Goal: Task Accomplishment & Management: Complete application form

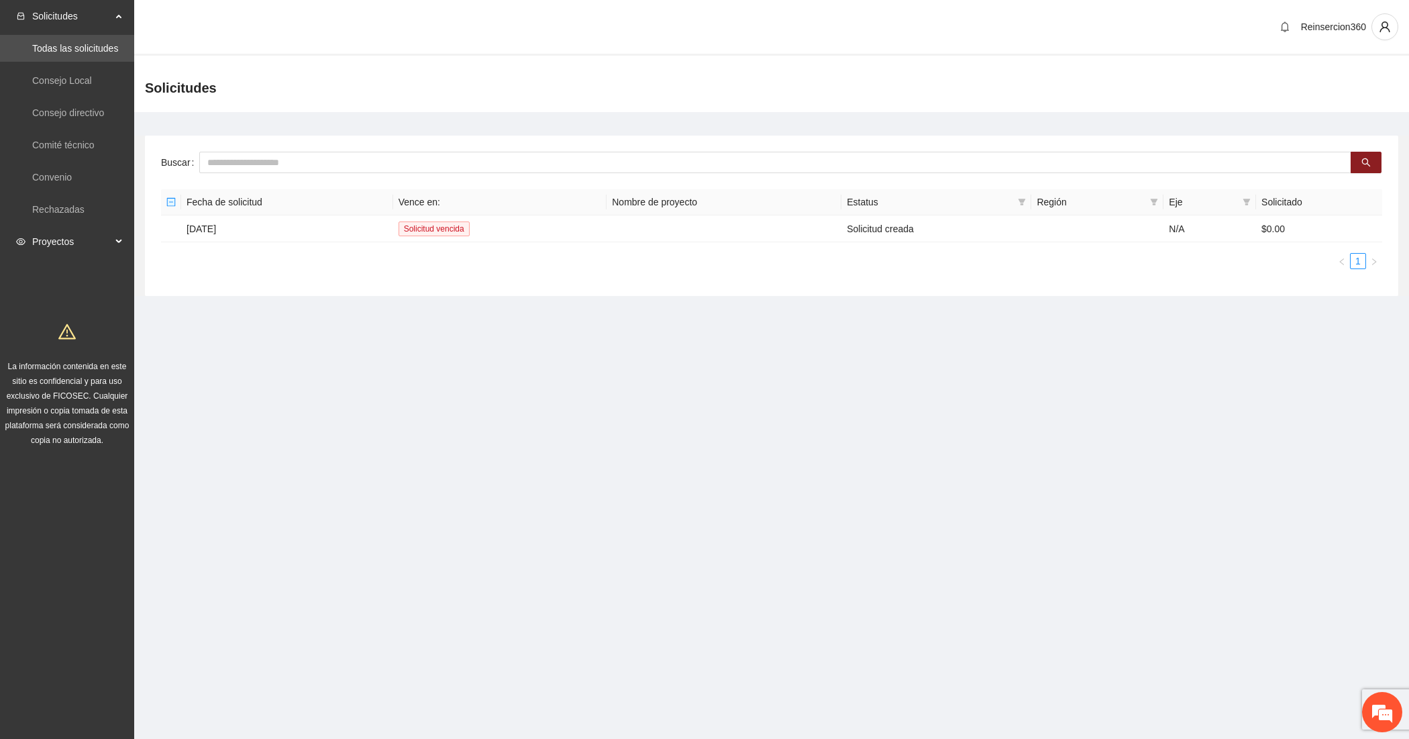
click at [123, 247] on div "Proyectos" at bounding box center [67, 241] width 134 height 27
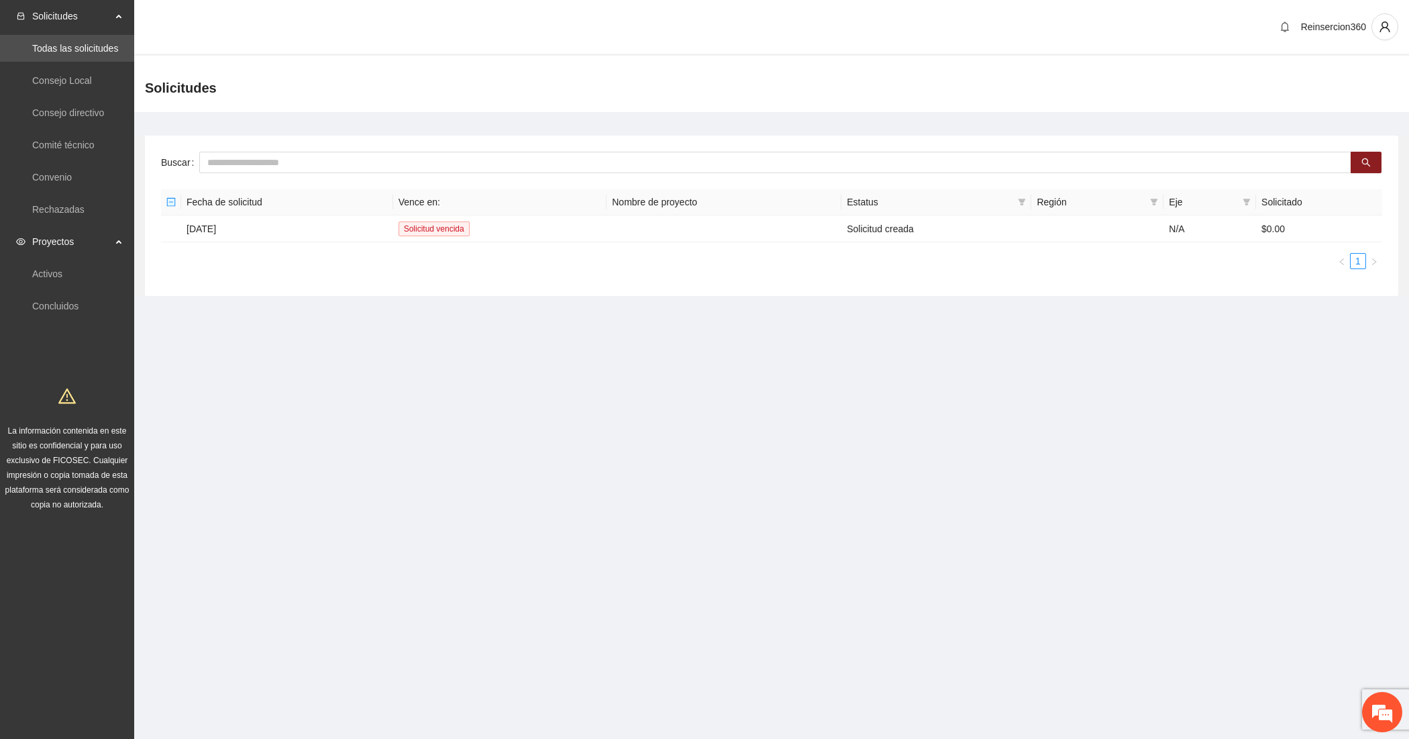
click at [69, 290] on ul "Activos Concluidos" at bounding box center [67, 290] width 134 height 64
click at [62, 279] on link "Activos" at bounding box center [47, 273] width 30 height 11
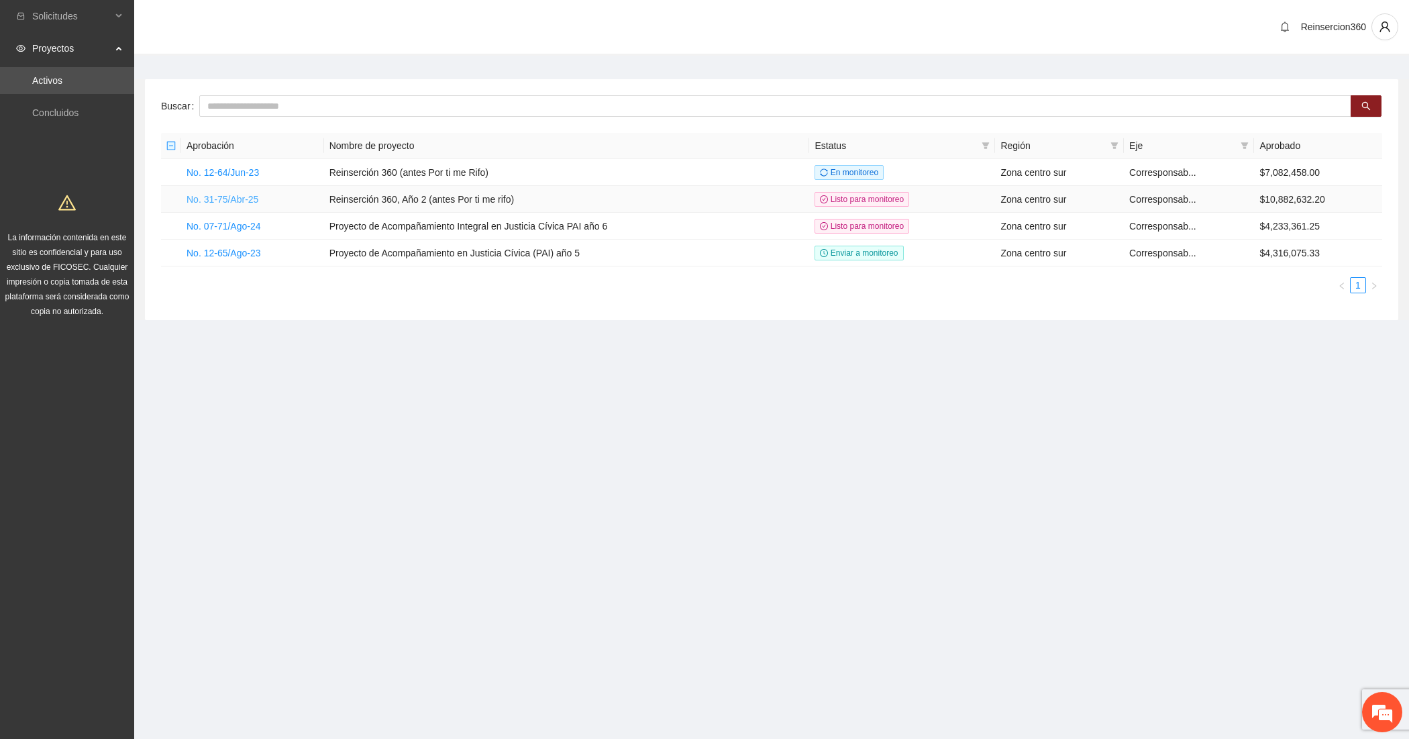
click at [239, 203] on link "No. 31-75/Abr-25" at bounding box center [222, 199] width 72 height 11
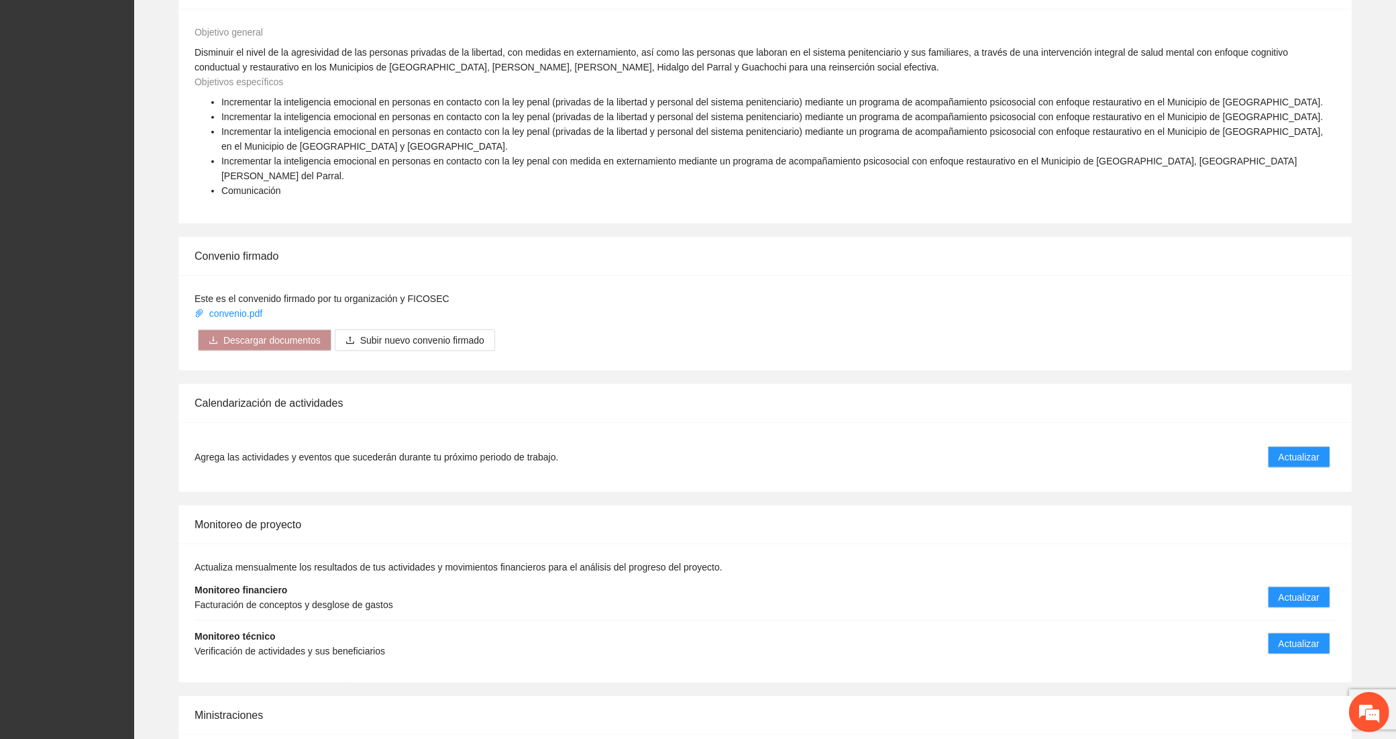
scroll to position [1637, 0]
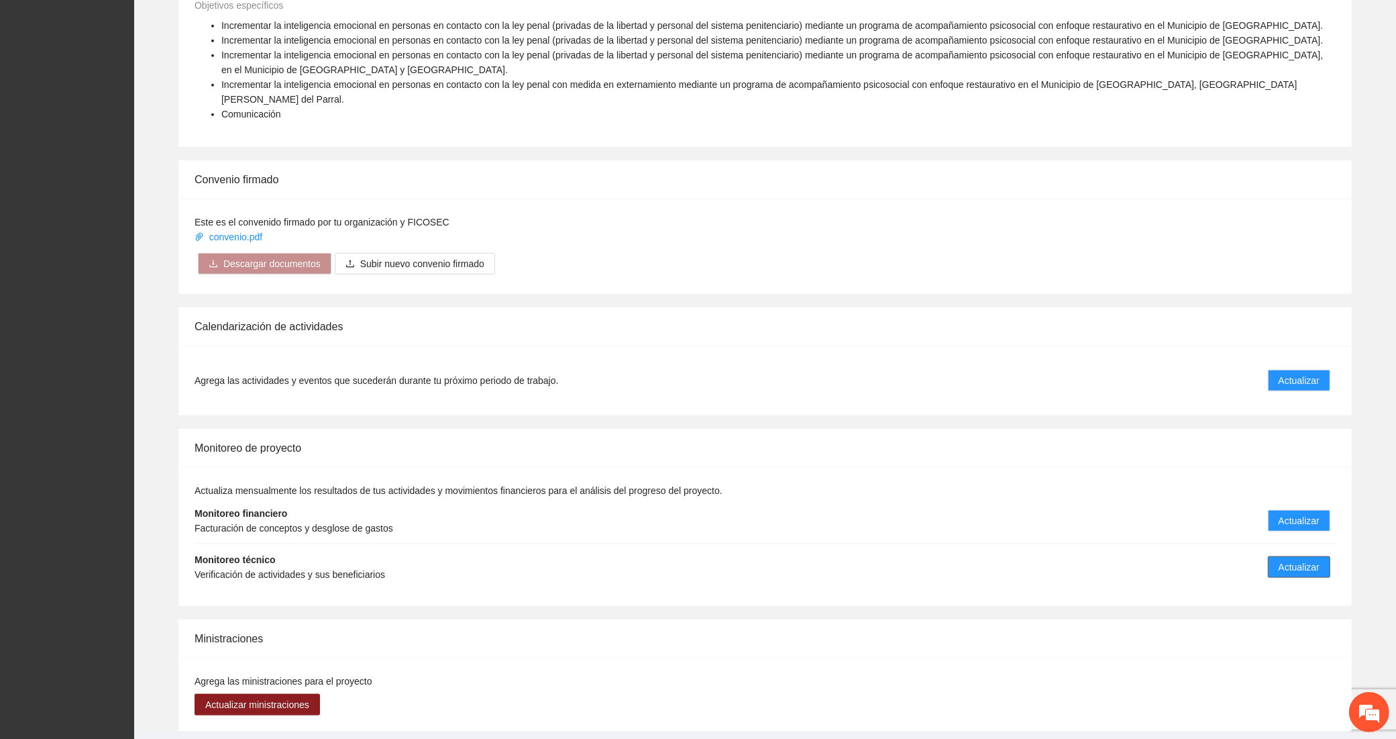
click at [1309, 559] on span "Actualizar" at bounding box center [1299, 566] width 41 height 15
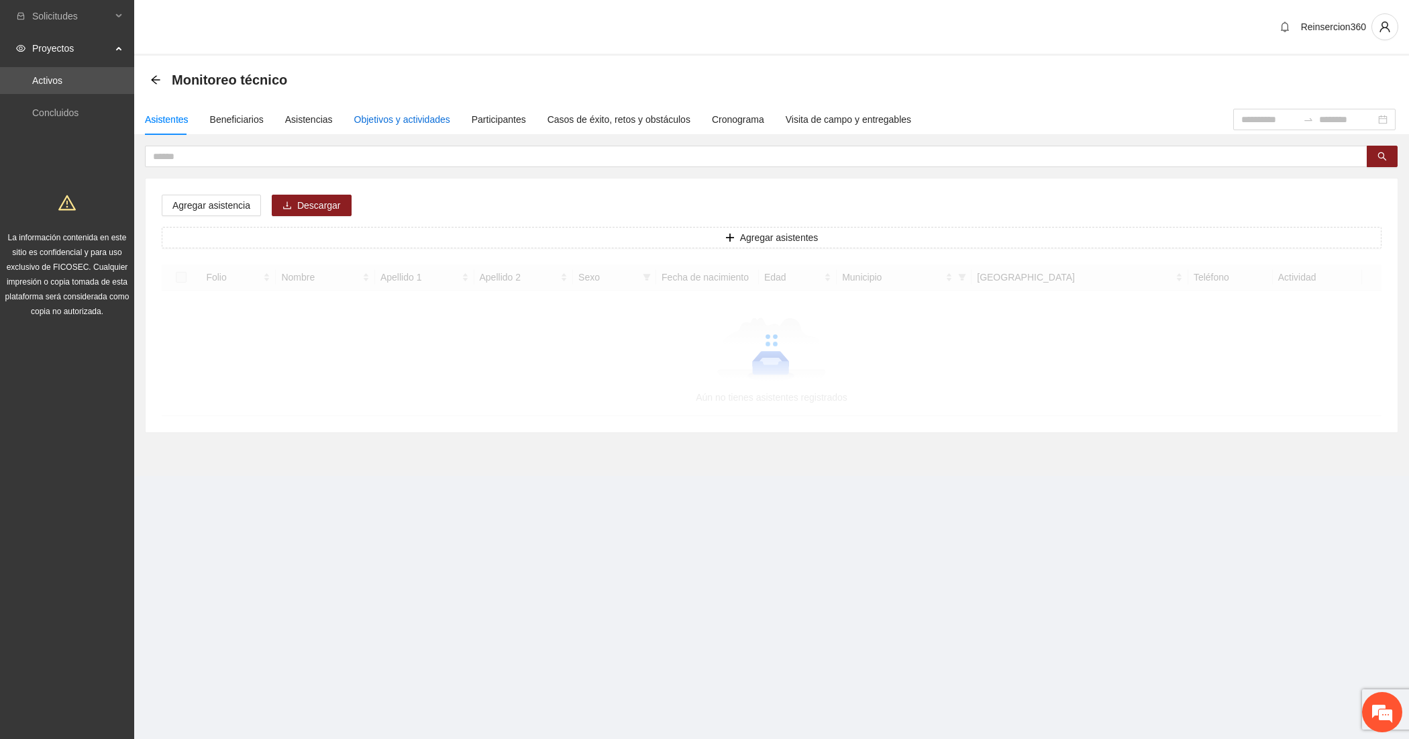
click at [413, 121] on div "Objetivos y actividades" at bounding box center [402, 119] width 96 height 15
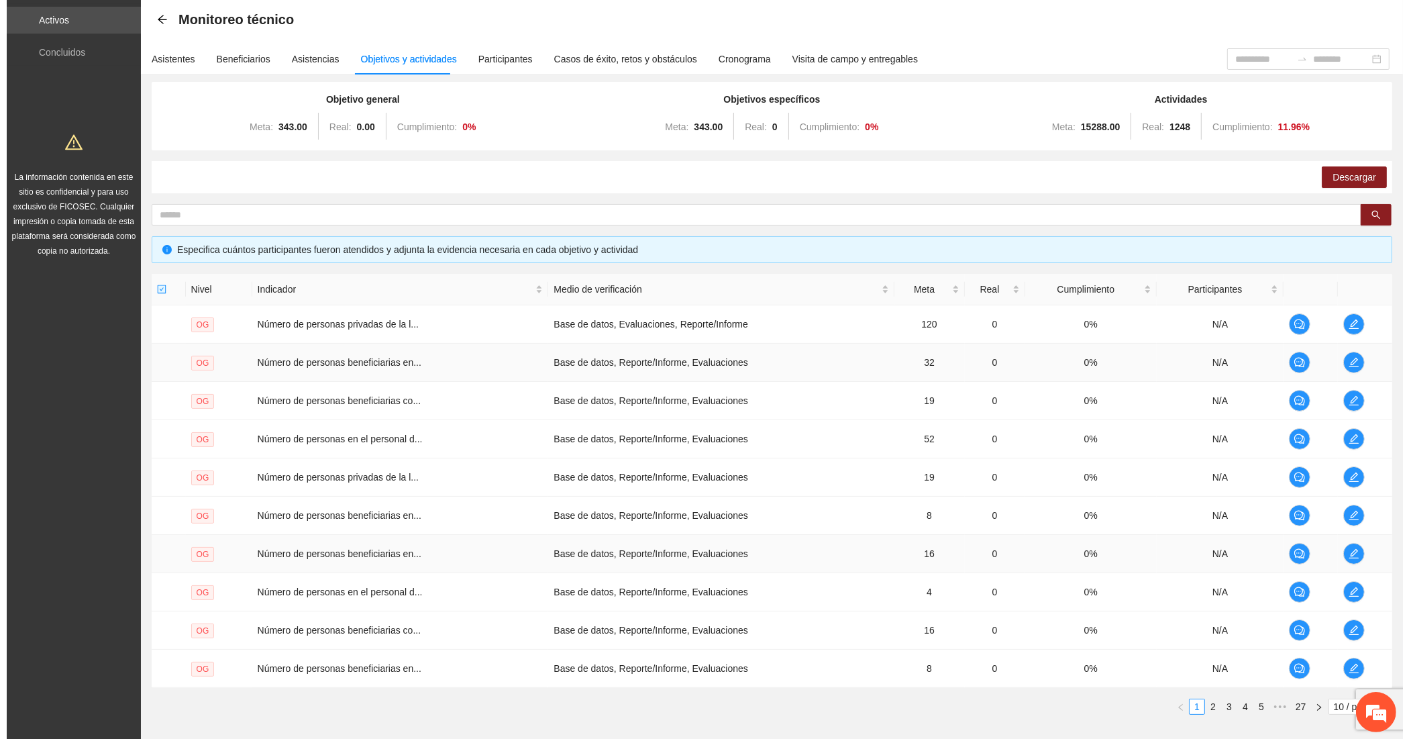
scroll to position [140, 0]
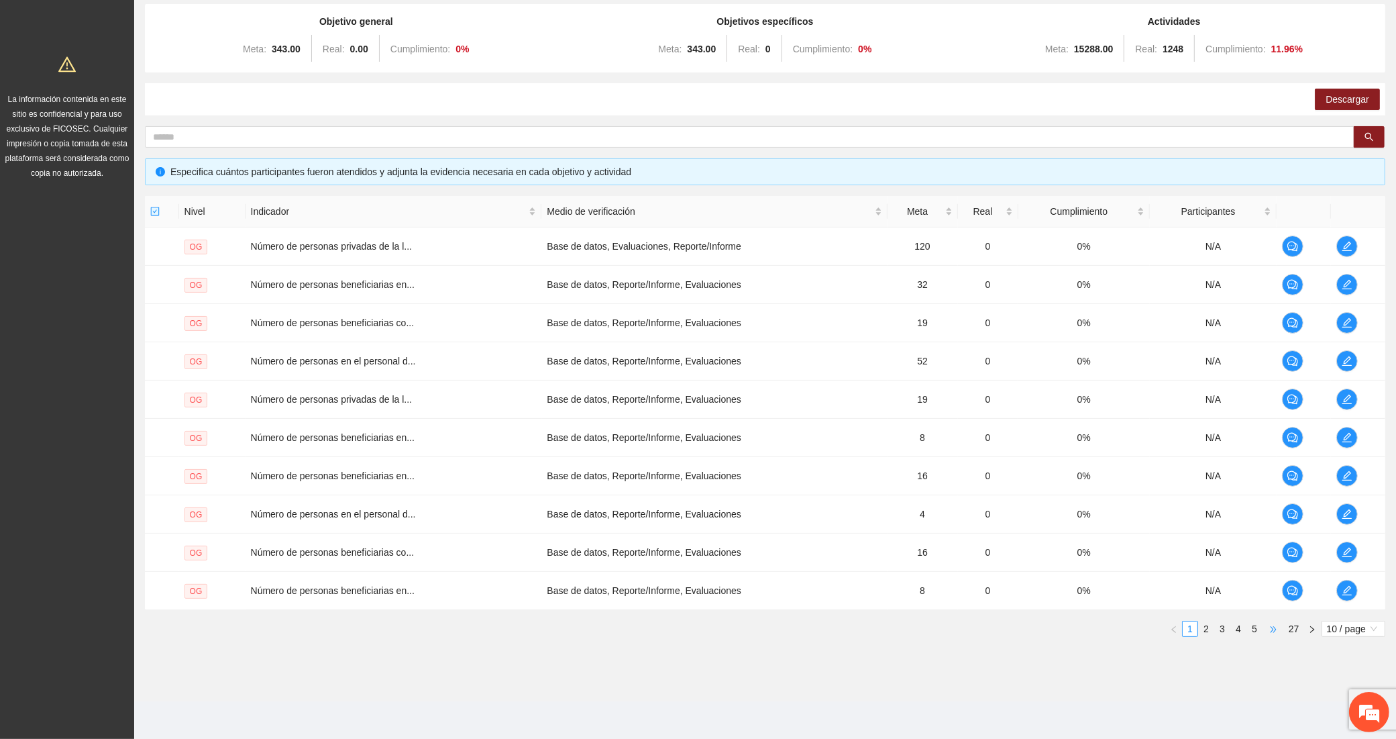
click at [1270, 625] on span "•••" at bounding box center [1272, 629] width 21 height 16
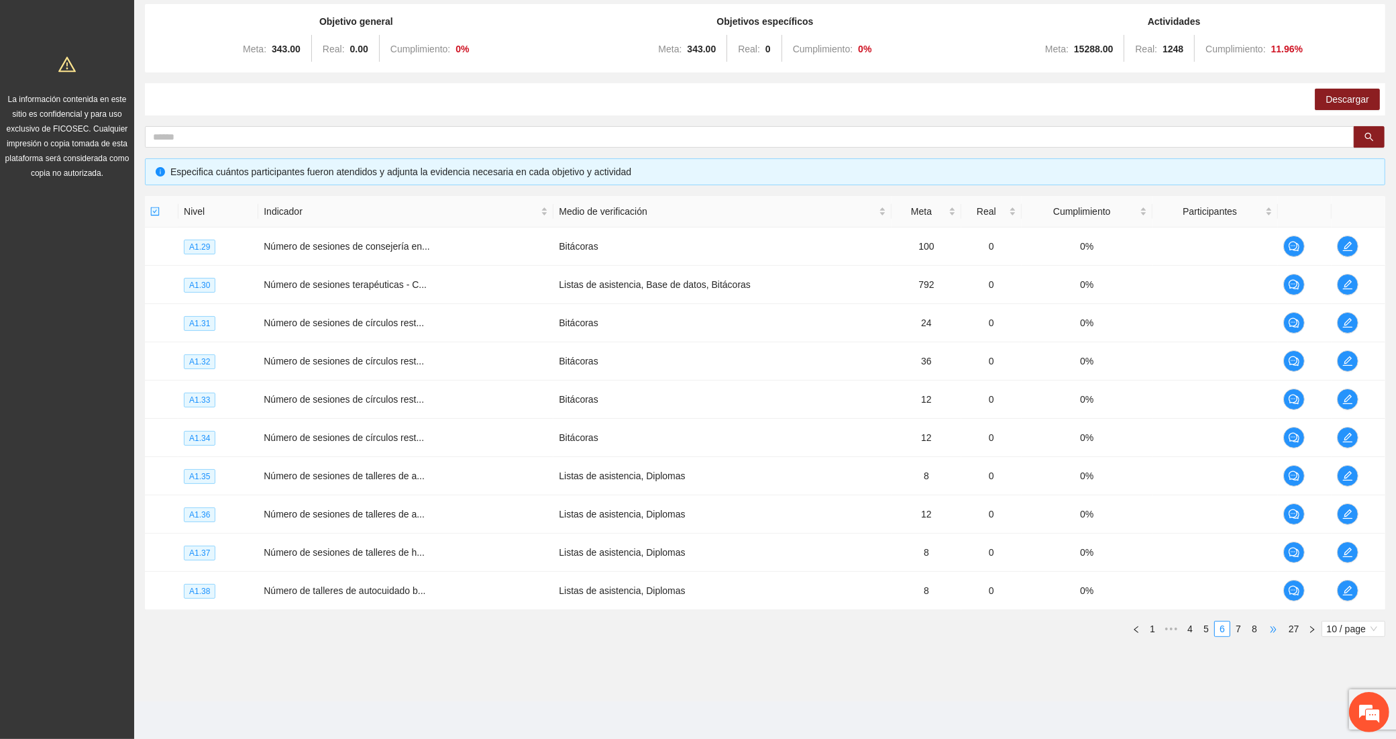
click at [1270, 625] on span "•••" at bounding box center [1272, 629] width 21 height 16
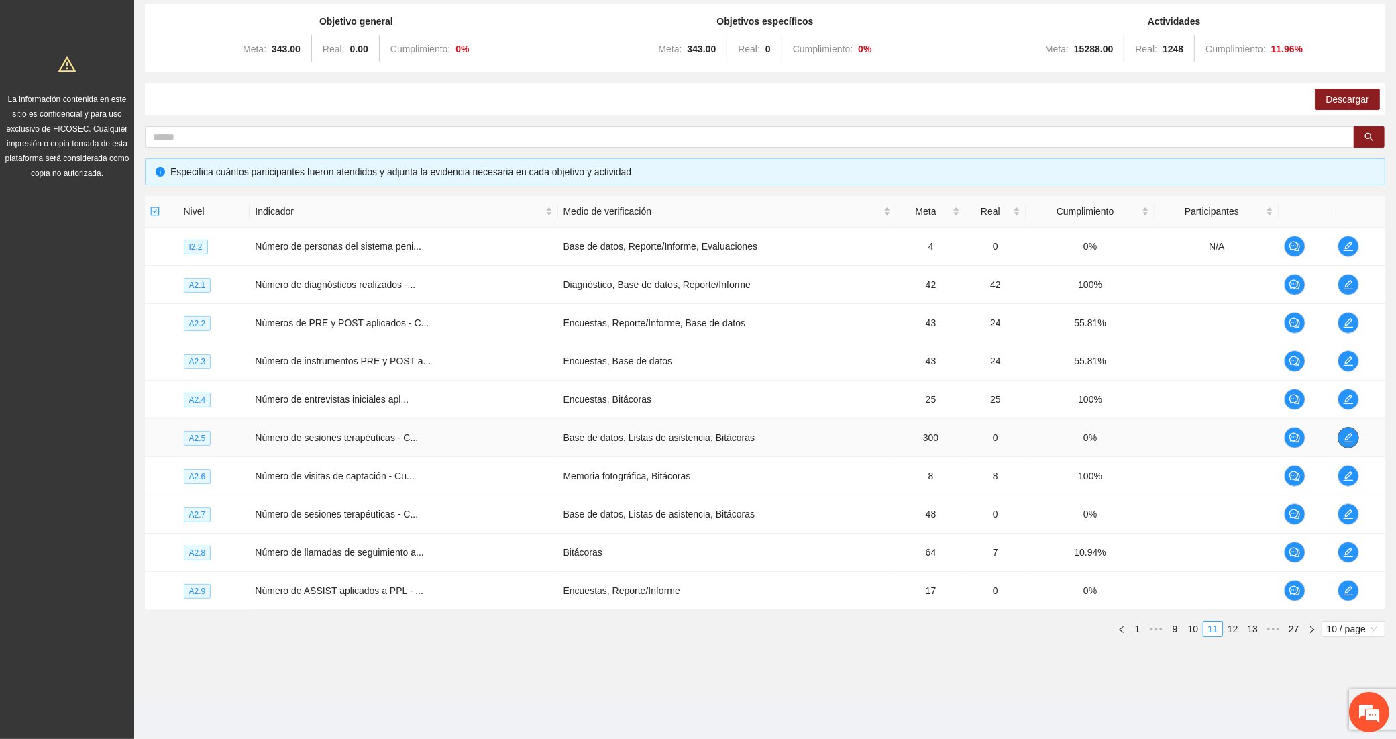
click at [1350, 440] on icon "edit" at bounding box center [1348, 437] width 11 height 11
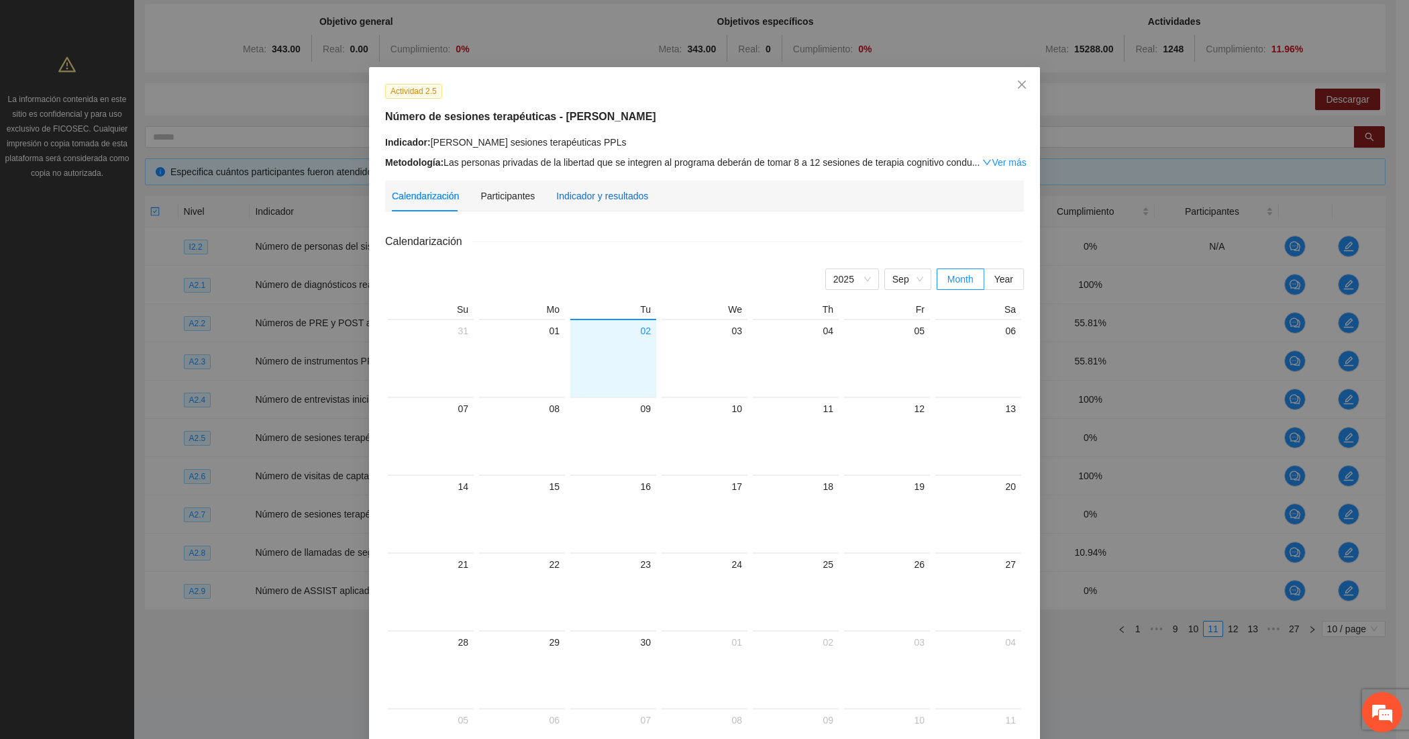
click at [580, 199] on div "Indicador y resultados" at bounding box center [602, 196] width 92 height 15
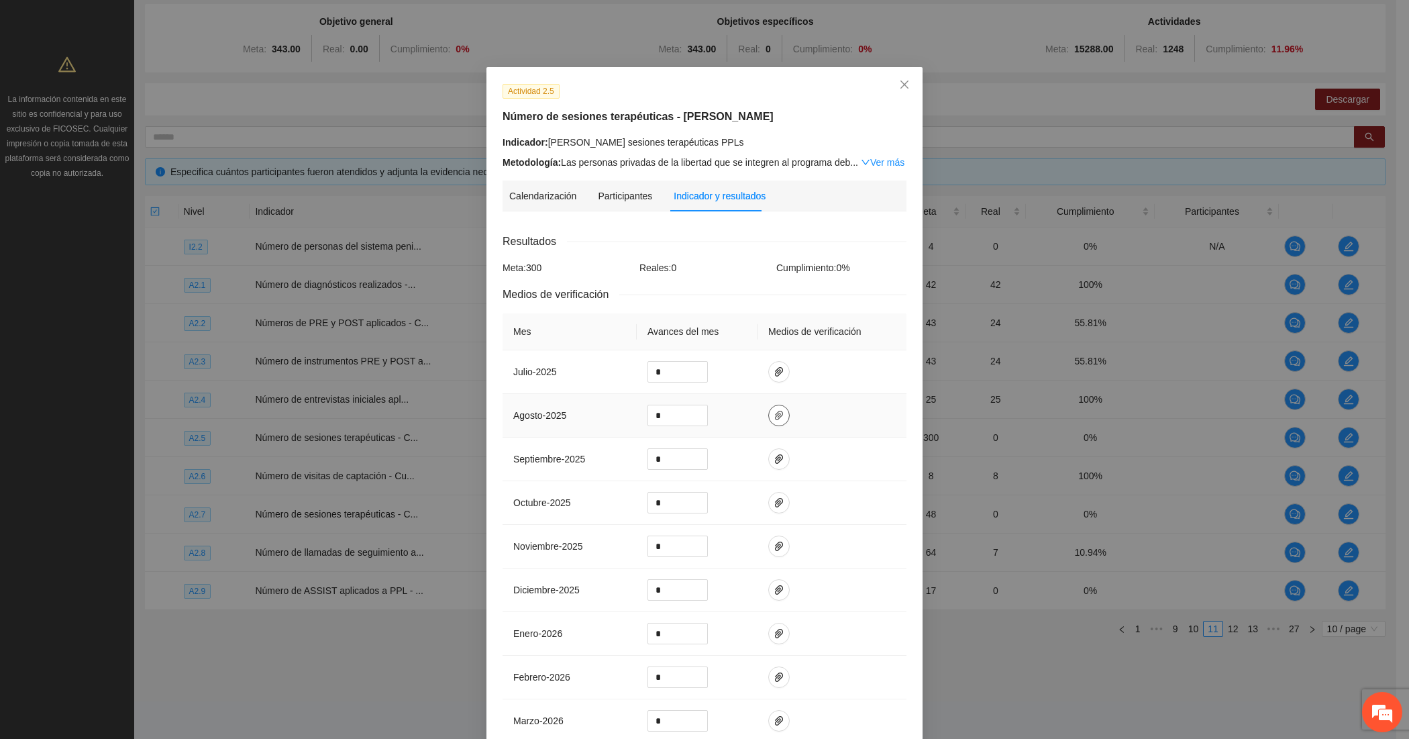
click at [775, 417] on icon "paper-clip" at bounding box center [779, 415] width 8 height 9
click at [745, 370] on span "Adjuntar documento" at bounding box center [736, 375] width 84 height 15
click at [668, 415] on input "*" at bounding box center [677, 415] width 59 height 20
type input "**"
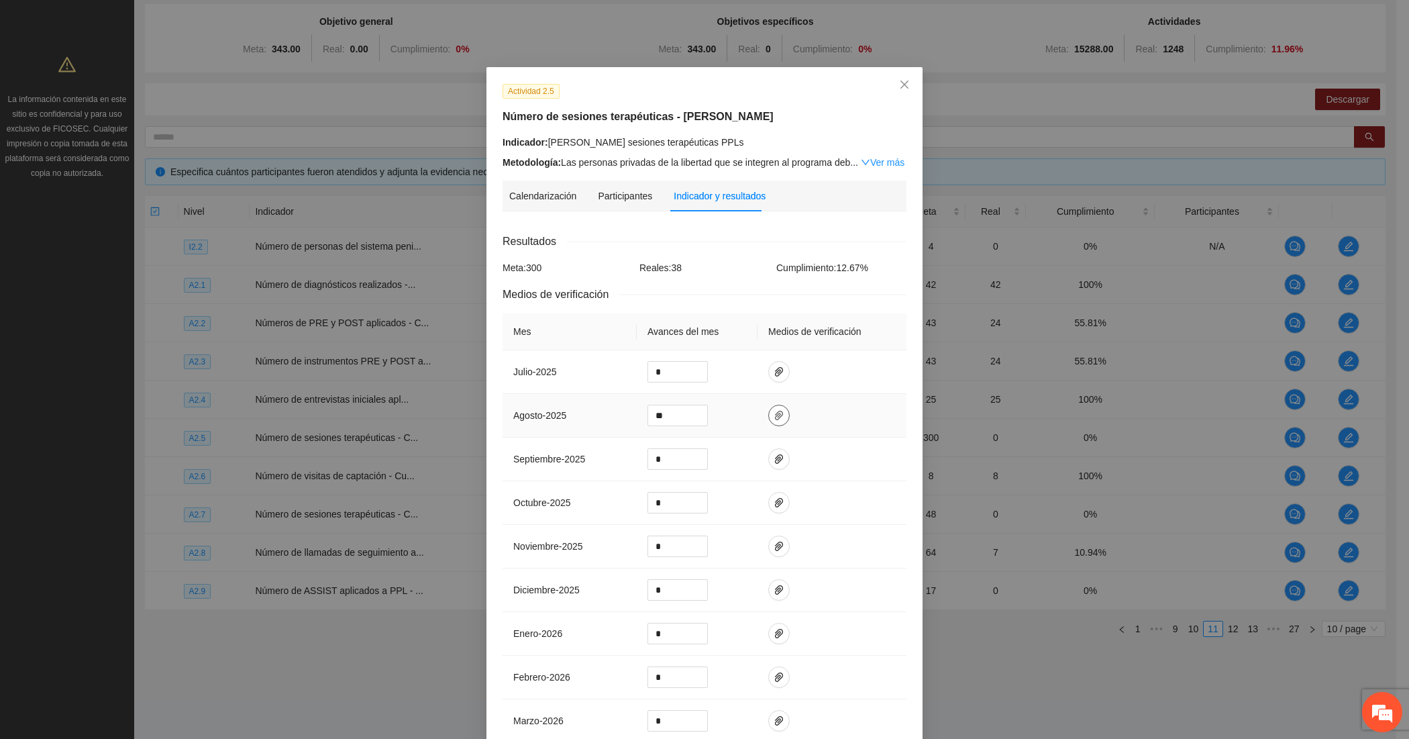
click at [768, 407] on button "button" at bounding box center [778, 415] width 21 height 21
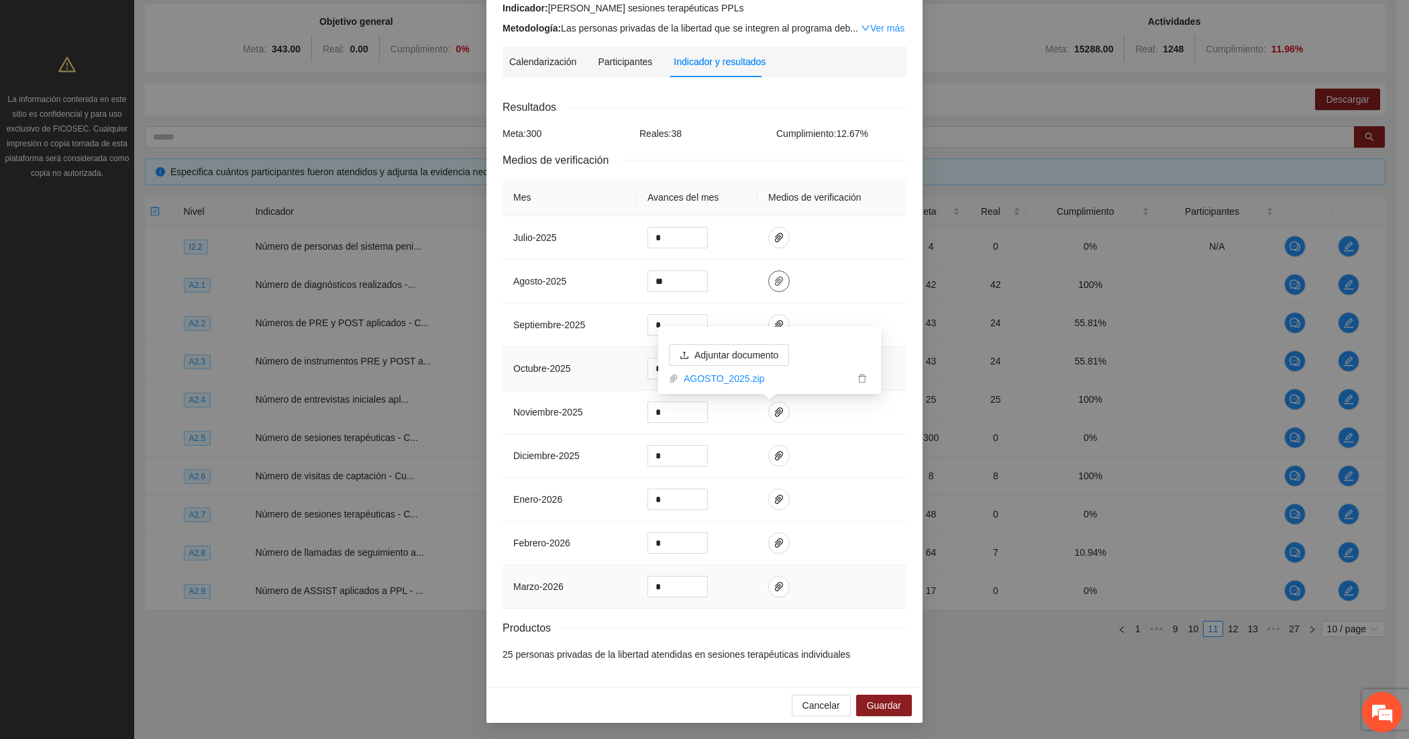
scroll to position [138, 0]
click at [871, 704] on span "Guardar" at bounding box center [884, 705] width 34 height 15
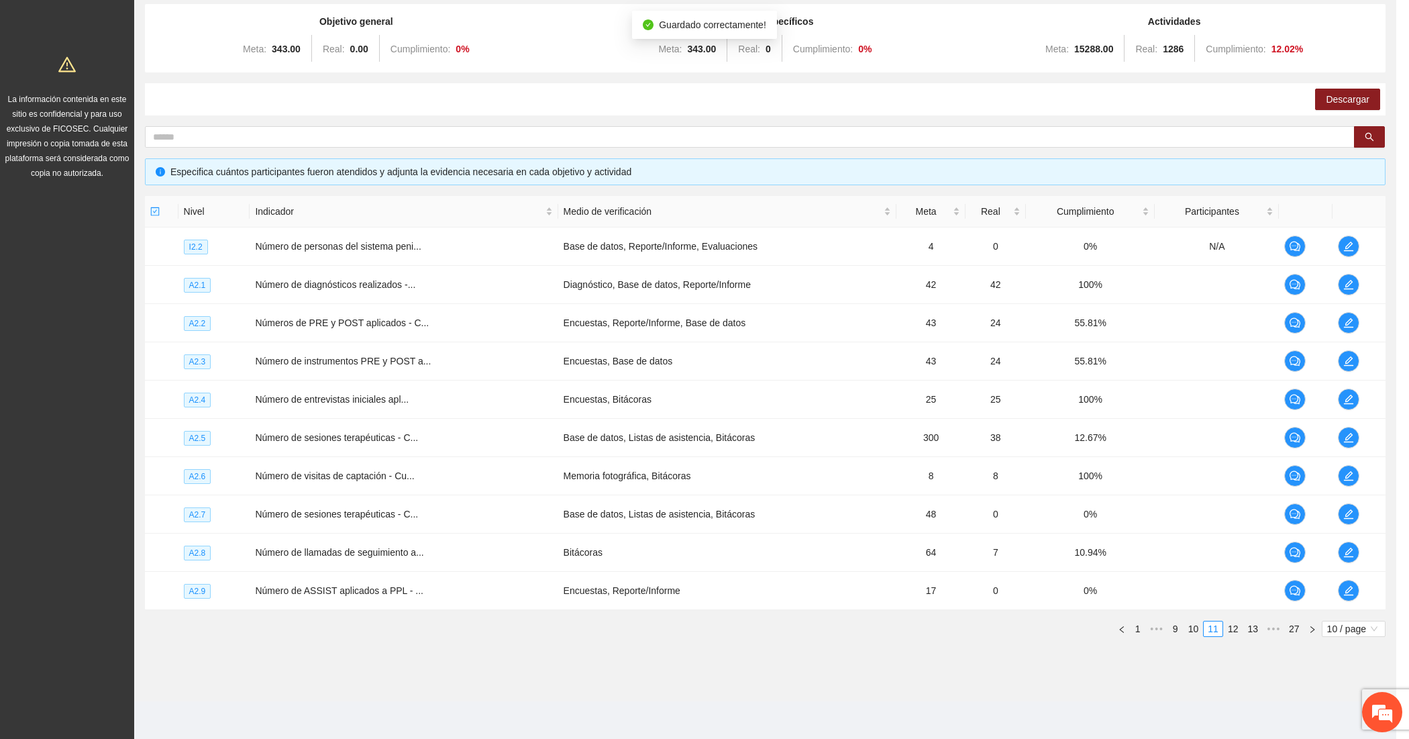
scroll to position [71, 0]
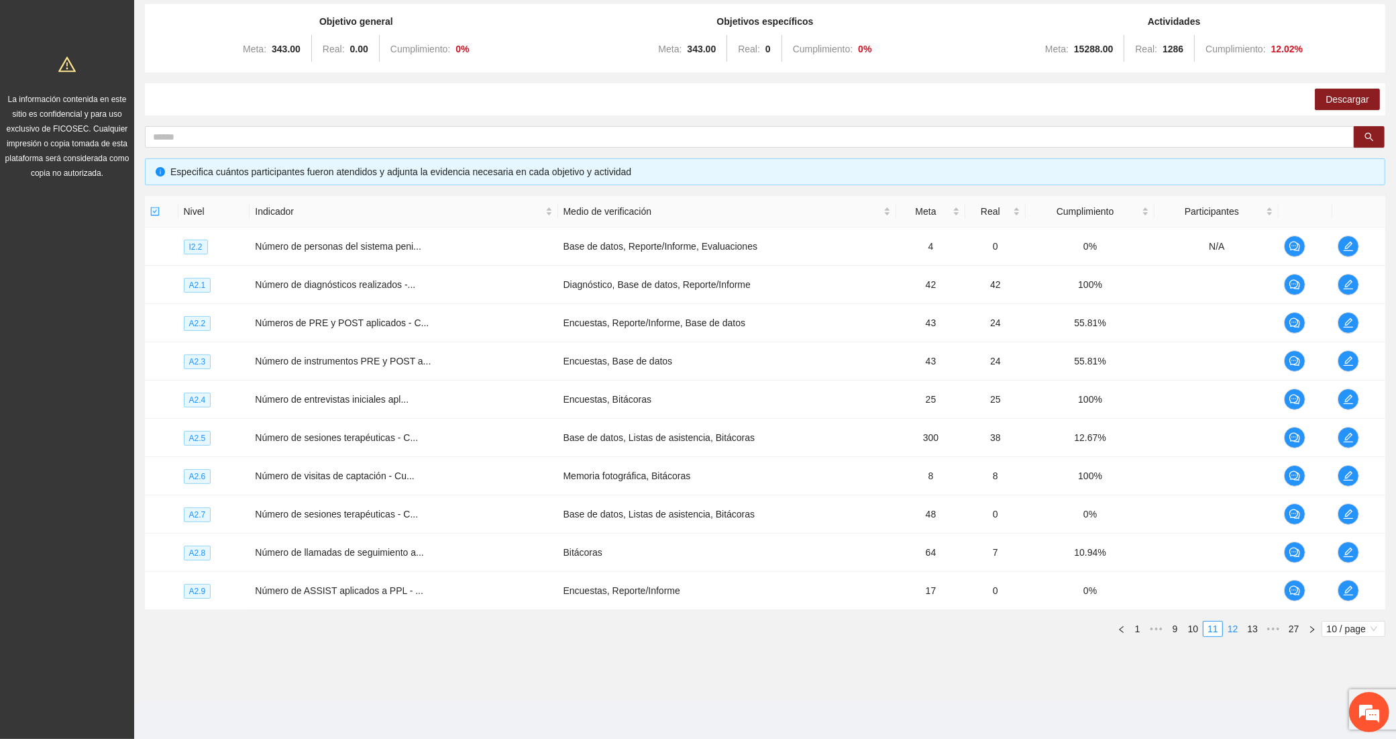
click at [1238, 623] on link "12" at bounding box center [1233, 628] width 19 height 15
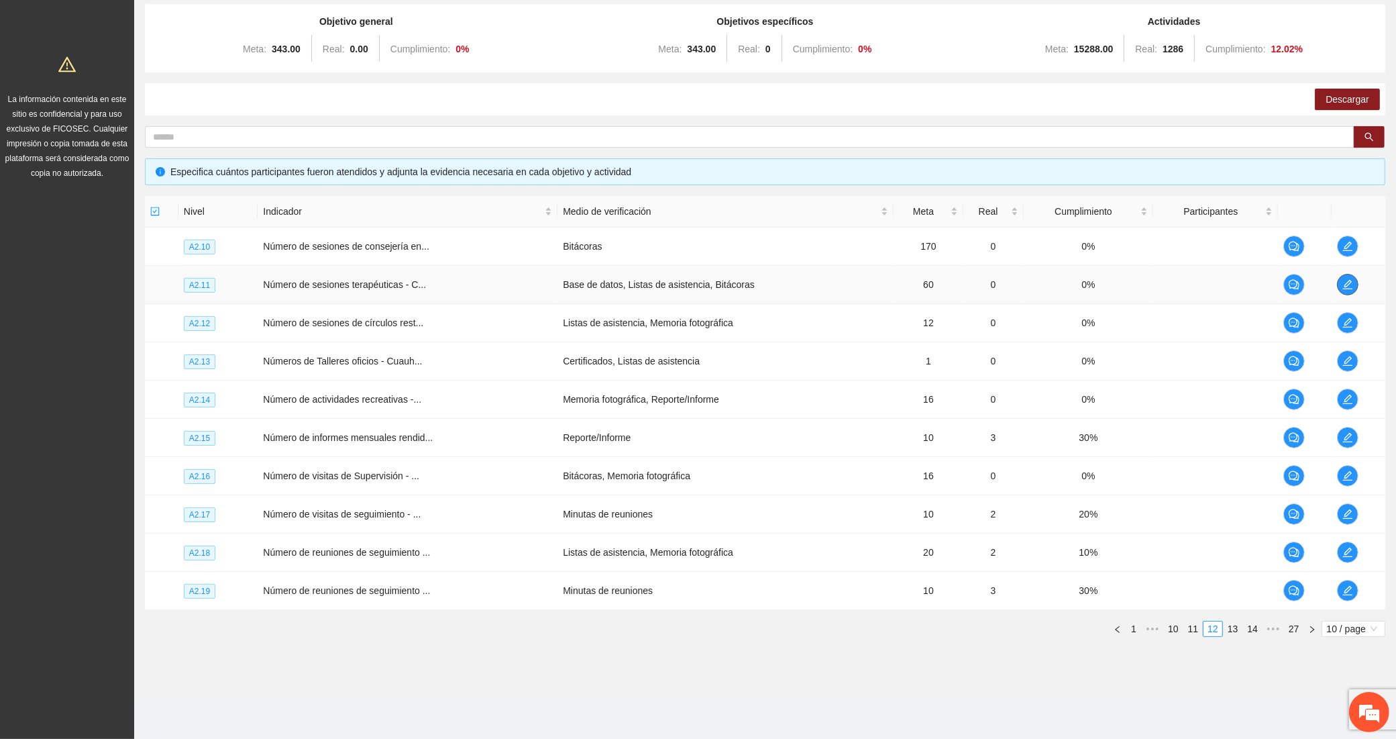
click at [1352, 282] on icon "edit" at bounding box center [1347, 284] width 11 height 11
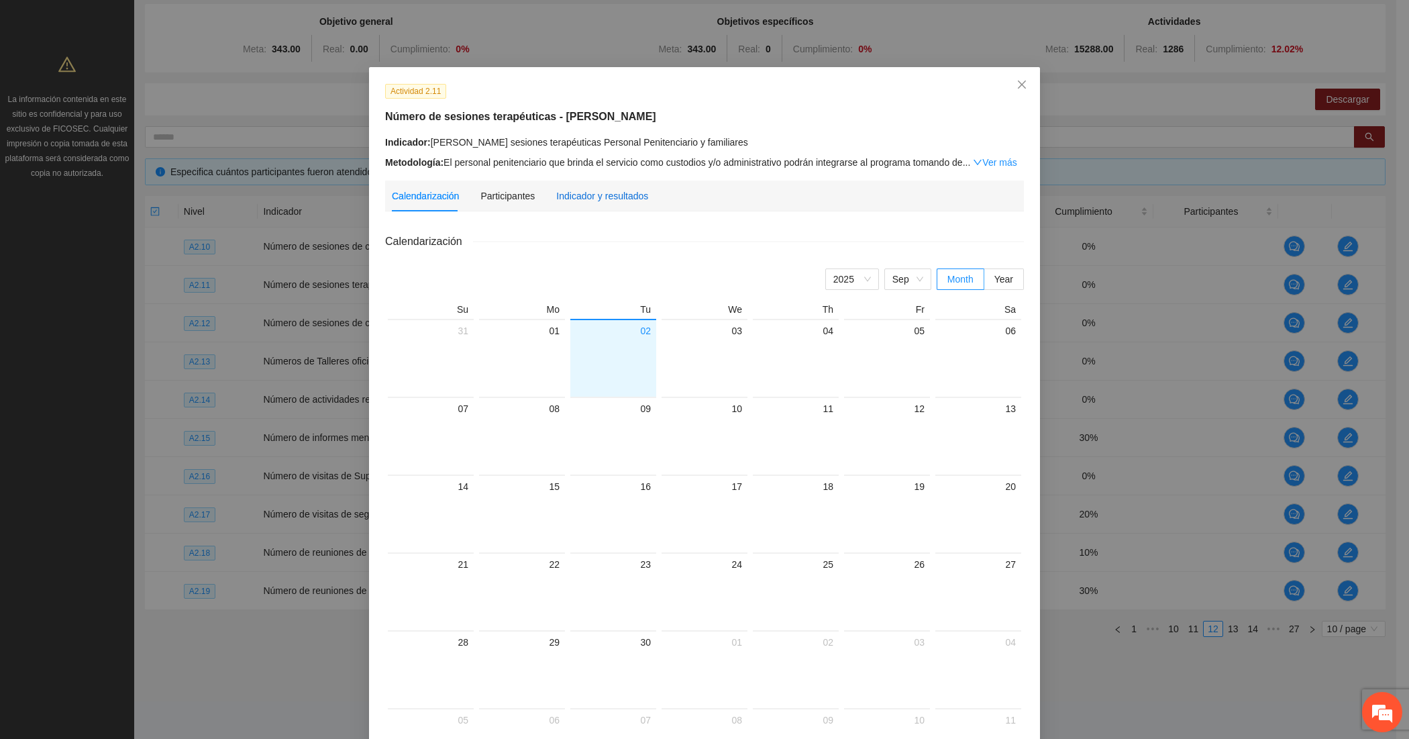
click at [602, 200] on div "Indicador y resultados" at bounding box center [602, 196] width 92 height 15
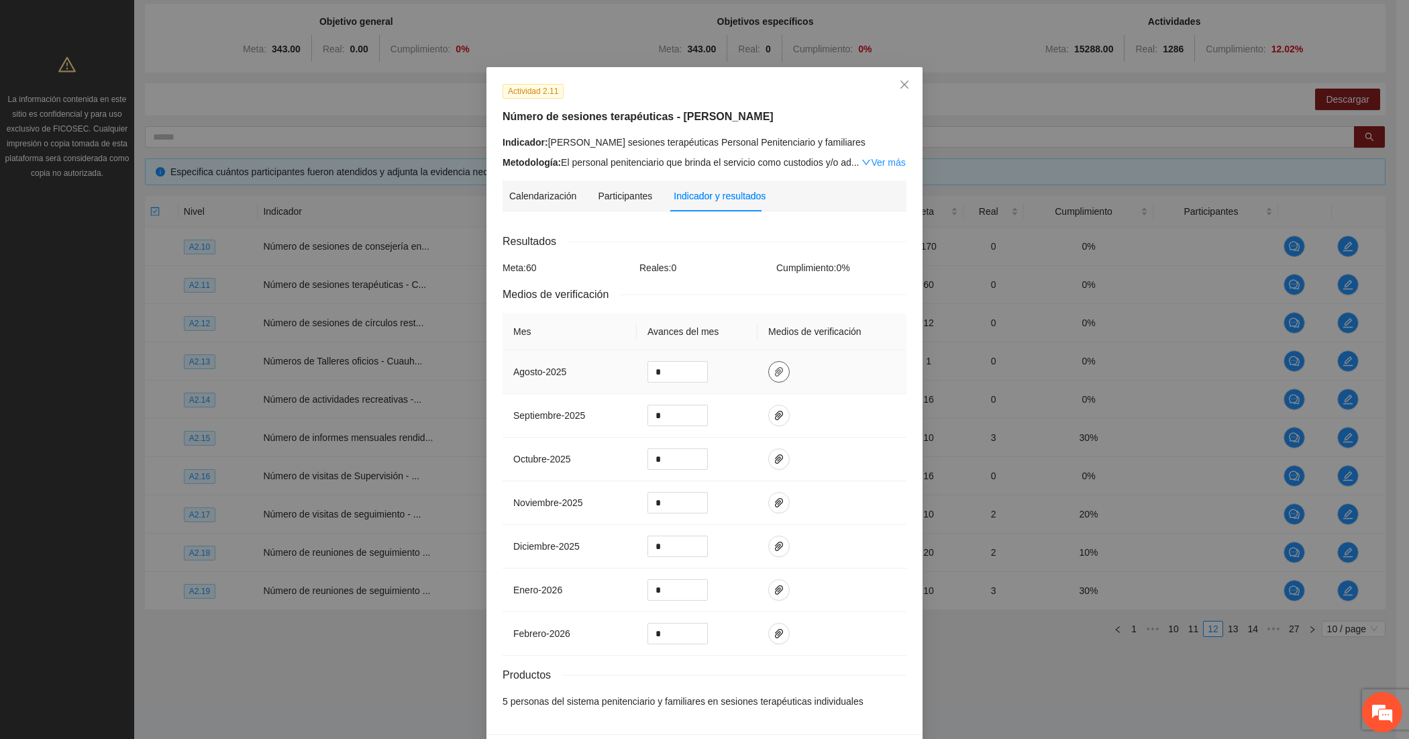
click at [775, 368] on span "paper-clip" at bounding box center [779, 371] width 20 height 11
click at [732, 334] on span "Adjuntar documento" at bounding box center [736, 331] width 84 height 15
click at [659, 372] on input "*" at bounding box center [677, 372] width 59 height 20
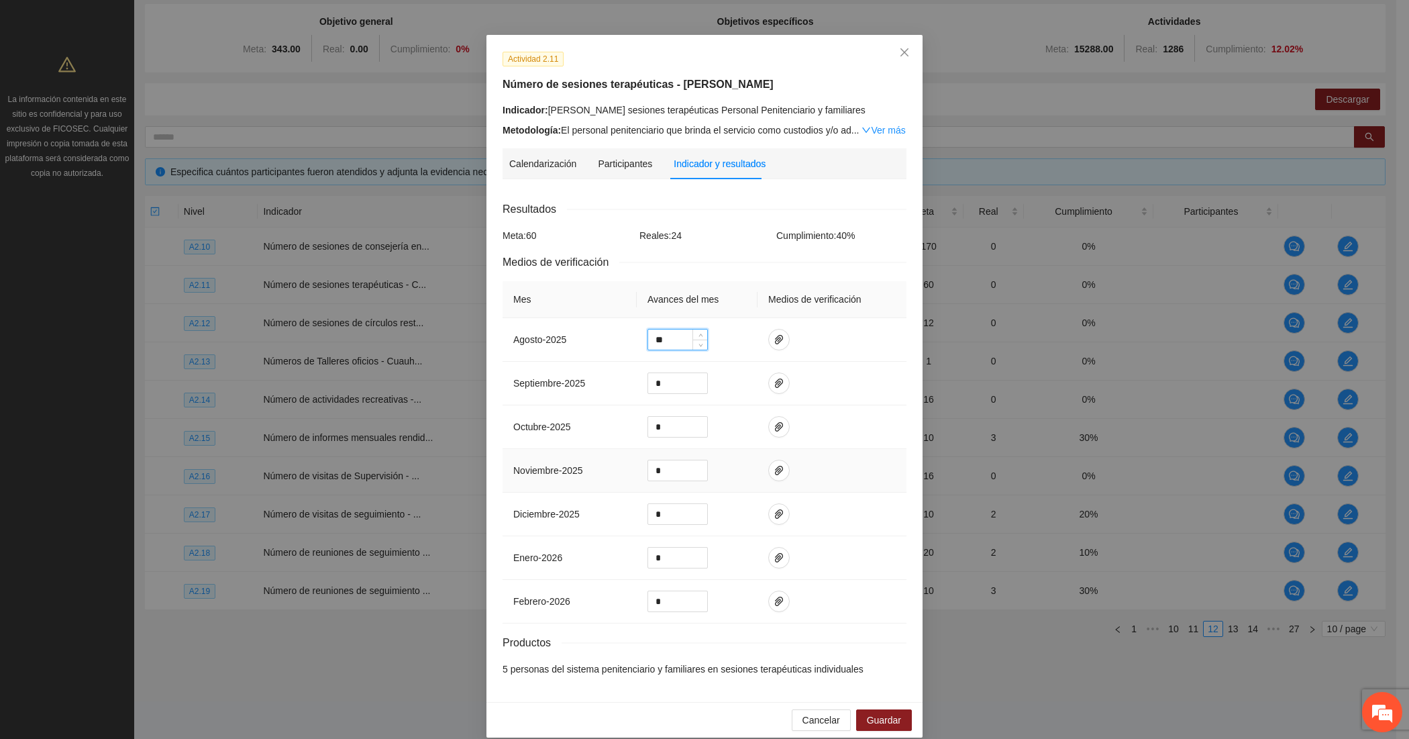
scroll to position [50, 0]
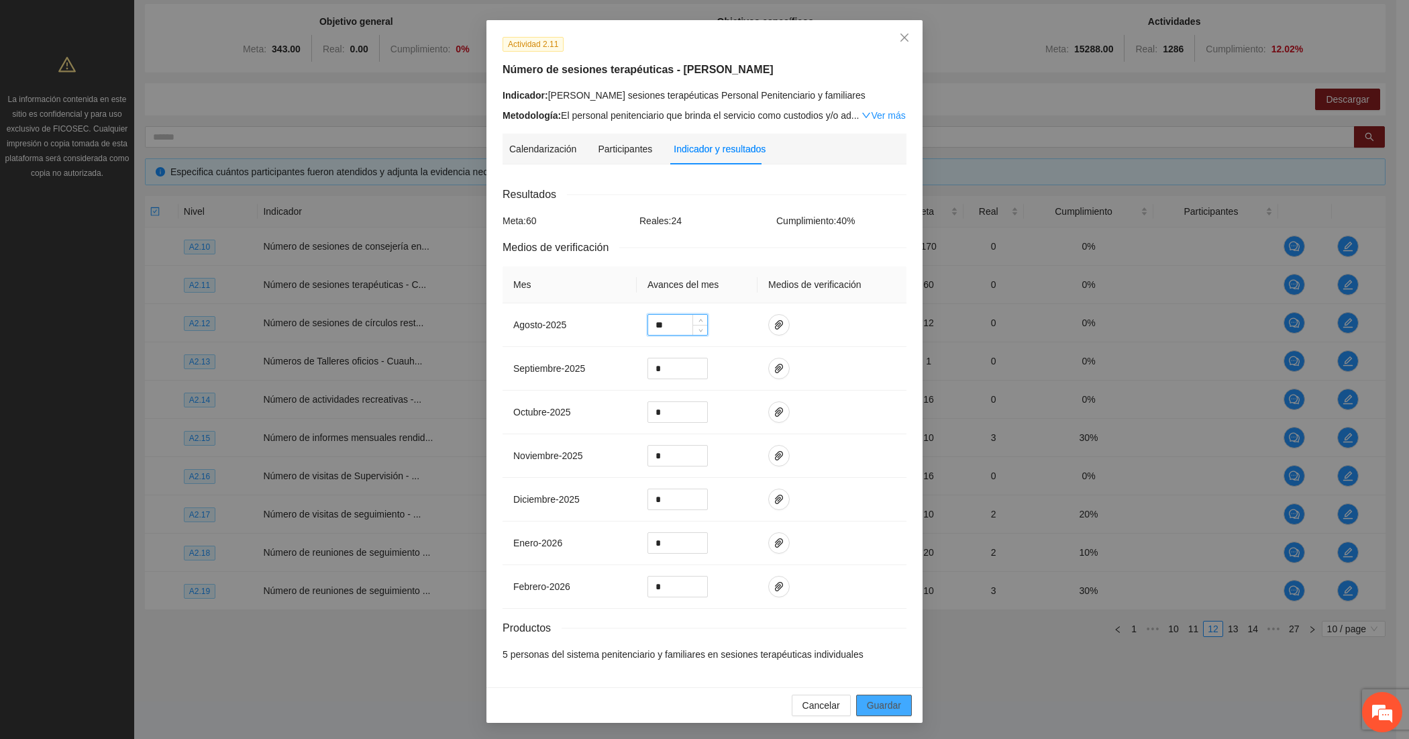
type input "**"
click at [885, 702] on span "Guardar" at bounding box center [884, 705] width 34 height 15
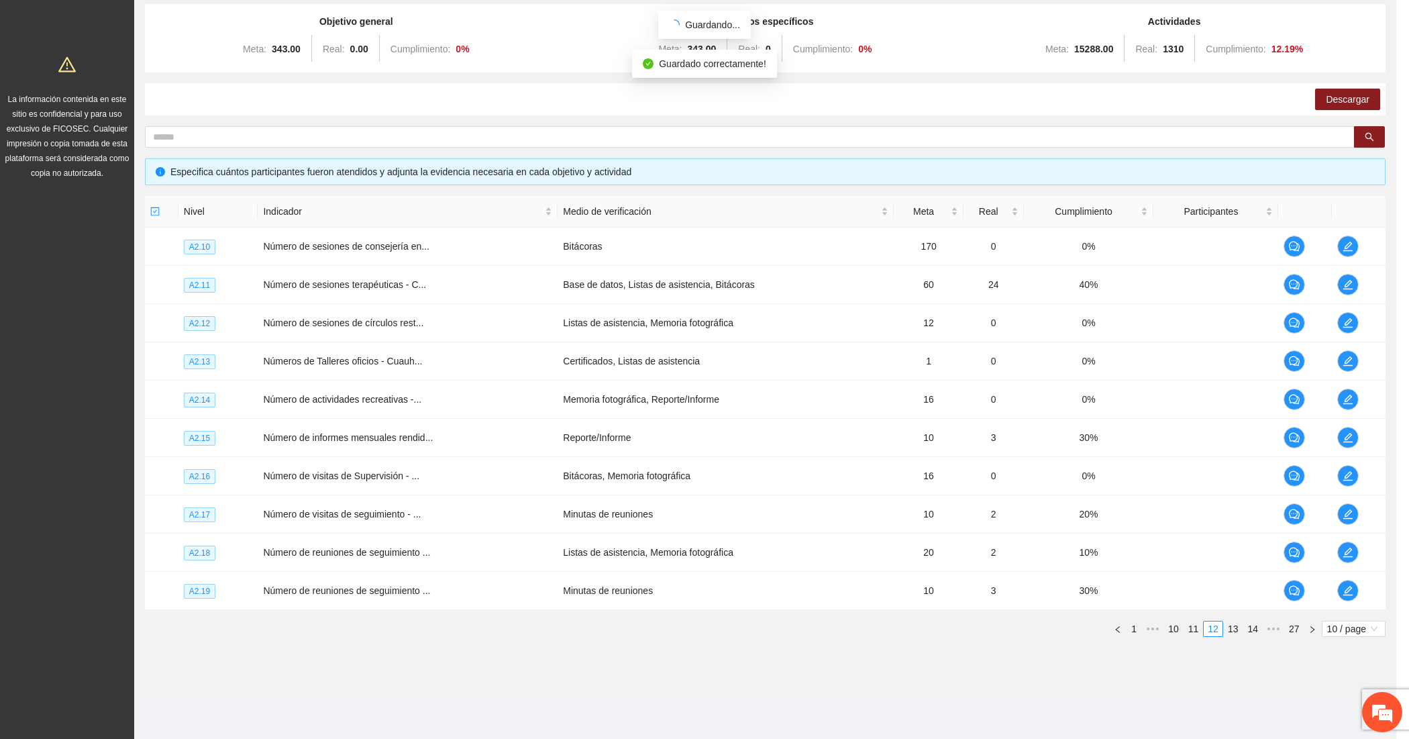
scroll to position [0, 0]
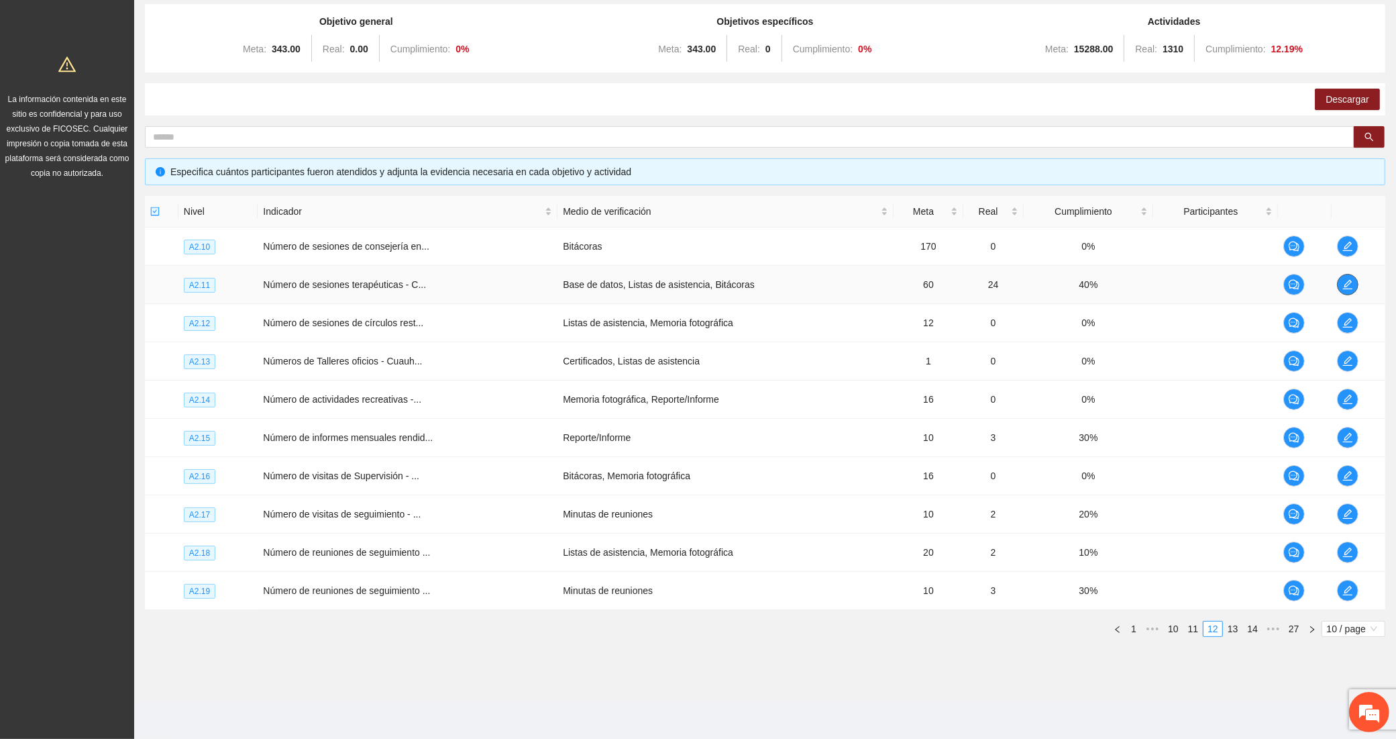
click at [1339, 280] on span "edit" at bounding box center [1348, 284] width 20 height 11
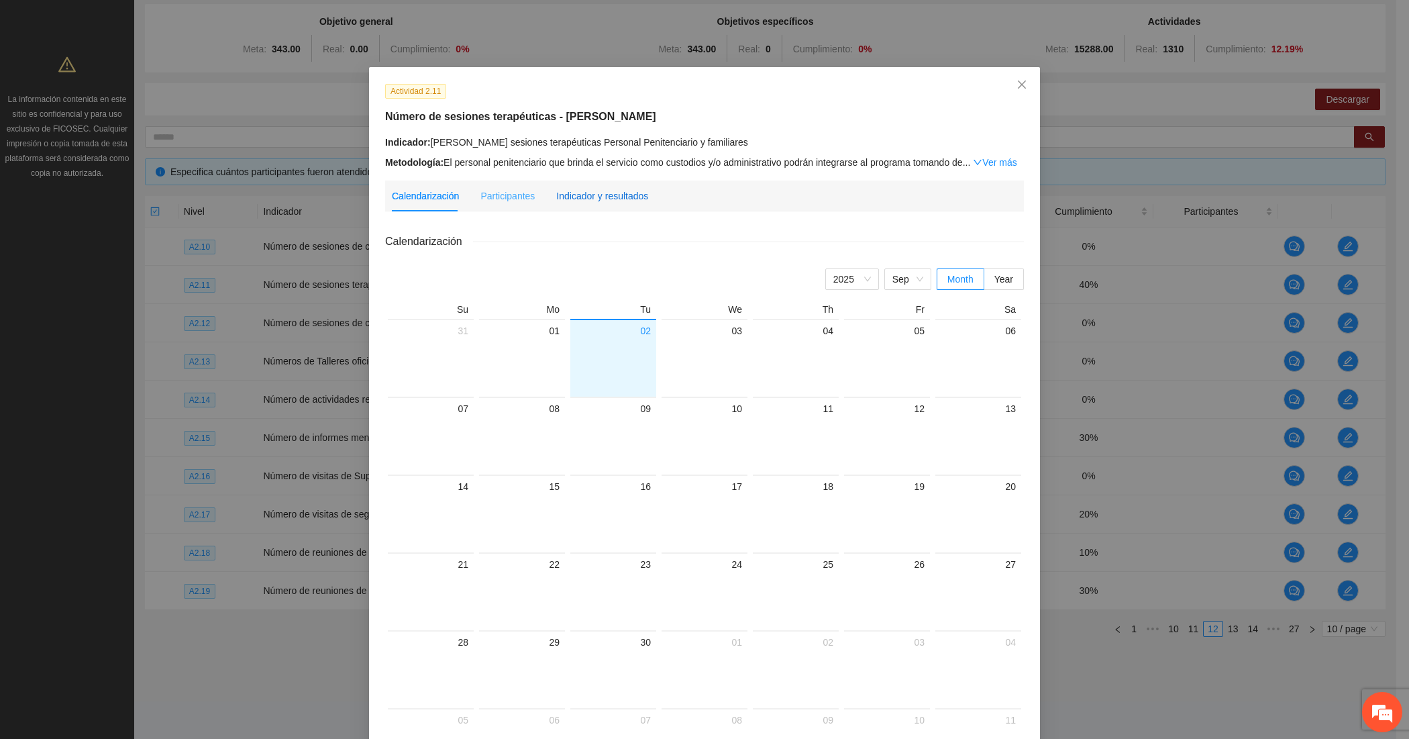
click at [618, 199] on div "Indicador y resultados" at bounding box center [602, 196] width 92 height 15
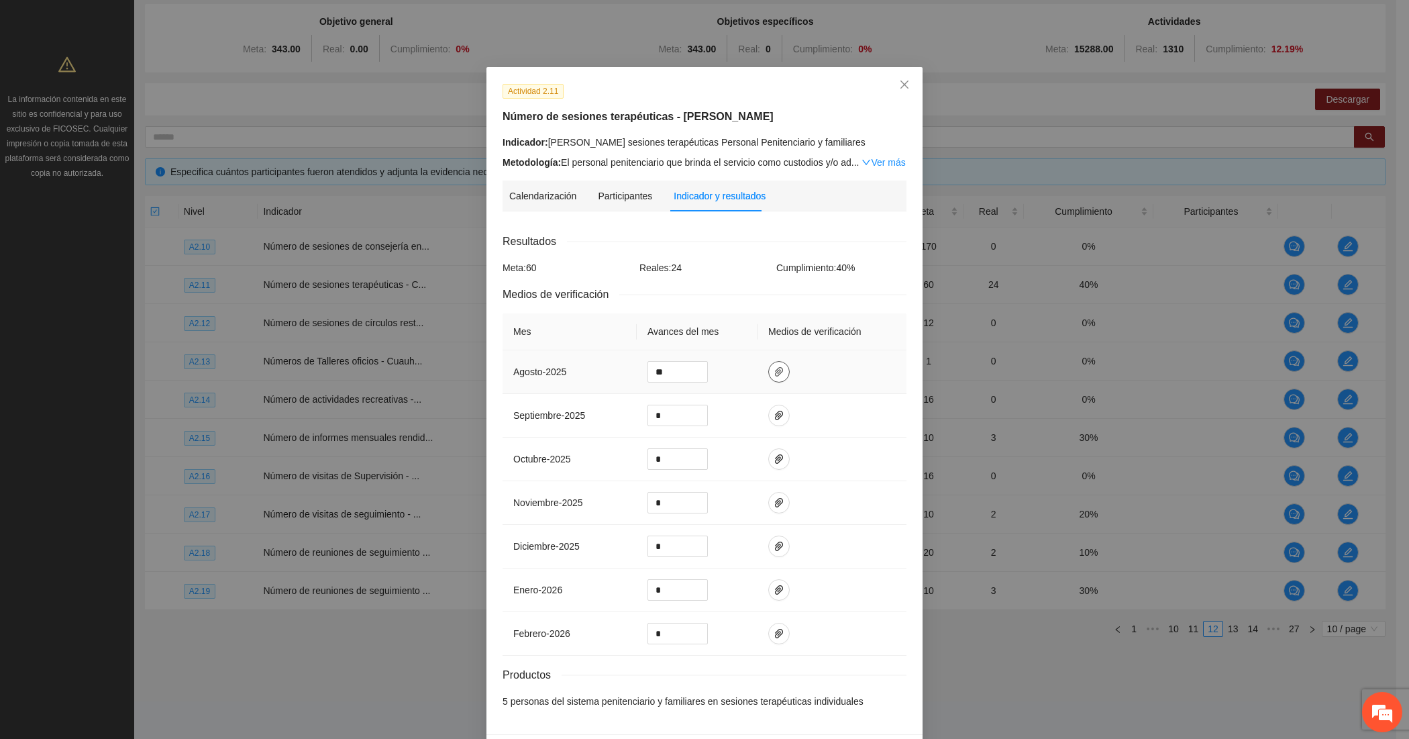
click at [773, 376] on icon "paper-clip" at bounding box center [778, 371] width 11 height 11
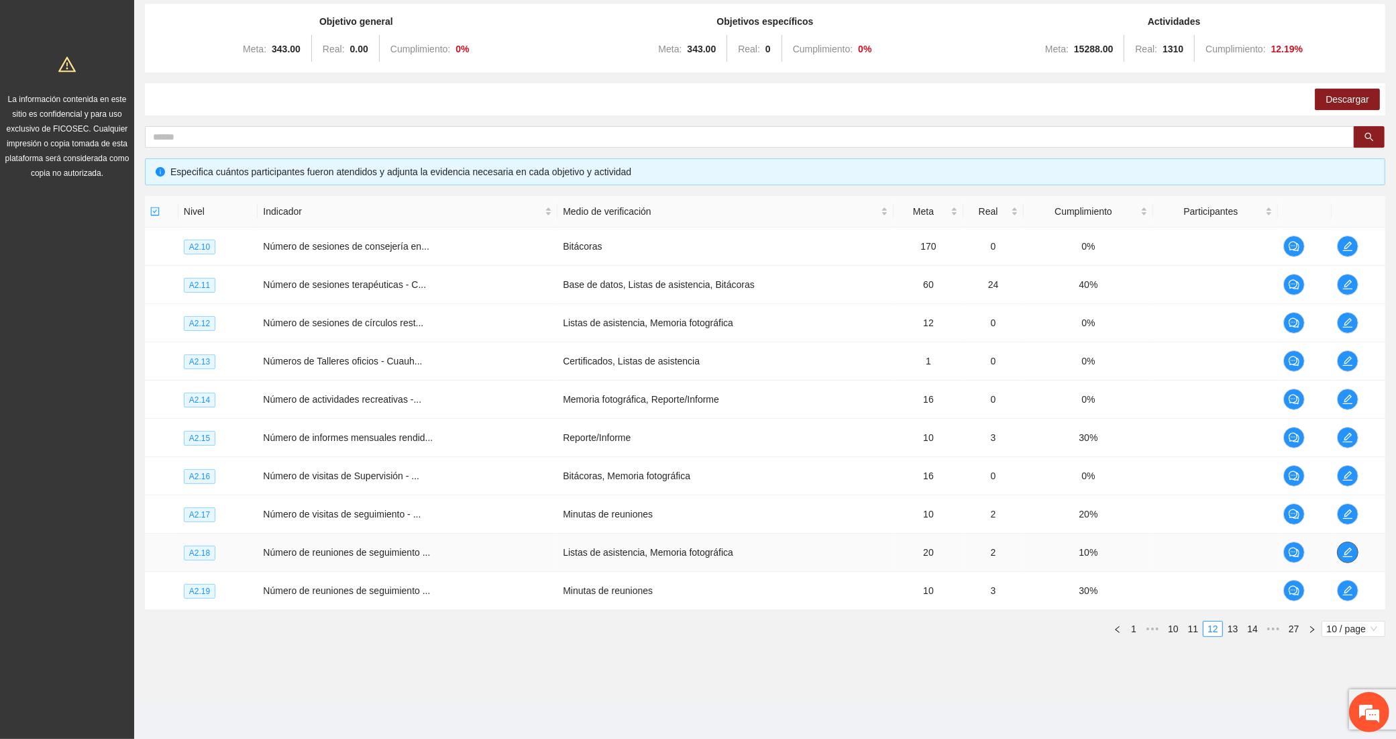
click at [1349, 551] on icon "edit" at bounding box center [1347, 552] width 11 height 11
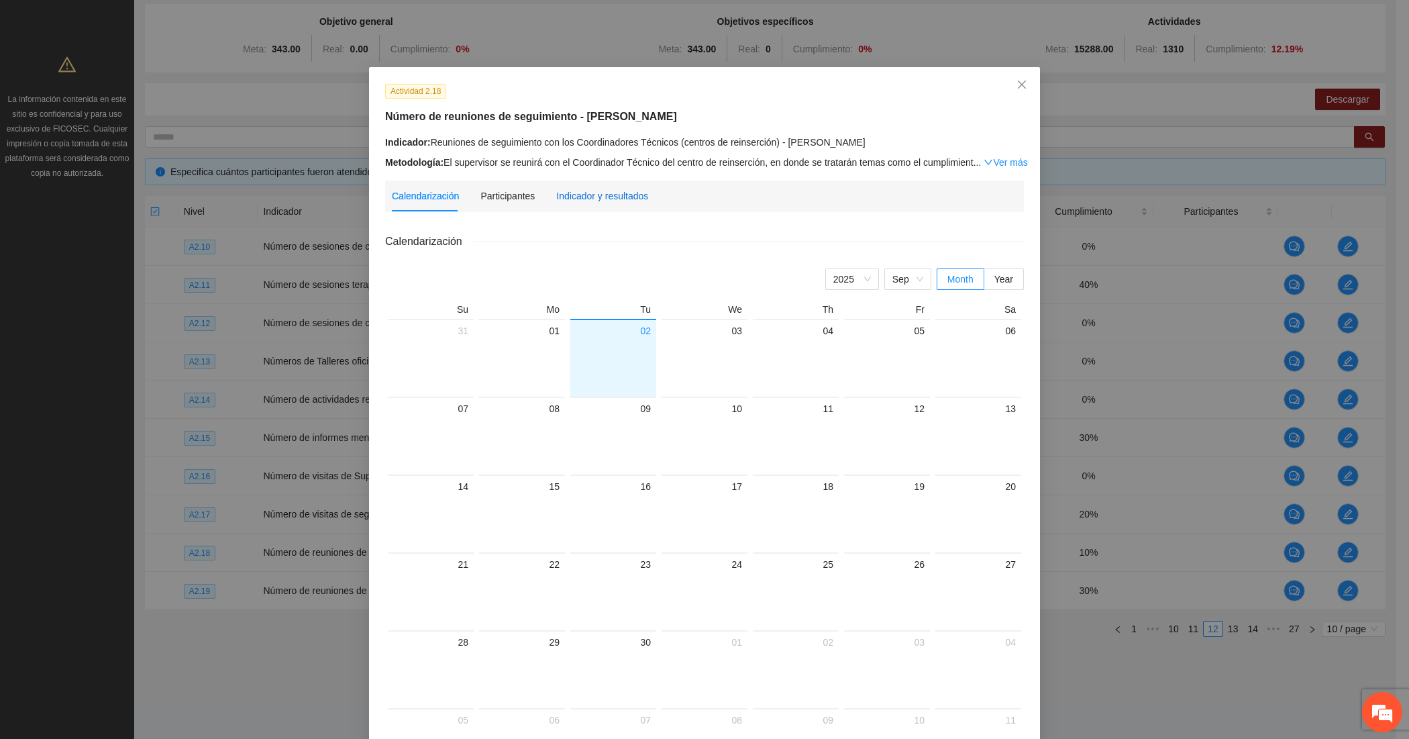
click at [578, 191] on div "Indicador y resultados" at bounding box center [602, 196] width 92 height 15
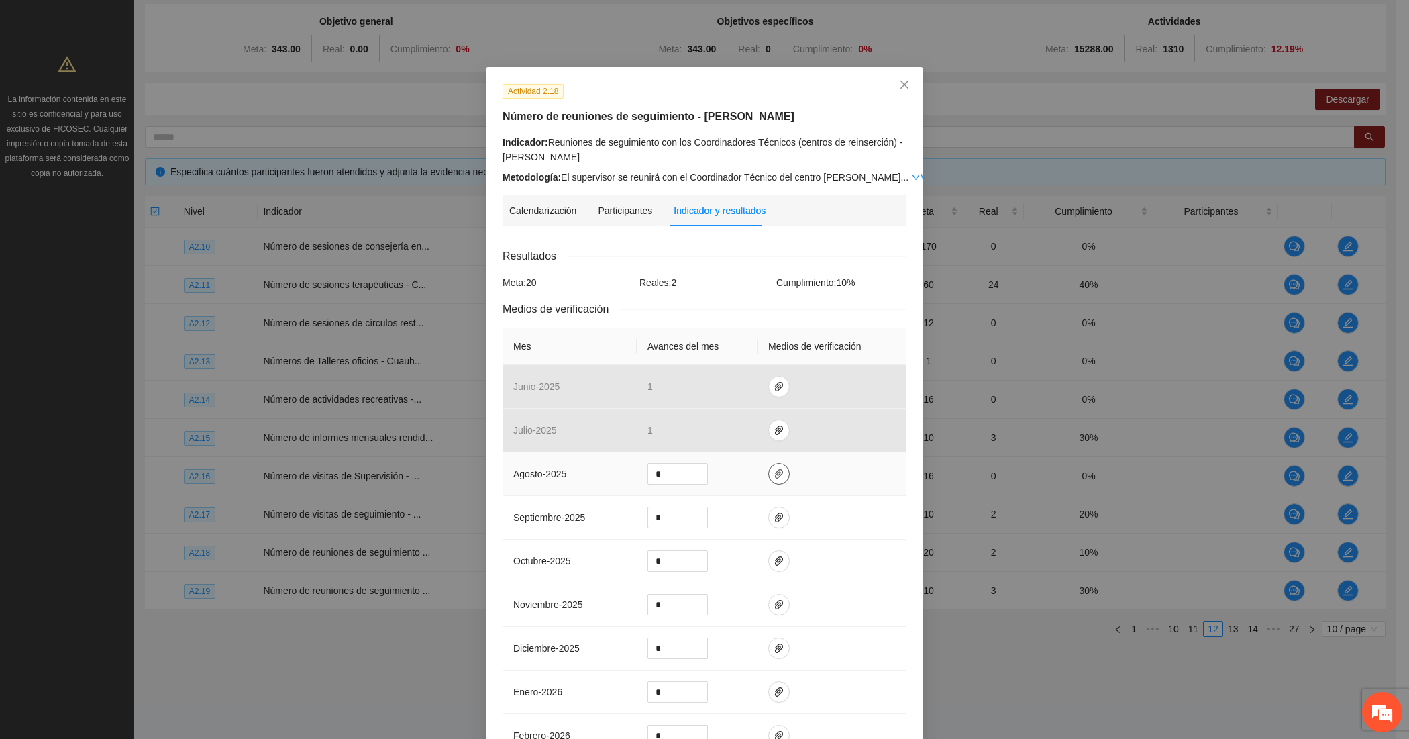
click at [775, 472] on icon "paper-clip" at bounding box center [779, 473] width 8 height 9
click at [689, 429] on button "Adjuntar documento" at bounding box center [729, 433] width 120 height 21
click at [661, 474] on input "*" at bounding box center [677, 474] width 59 height 20
click at [659, 474] on input "*" at bounding box center [677, 474] width 59 height 20
type input "*"
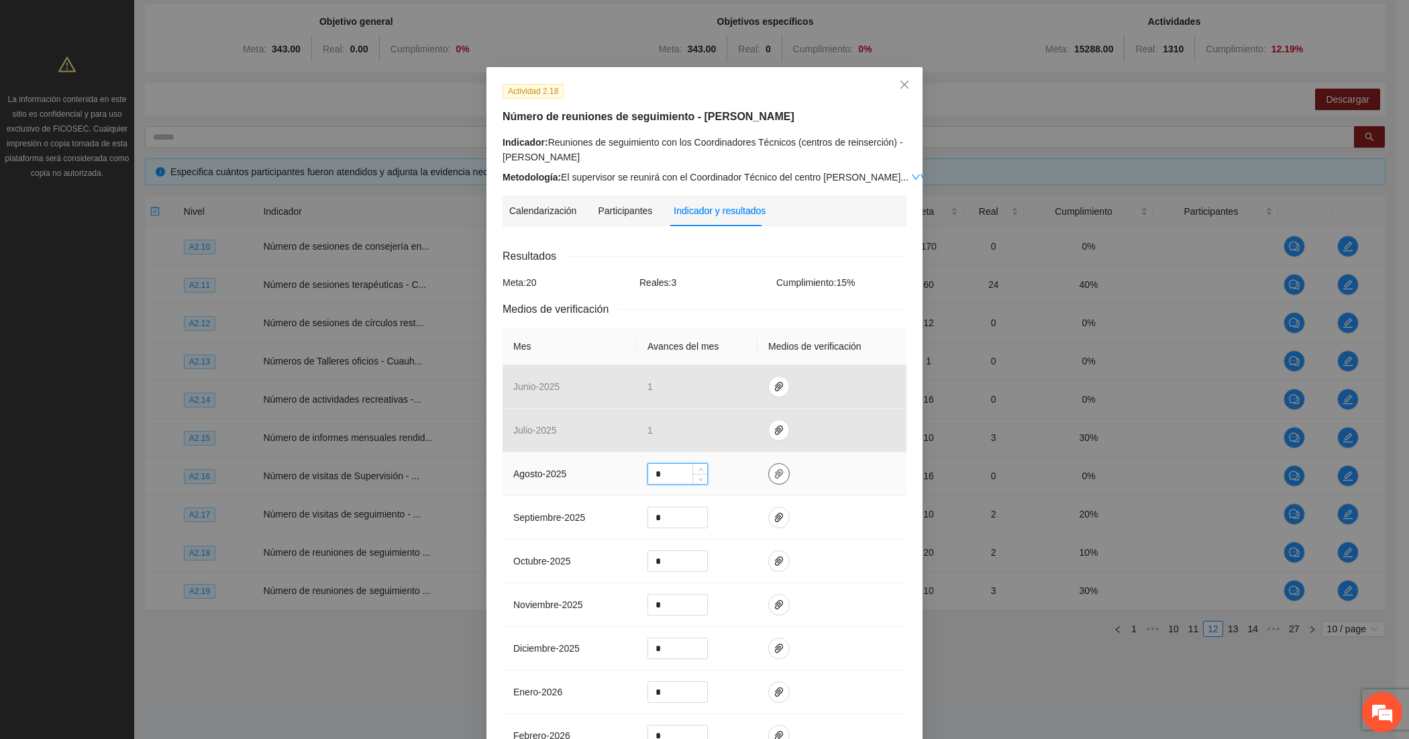
click at [773, 475] on icon "paper-clip" at bounding box center [778, 473] width 11 height 11
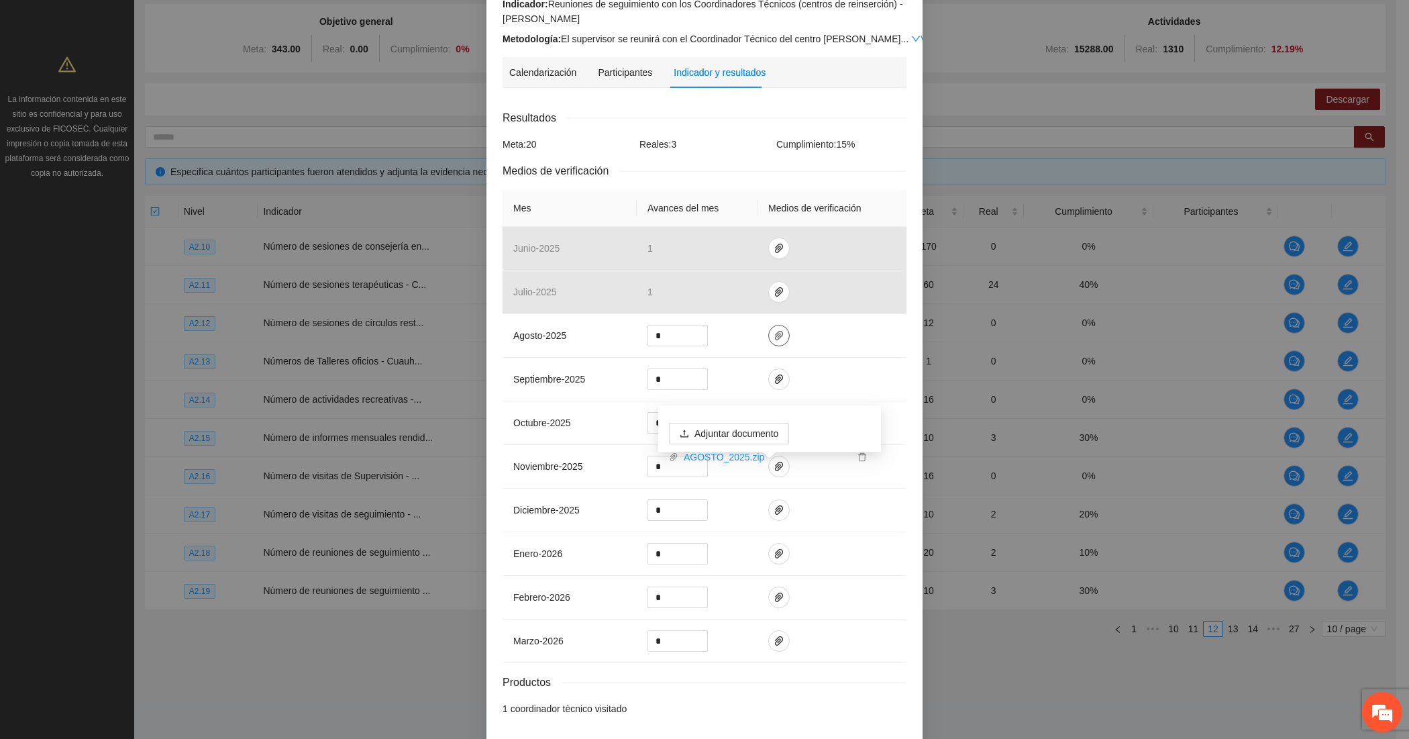
scroll to position [197, 0]
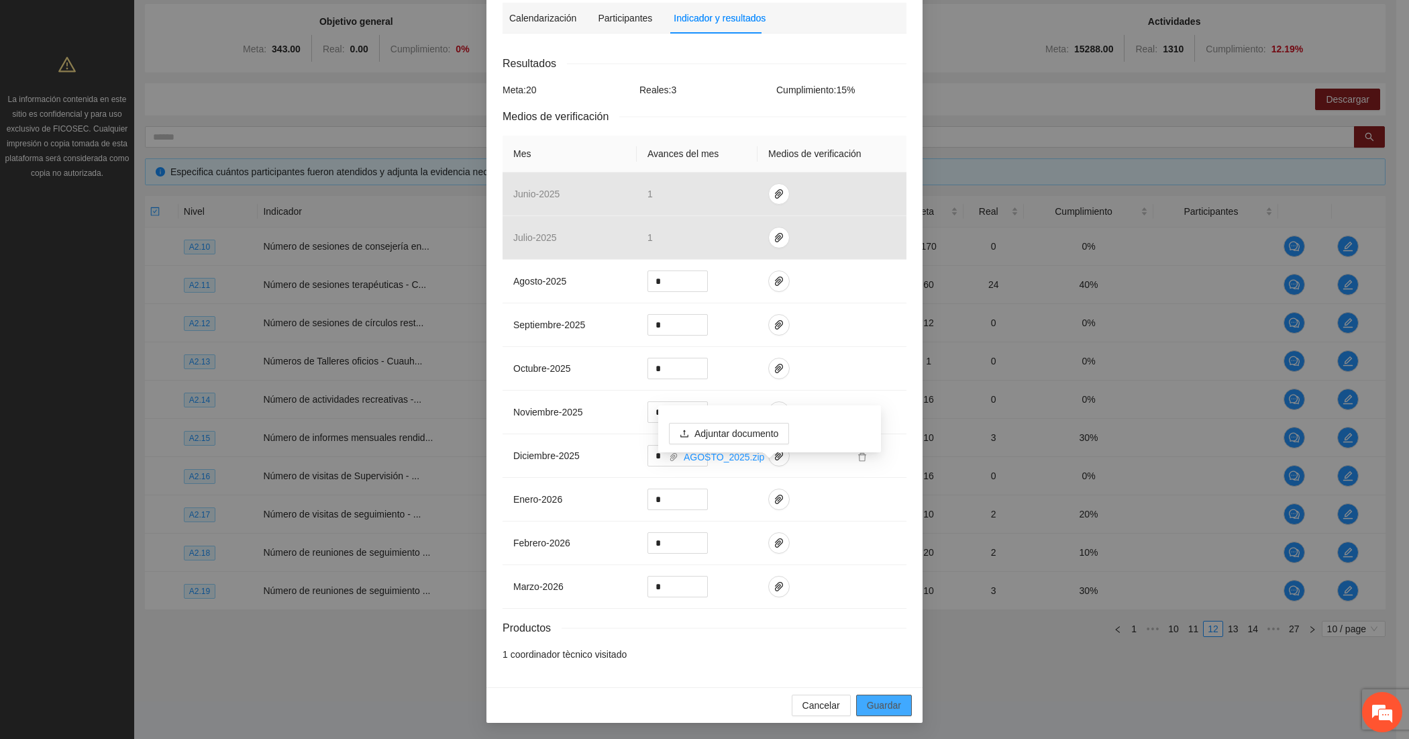
click at [889, 702] on span "Guardar" at bounding box center [884, 705] width 34 height 15
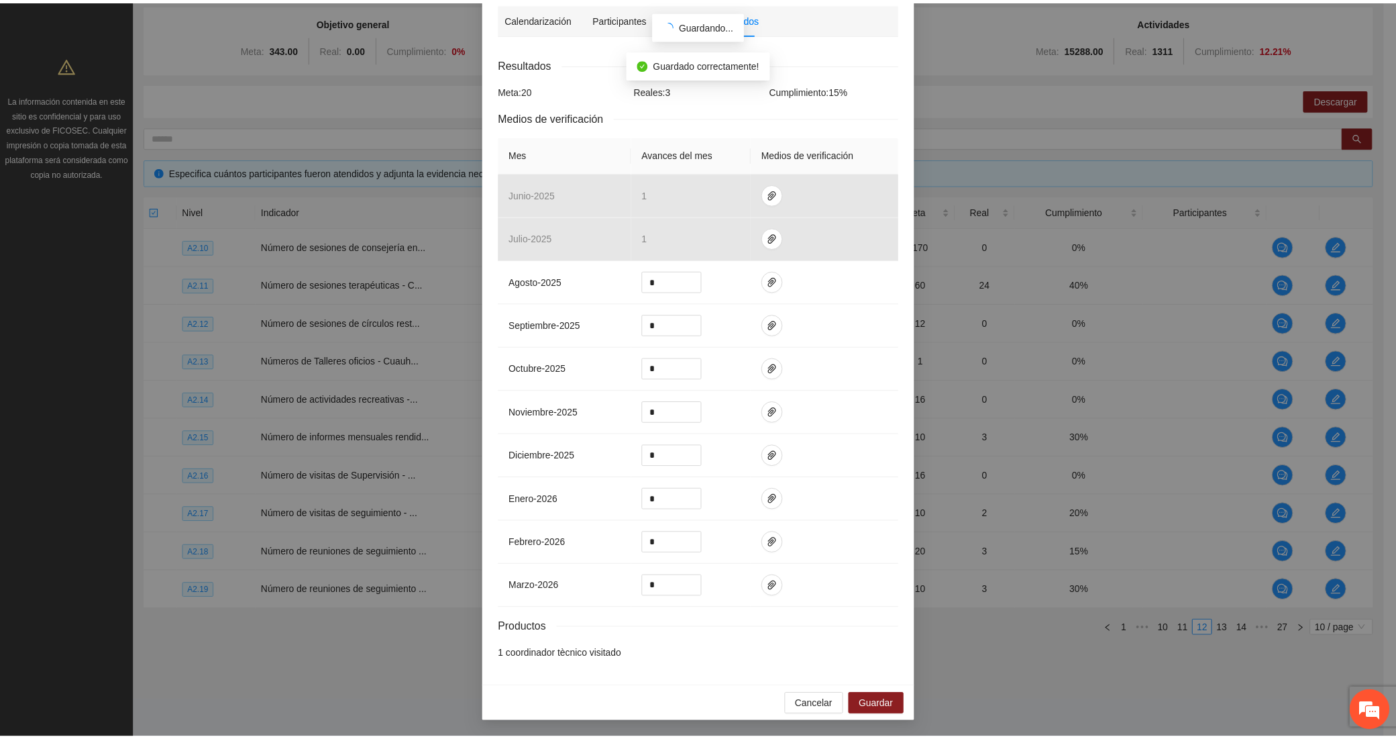
scroll to position [129, 0]
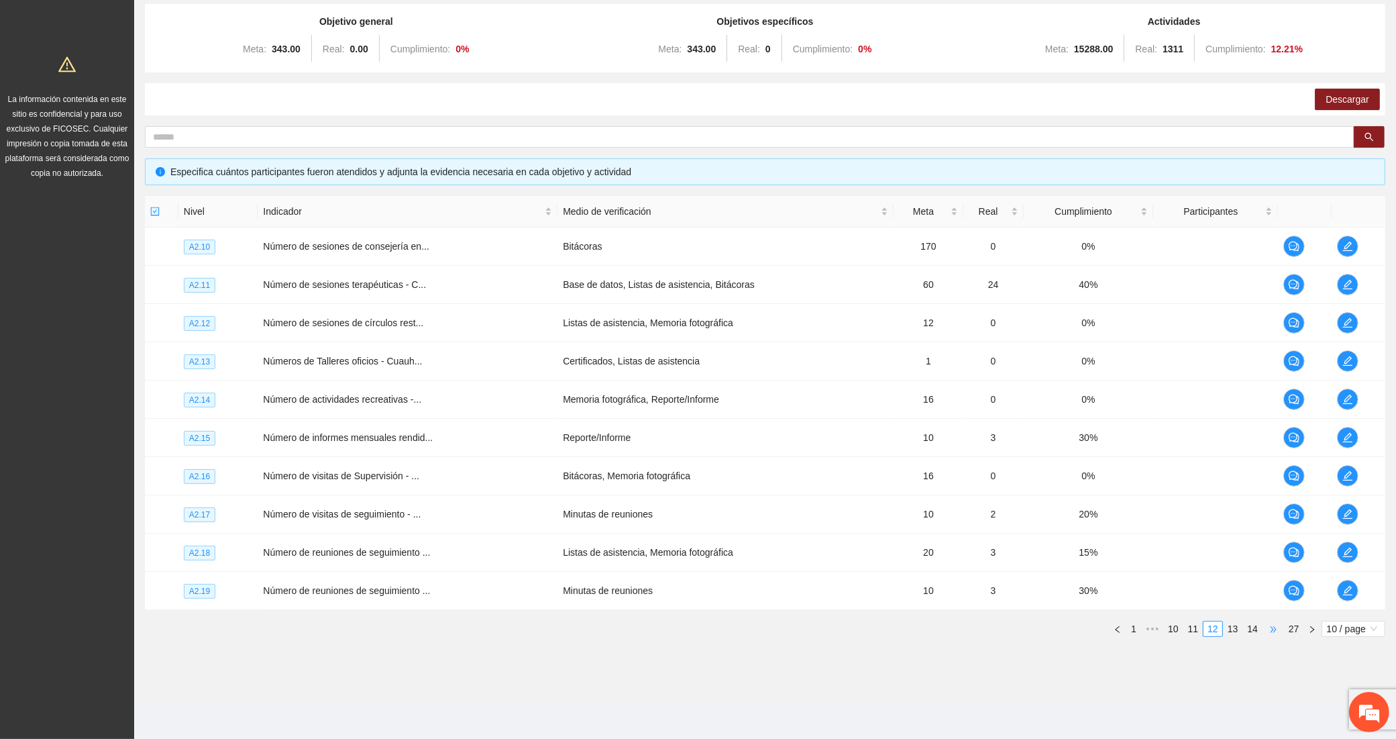
click at [1273, 633] on span "•••" at bounding box center [1272, 629] width 21 height 16
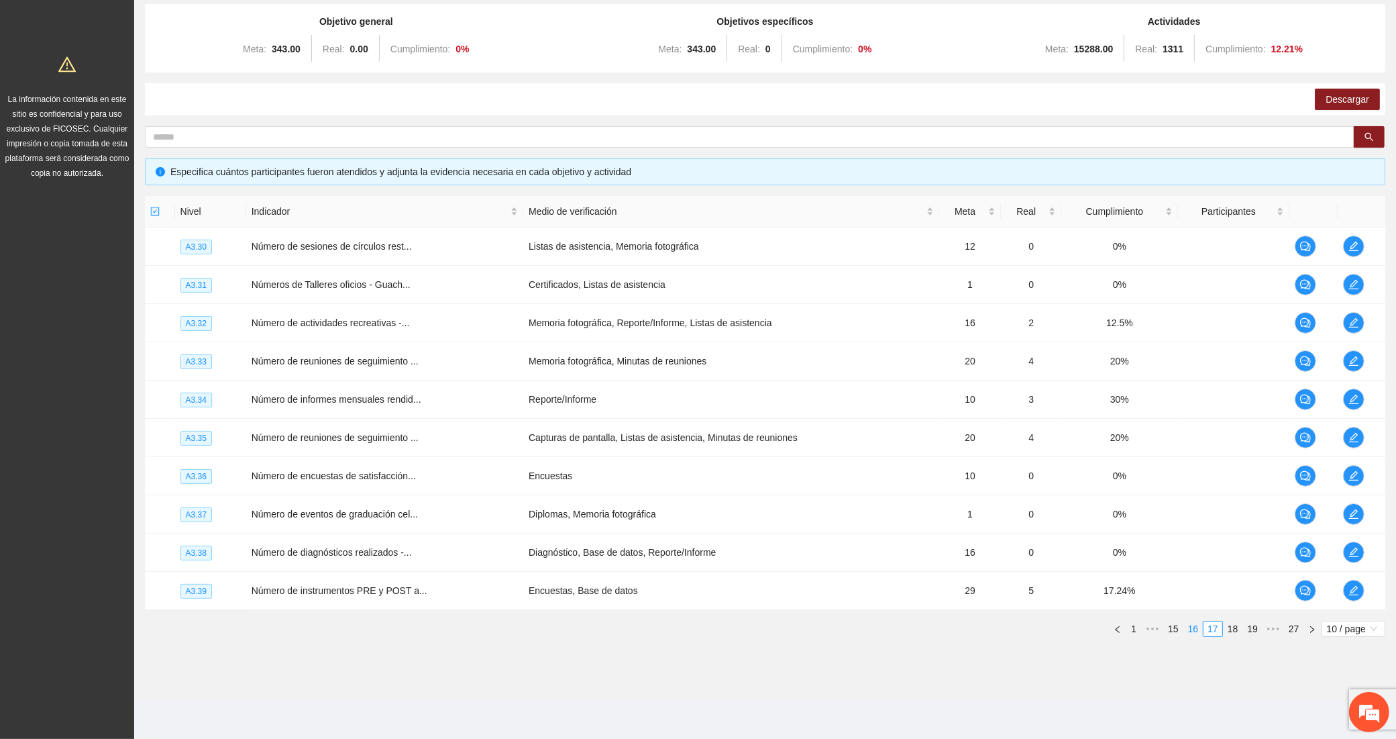
click at [1186, 631] on link "16" at bounding box center [1193, 628] width 19 height 15
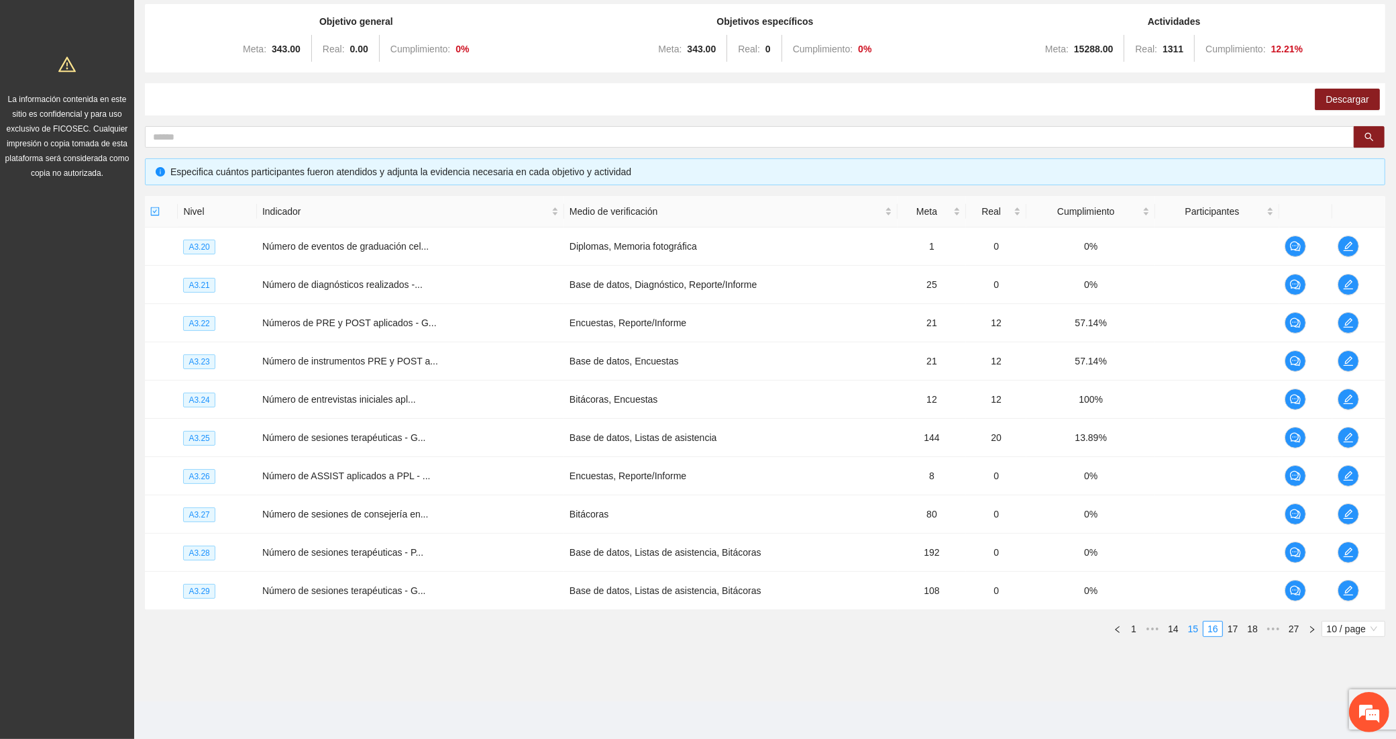
click at [1195, 629] on link "15" at bounding box center [1193, 628] width 19 height 15
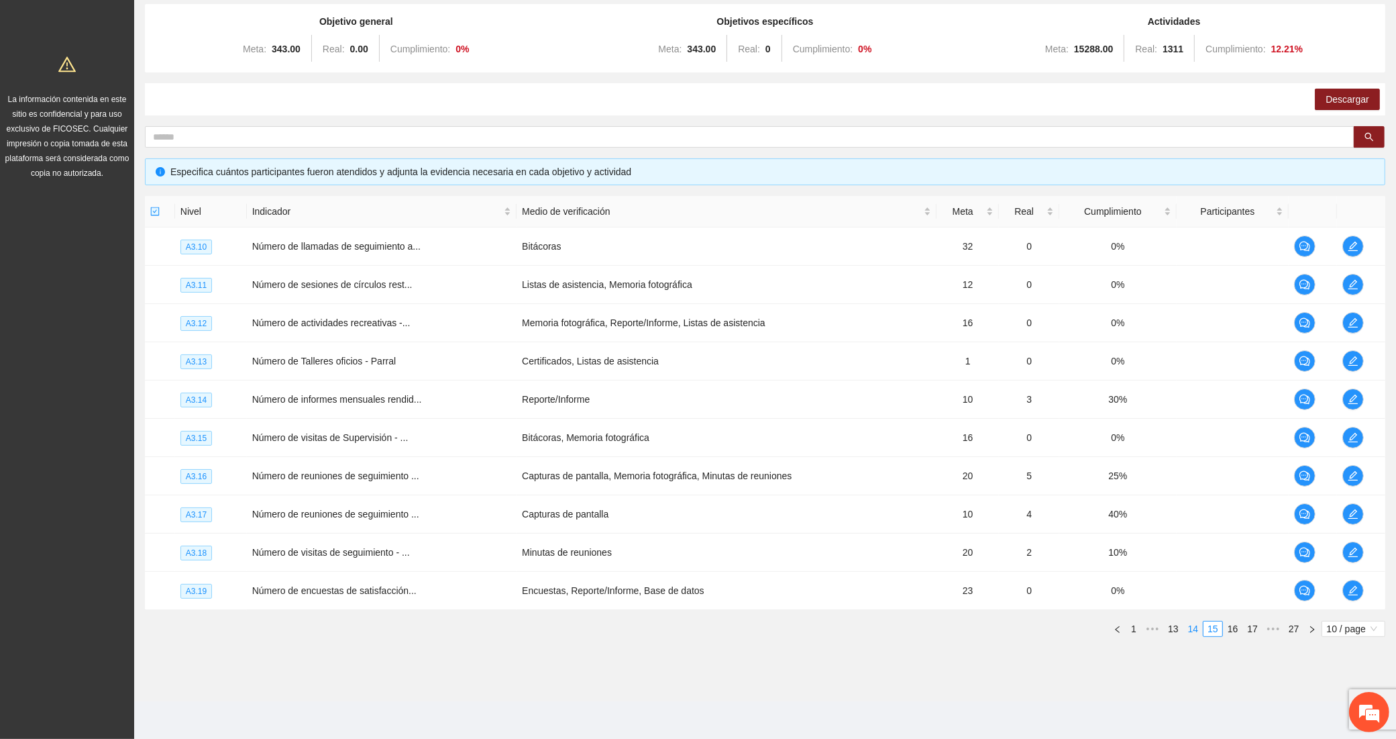
drag, startPoint x: 1196, startPoint y: 629, endPoint x: 1138, endPoint y: 614, distance: 59.5
click at [1185, 628] on link "14" at bounding box center [1193, 628] width 19 height 15
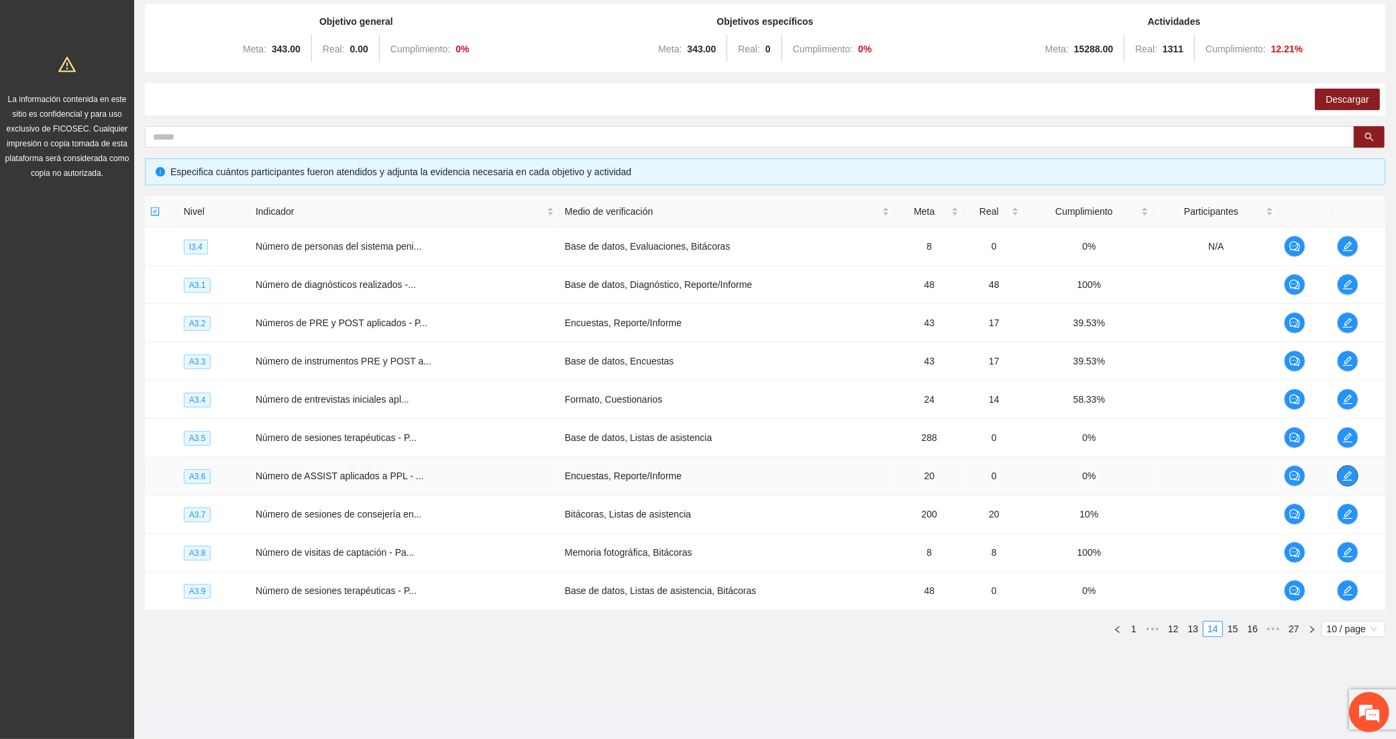
click at [1347, 470] on icon "edit" at bounding box center [1347, 475] width 11 height 11
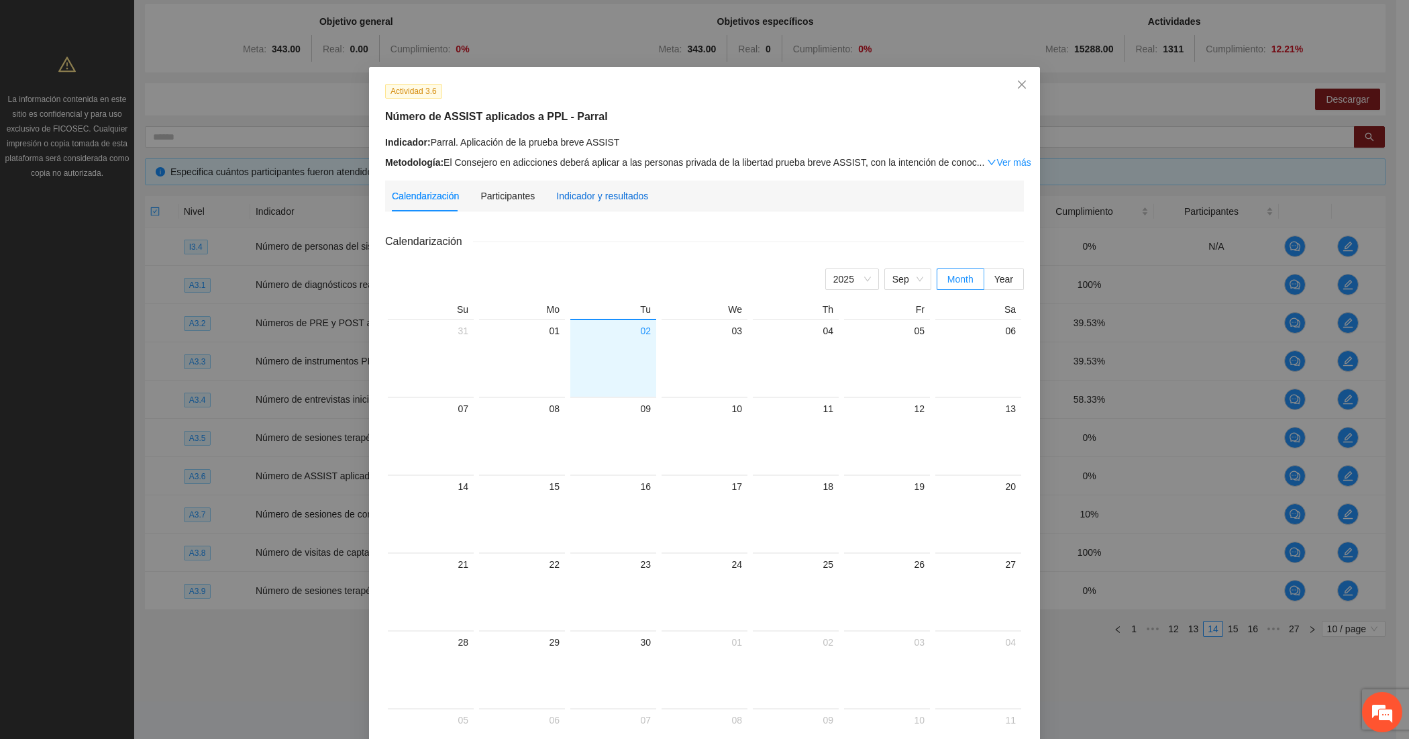
click at [619, 197] on div "Indicador y resultados" at bounding box center [602, 196] width 92 height 15
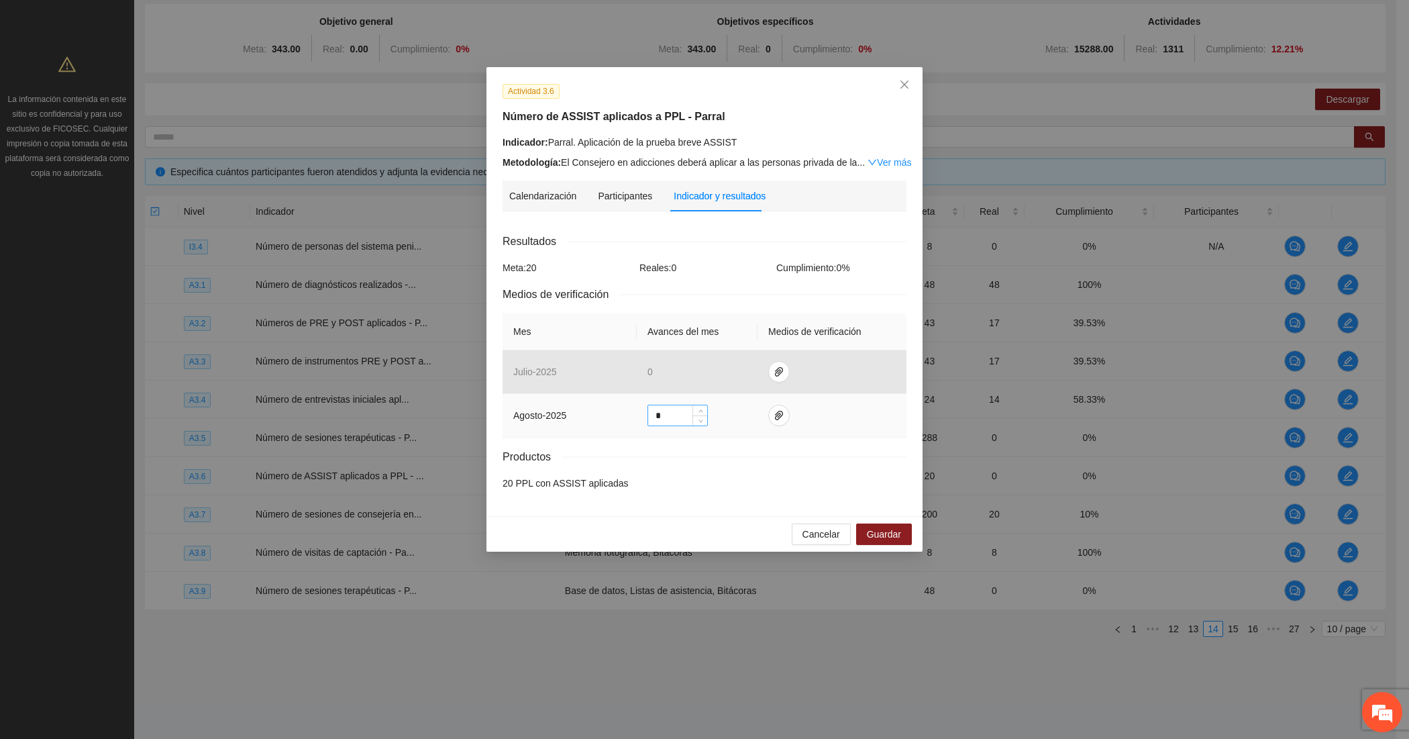
click at [673, 414] on input "*" at bounding box center [677, 415] width 59 height 20
type input "**"
click at [775, 419] on icon "paper-clip" at bounding box center [779, 415] width 8 height 9
click at [718, 374] on span "Adjuntar documento" at bounding box center [743, 375] width 84 height 15
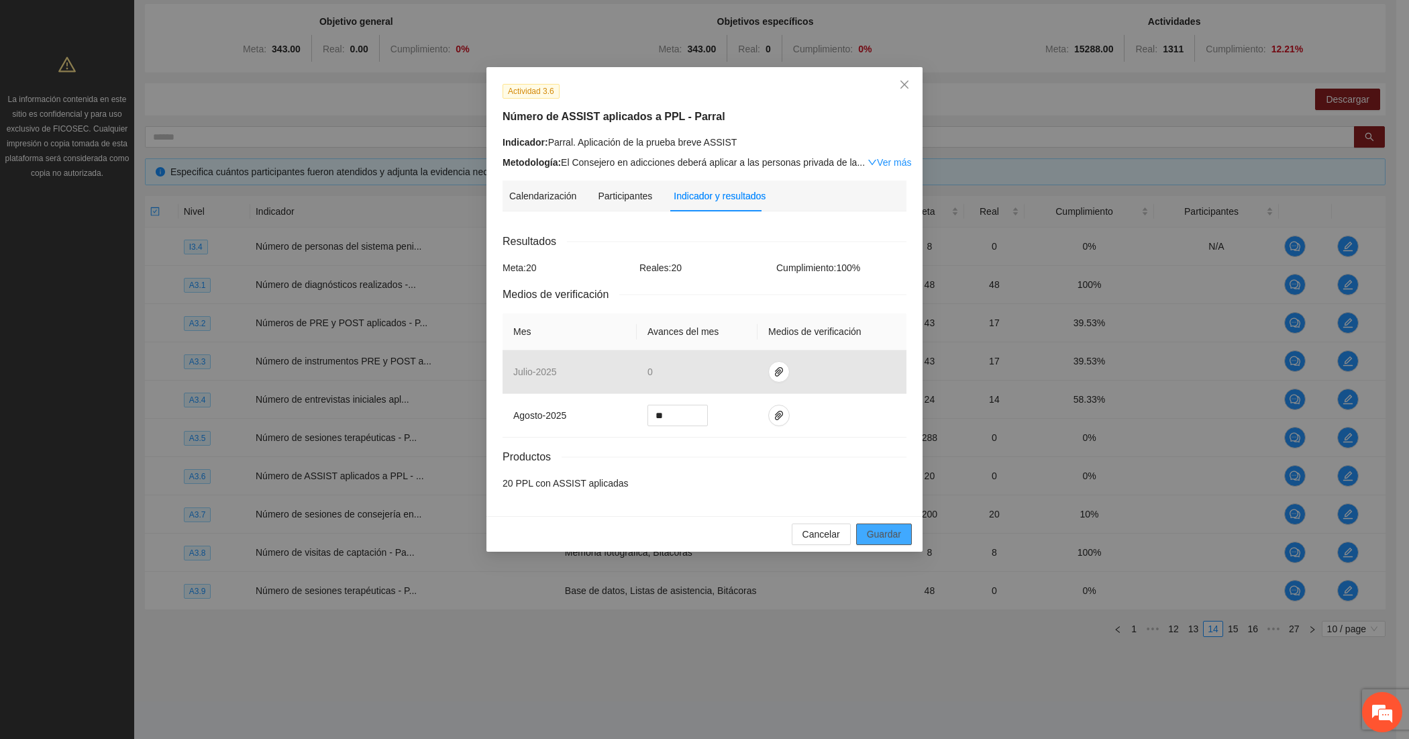
click at [906, 541] on button "Guardar" at bounding box center [884, 533] width 56 height 21
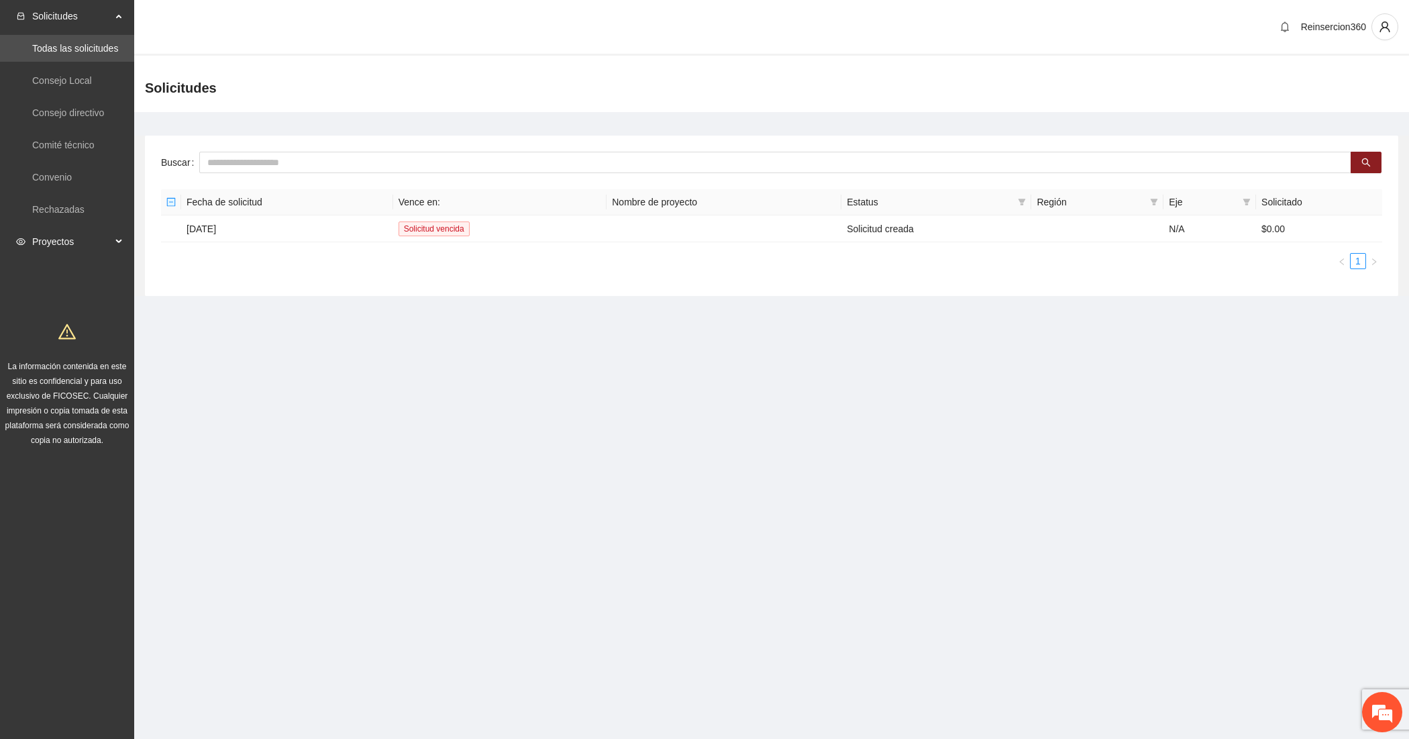
click at [117, 241] on icon at bounding box center [120, 241] width 7 height 0
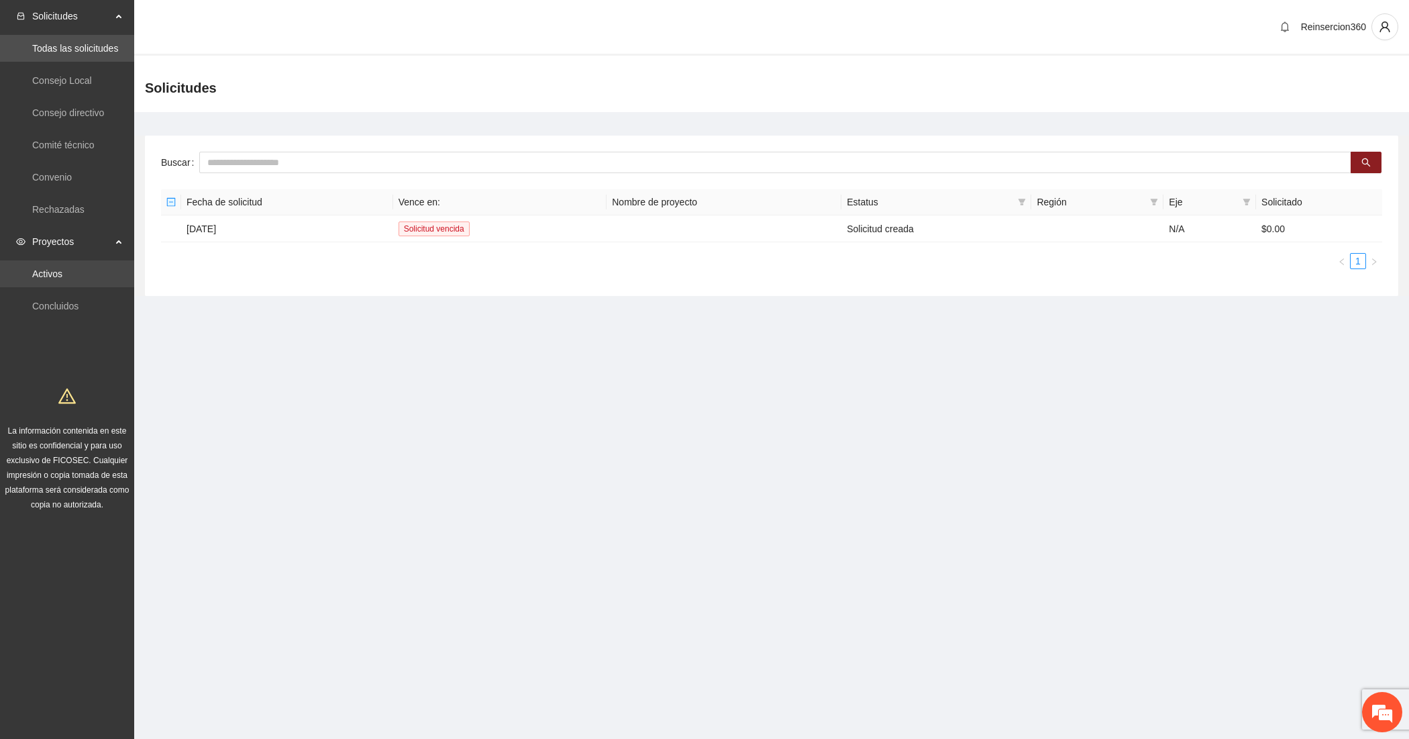
click at [62, 274] on link "Activos" at bounding box center [47, 273] width 30 height 11
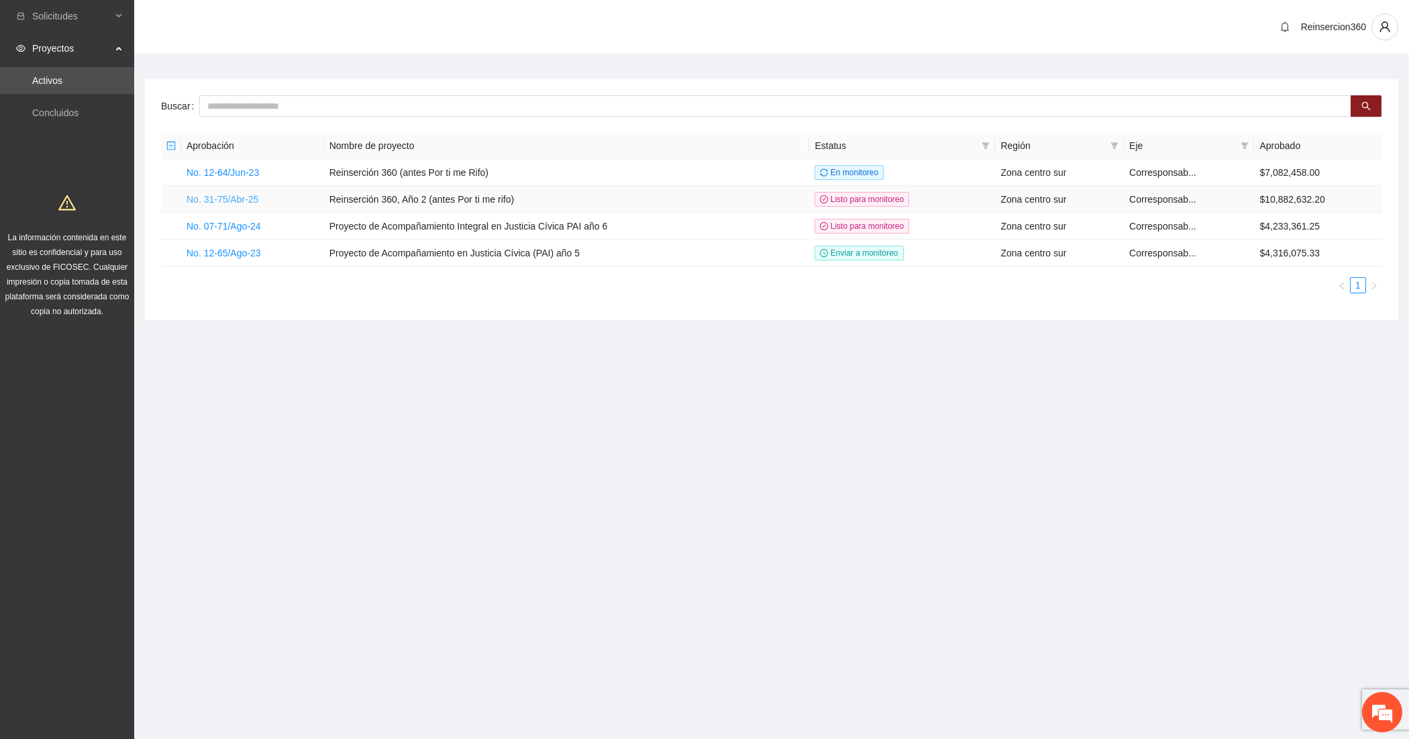
click at [223, 200] on link "No. 31-75/Abr-25" at bounding box center [222, 199] width 72 height 11
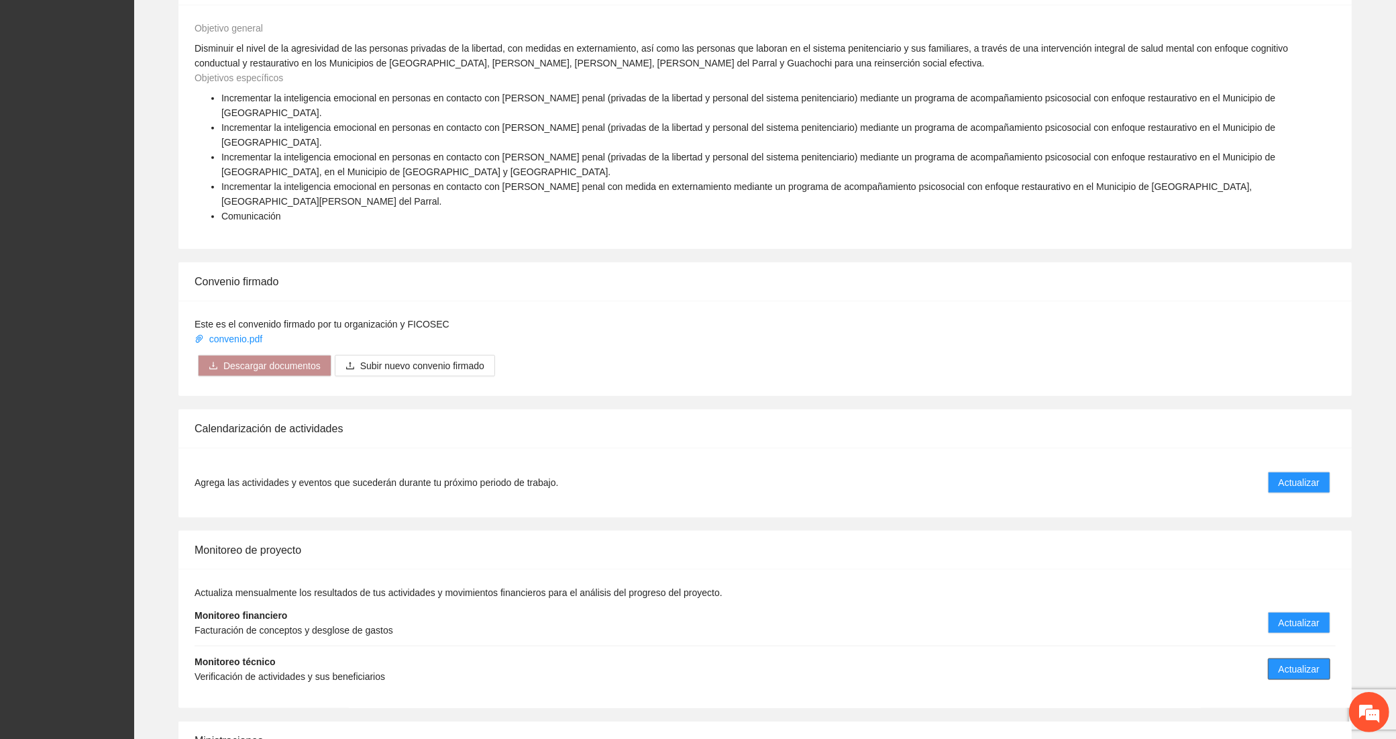
click at [1287, 661] on span "Actualizar" at bounding box center [1299, 668] width 41 height 15
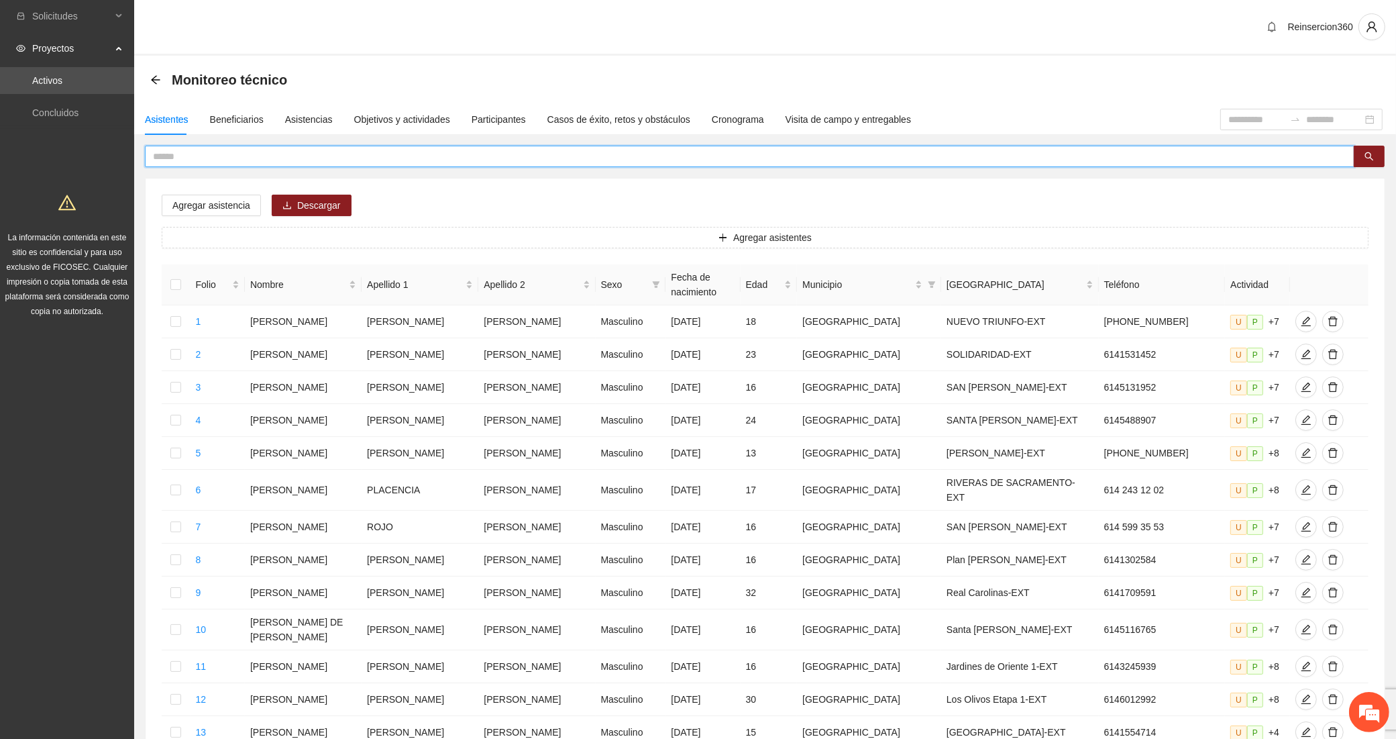
click at [233, 152] on input "text" at bounding box center [744, 156] width 1183 height 15
type input "********"
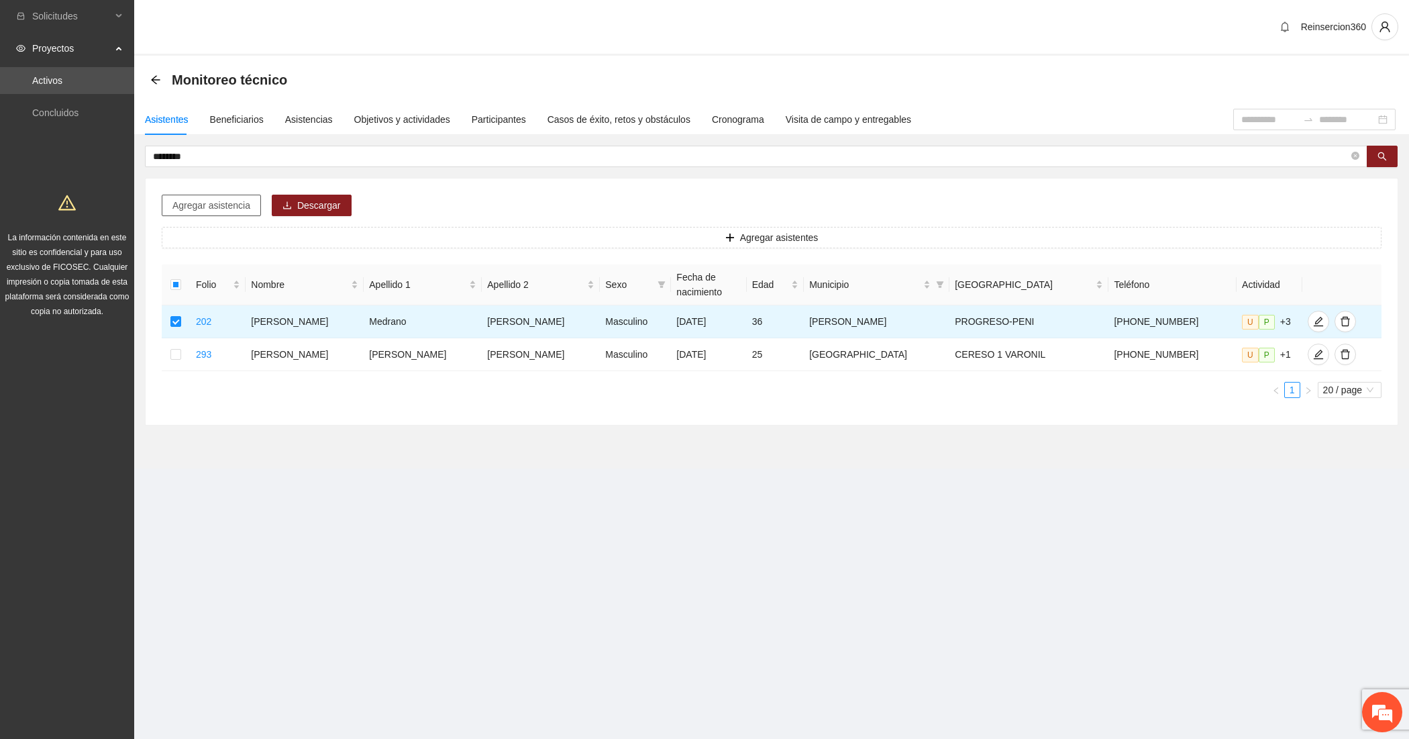
click at [201, 211] on span "Agregar asistencia" at bounding box center [211, 205] width 78 height 15
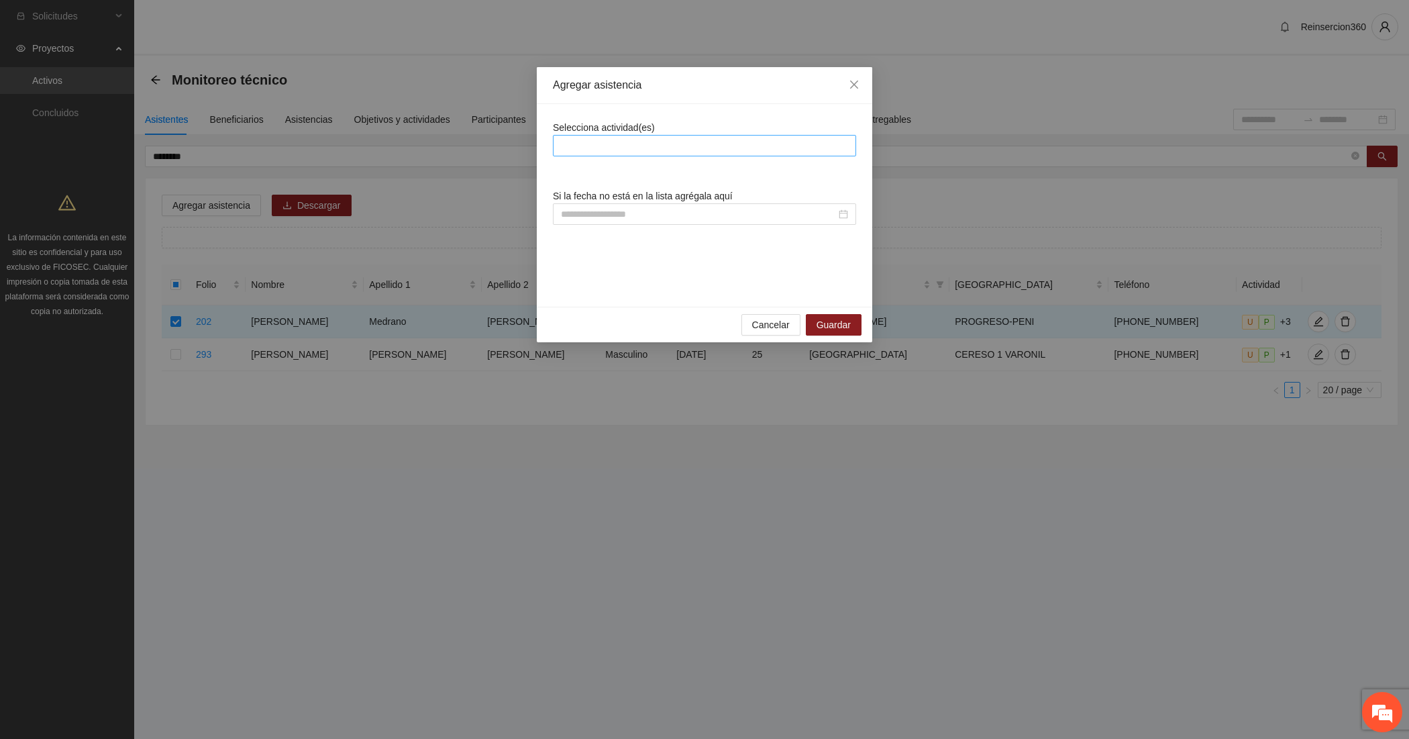
click at [596, 142] on div at bounding box center [704, 146] width 297 height 16
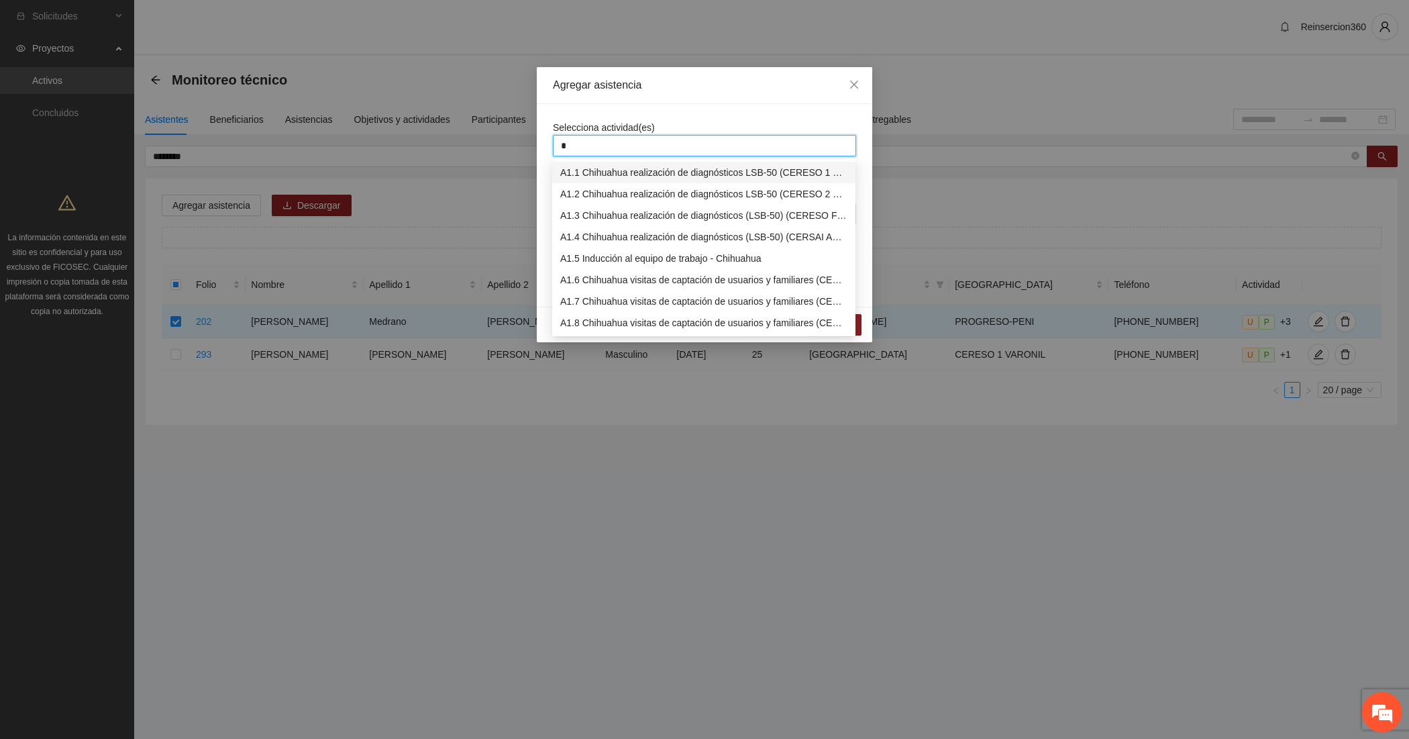
type input "**"
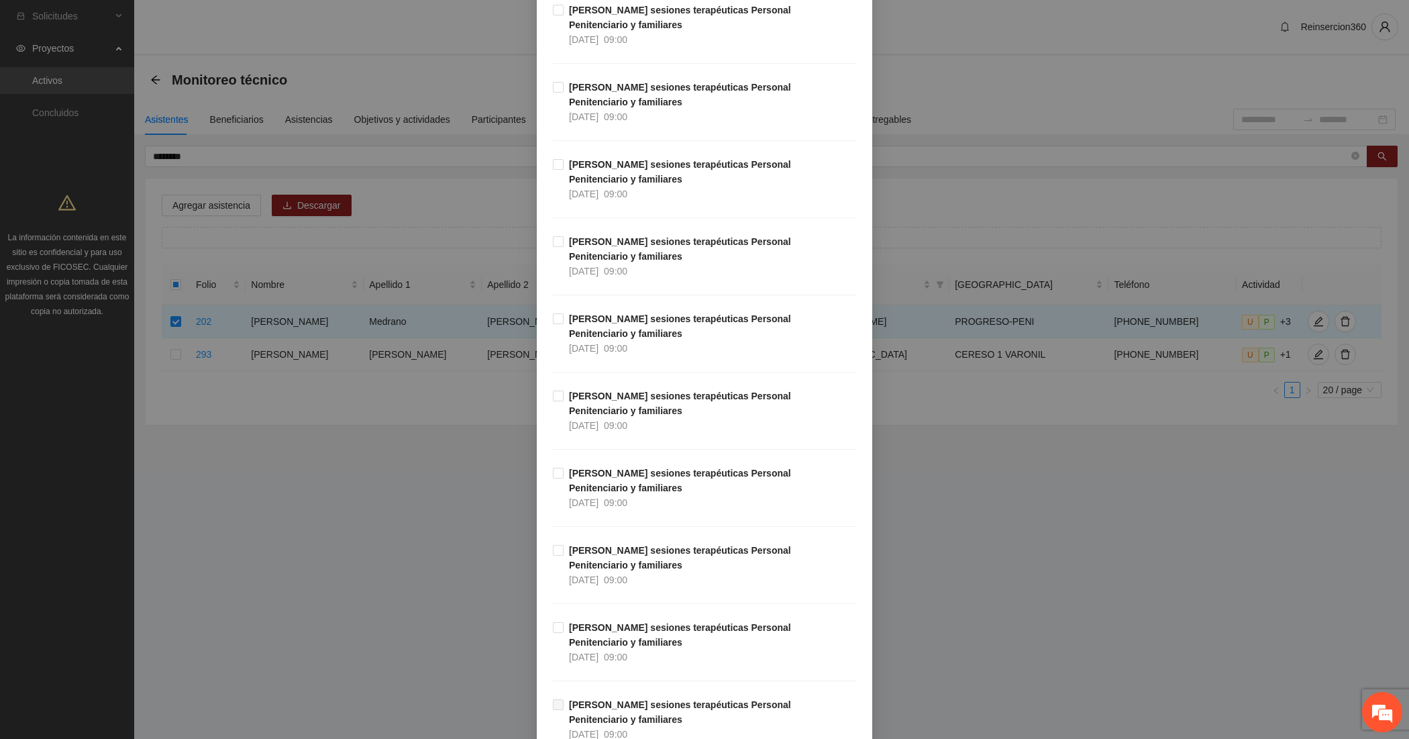
scroll to position [1006, 0]
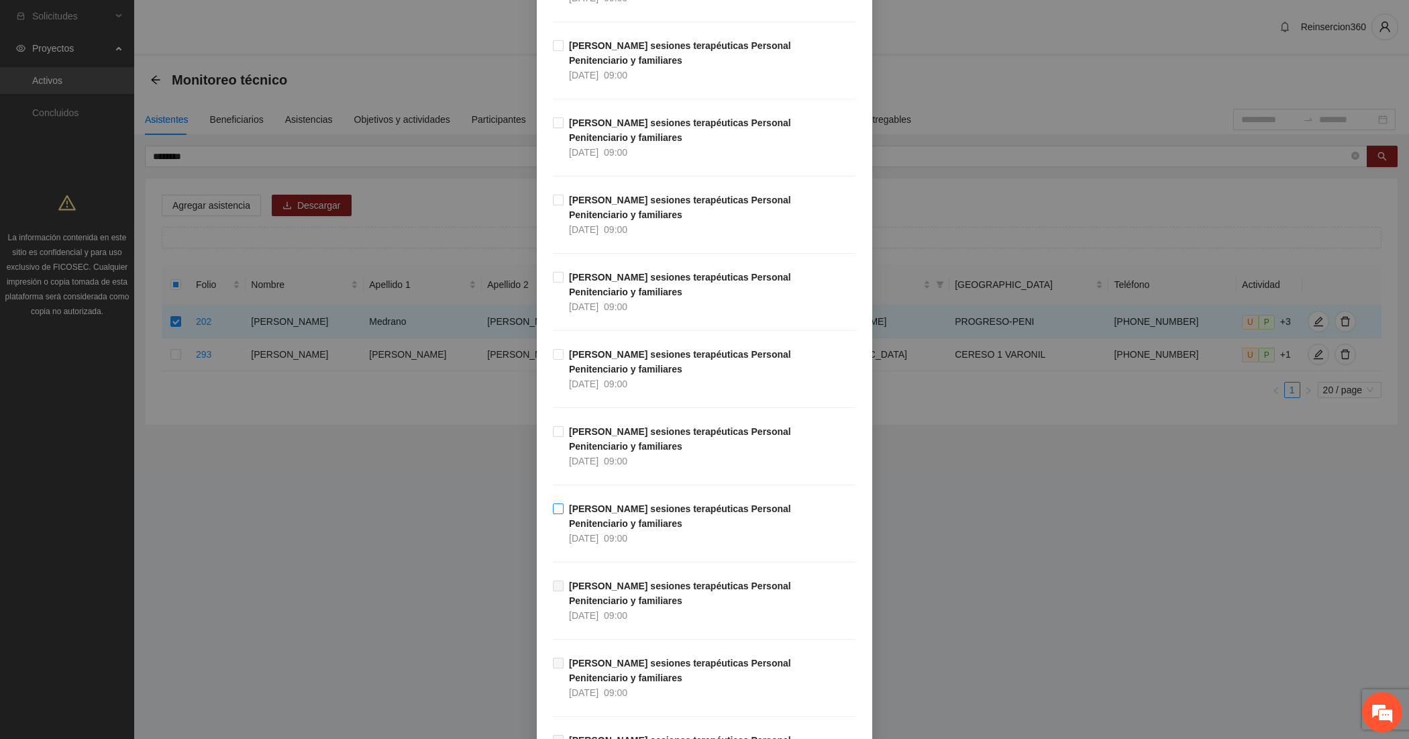
click at [643, 525] on span "[PERSON_NAME] sesiones terapéuticas Personal Penitenciario y familiares [DATE] …" at bounding box center [709, 523] width 292 height 44
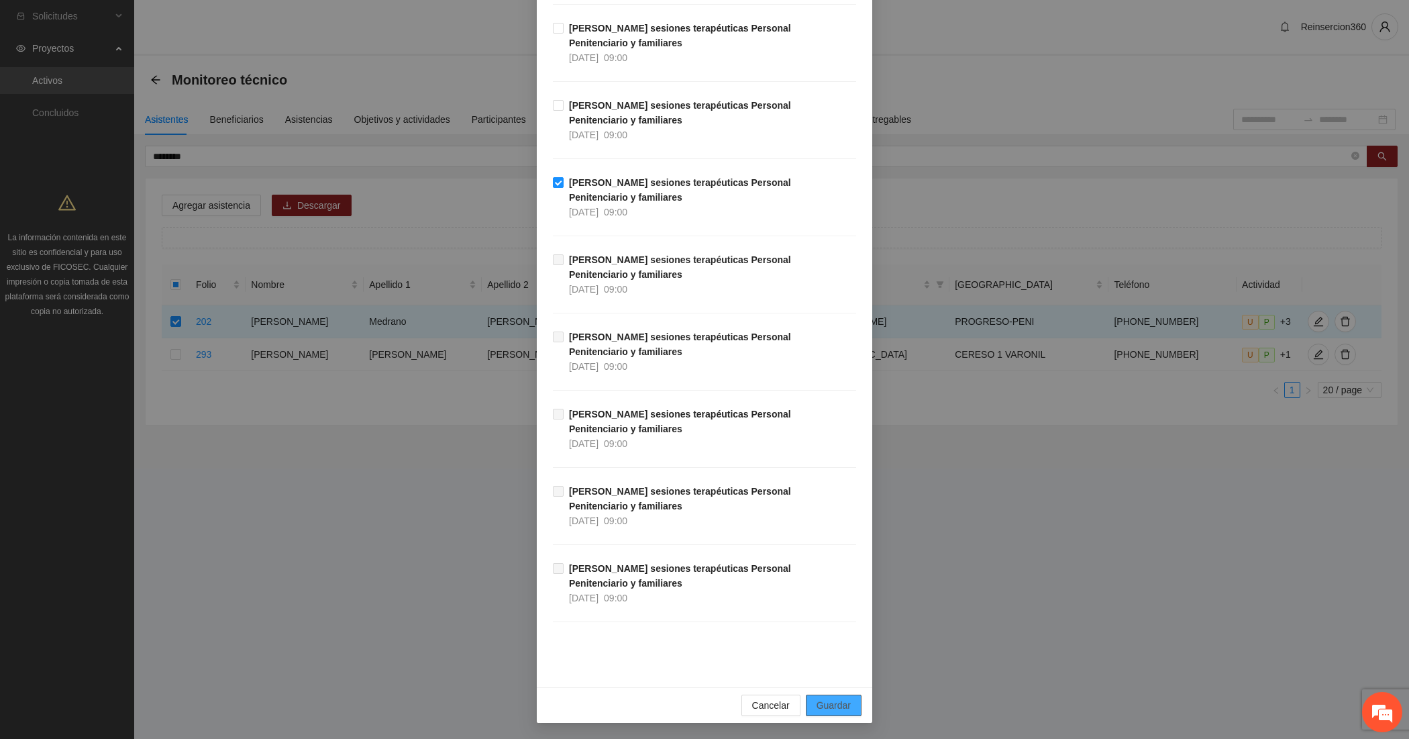
click at [825, 698] on span "Guardar" at bounding box center [833, 705] width 34 height 15
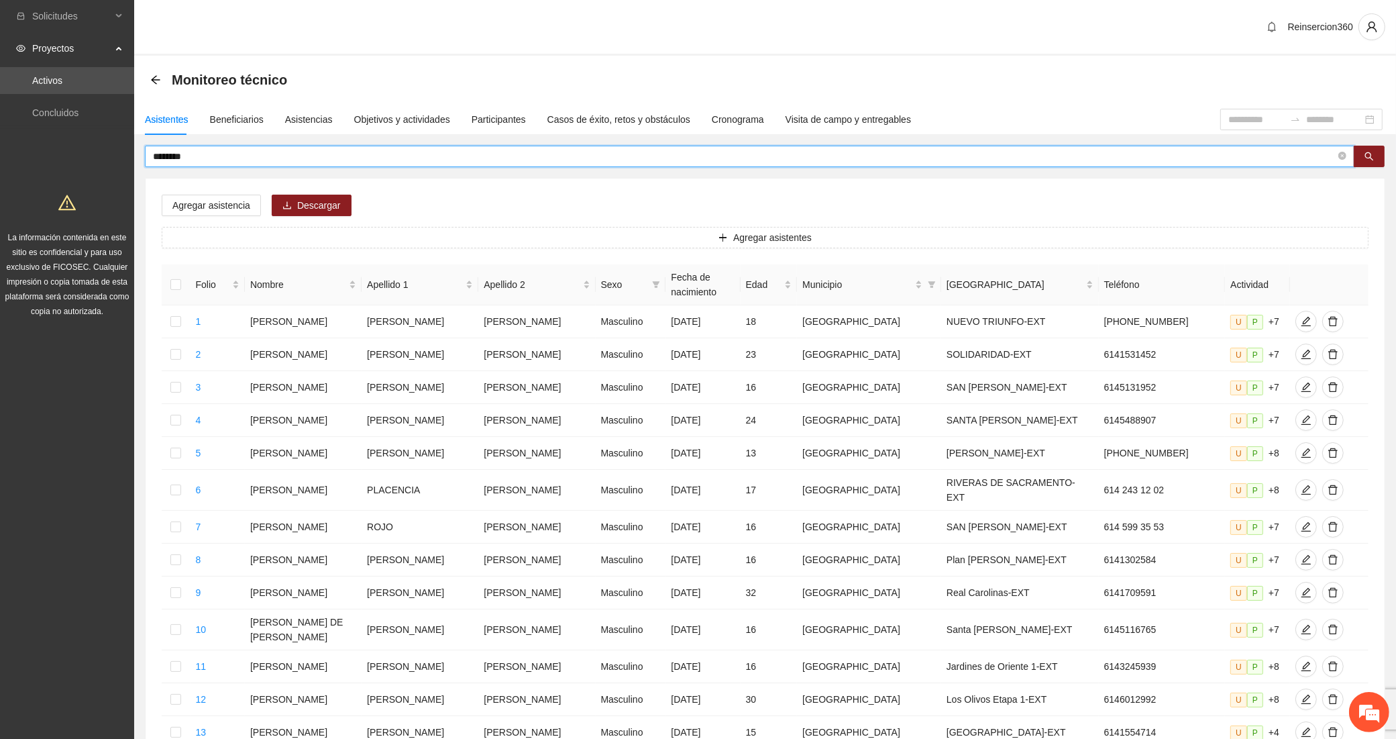
click at [317, 151] on input "********" at bounding box center [744, 156] width 1183 height 15
type input "*******"
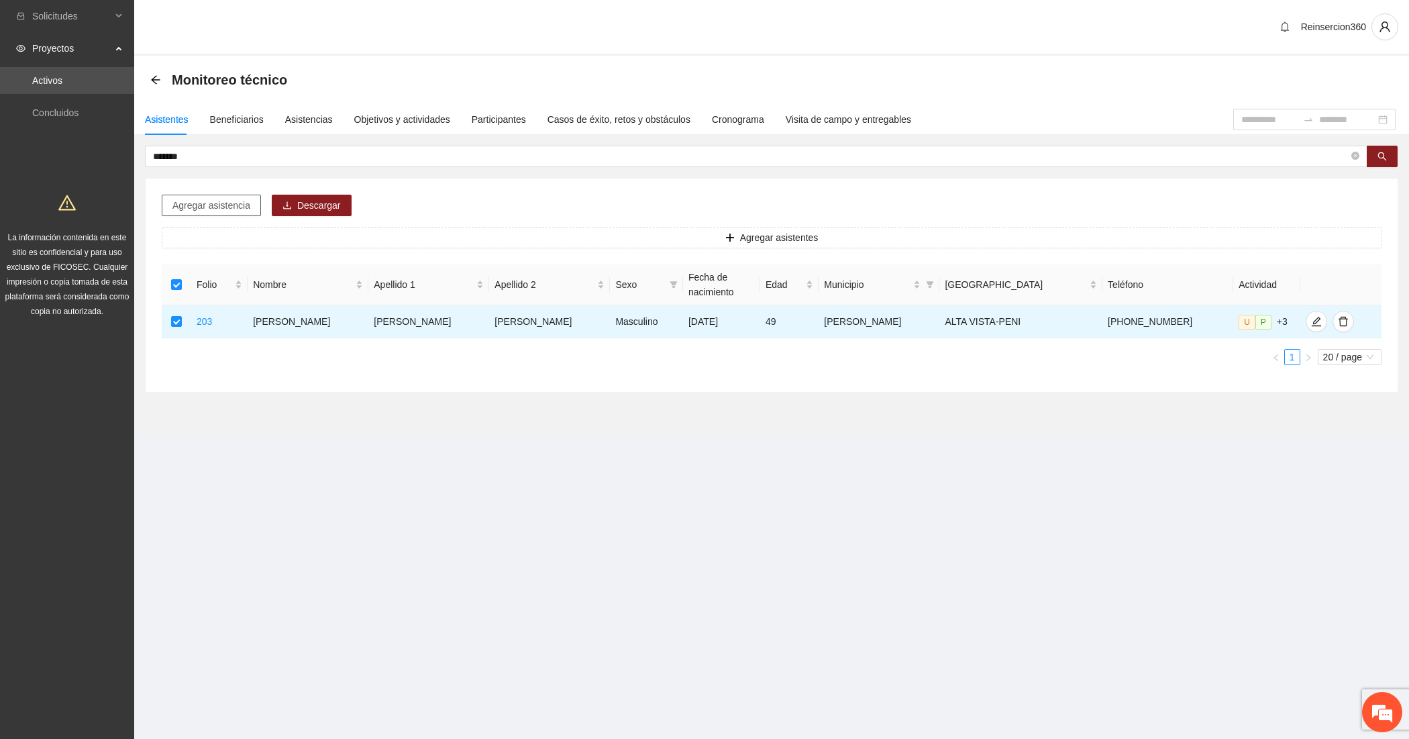
click at [207, 200] on span "Agregar asistencia" at bounding box center [211, 205] width 78 height 15
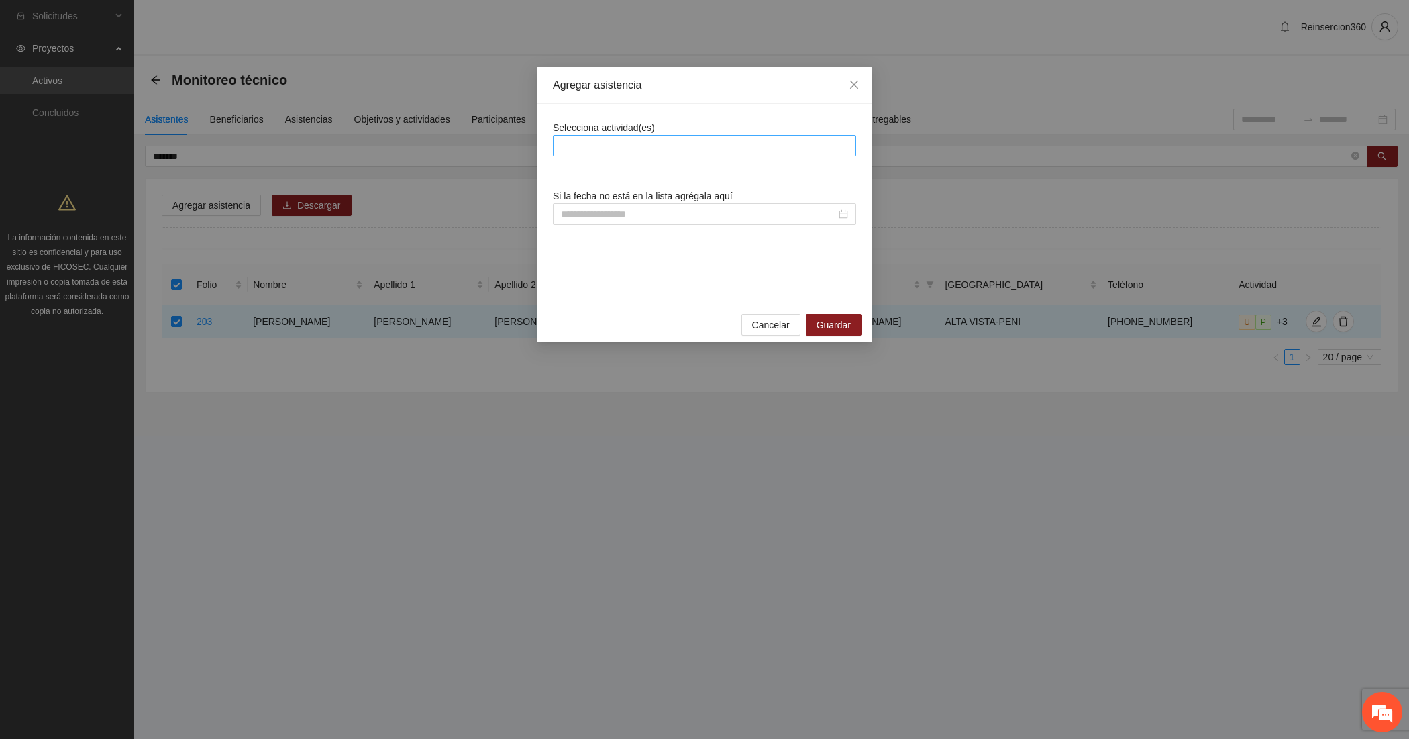
click at [584, 142] on div at bounding box center [704, 146] width 297 height 16
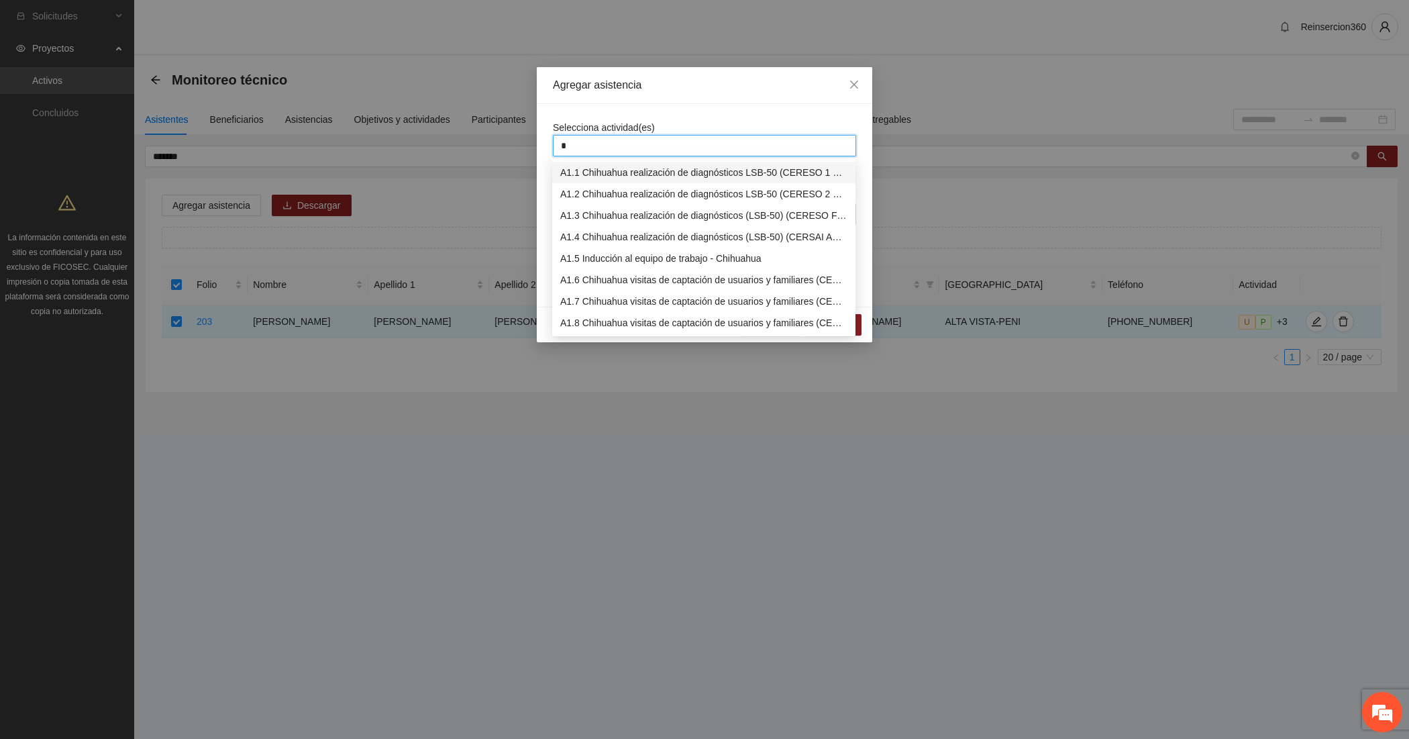
type input "**"
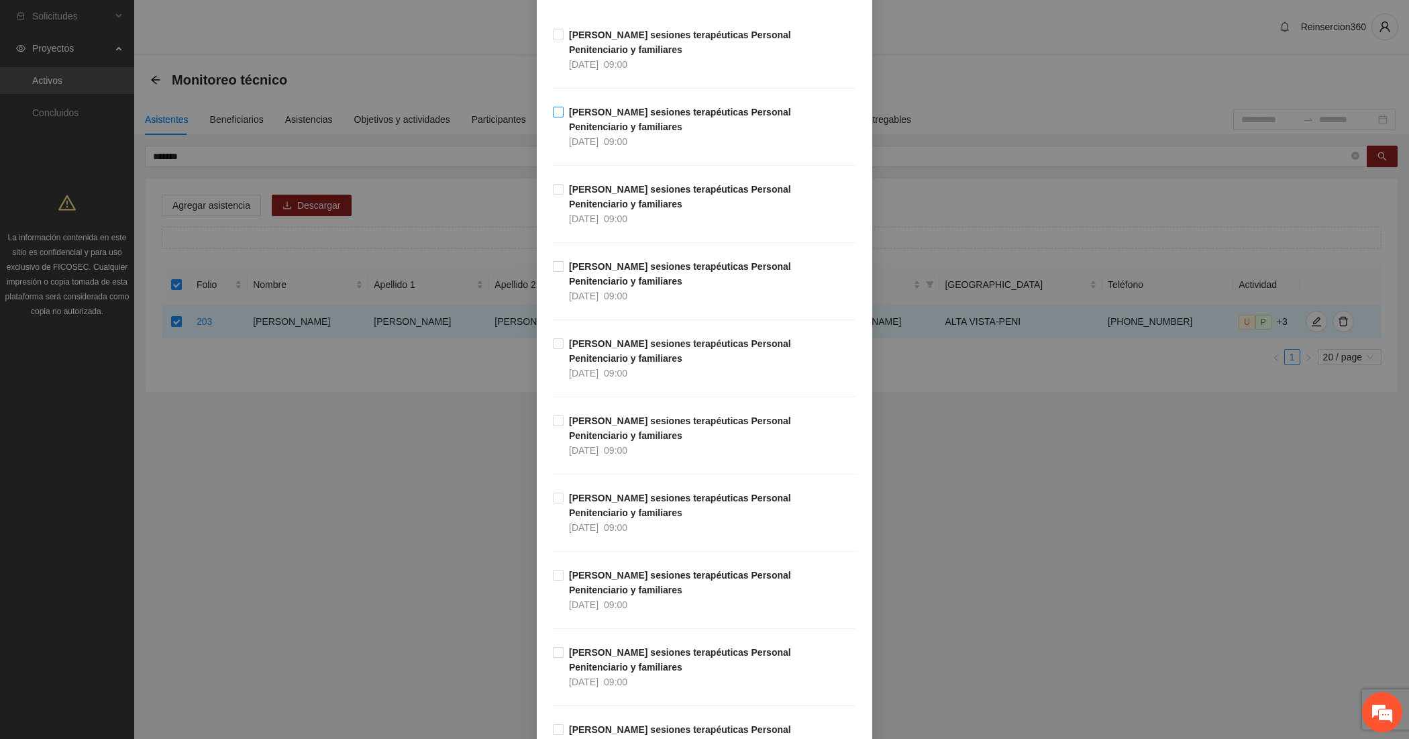
scroll to position [335, 0]
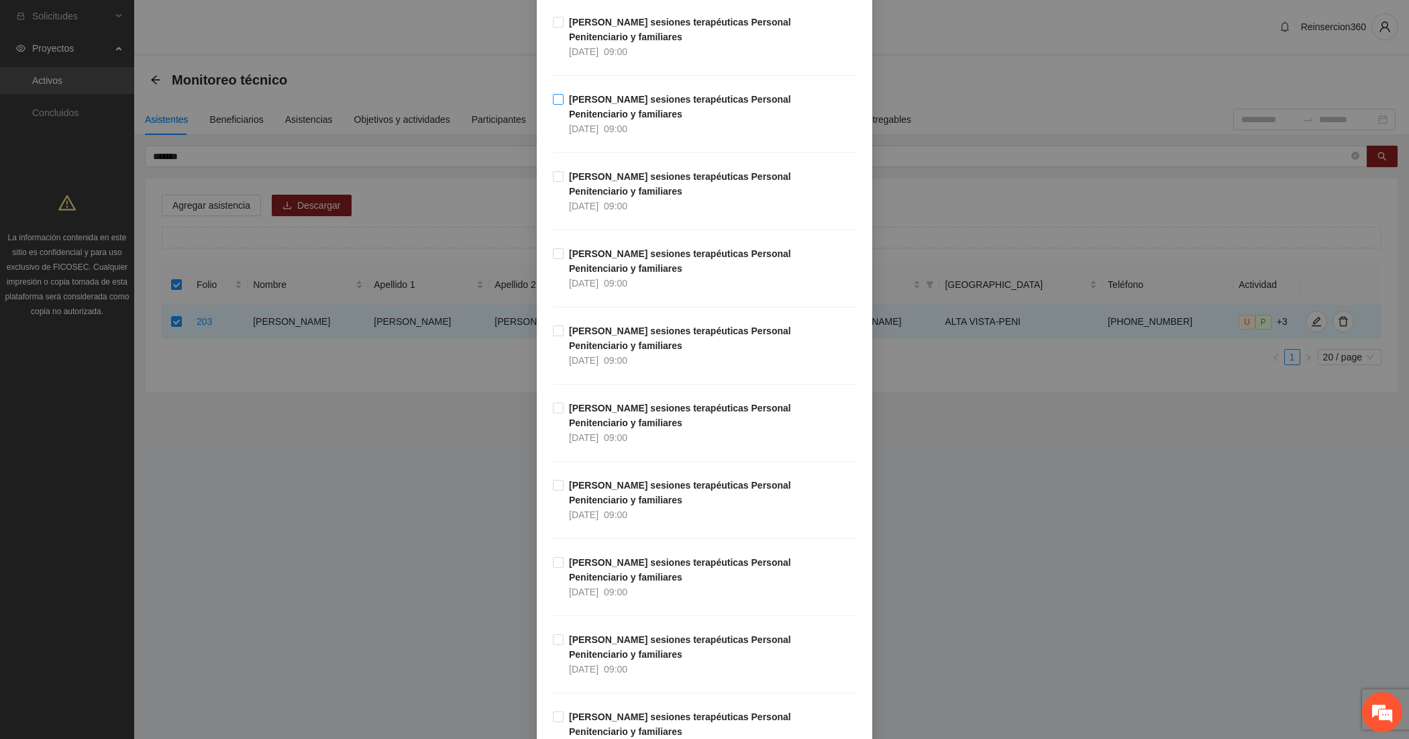
click at [645, 108] on span "[PERSON_NAME] sesiones terapéuticas Personal Penitenciario y familiares [DATE] …" at bounding box center [709, 114] width 292 height 44
click at [632, 195] on span "[PERSON_NAME] sesiones terapéuticas Personal Penitenciario y familiares [DATE] …" at bounding box center [709, 191] width 292 height 44
click at [618, 258] on strong "[PERSON_NAME] sesiones terapéuticas Personal Penitenciario y familiares" at bounding box center [680, 260] width 222 height 25
click at [606, 560] on strong "[PERSON_NAME] sesiones terapéuticas Personal Penitenciario y familiares" at bounding box center [680, 569] width 222 height 25
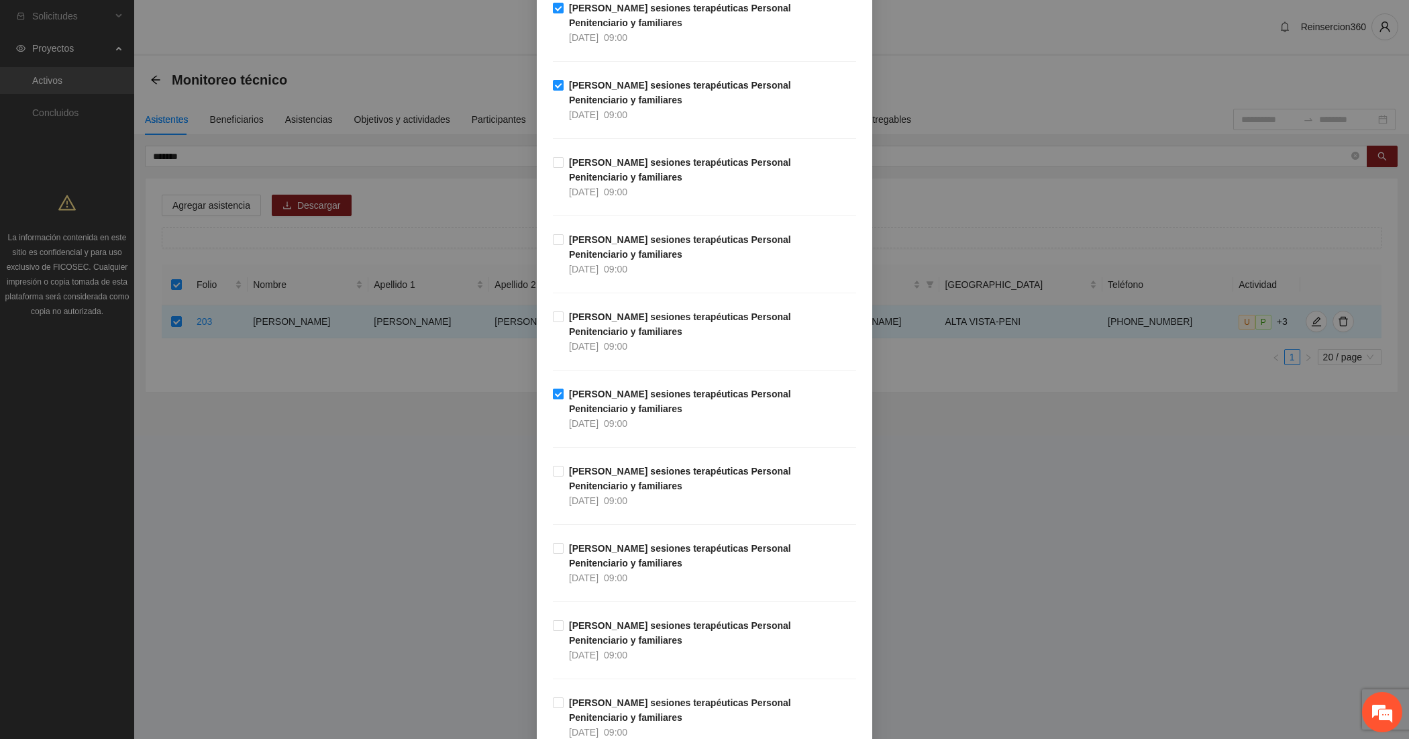
scroll to position [559, 0]
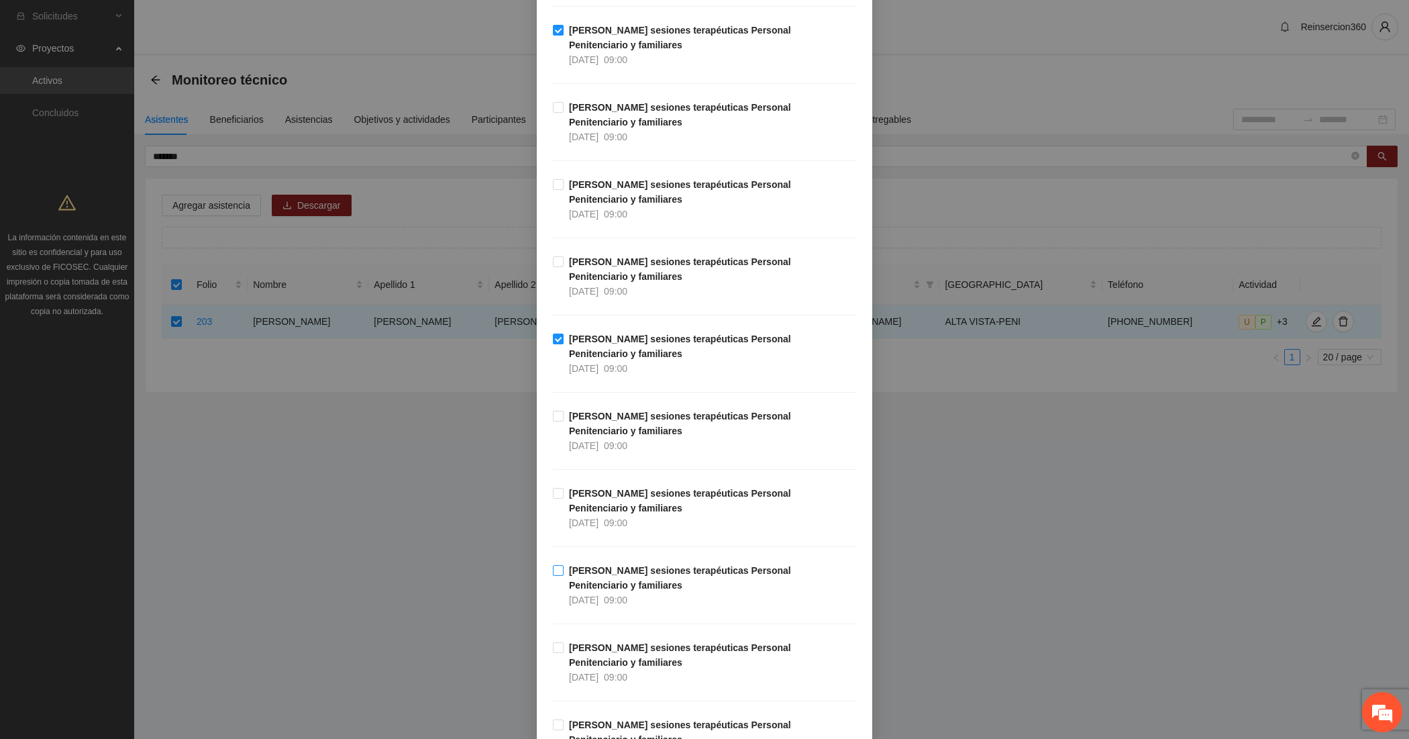
click at [594, 594] on div "[DATE]" at bounding box center [584, 599] width 30 height 15
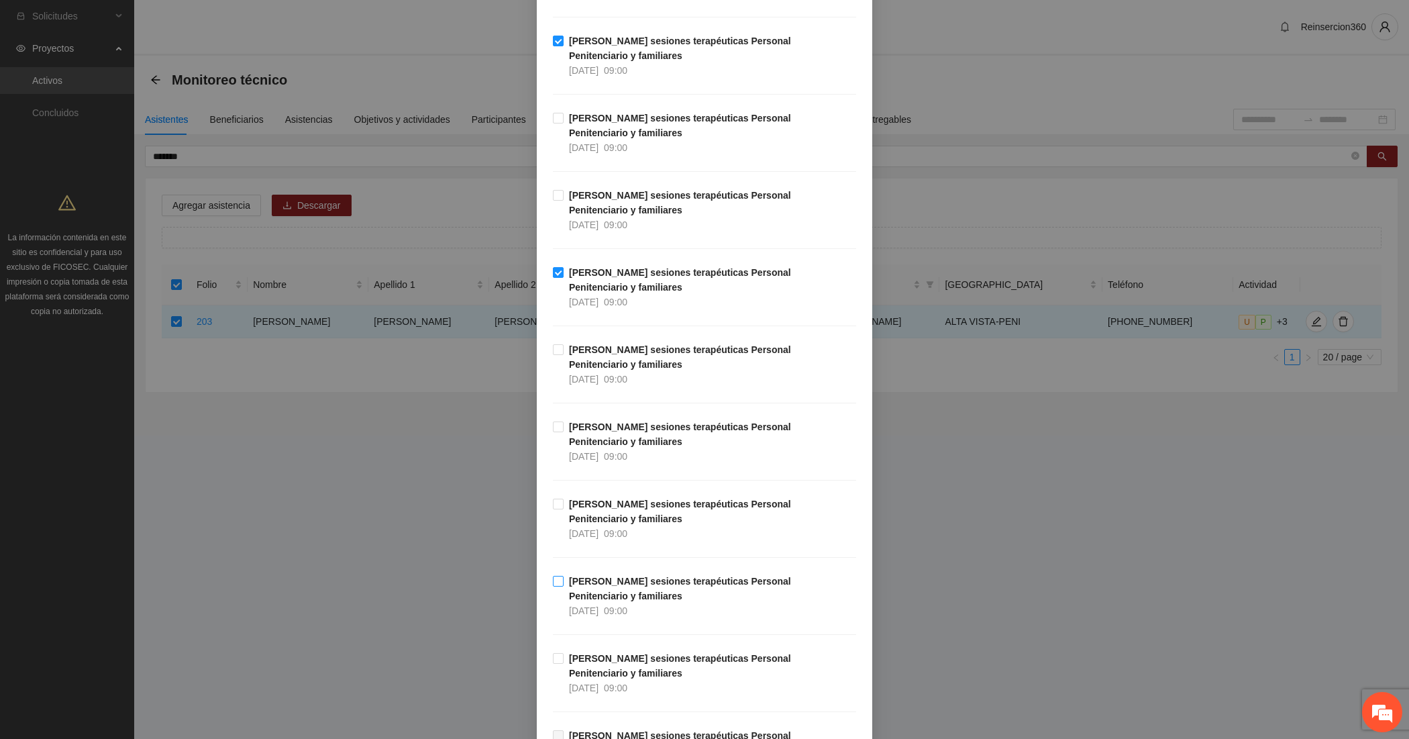
scroll to position [894, 0]
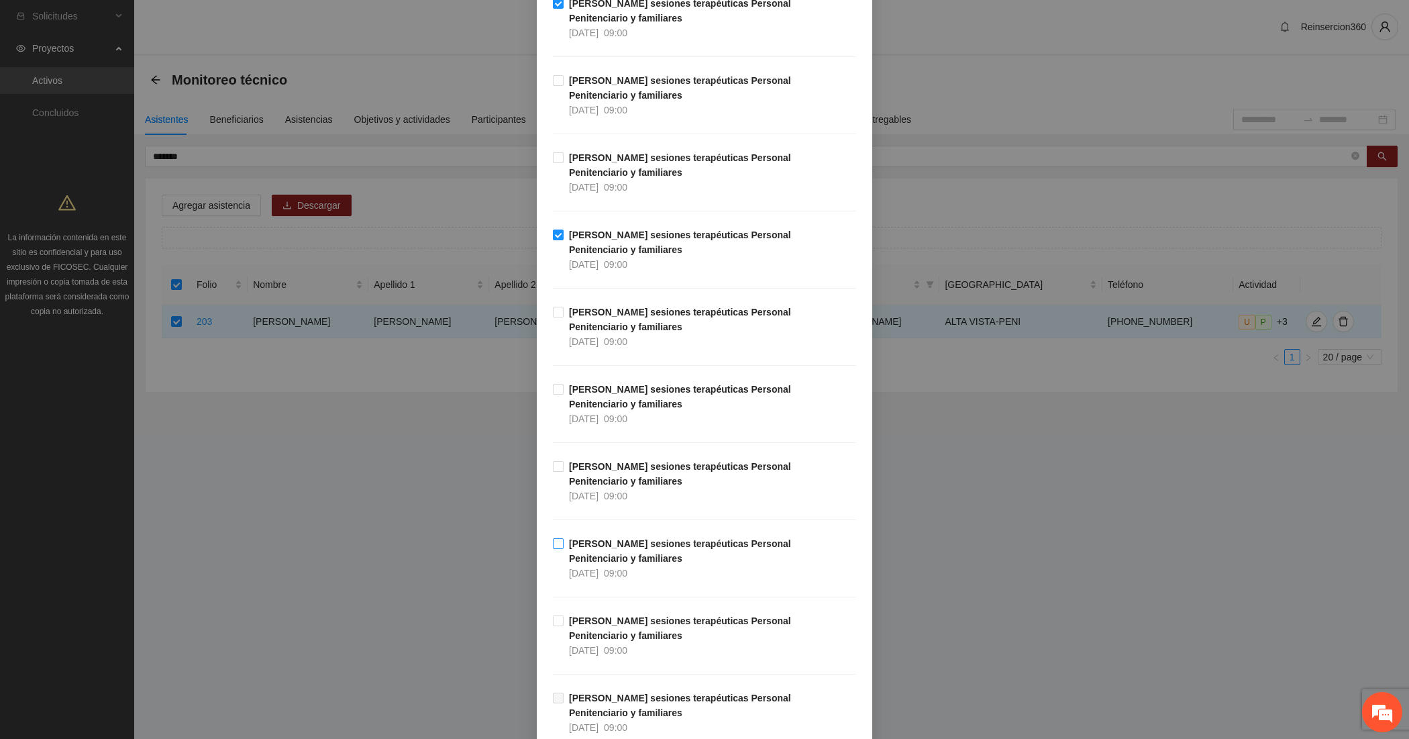
click at [619, 562] on span "[PERSON_NAME] sesiones terapéuticas Personal Penitenciario y familiares [DATE] …" at bounding box center [709, 558] width 292 height 44
click at [619, 628] on strong "[PERSON_NAME] sesiones terapéuticas Personal Penitenciario y familiares" at bounding box center [680, 627] width 222 height 25
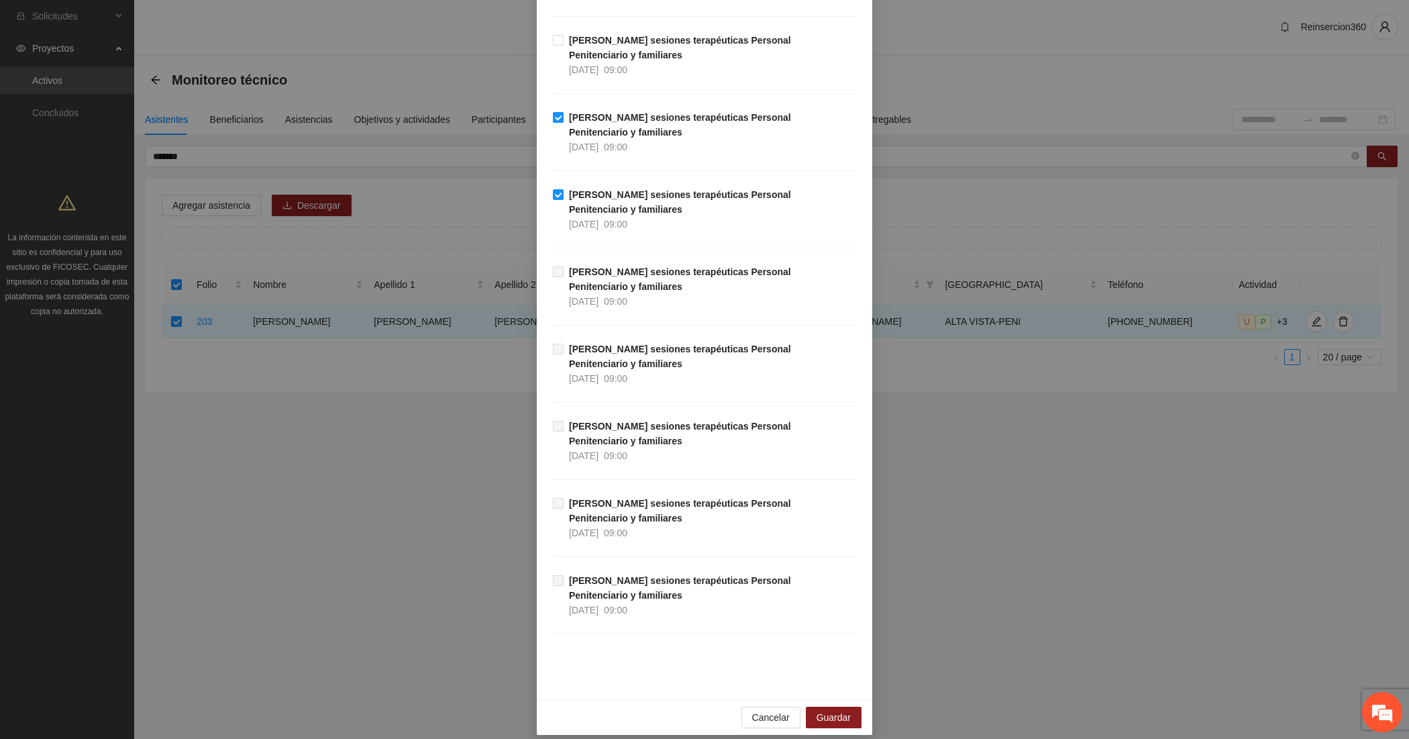
scroll to position [1336, 0]
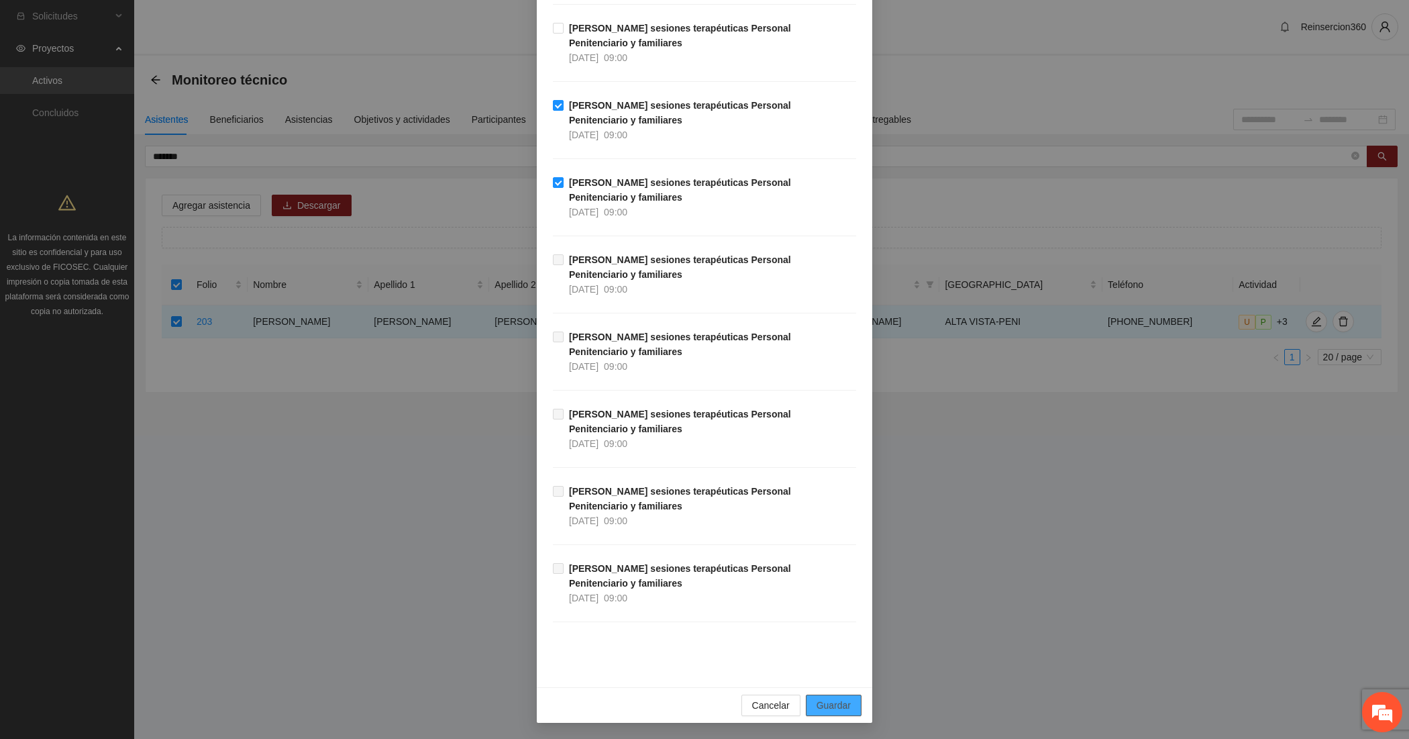
click at [820, 700] on span "Guardar" at bounding box center [833, 705] width 34 height 15
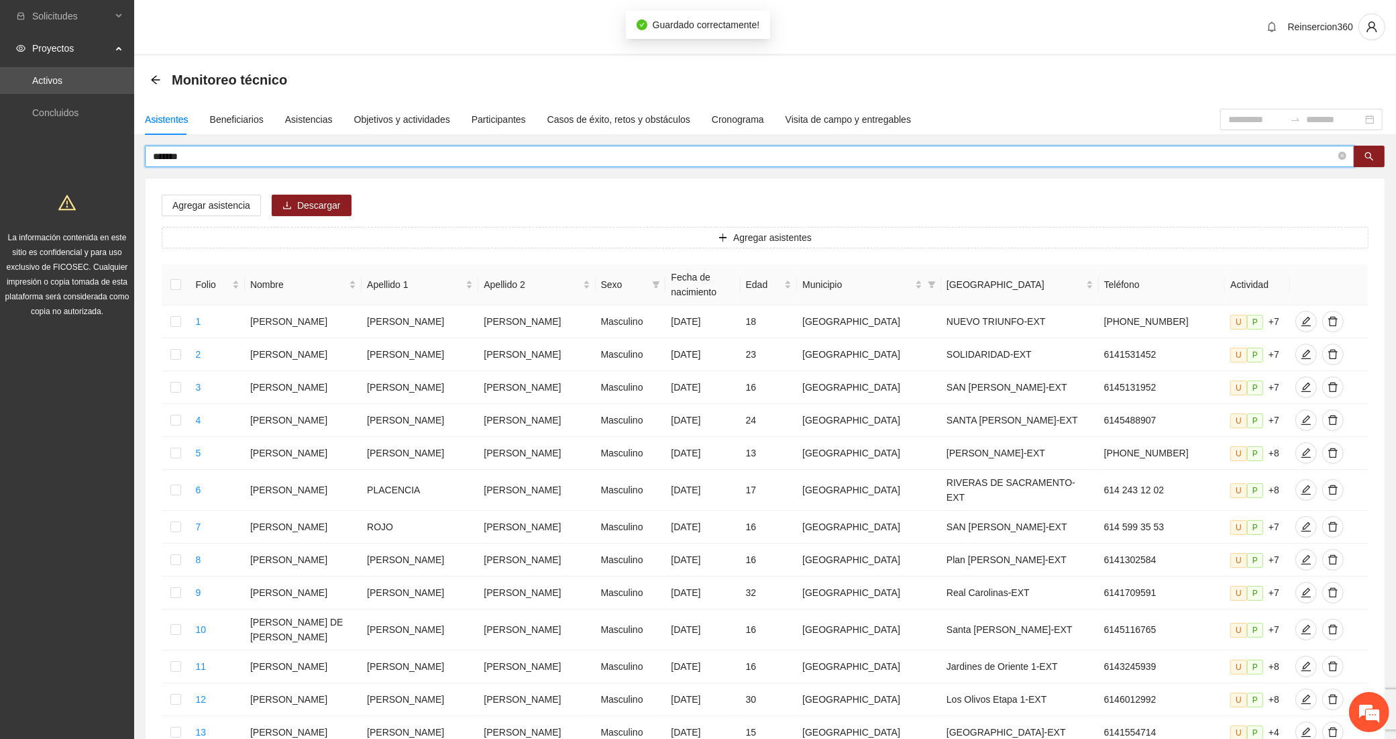
click at [246, 150] on input "*******" at bounding box center [744, 156] width 1183 height 15
type input "*********"
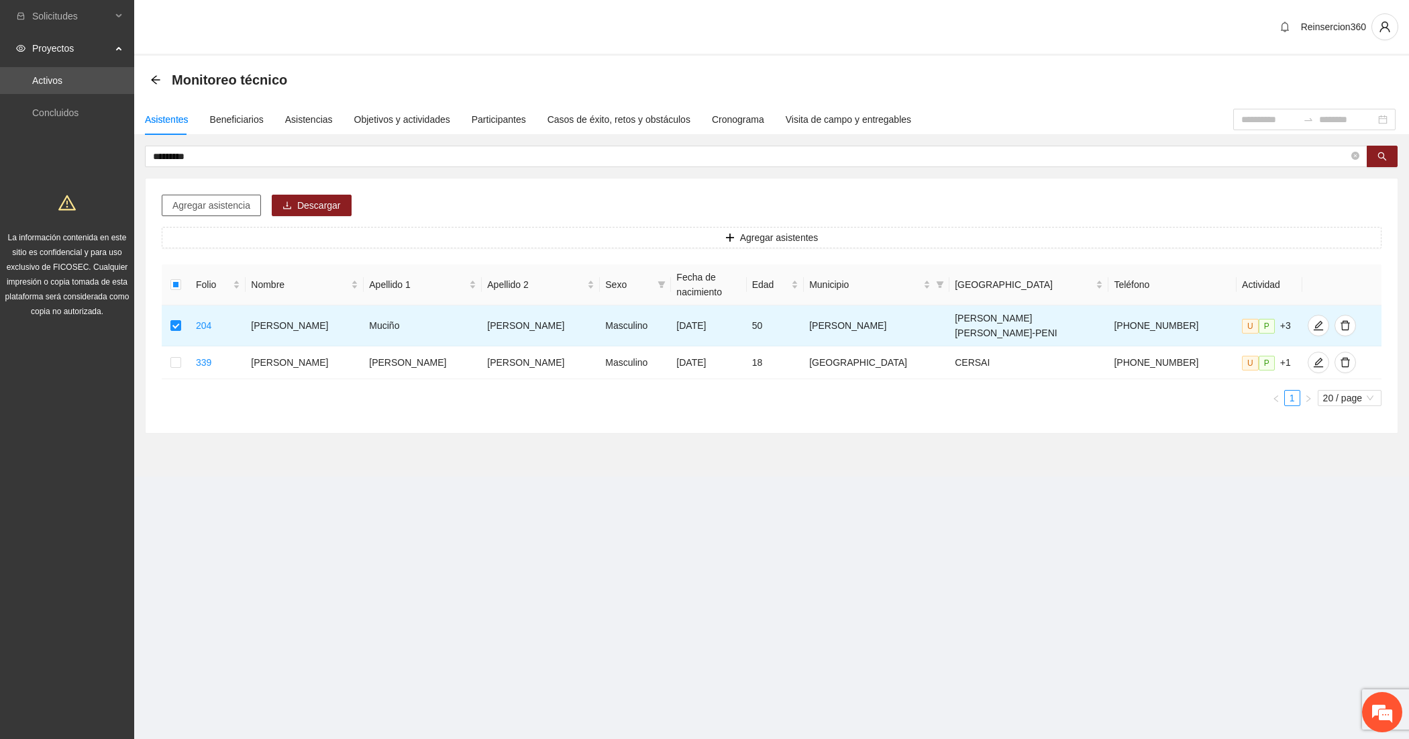
click at [203, 205] on span "Agregar asistencia" at bounding box center [211, 205] width 78 height 15
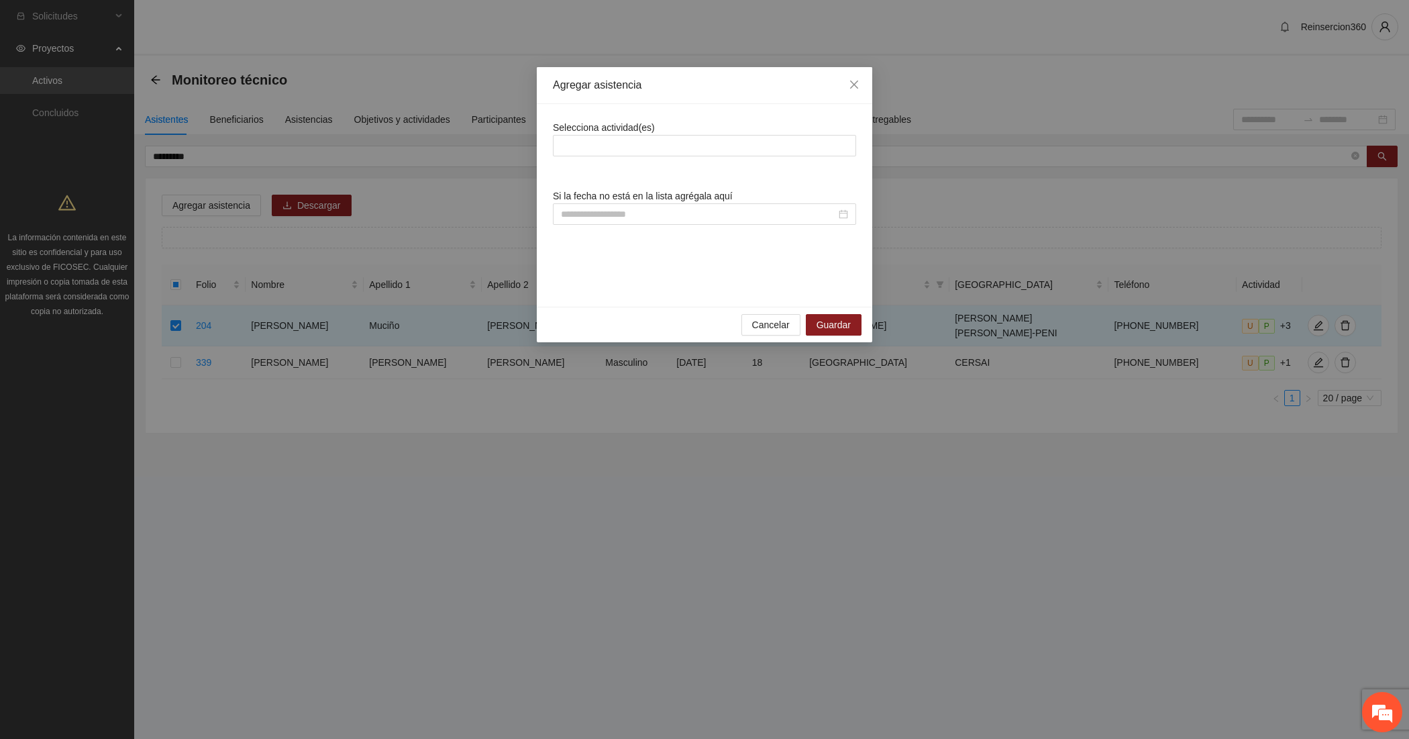
click at [633, 133] on span "Selecciona actividad(es)" at bounding box center [604, 127] width 102 height 11
click at [633, 142] on div at bounding box center [704, 146] width 297 height 16
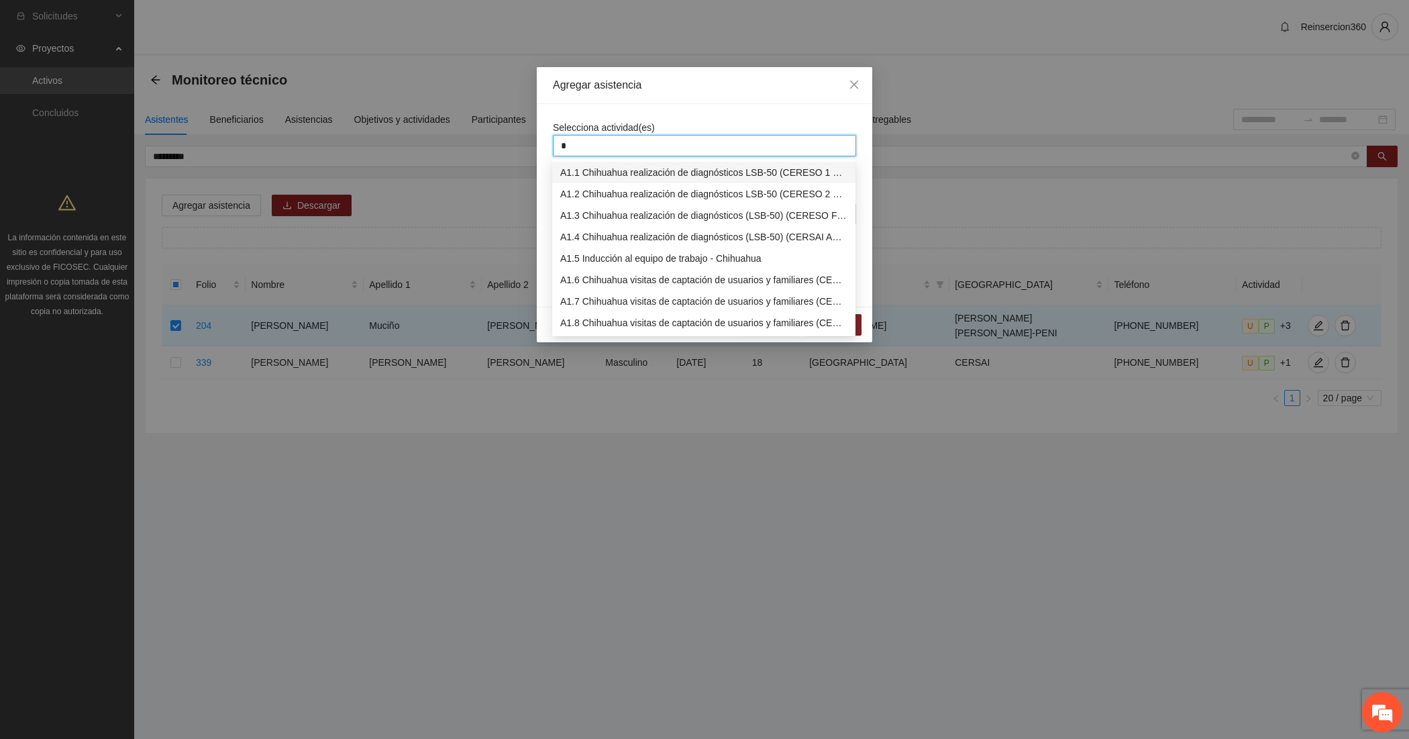
type input "**"
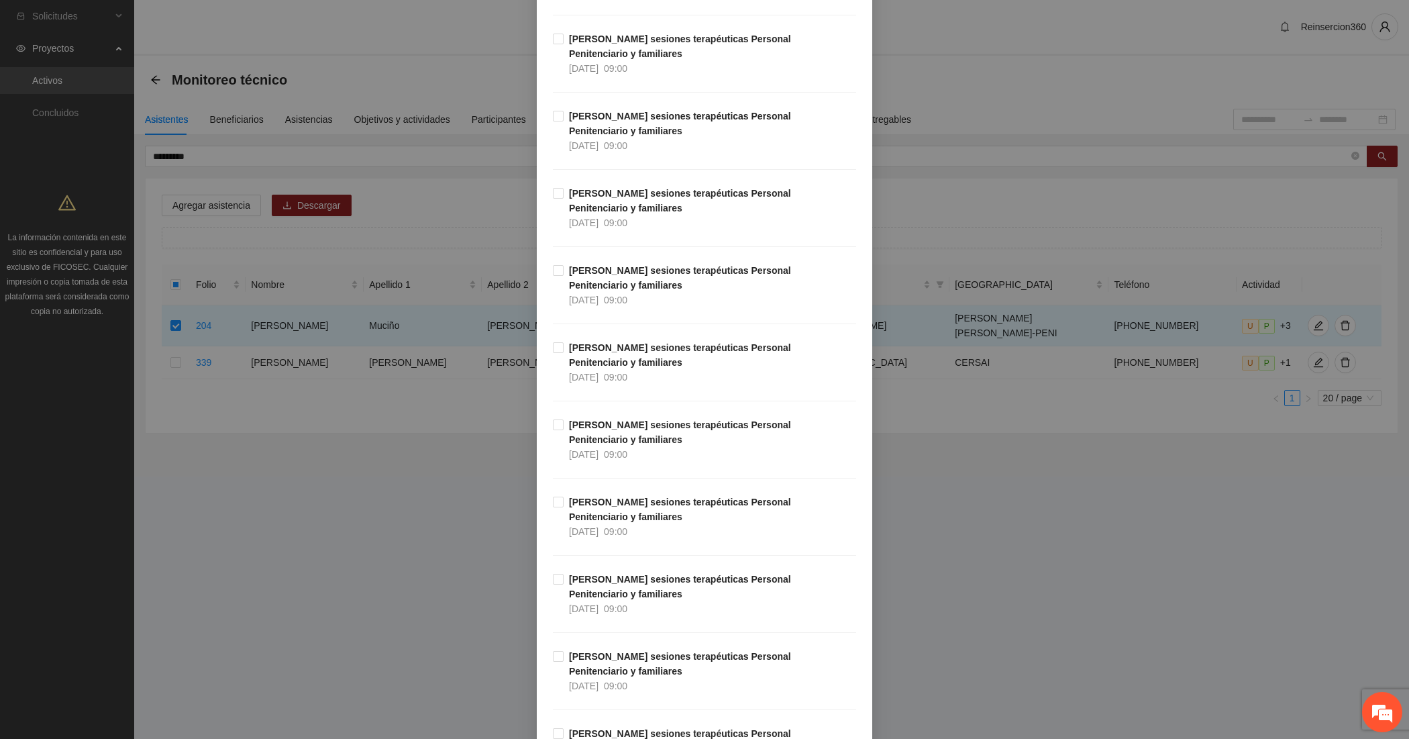
scroll to position [447, 0]
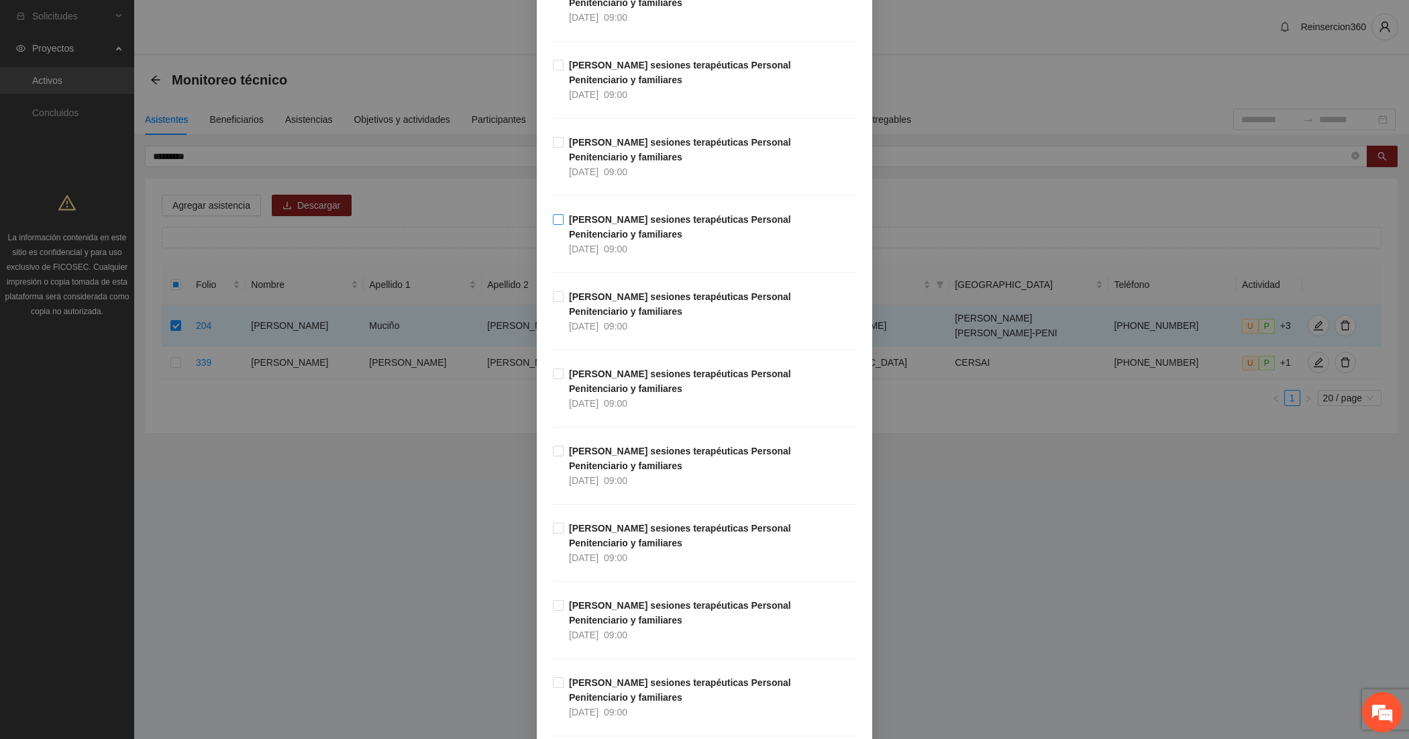
click at [618, 228] on span "[PERSON_NAME] sesiones terapéuticas Personal Penitenciario y familiares [DATE] …" at bounding box center [709, 234] width 292 height 44
click at [616, 473] on span "[PERSON_NAME] sesiones terapéuticas Personal Penitenciario y familiares [DATE] …" at bounding box center [709, 465] width 292 height 44
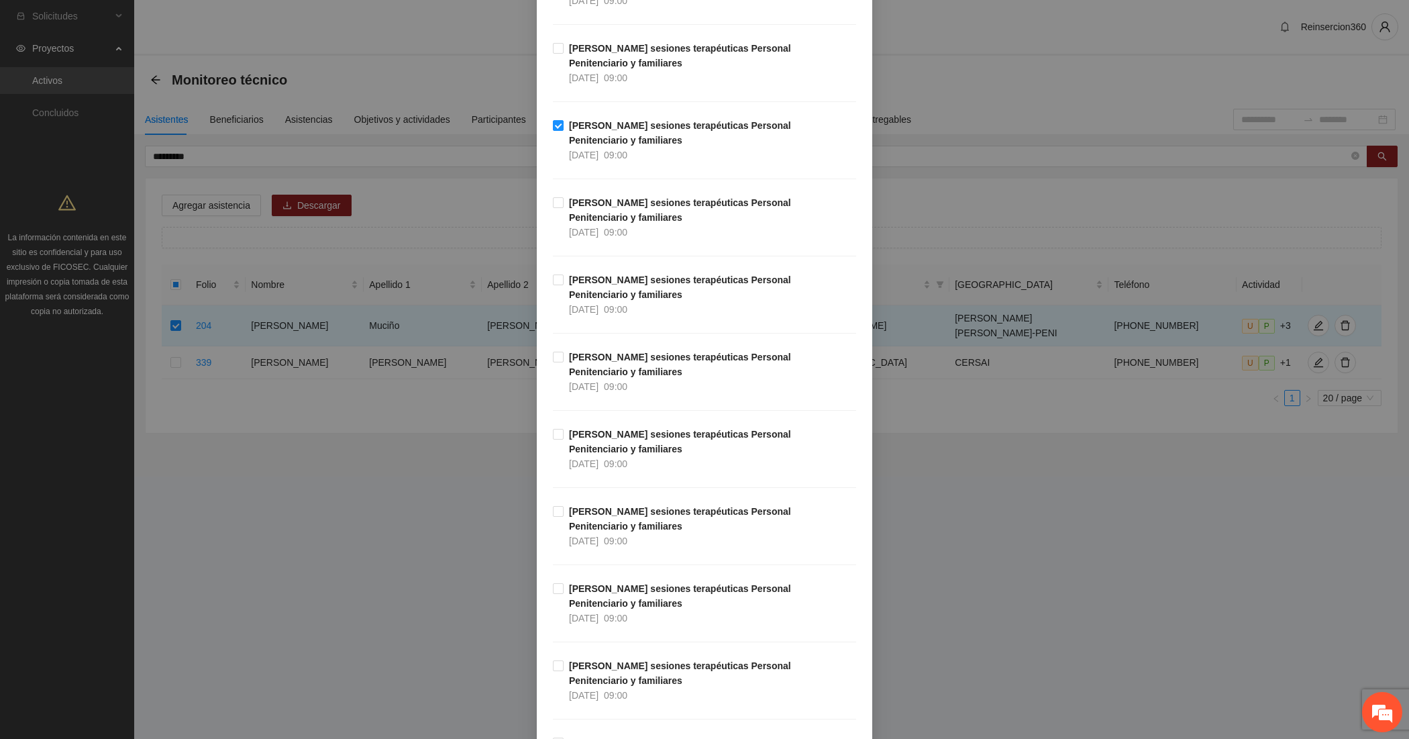
scroll to position [782, 0]
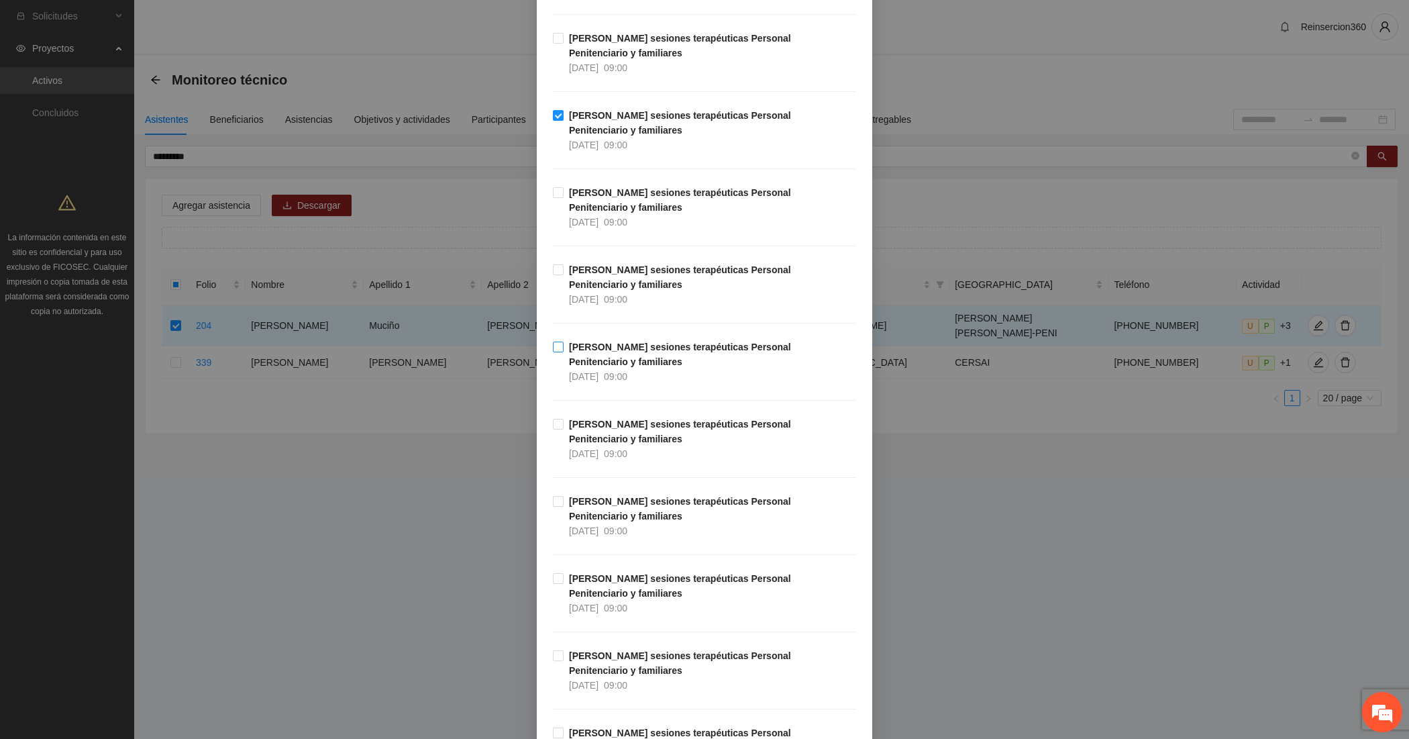
click at [612, 357] on span "[PERSON_NAME] sesiones terapéuticas Personal Penitenciario y familiares [DATE] …" at bounding box center [709, 361] width 292 height 44
click at [594, 658] on strong "[PERSON_NAME] sesiones terapéuticas Personal Penitenciario y familiares" at bounding box center [680, 662] width 222 height 25
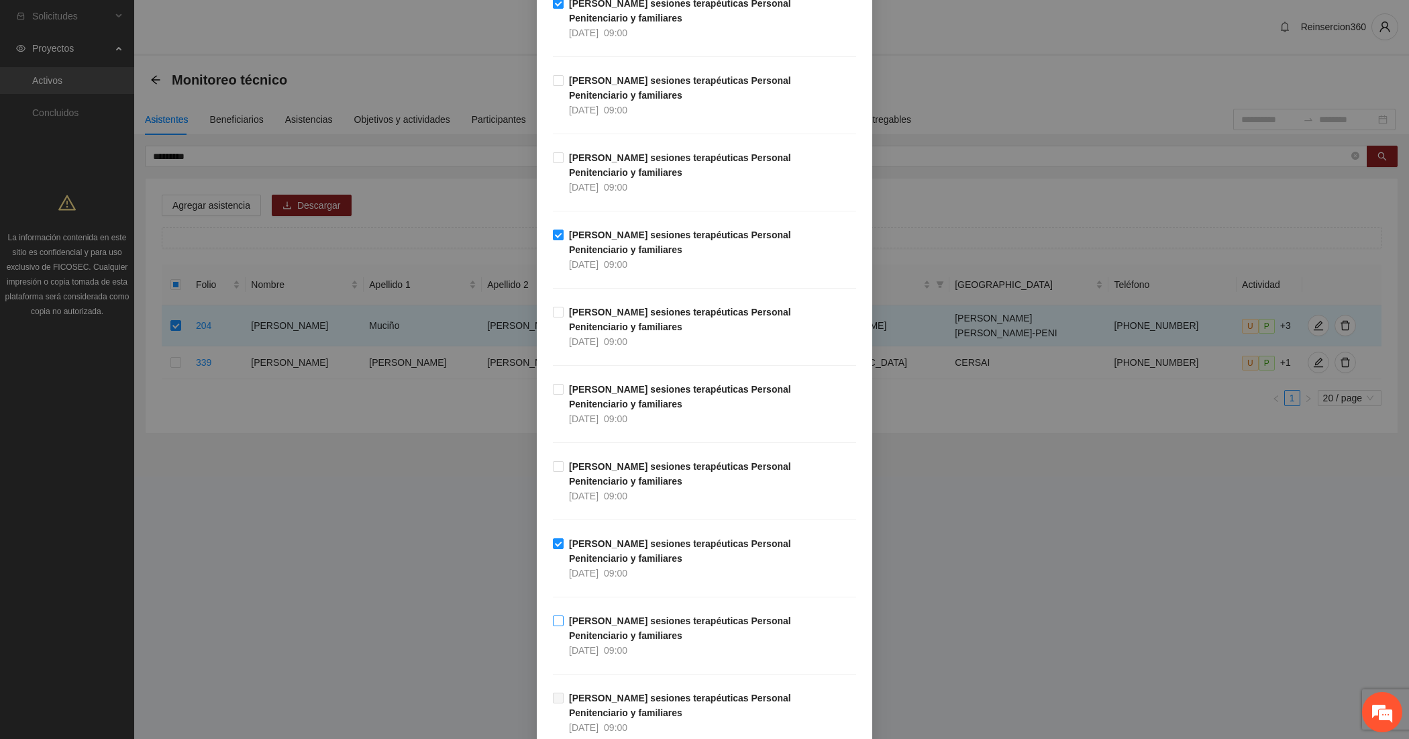
click at [596, 645] on span "[DATE]" at bounding box center [584, 650] width 30 height 11
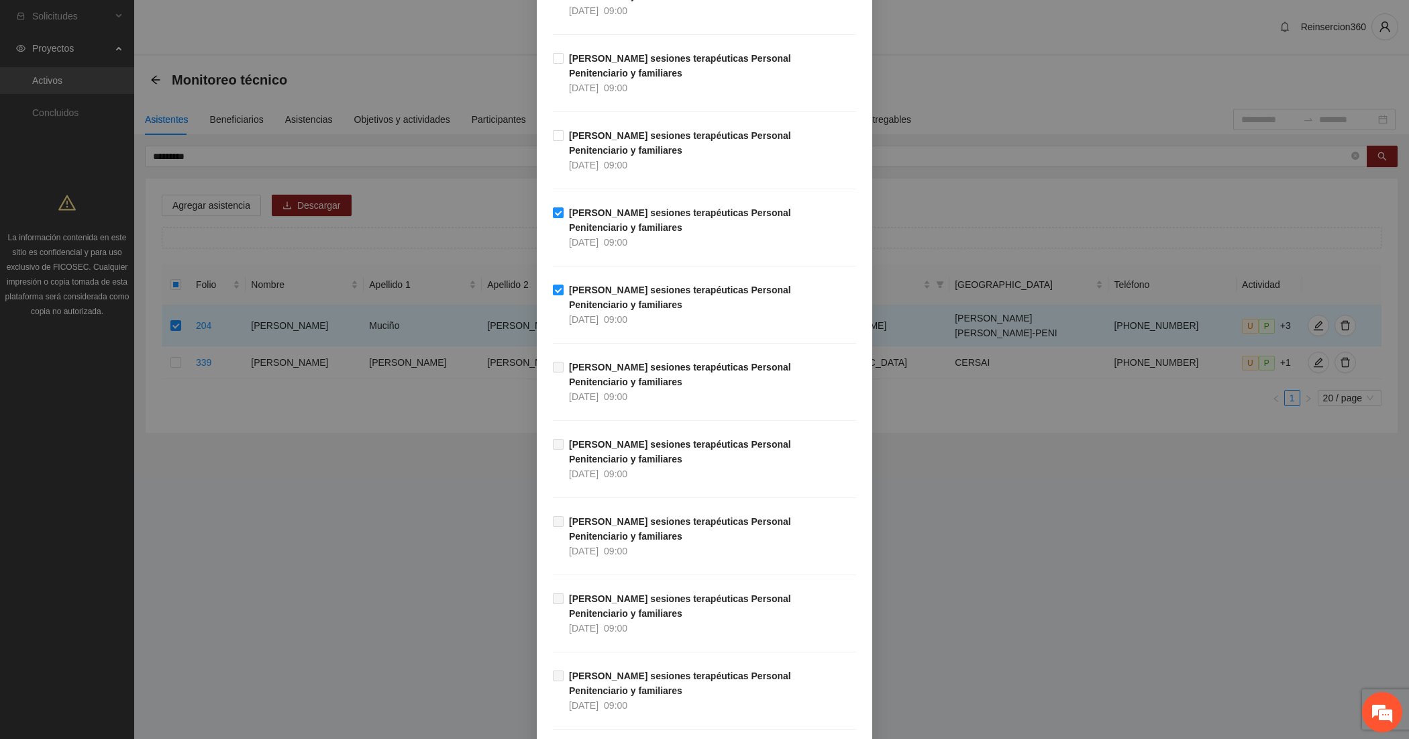
scroll to position [1336, 0]
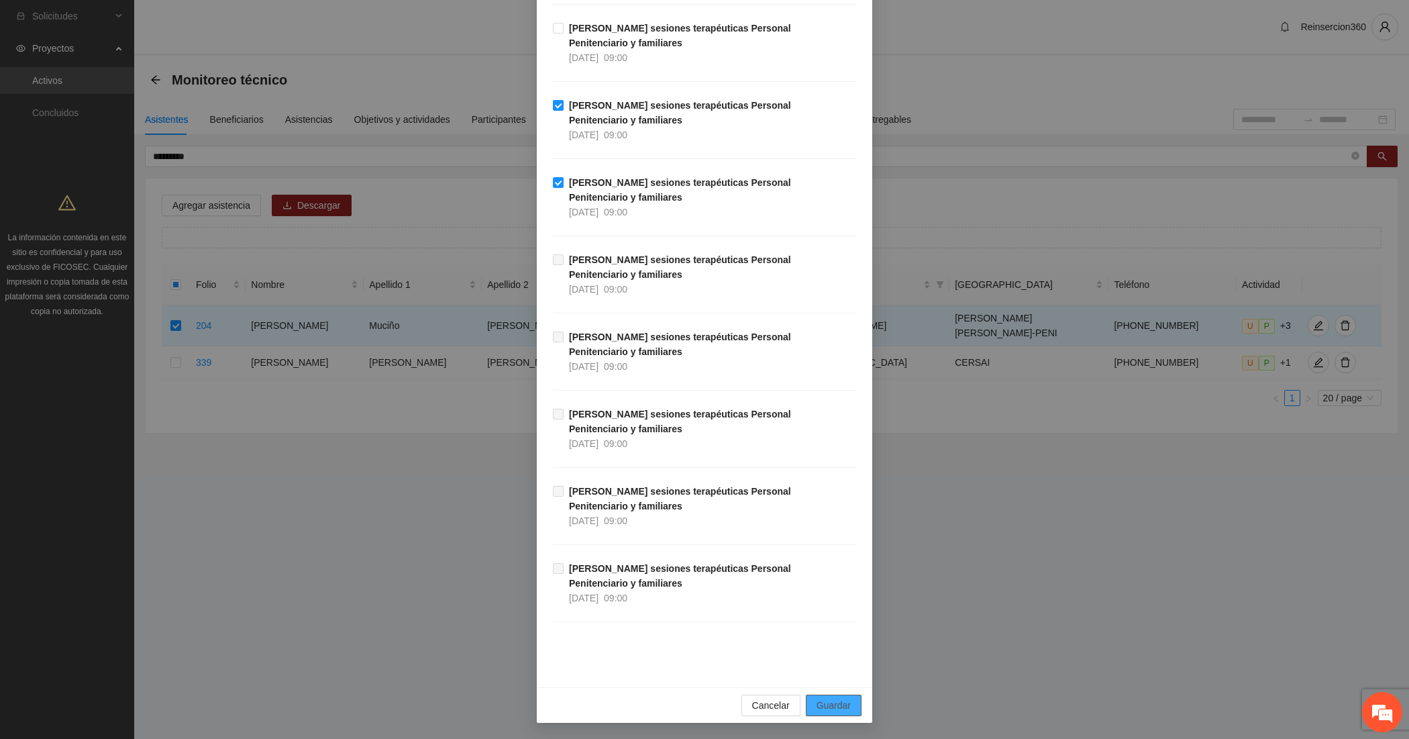
click at [823, 694] on button "Guardar" at bounding box center [834, 704] width 56 height 21
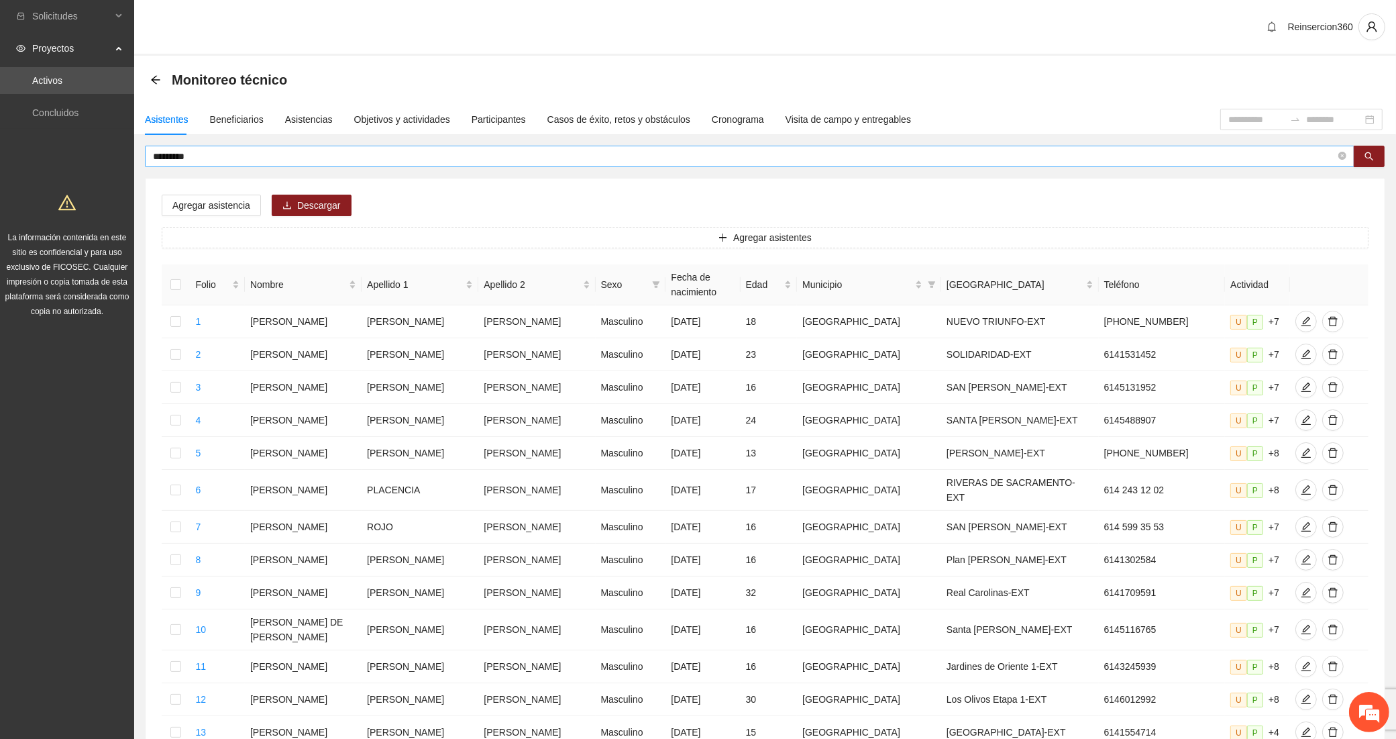
click at [330, 156] on input "*********" at bounding box center [744, 156] width 1183 height 15
type input "********"
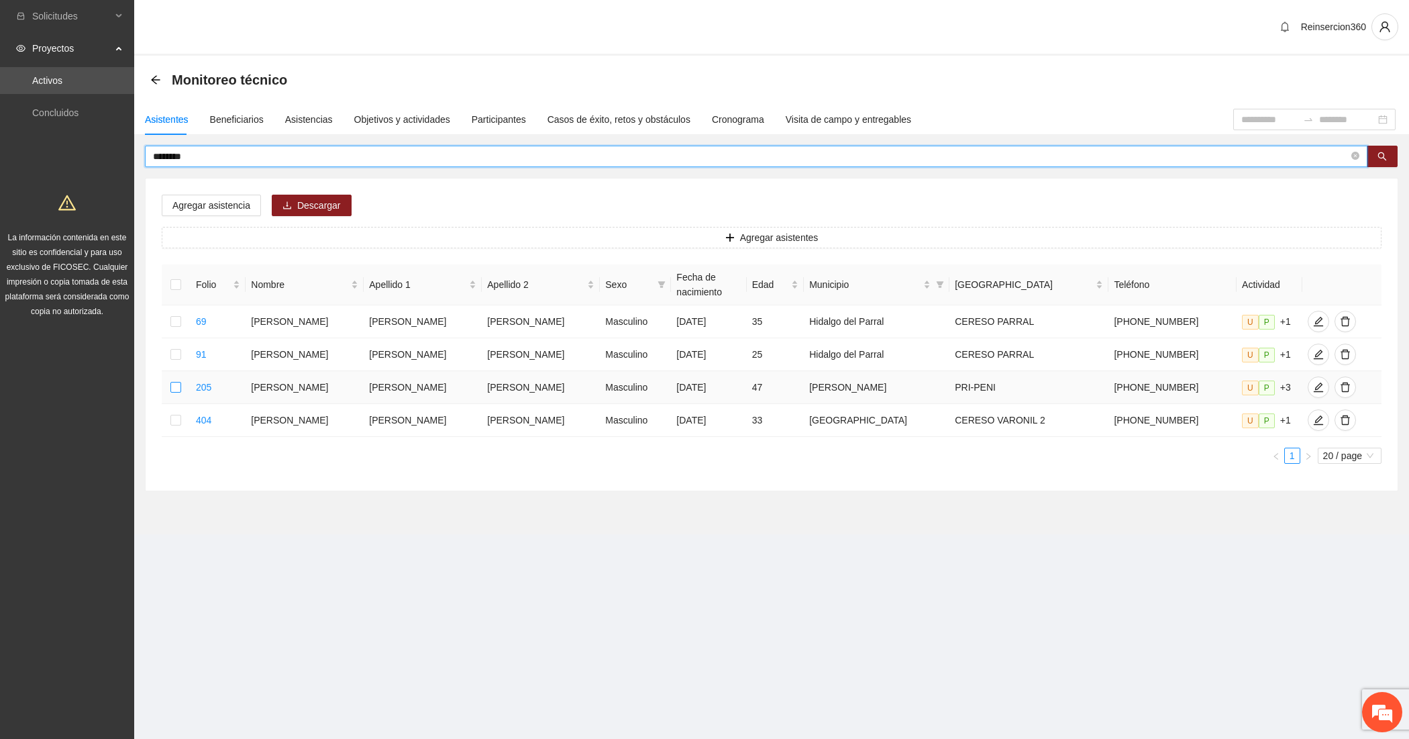
click at [178, 382] on label at bounding box center [175, 387] width 11 height 15
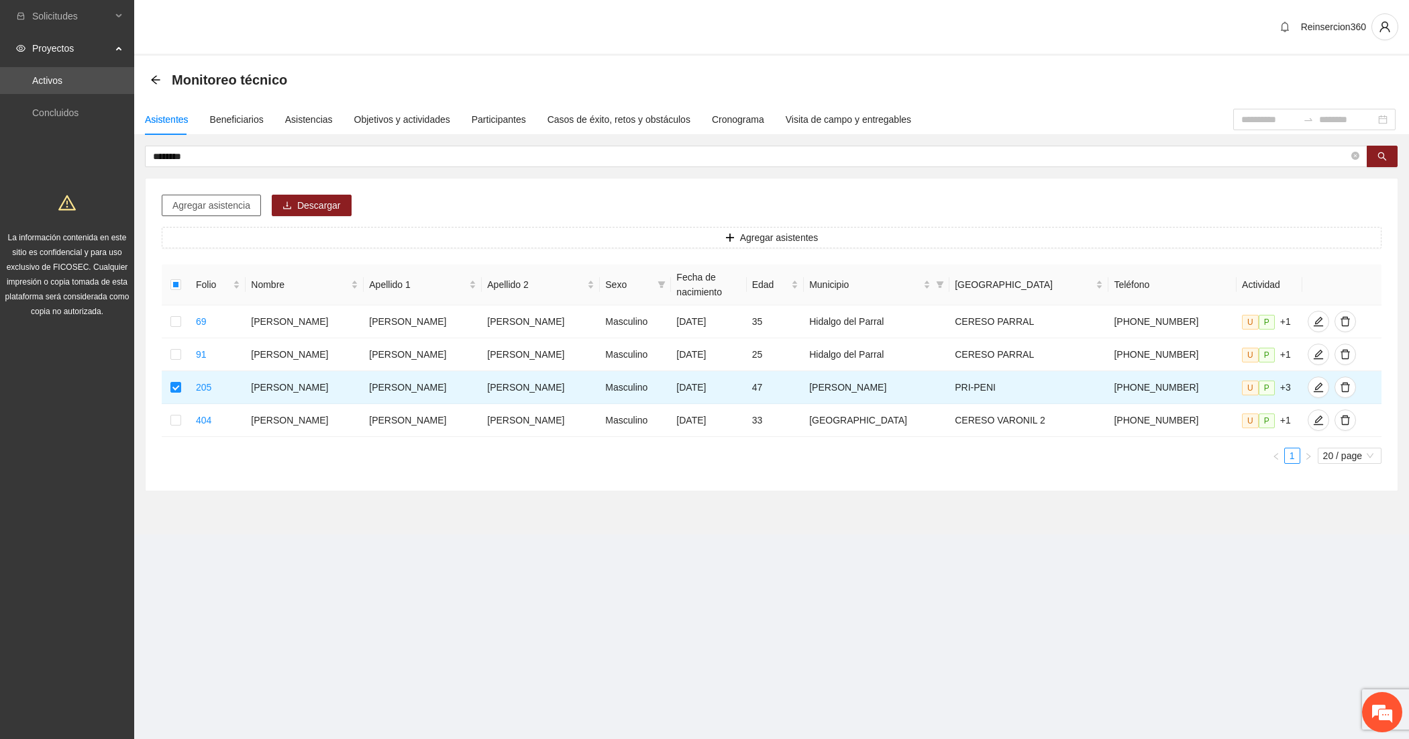
click at [225, 199] on span "Agregar asistencia" at bounding box center [211, 205] width 78 height 15
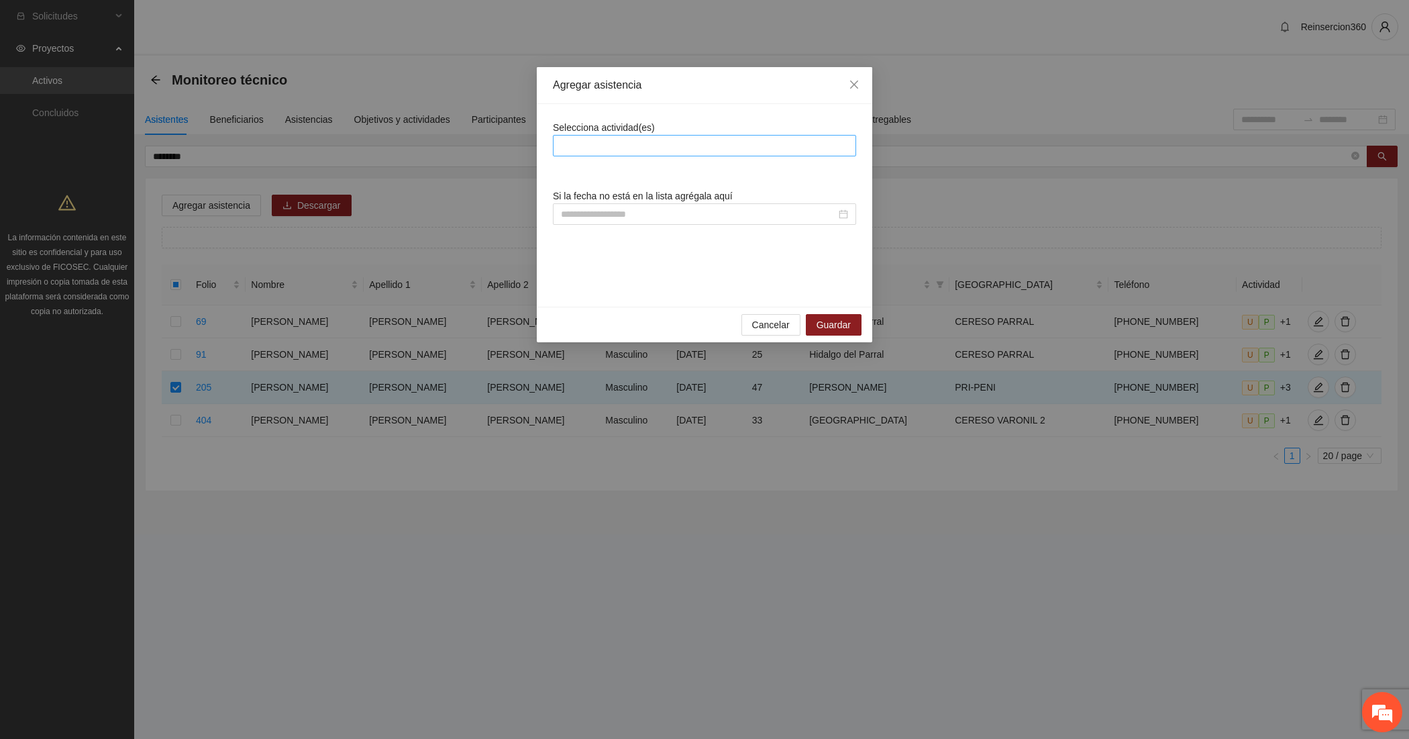
click at [684, 148] on div at bounding box center [704, 146] width 297 height 16
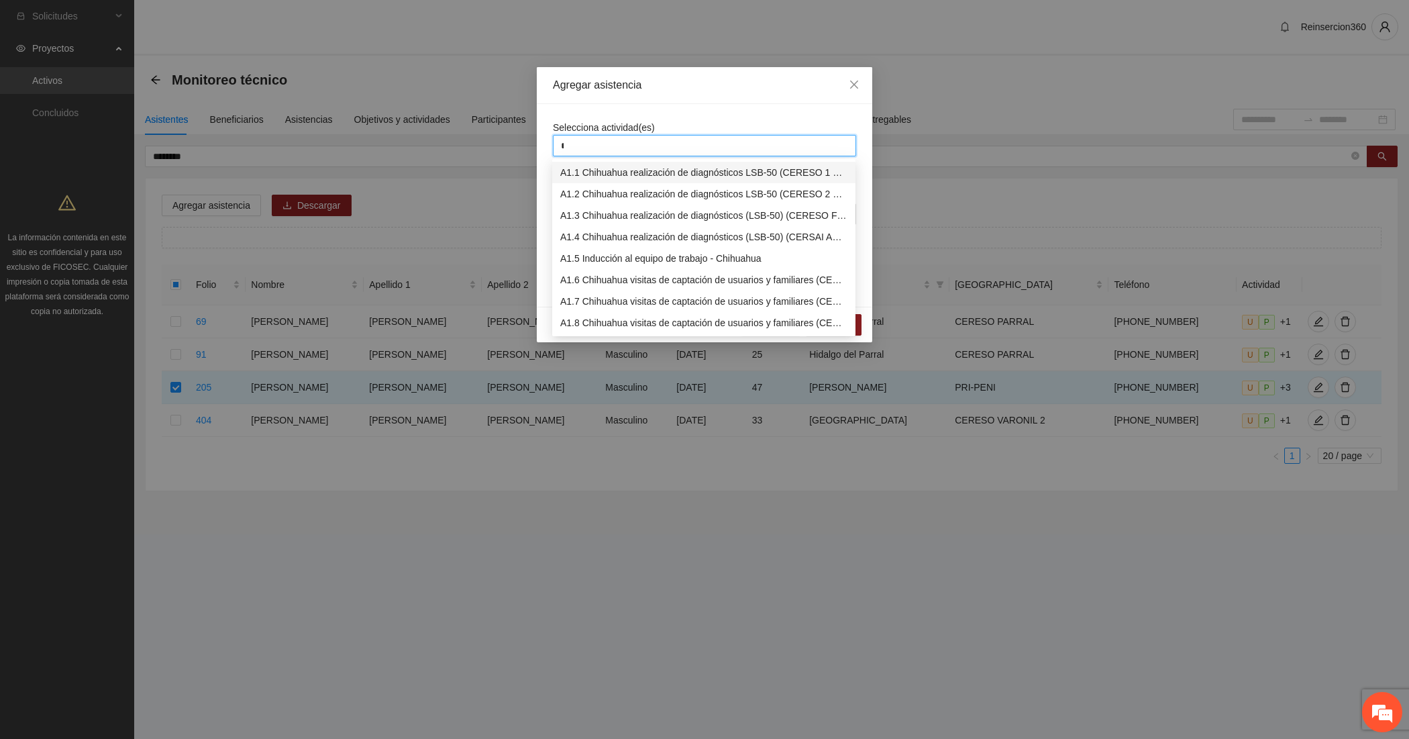
type input "**"
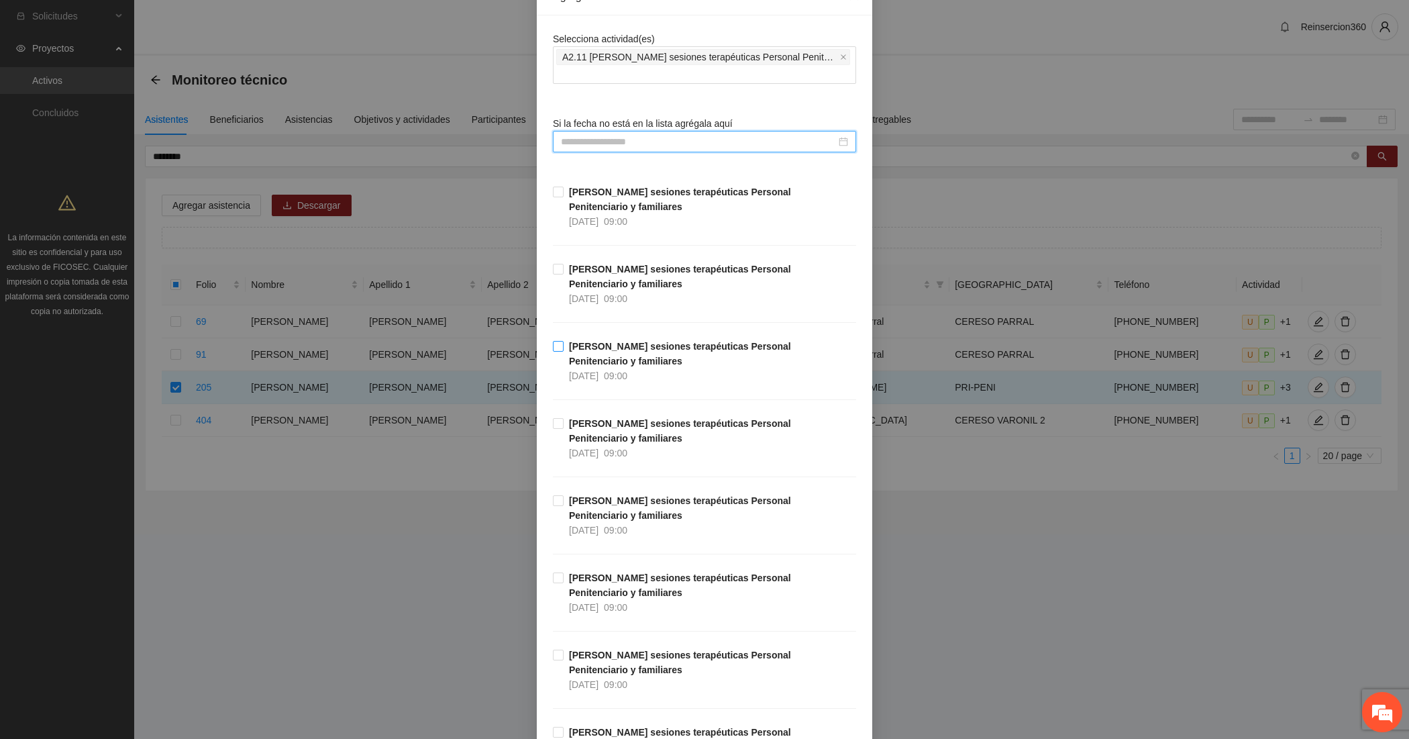
scroll to position [223, 0]
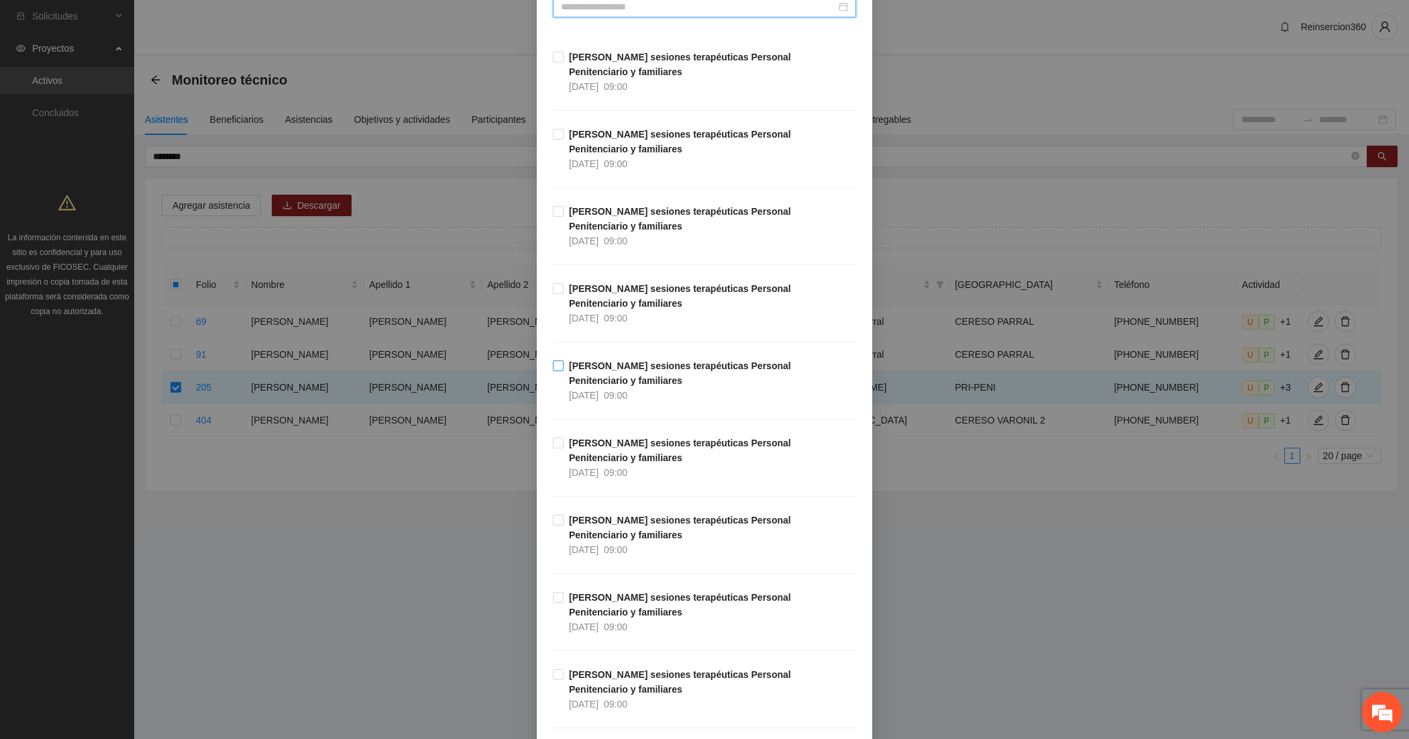
click at [646, 386] on span "[PERSON_NAME] sesiones terapéuticas Personal Penitenciario y familiares [DATE] …" at bounding box center [709, 380] width 292 height 44
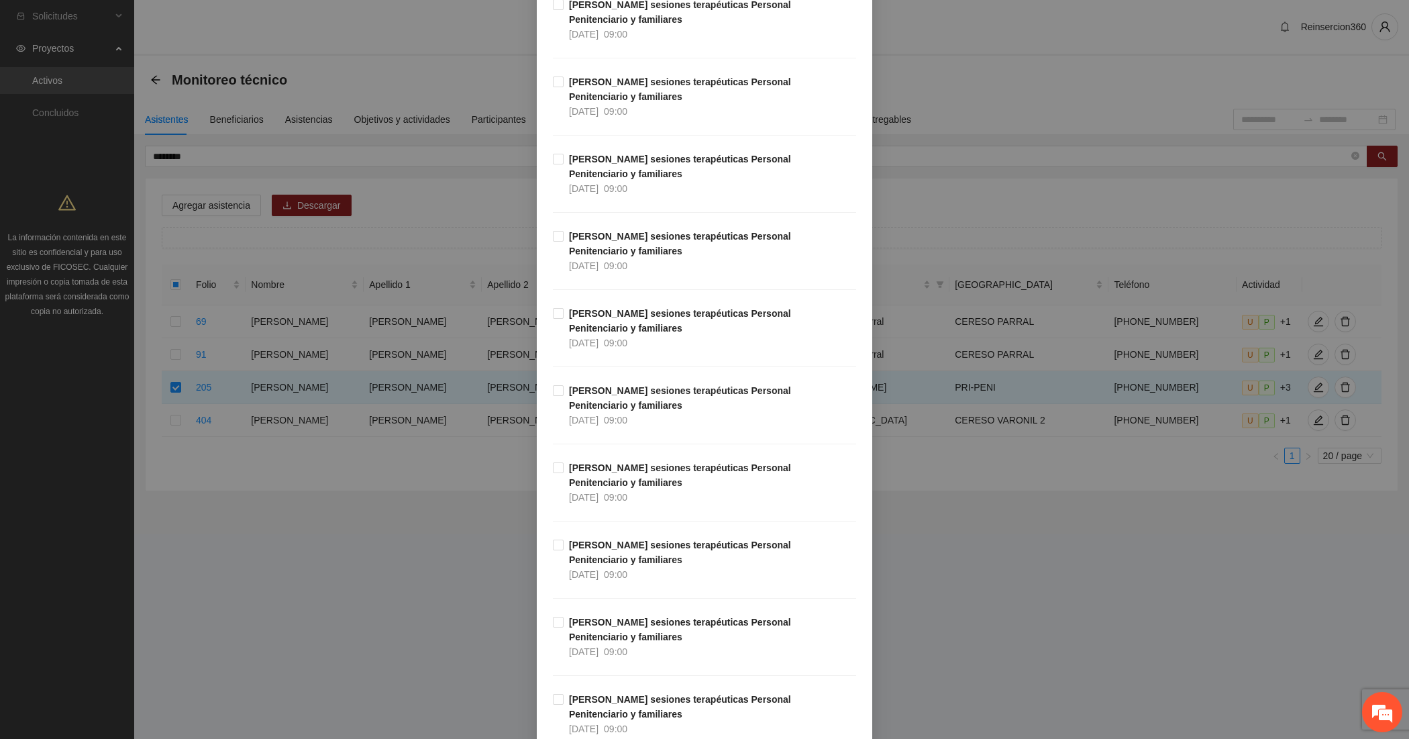
scroll to position [671, 0]
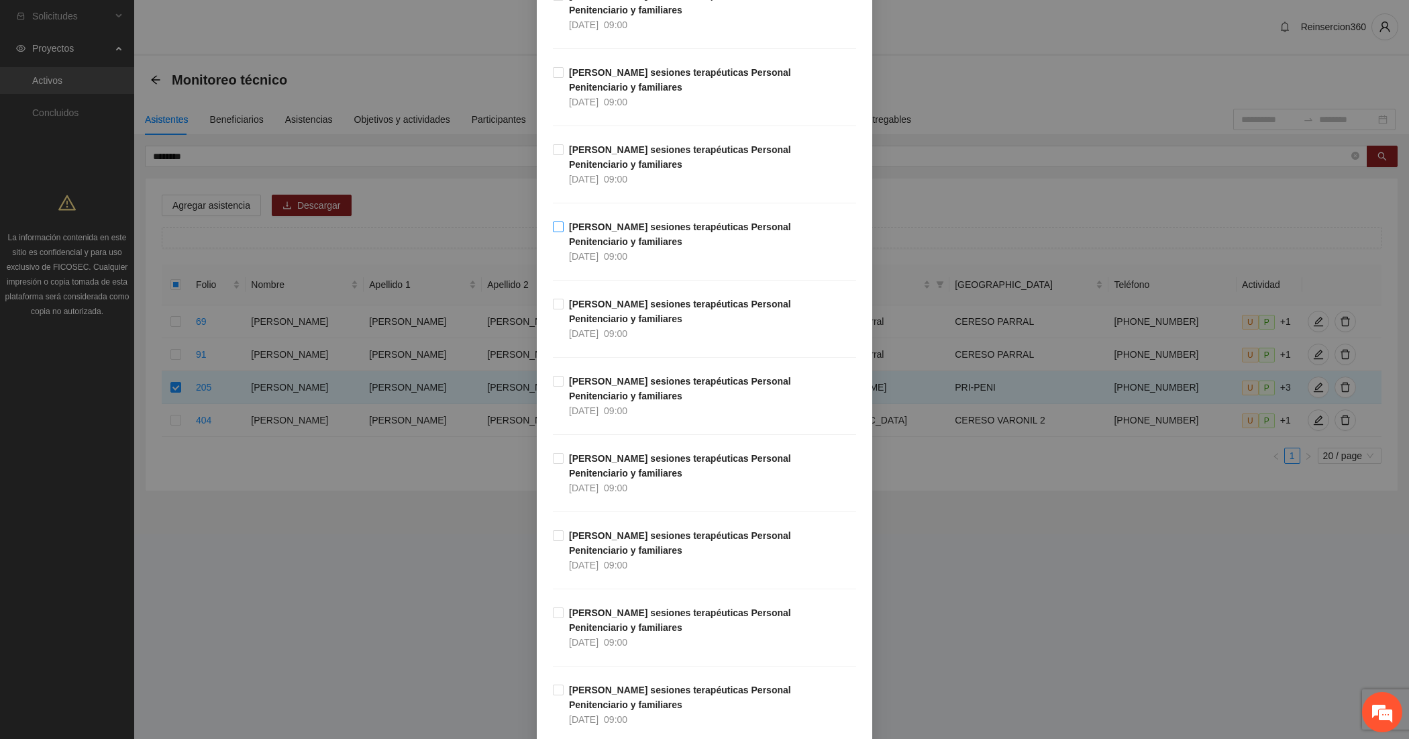
click at [642, 244] on span "[PERSON_NAME] sesiones terapéuticas Personal Penitenciario y familiares [DATE] …" at bounding box center [709, 241] width 292 height 44
click at [592, 476] on strong "[PERSON_NAME] sesiones terapéuticas Personal Penitenciario y familiares" at bounding box center [680, 465] width 222 height 25
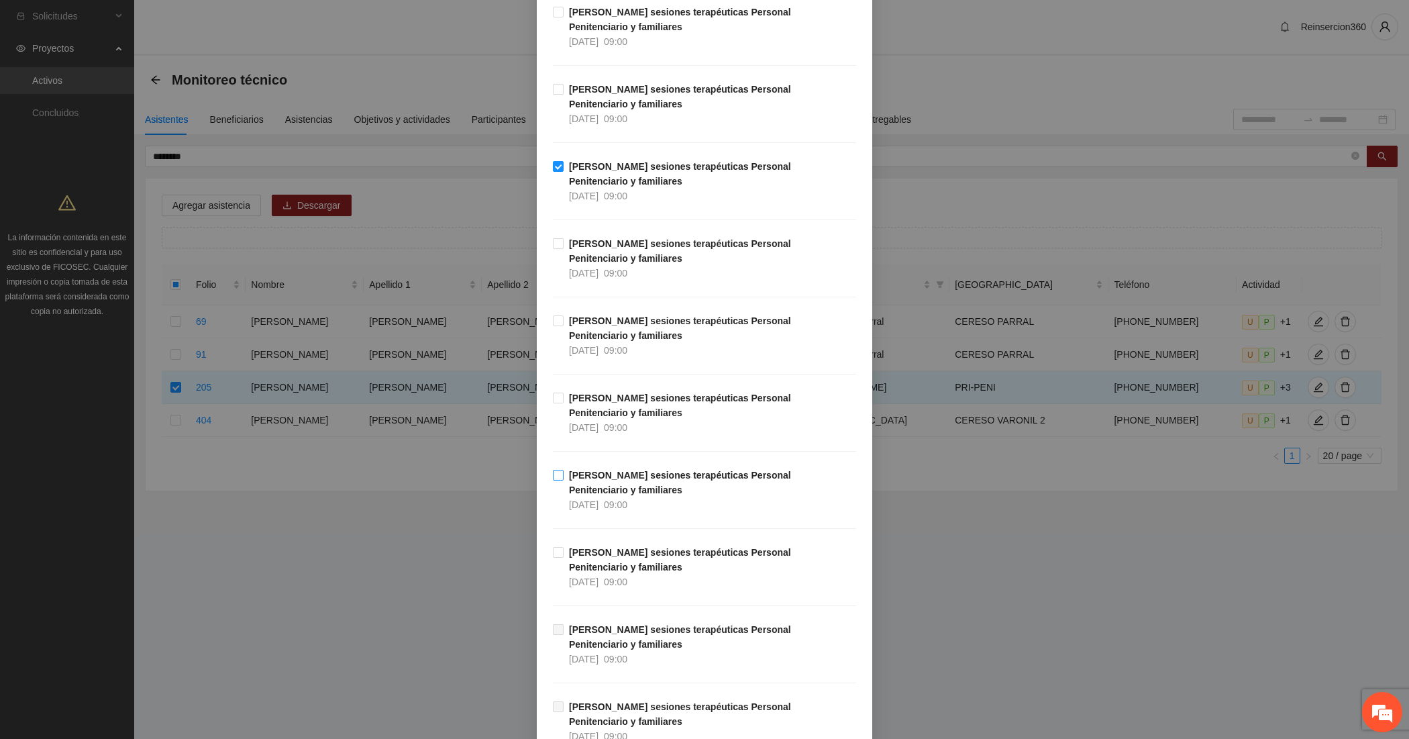
scroll to position [1006, 0]
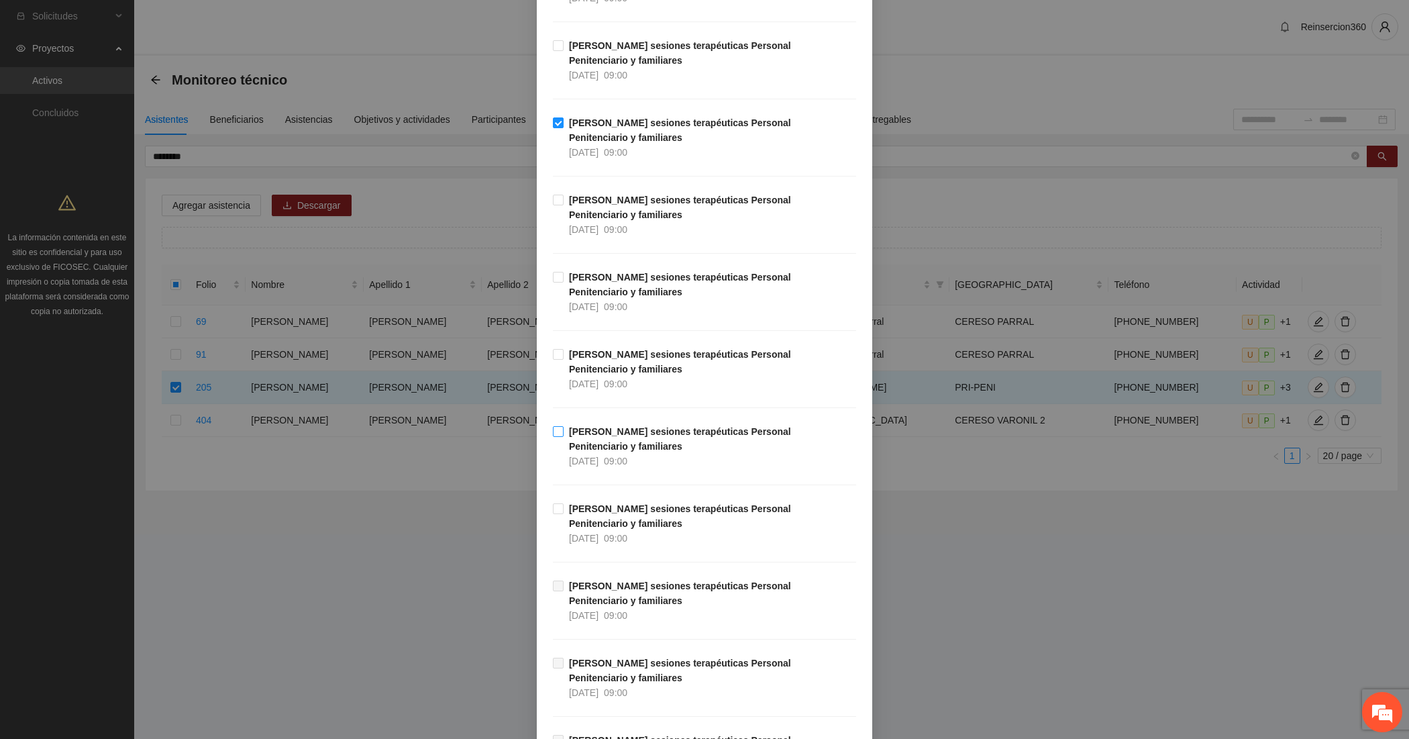
click at [602, 439] on strong "[PERSON_NAME] sesiones terapéuticas Personal Penitenciario y familiares" at bounding box center [680, 438] width 222 height 25
click at [602, 528] on strong "[PERSON_NAME] sesiones terapéuticas Personal Penitenciario y familiares" at bounding box center [680, 515] width 222 height 25
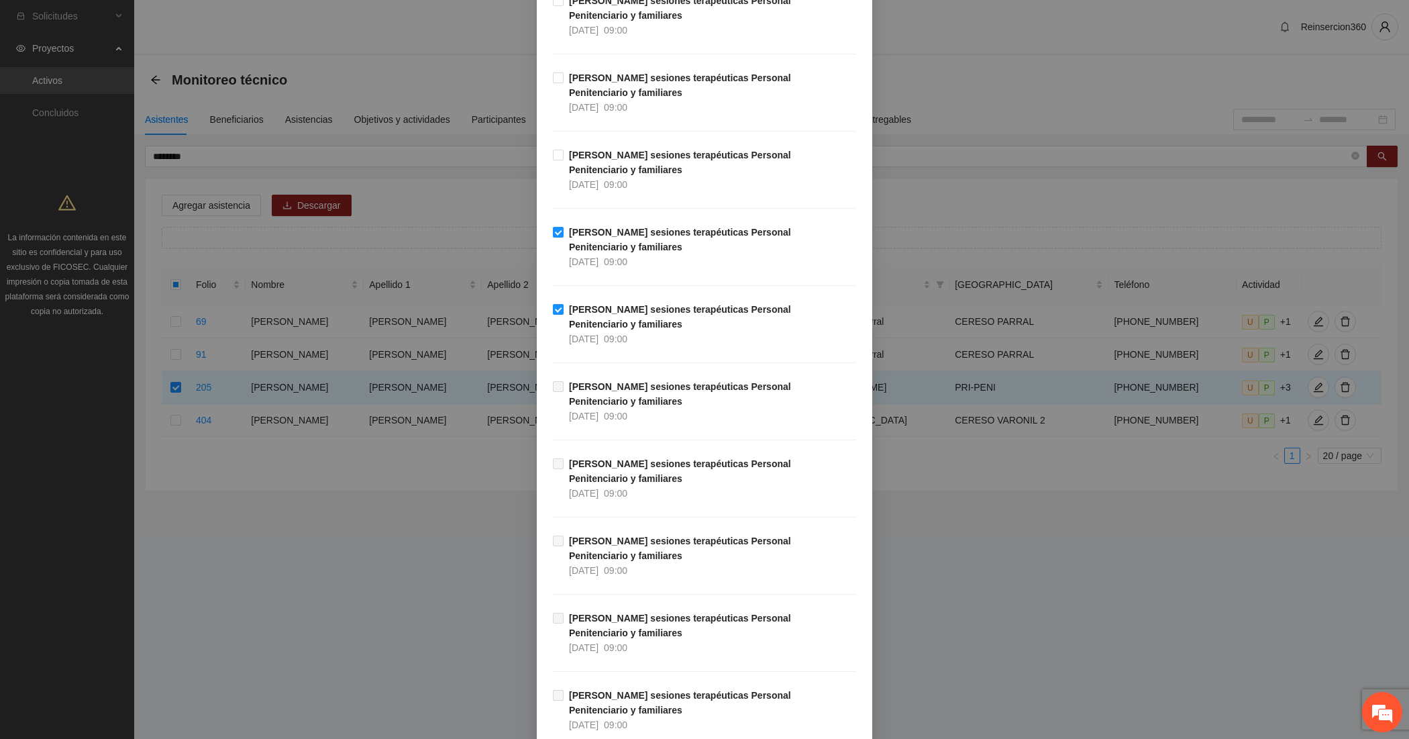
scroll to position [1336, 0]
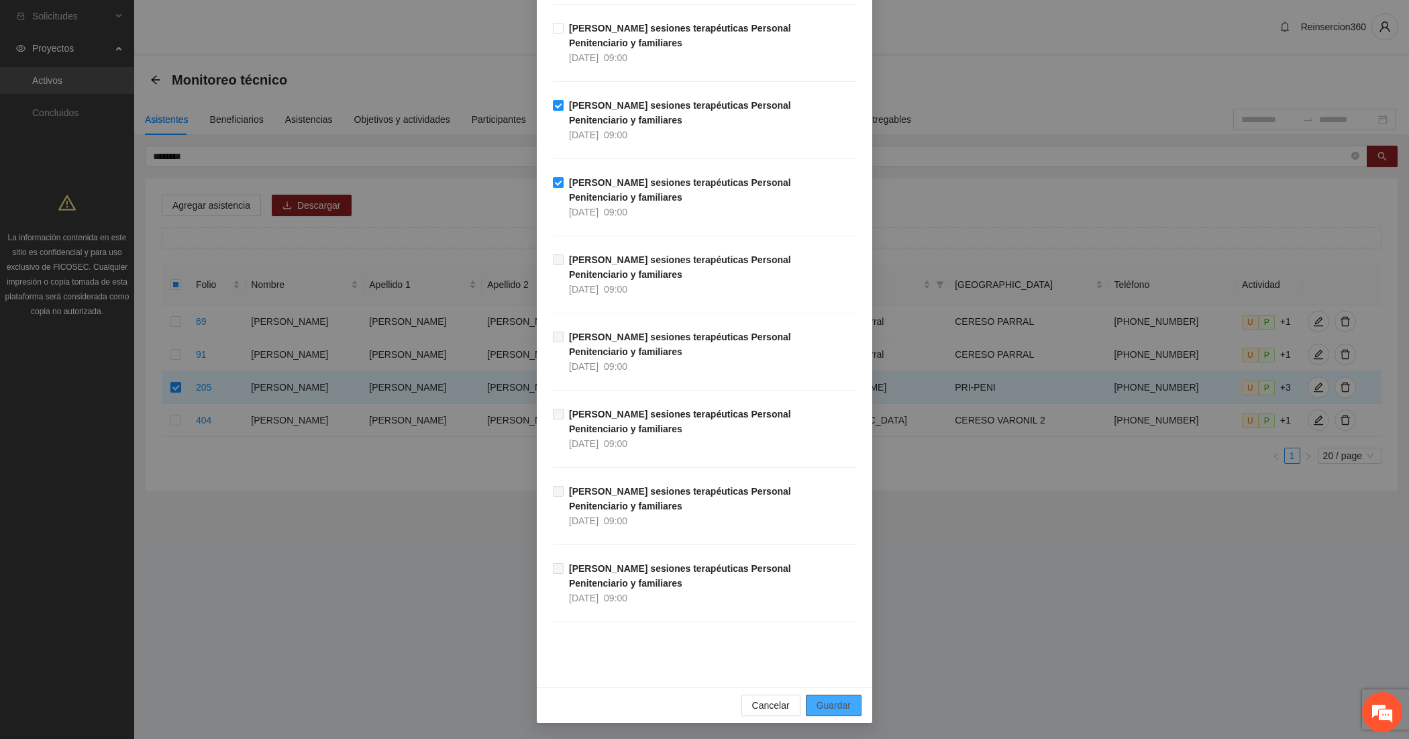
click at [816, 702] on span "Guardar" at bounding box center [833, 705] width 34 height 15
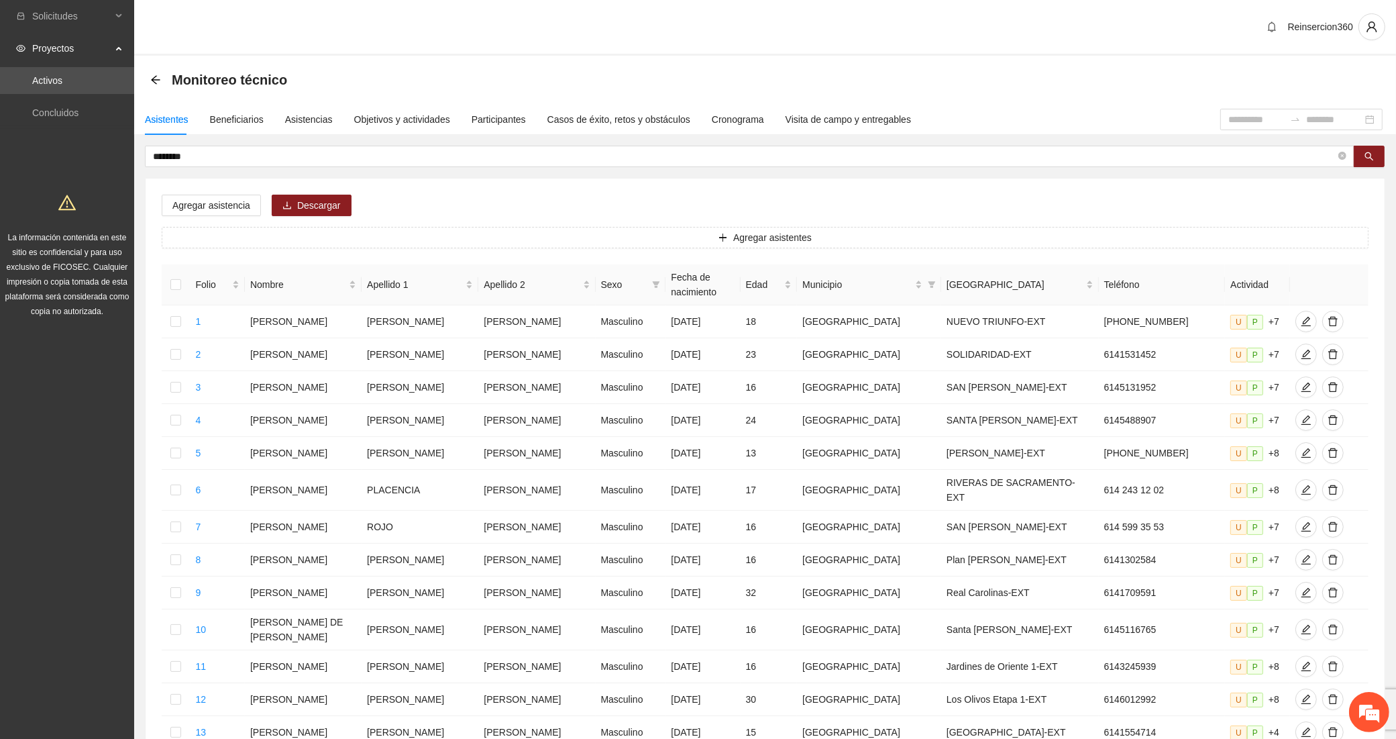
click at [217, 142] on div "Asistentes Beneficiarios Asistencias Objetivos y actividades Participantes Caso…" at bounding box center [765, 568] width 1262 height 929
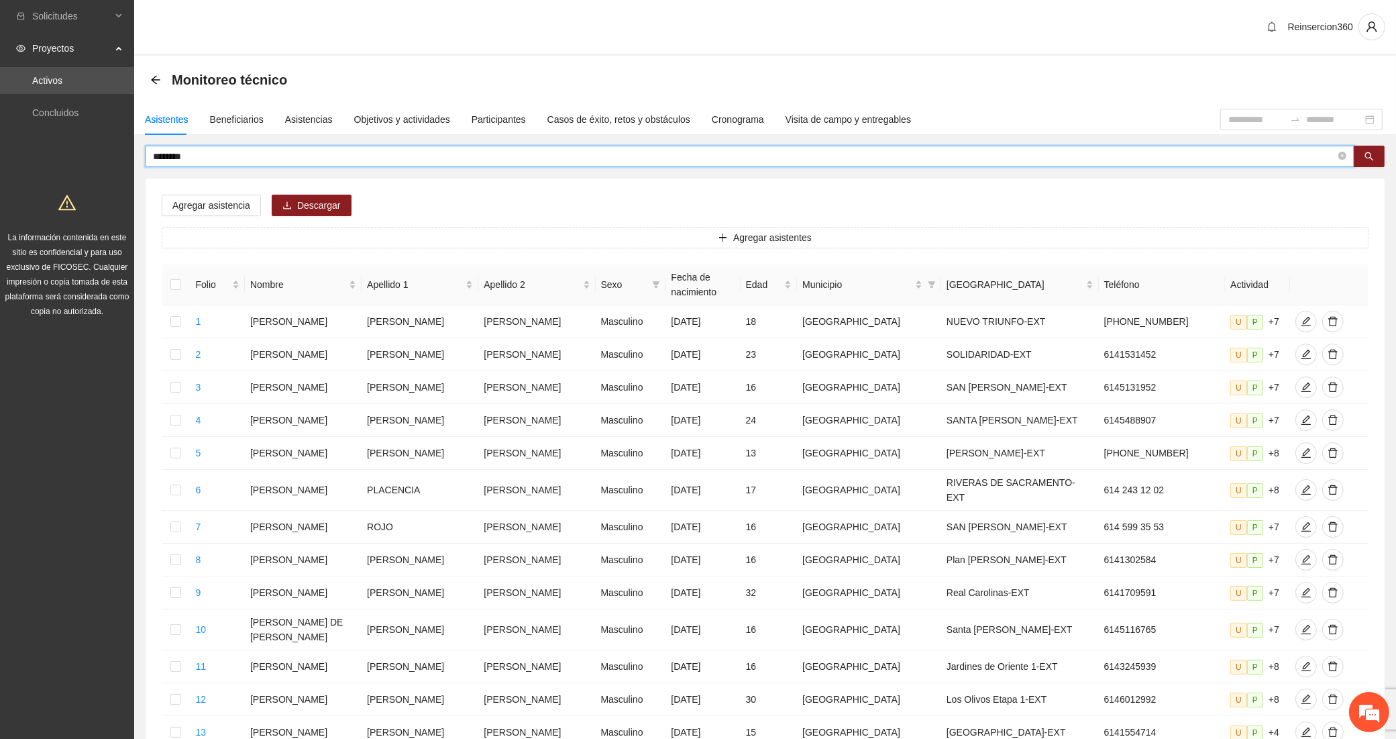
click at [218, 158] on input "********" at bounding box center [744, 156] width 1183 height 15
type input "********"
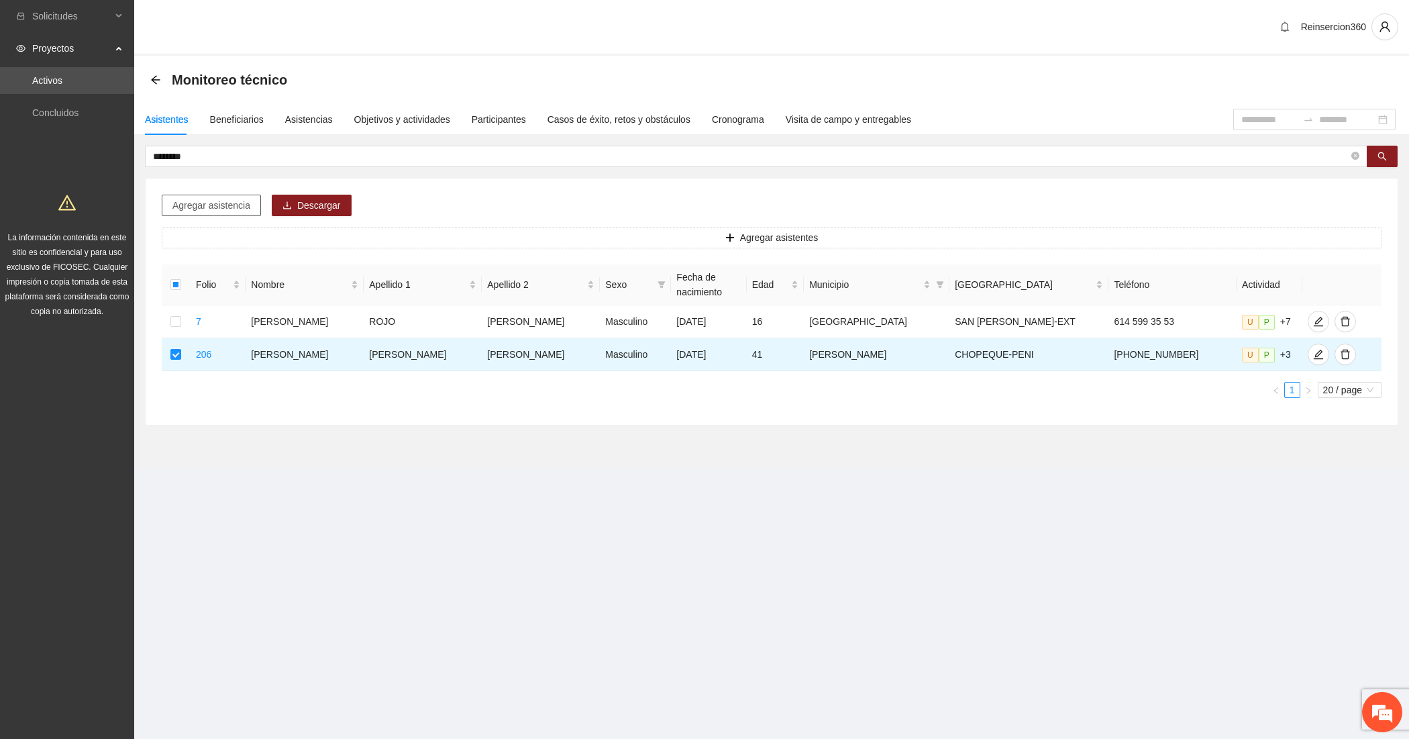
click at [193, 196] on button "Agregar asistencia" at bounding box center [211, 205] width 99 height 21
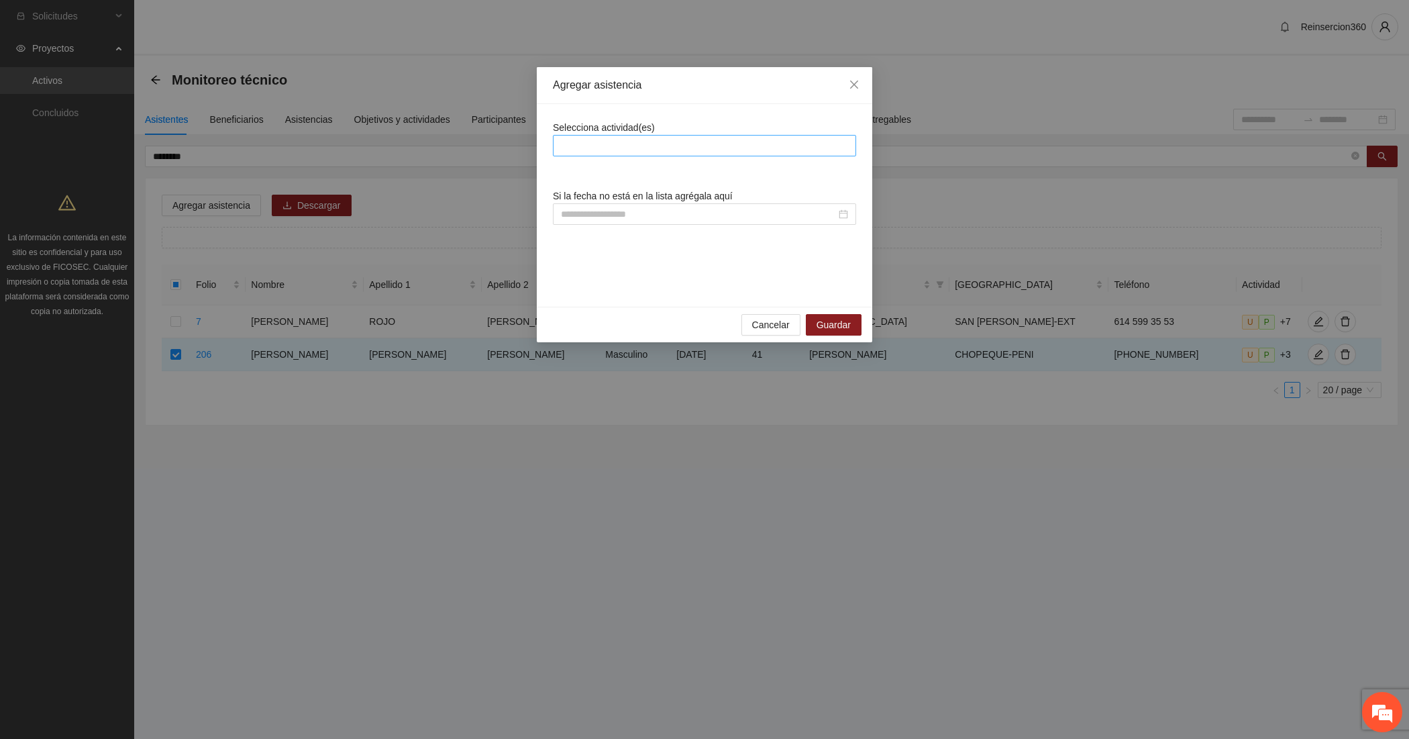
click at [616, 149] on div at bounding box center [704, 146] width 297 height 16
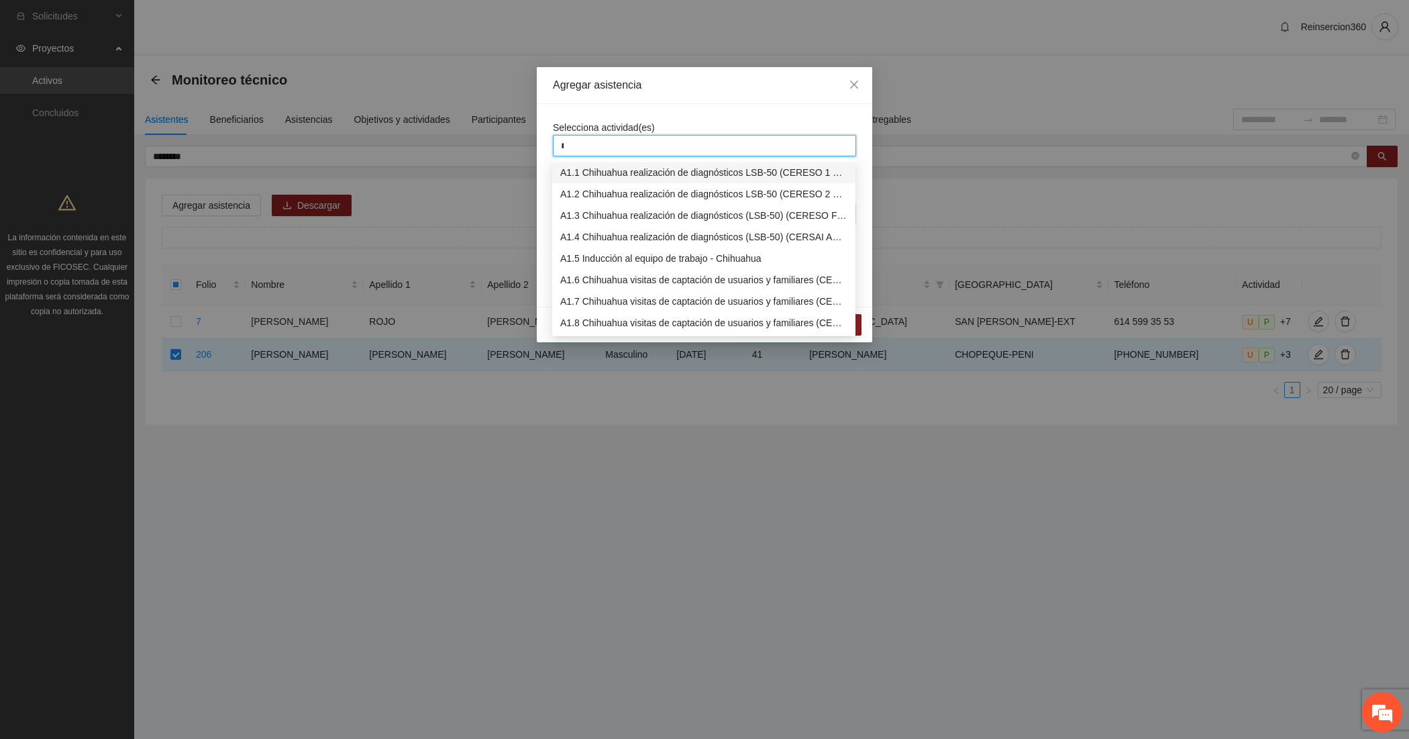
type input "**"
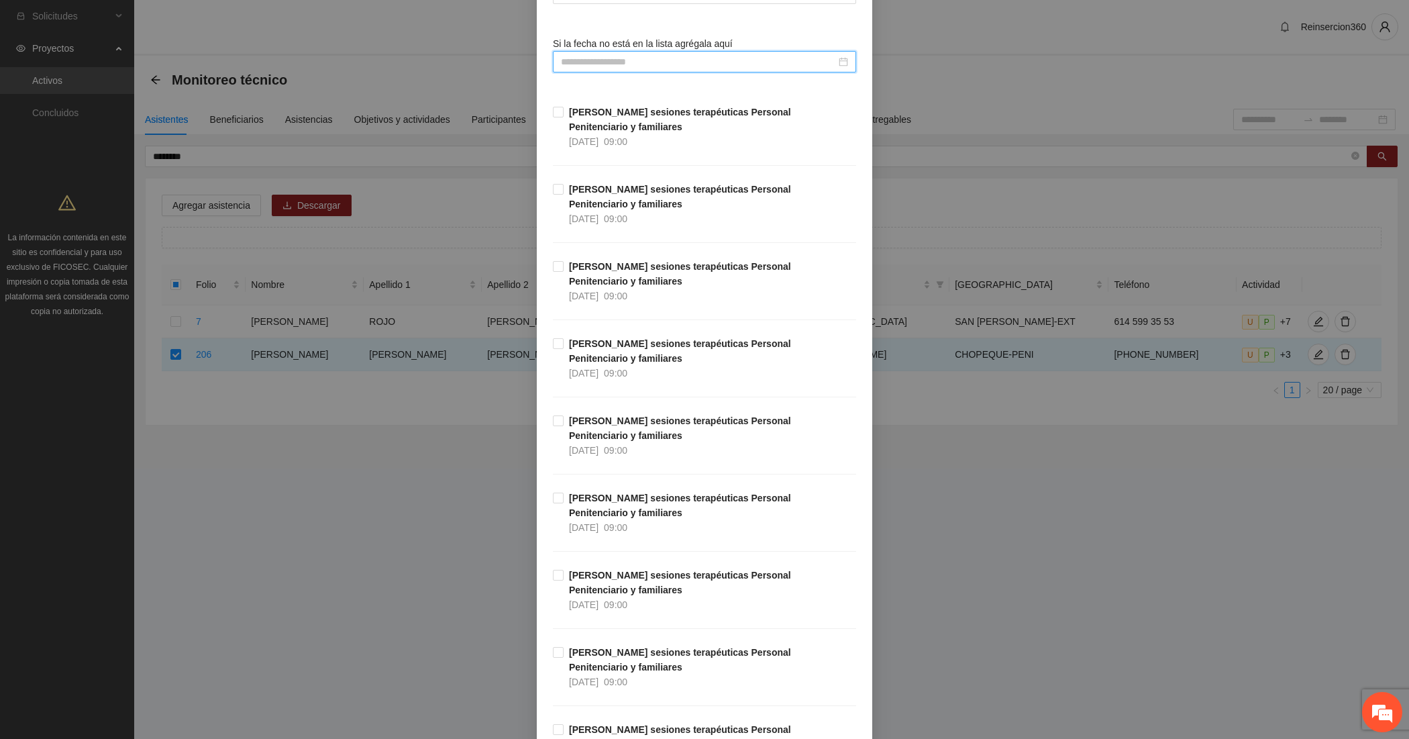
scroll to position [335, 0]
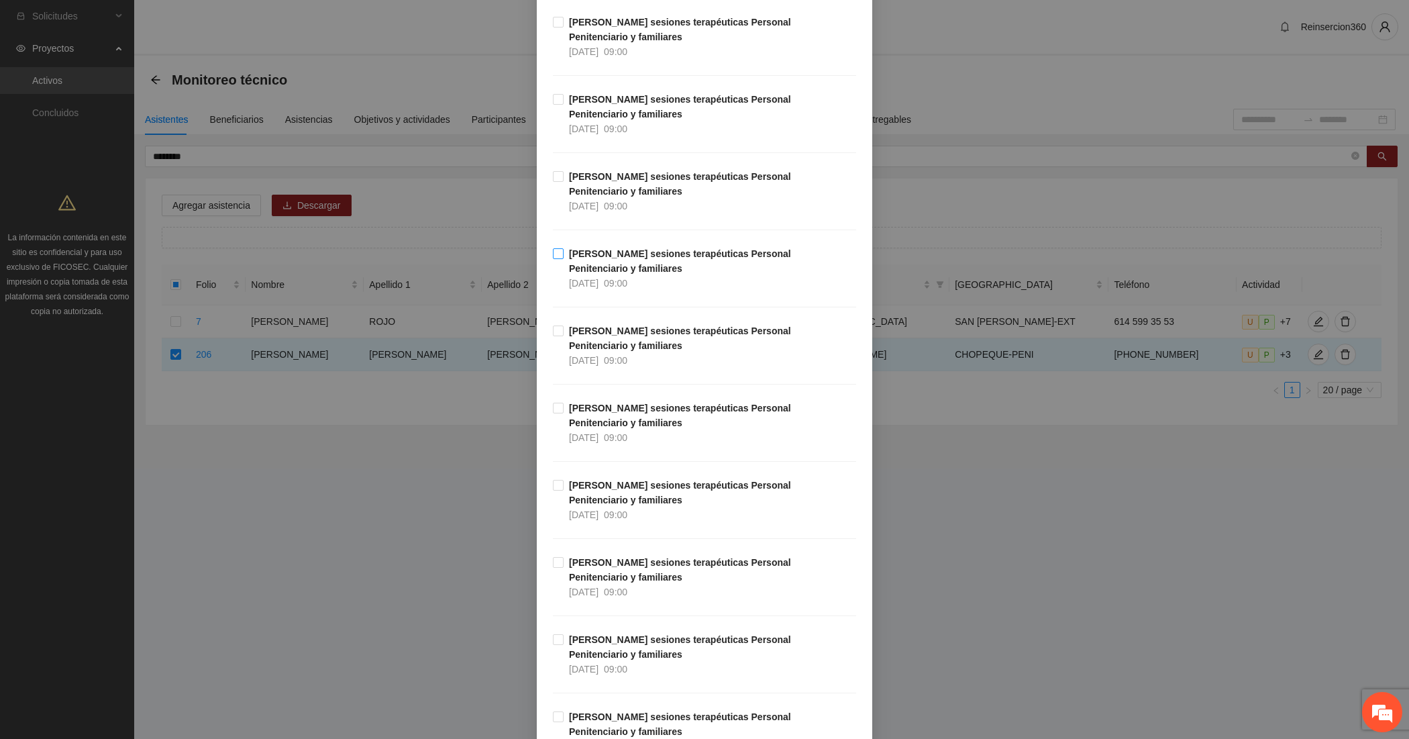
click at [625, 275] on span "[PERSON_NAME] sesiones terapéuticas Personal Penitenciario y familiares [DATE] …" at bounding box center [709, 268] width 292 height 44
click at [612, 336] on strong "[PERSON_NAME] sesiones terapéuticas Personal Penitenciario y familiares" at bounding box center [680, 337] width 222 height 25
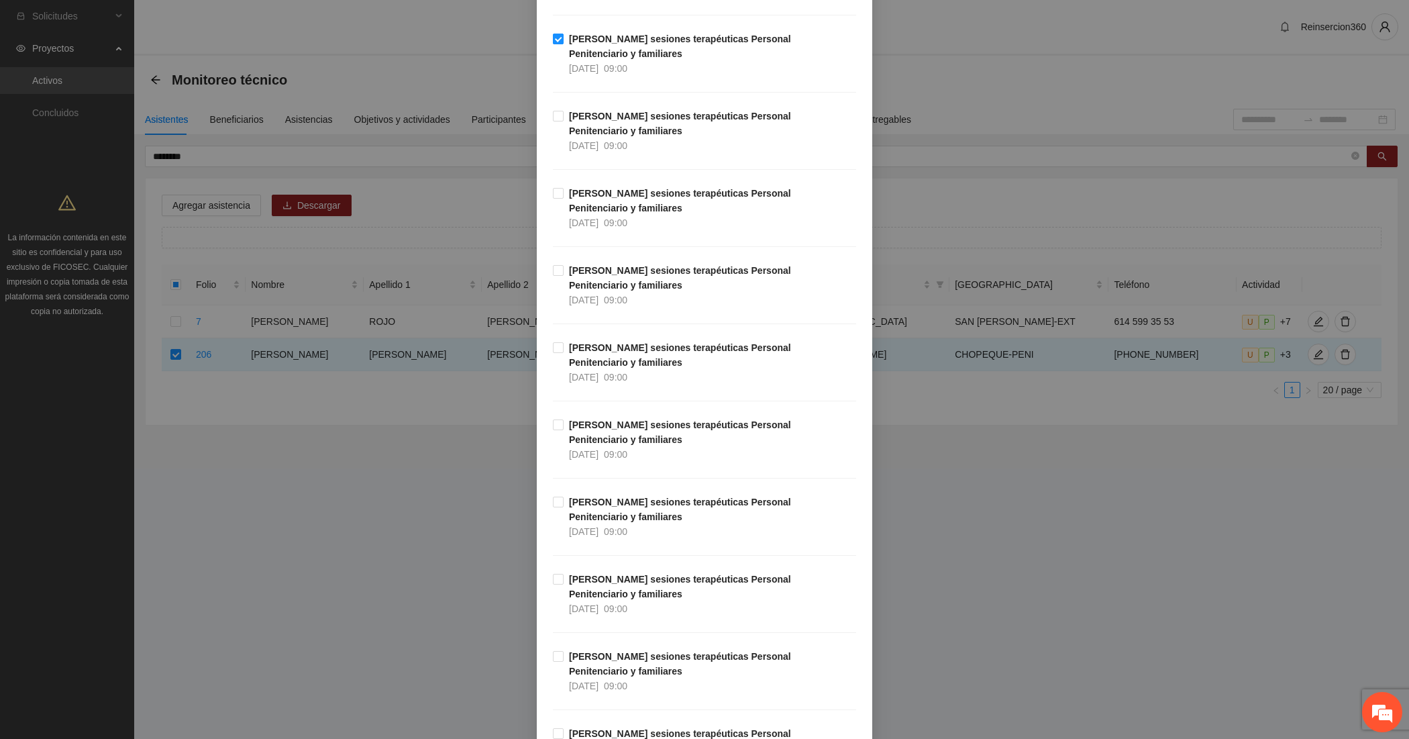
scroll to position [782, 0]
click at [614, 138] on div "[DATE] 09:00" at bounding box center [598, 145] width 58 height 15
click at [610, 356] on span "[PERSON_NAME] sesiones terapéuticas Personal Penitenciario y familiares [DATE] …" at bounding box center [709, 361] width 292 height 44
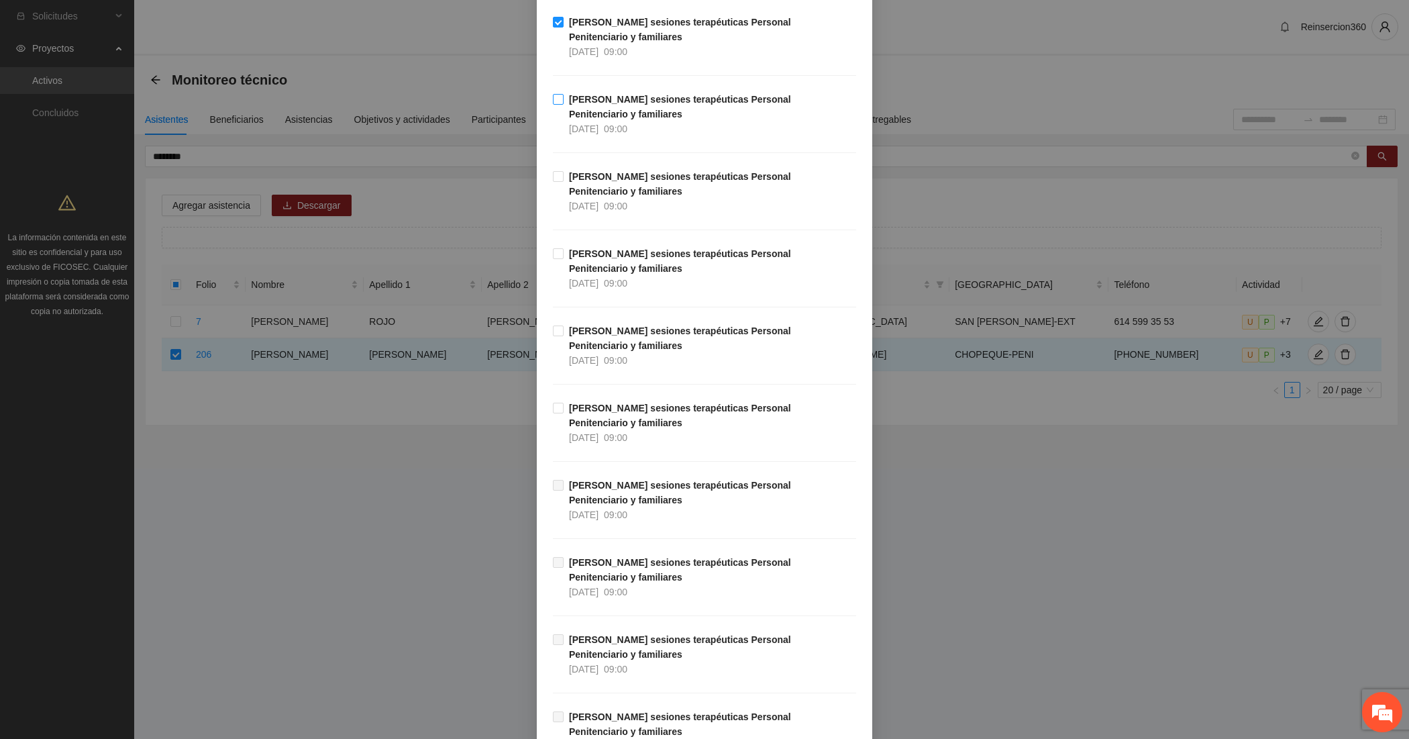
scroll to position [1118, 0]
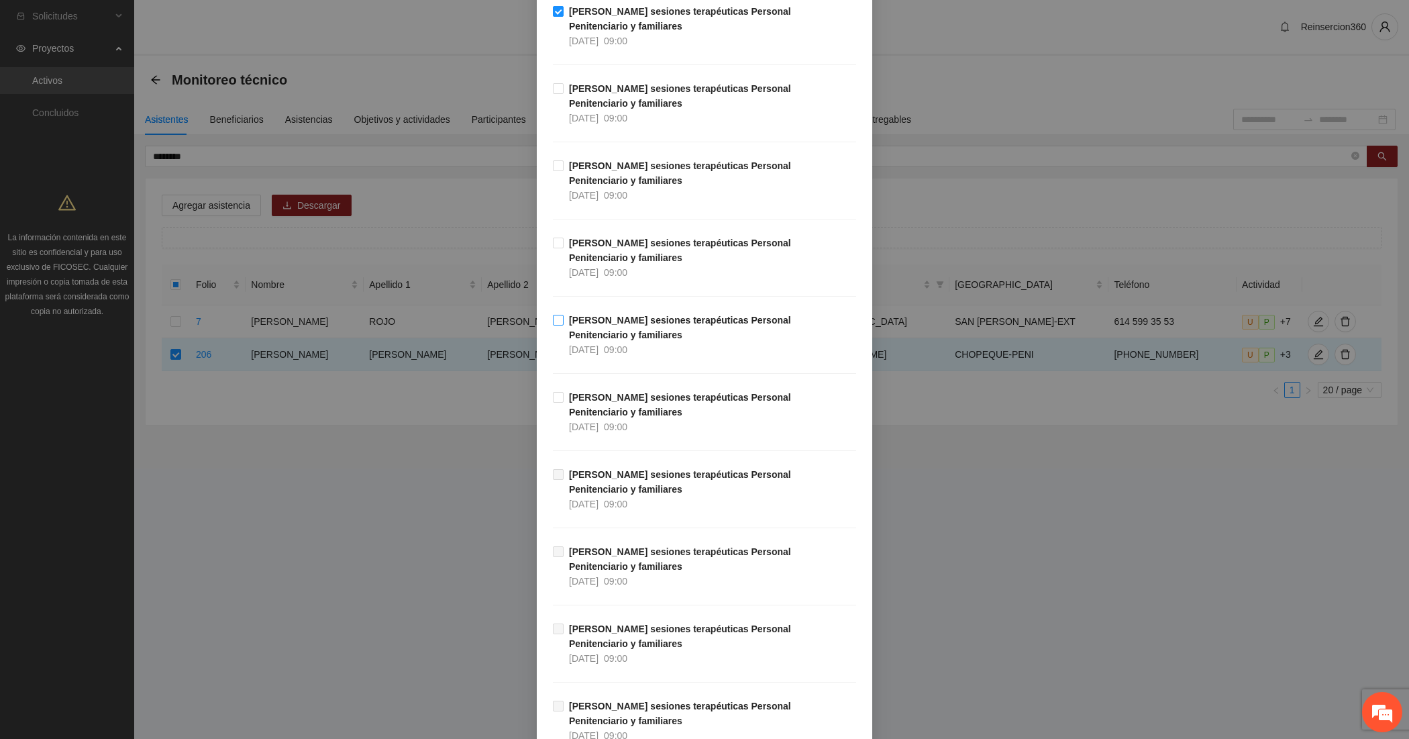
click at [614, 331] on span "[PERSON_NAME] sesiones terapéuticas Personal Penitenciario y familiares [DATE] …" at bounding box center [709, 335] width 292 height 44
click at [618, 414] on span "[PERSON_NAME] sesiones terapéuticas Personal Penitenciario y familiares [DATE] …" at bounding box center [709, 412] width 292 height 44
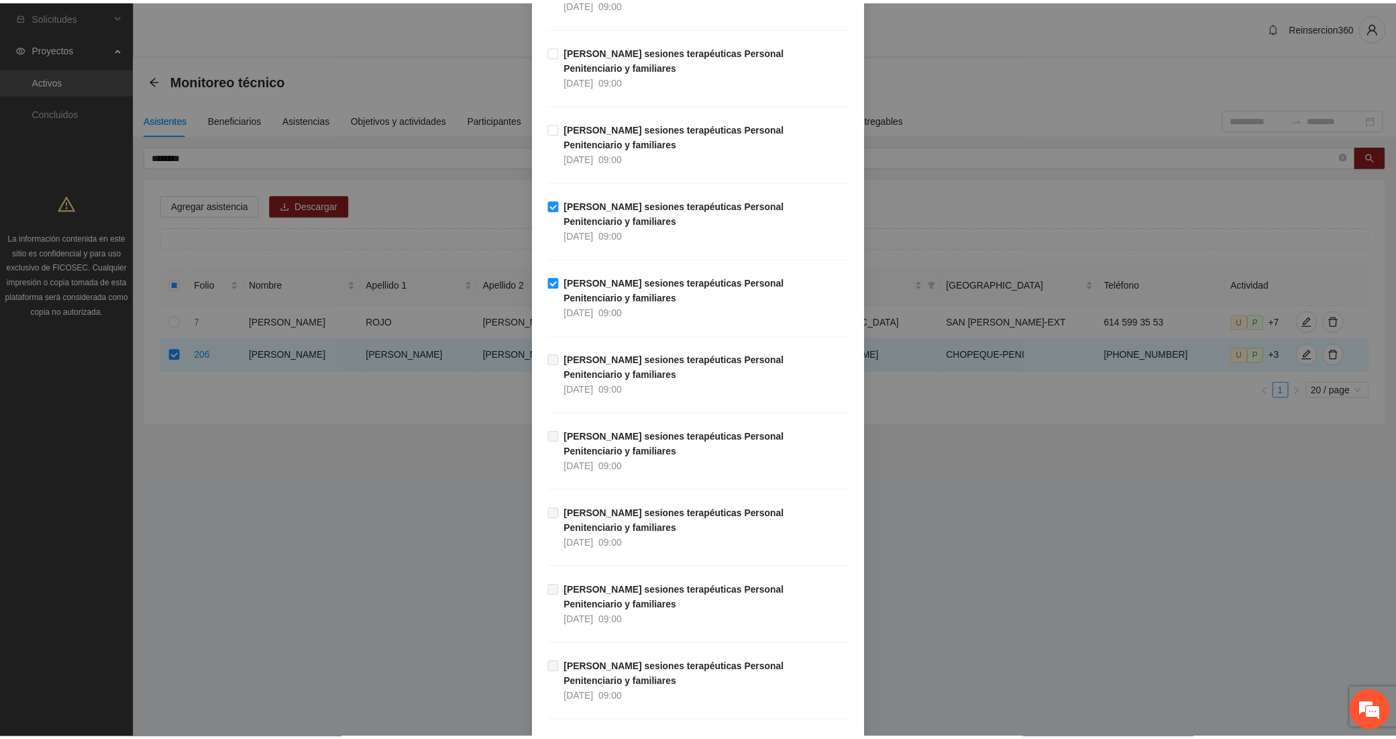
scroll to position [1336, 0]
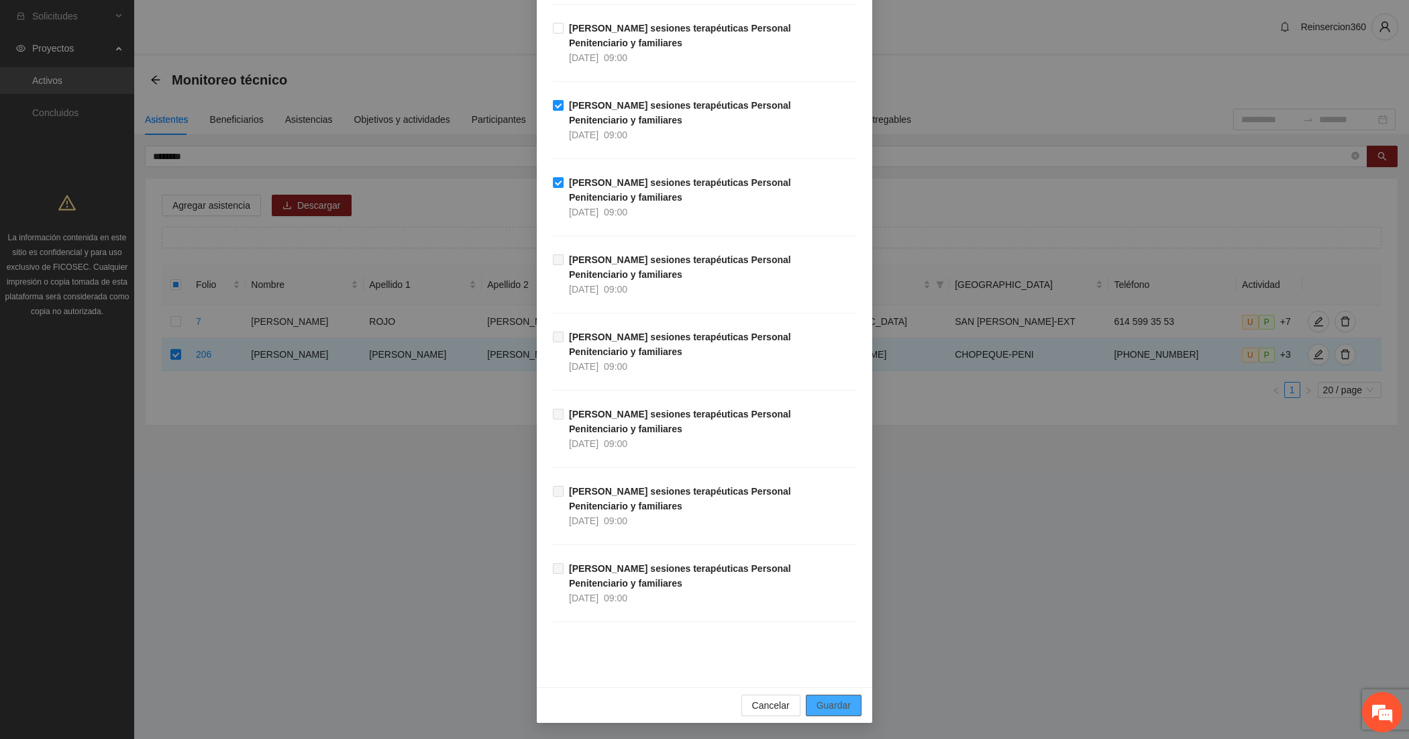
click at [849, 701] on button "Guardar" at bounding box center [834, 704] width 56 height 21
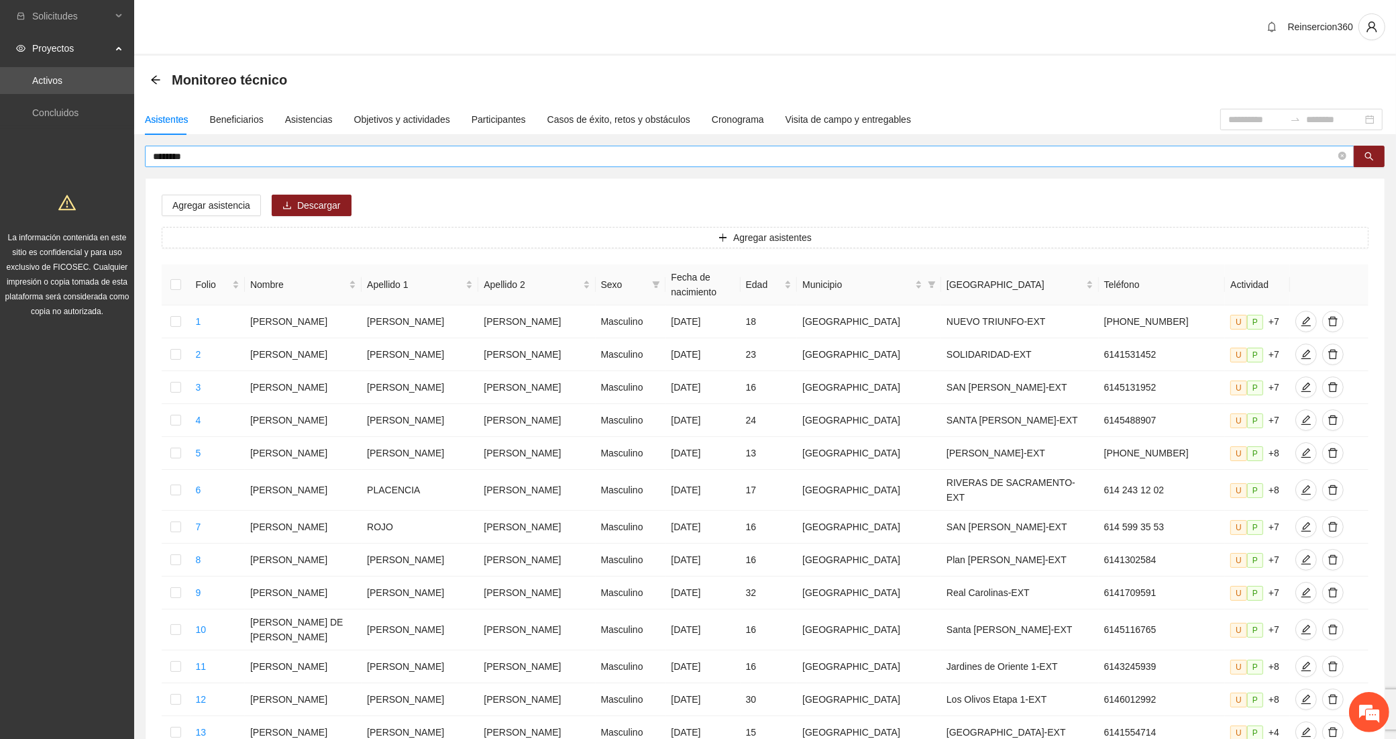
click at [217, 161] on input "********" at bounding box center [744, 156] width 1183 height 15
type input "******"
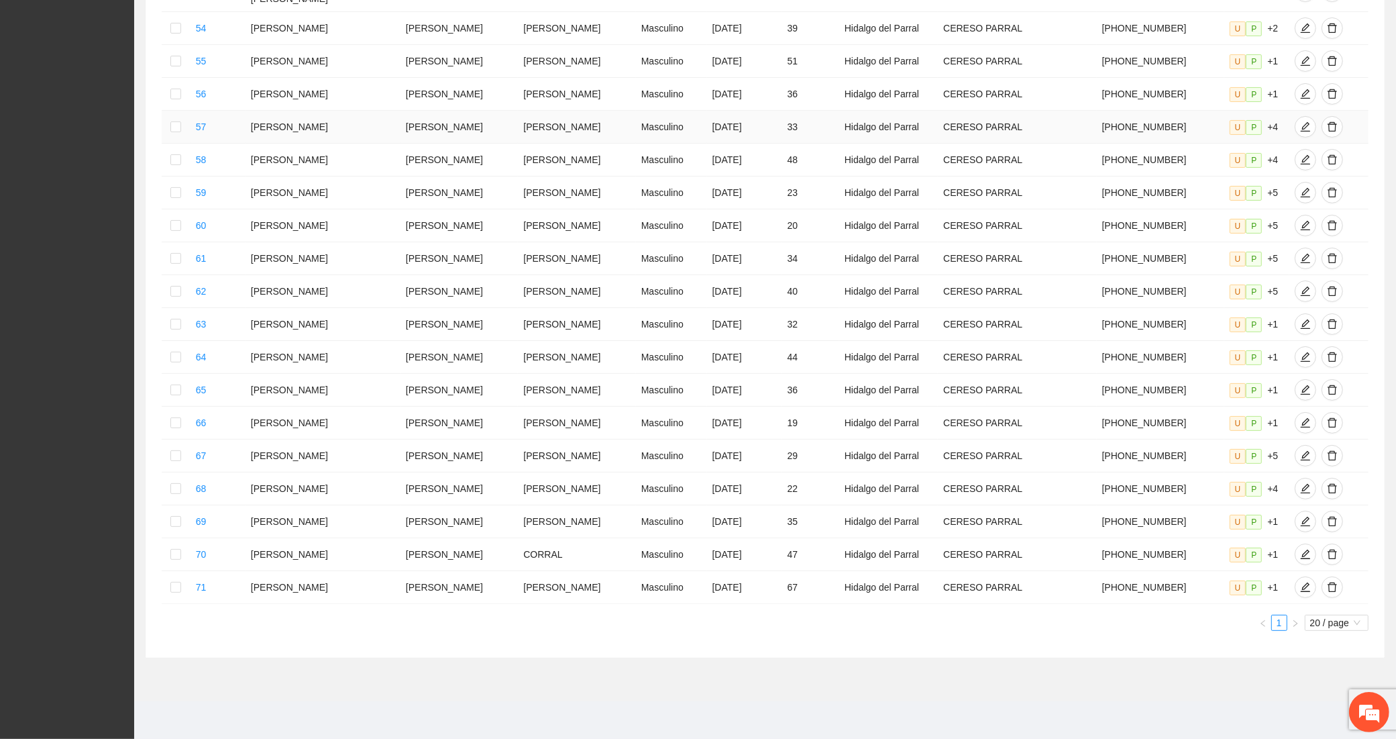
scroll to position [508, 0]
click at [1320, 615] on span "20 / page" at bounding box center [1336, 622] width 53 height 15
click at [1315, 704] on div "100 / page" at bounding box center [1337, 711] width 49 height 15
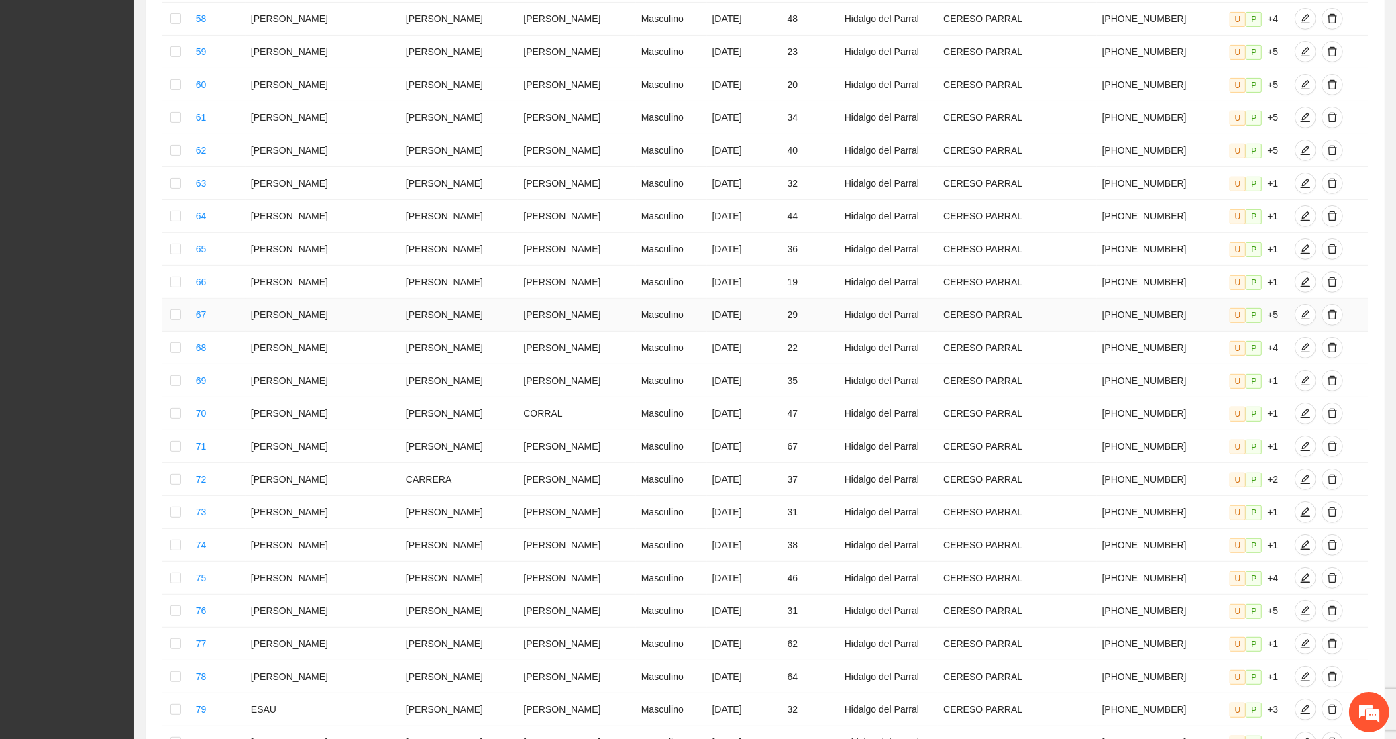
click at [173, 331] on td at bounding box center [176, 315] width 29 height 33
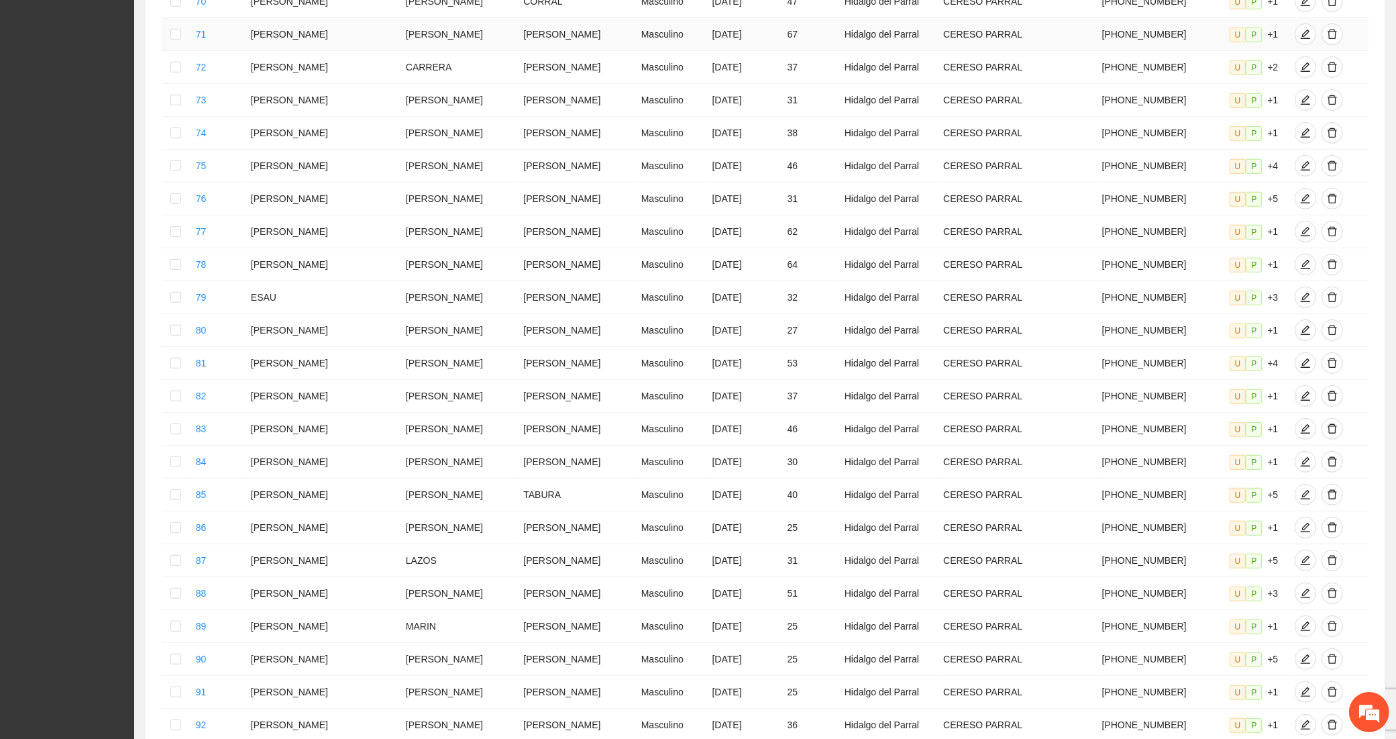
scroll to position [955, 0]
click at [186, 345] on td at bounding box center [176, 328] width 29 height 33
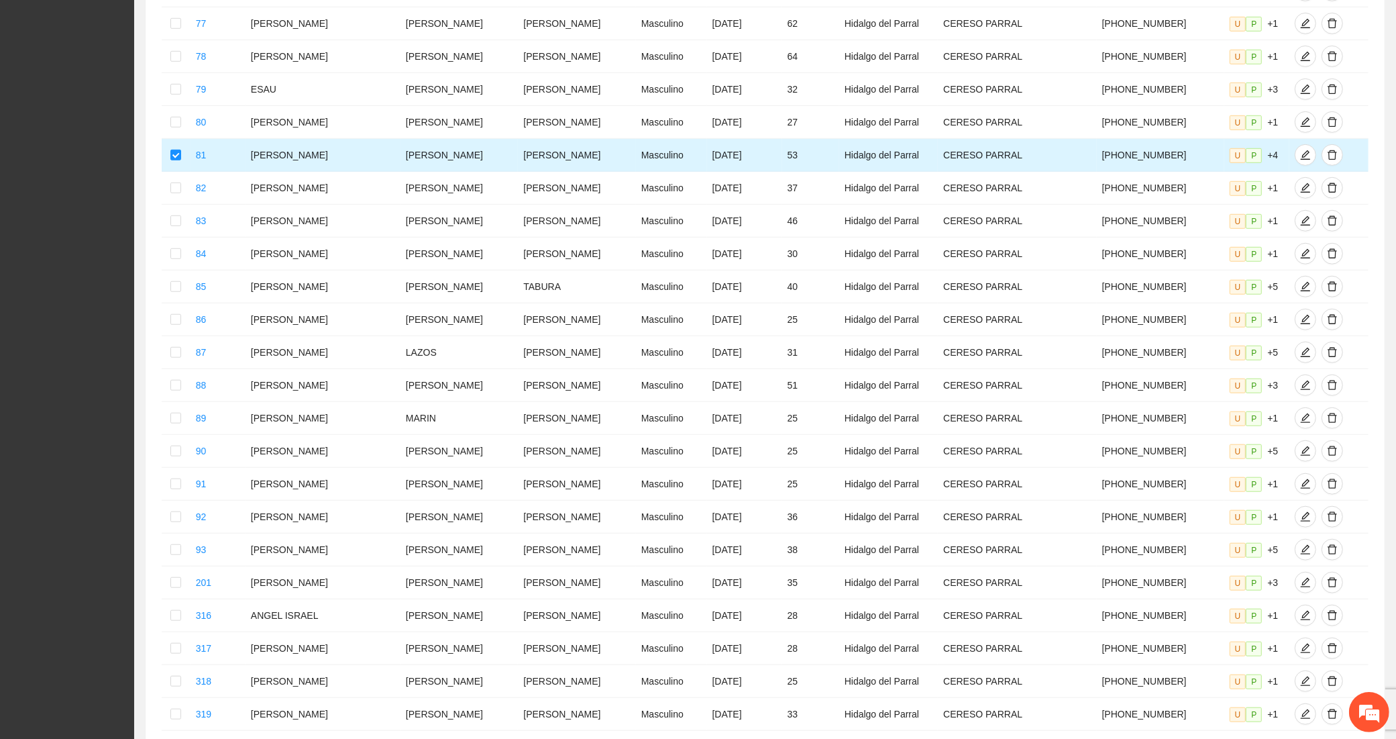
scroll to position [1179, 0]
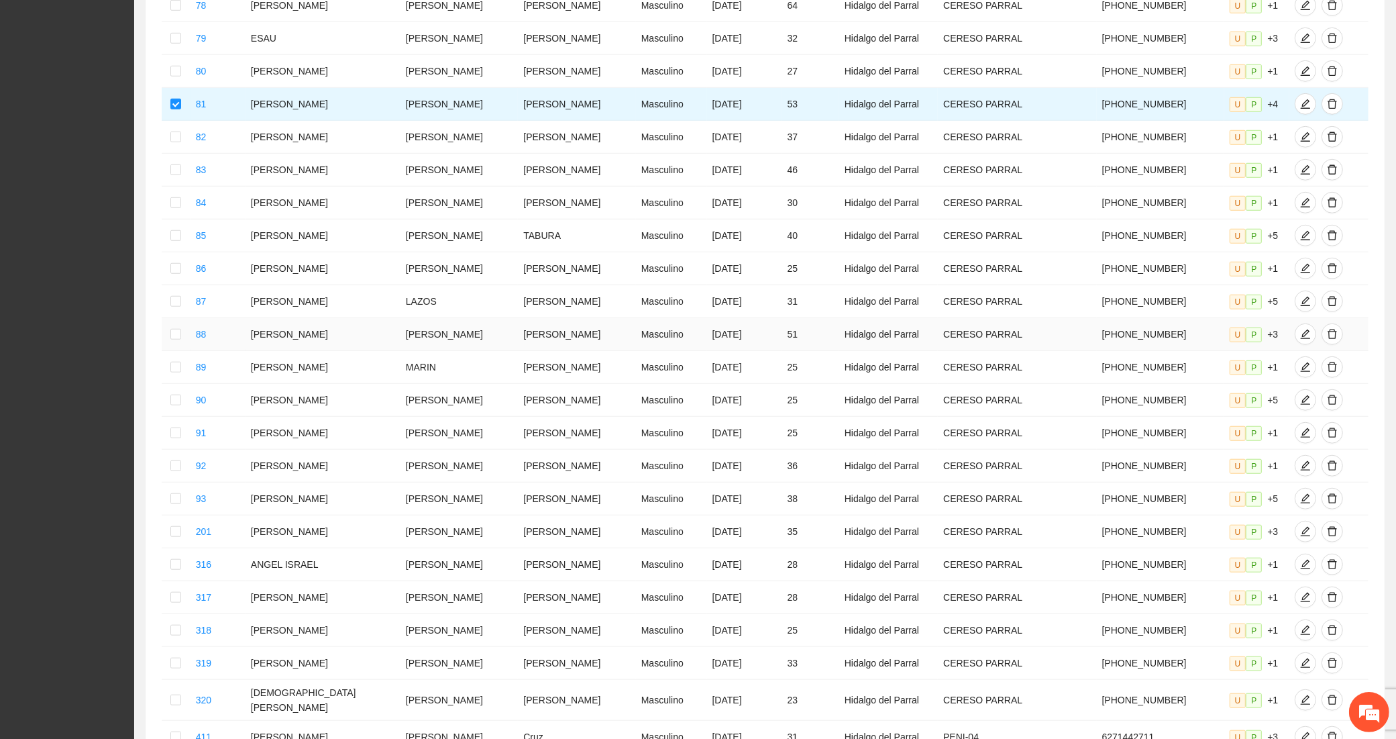
click at [186, 351] on td at bounding box center [176, 334] width 29 height 33
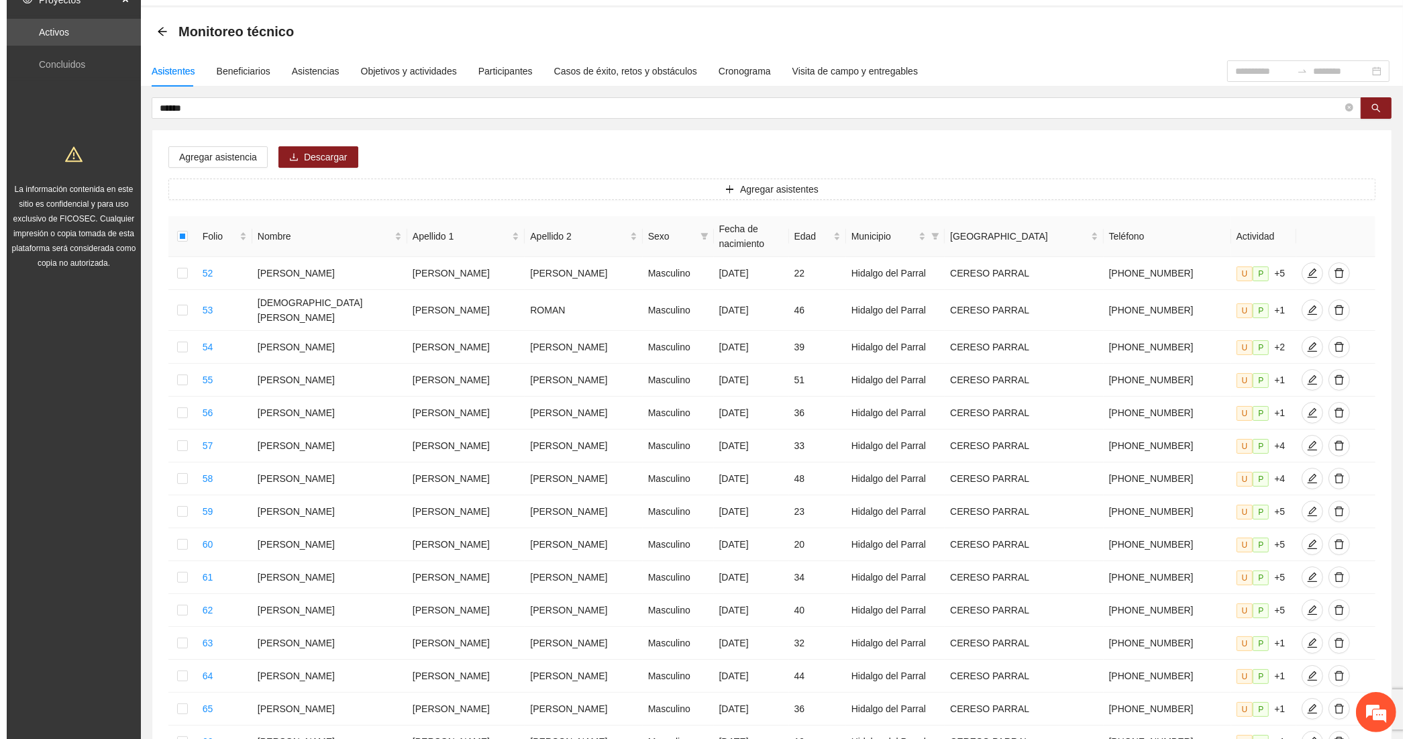
scroll to position [0, 0]
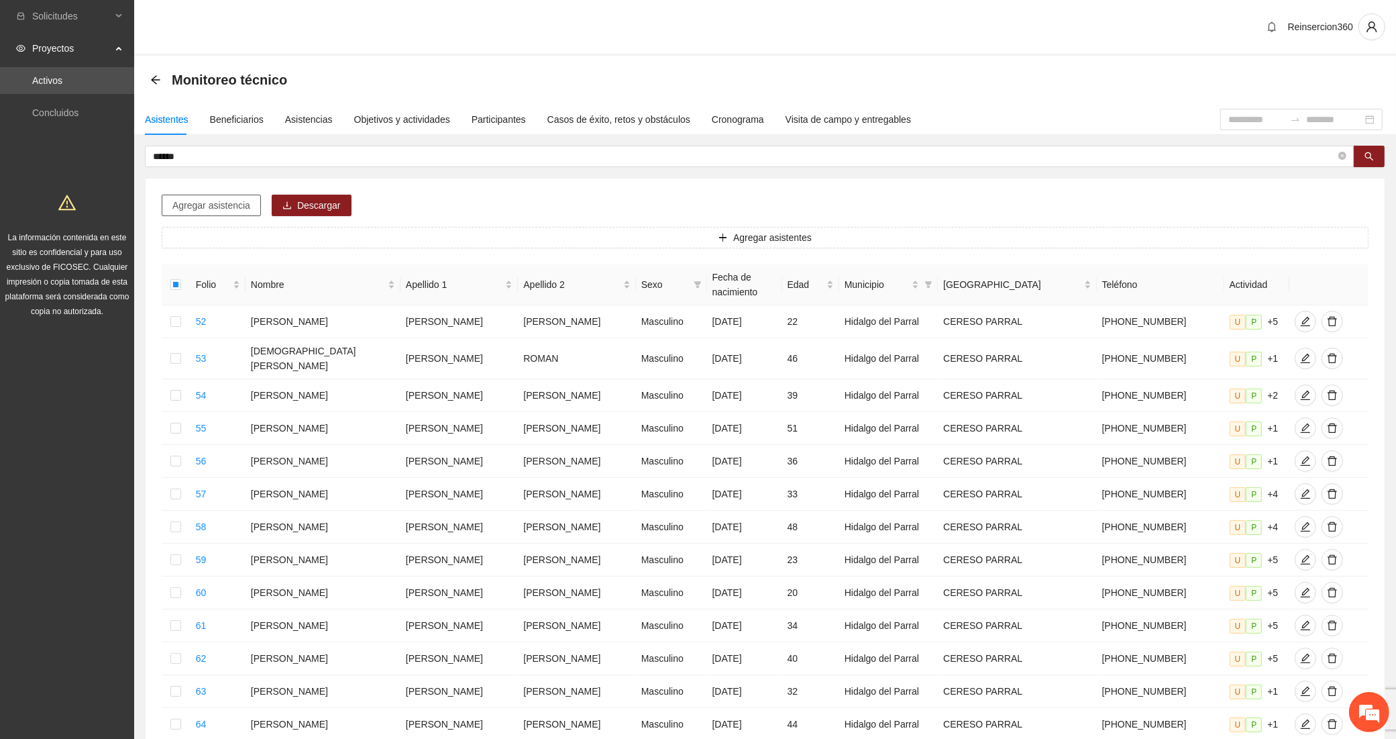
click at [244, 209] on span "Agregar asistencia" at bounding box center [211, 205] width 78 height 15
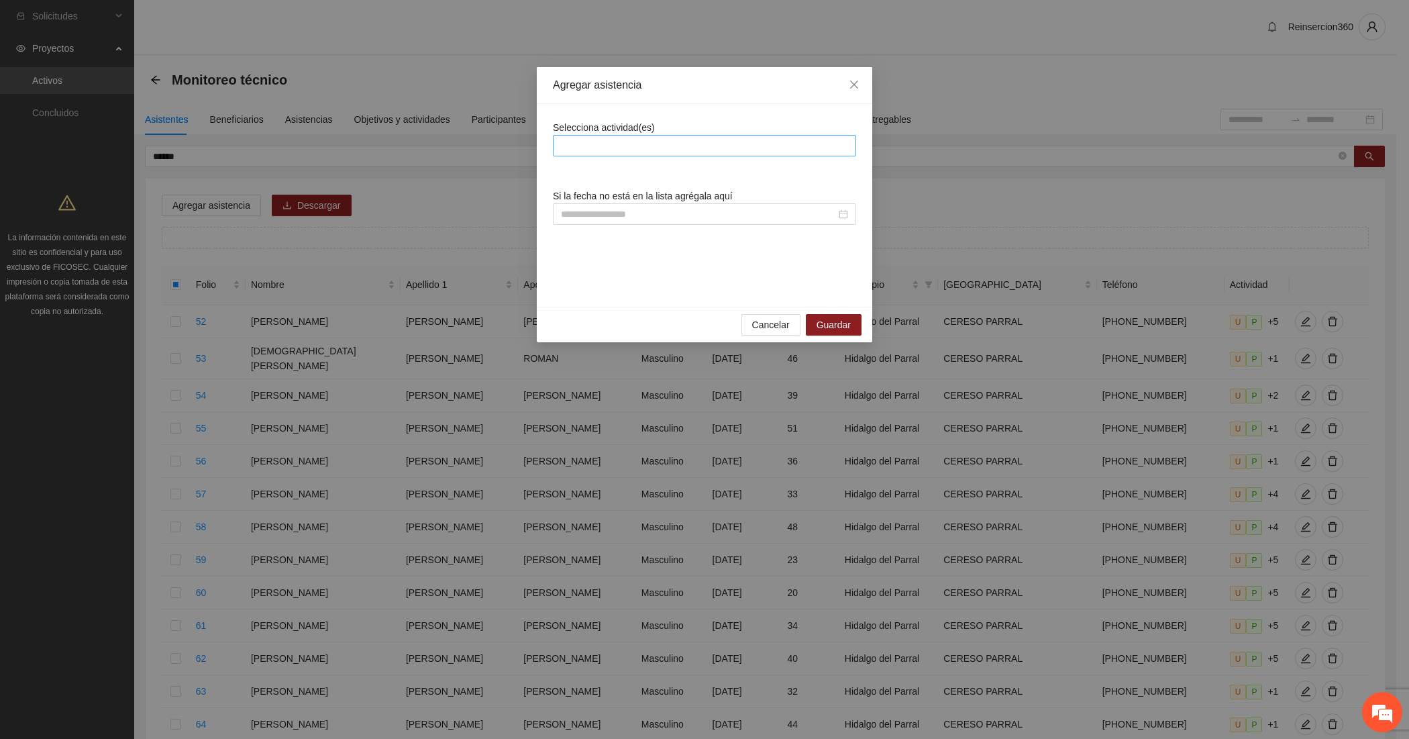
click at [592, 141] on div at bounding box center [704, 146] width 297 height 16
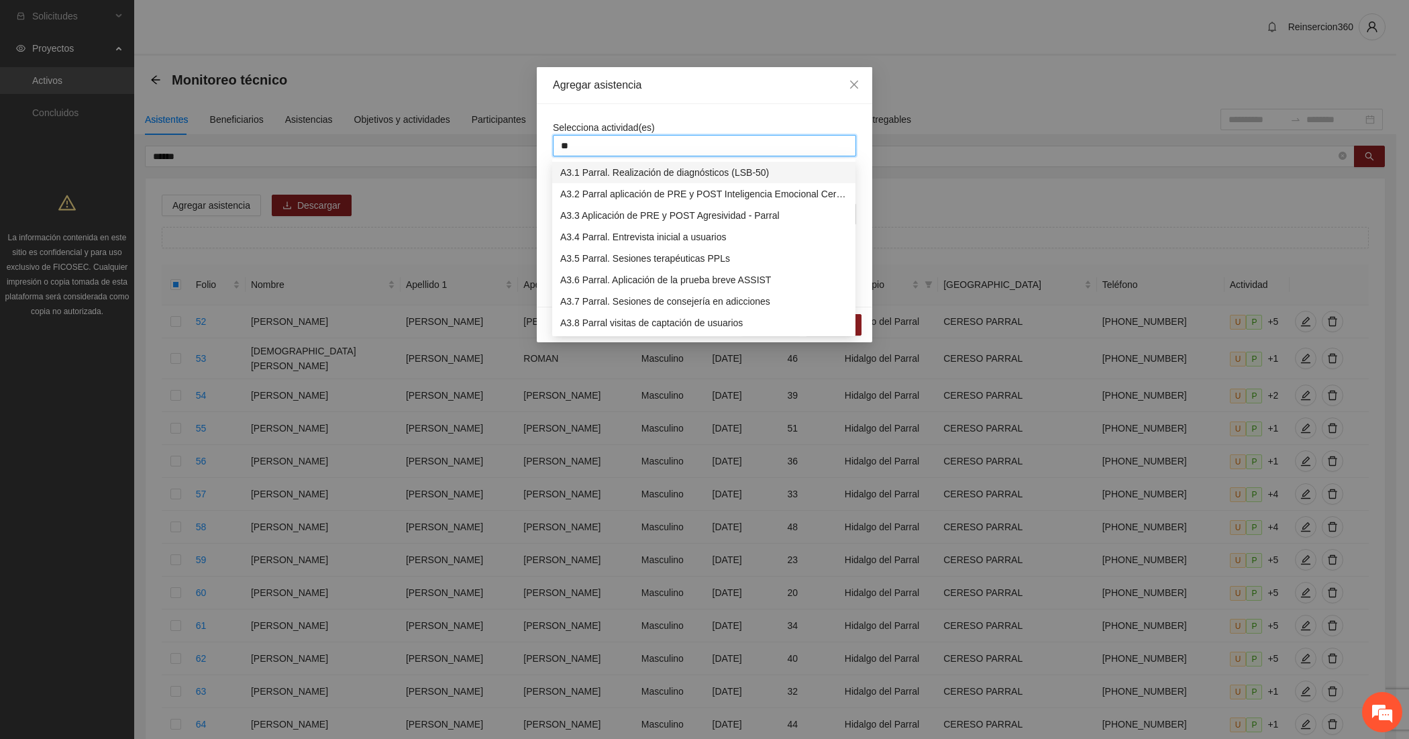
type input "***"
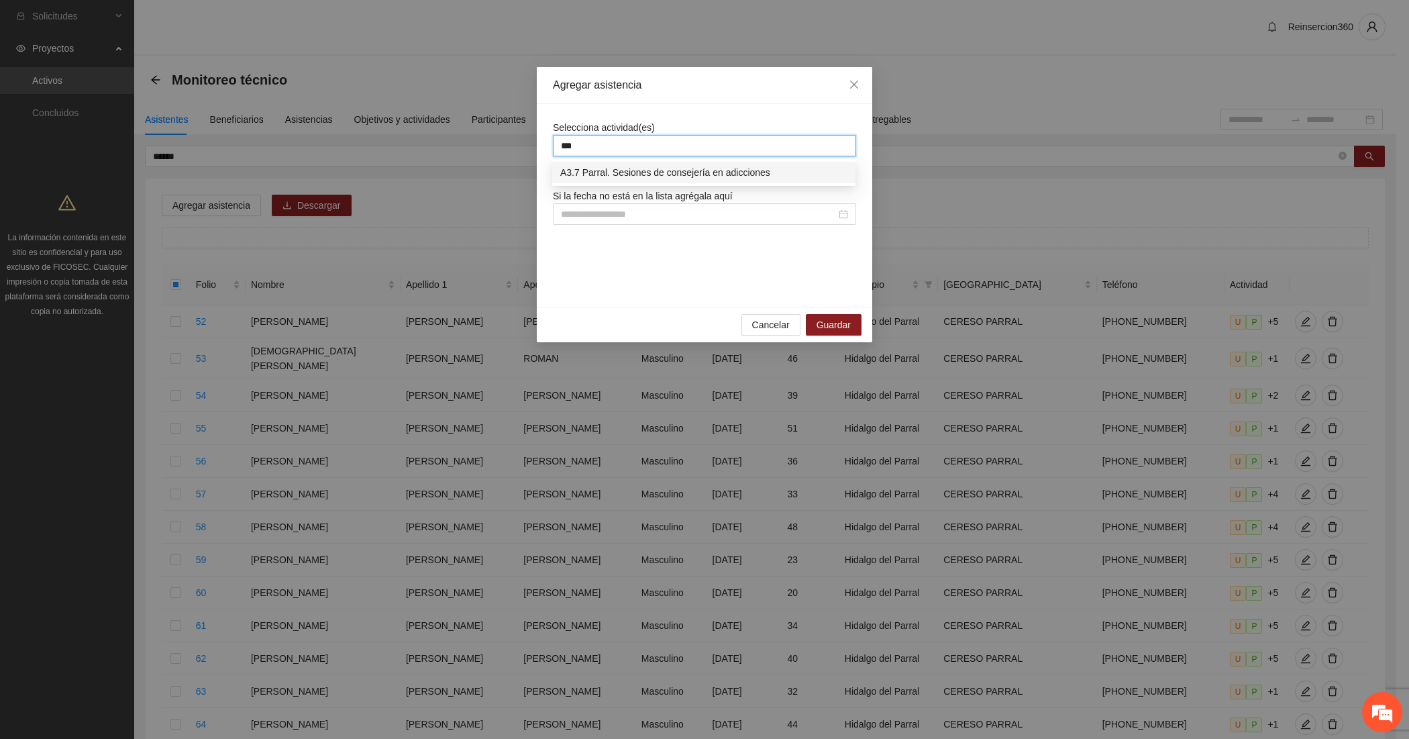
click at [592, 173] on div "A3.7 Parral. Sesiones de consejería en adicciones" at bounding box center [703, 172] width 287 height 15
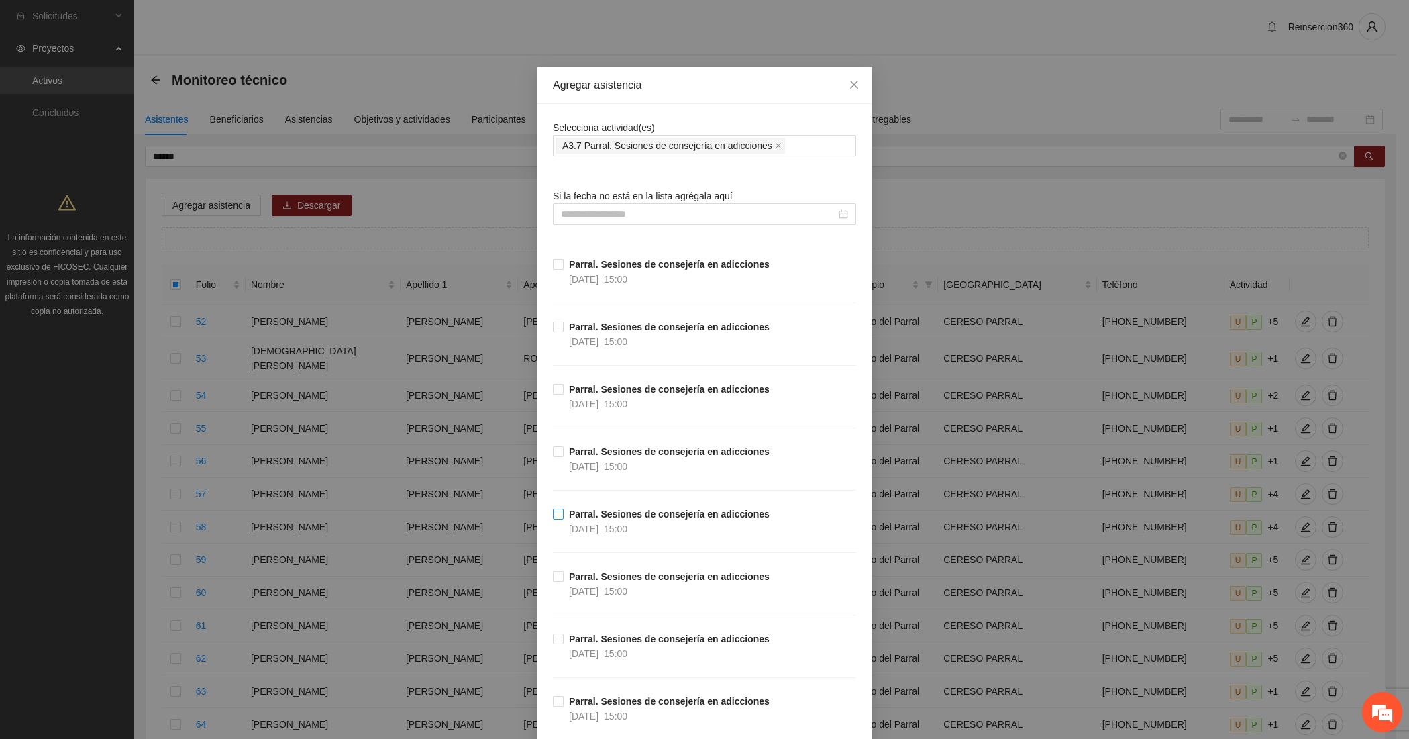
click at [661, 517] on strong "Parral. Sesiones de consejería en adicciones" at bounding box center [669, 513] width 201 height 11
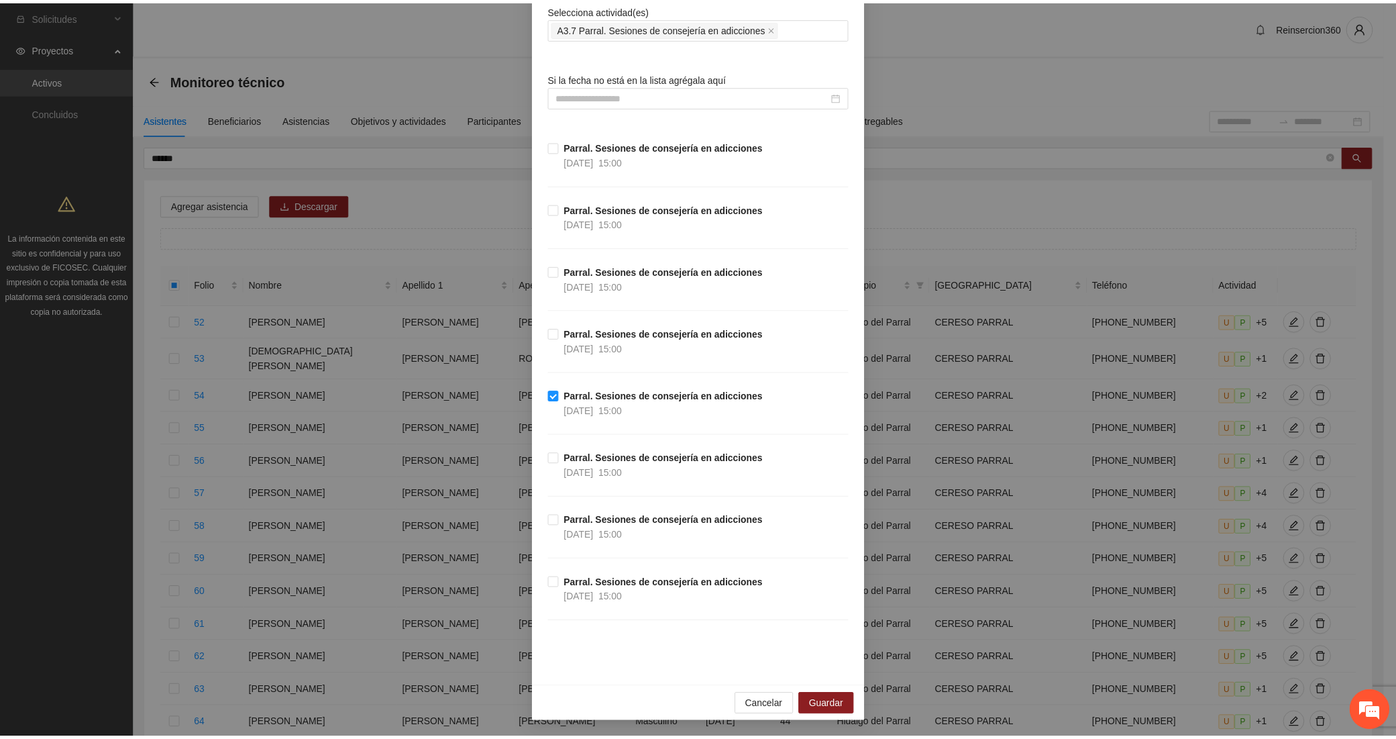
scroll to position [119, 0]
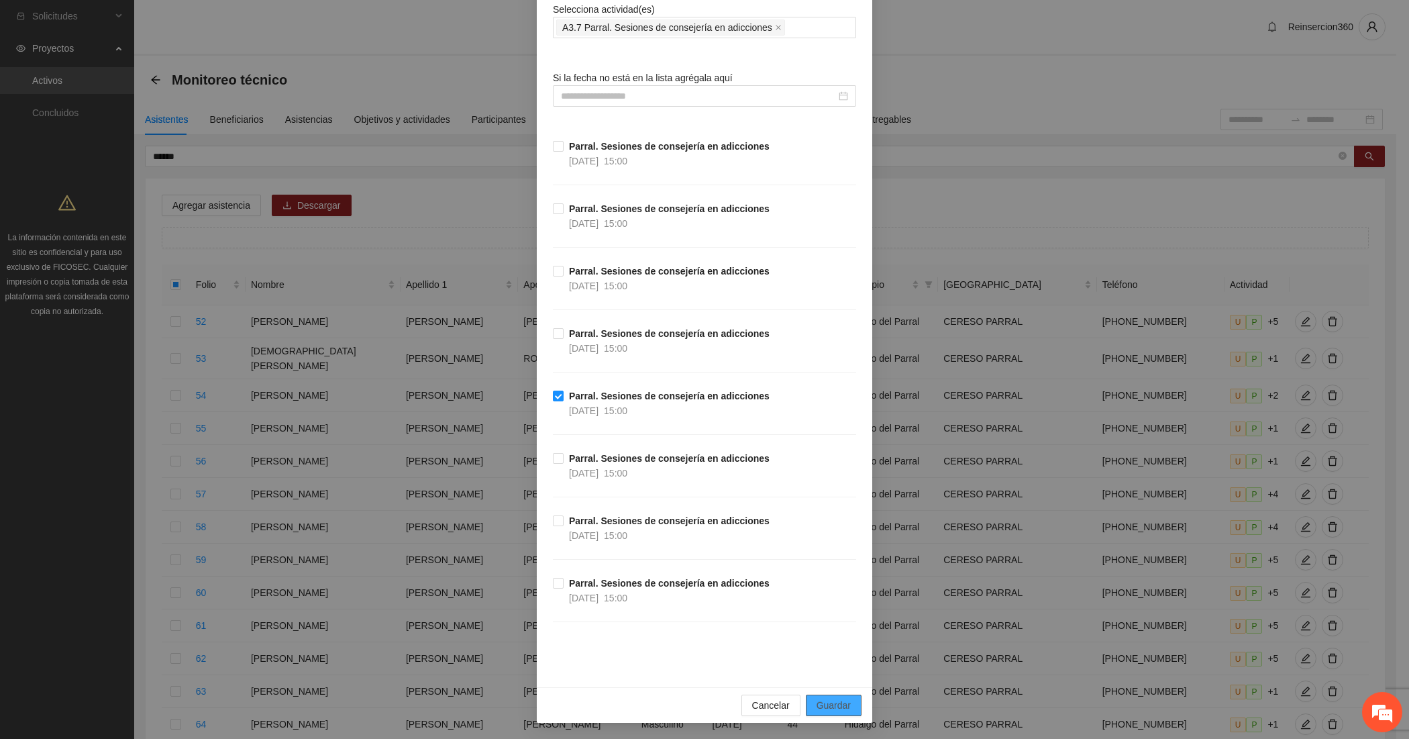
click at [829, 699] on span "Guardar" at bounding box center [833, 705] width 34 height 15
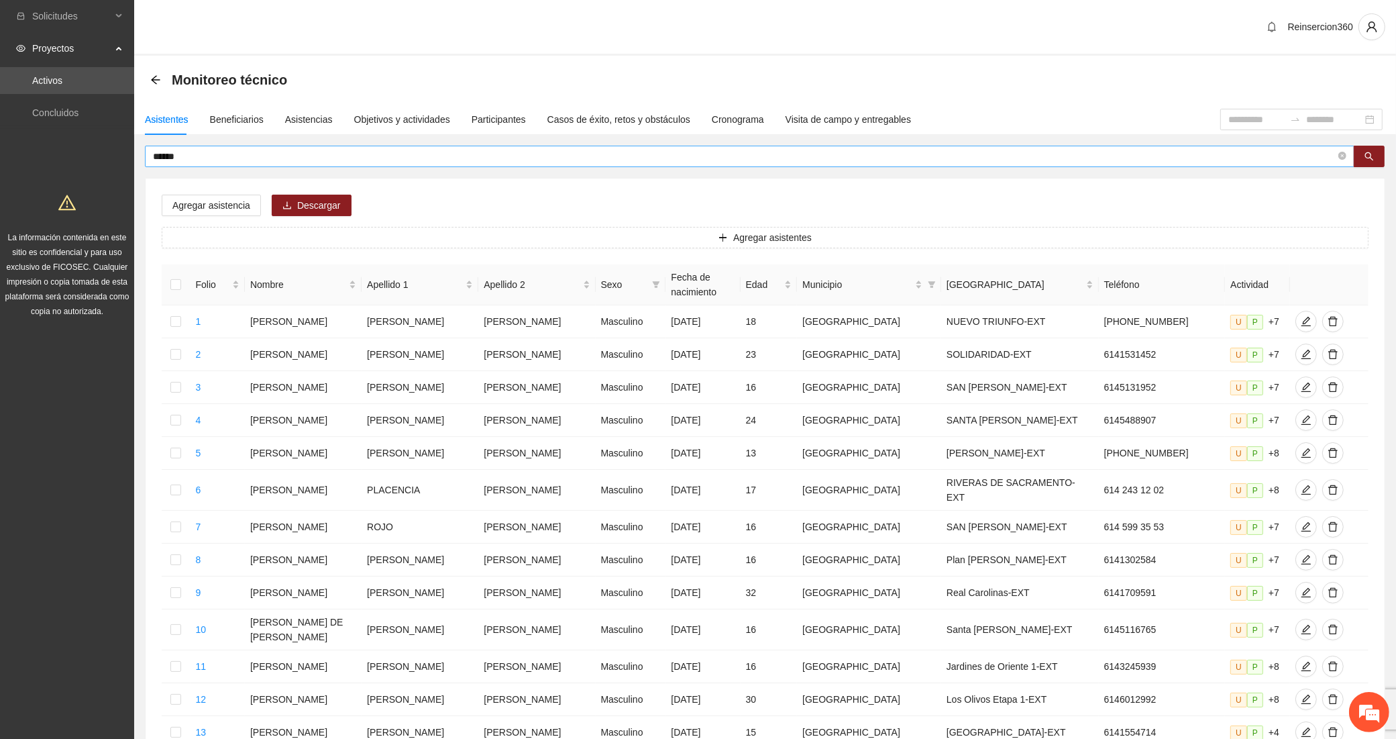
click at [301, 154] on input "******" at bounding box center [744, 156] width 1183 height 15
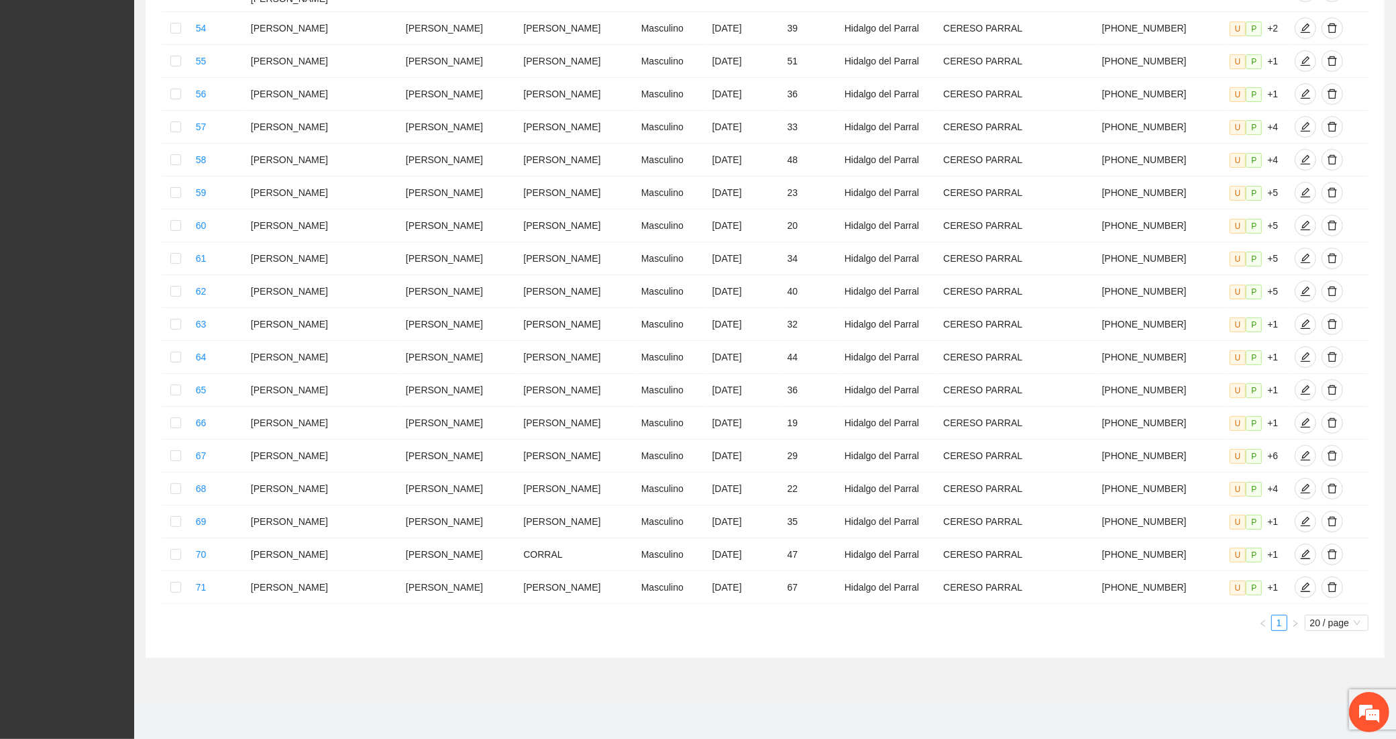
scroll to position [508, 0]
click at [1320, 623] on span "20 / page" at bounding box center [1336, 622] width 53 height 15
click at [1323, 709] on div "100 / page" at bounding box center [1337, 711] width 49 height 15
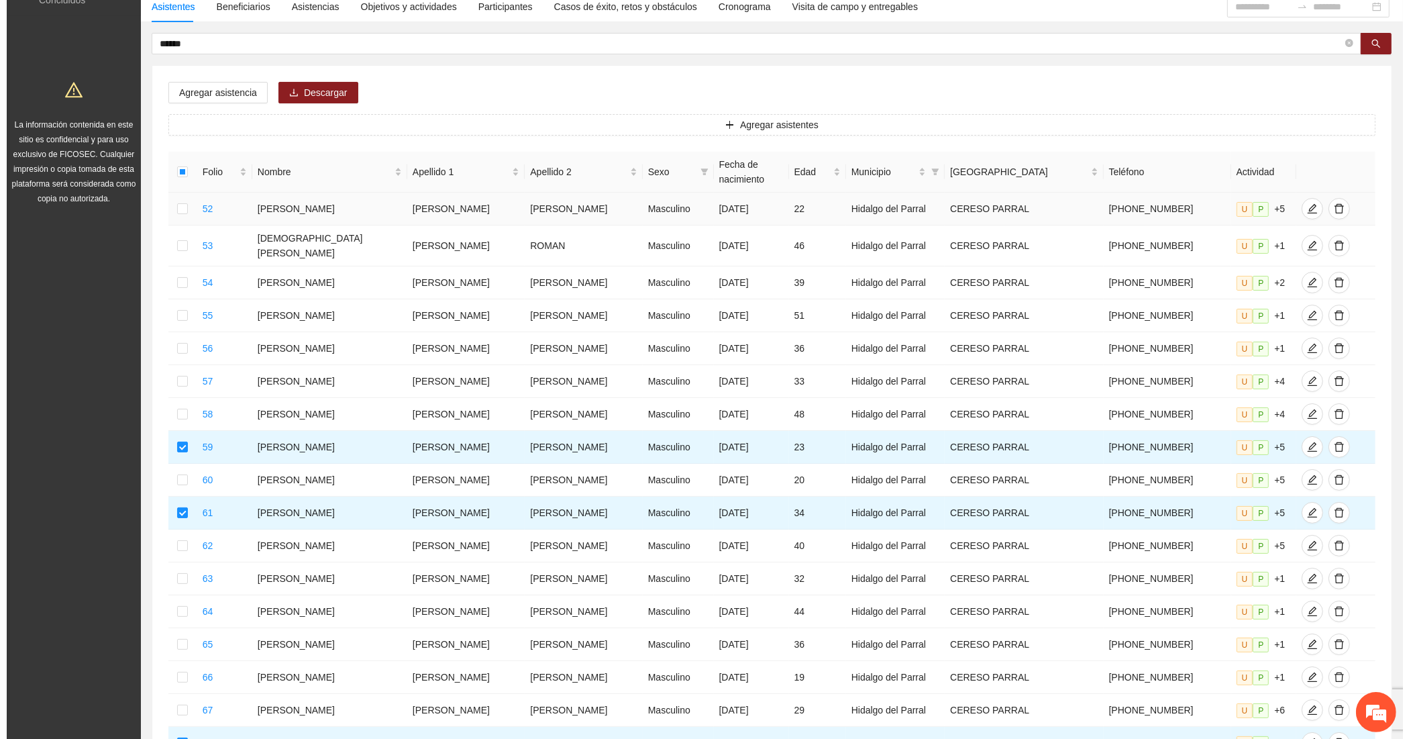
scroll to position [0, 0]
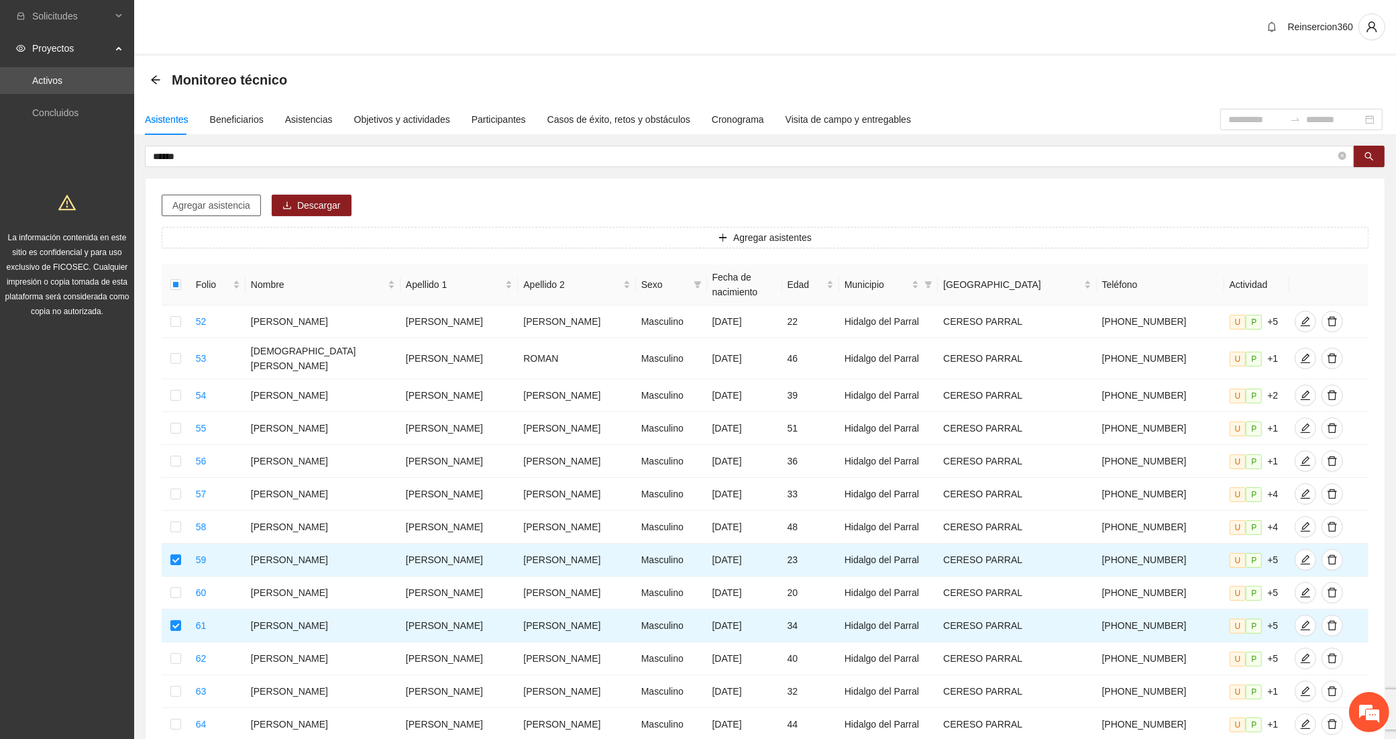
click at [213, 197] on button "Agregar asistencia" at bounding box center [211, 205] width 99 height 21
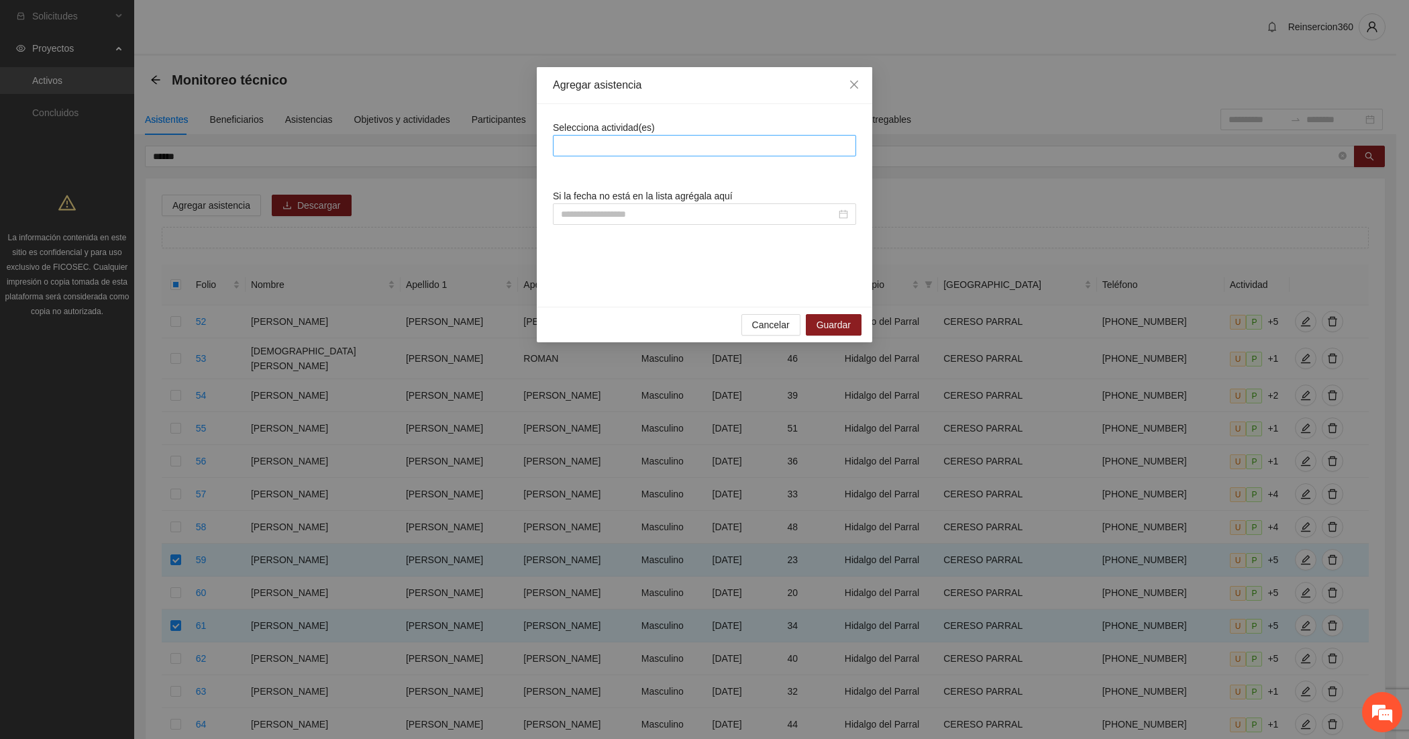
click at [641, 138] on div at bounding box center [704, 146] width 297 height 16
type input "***"
click at [666, 181] on div "A3.7 Parral. Sesiones de consejería en adicciones" at bounding box center [703, 172] width 303 height 21
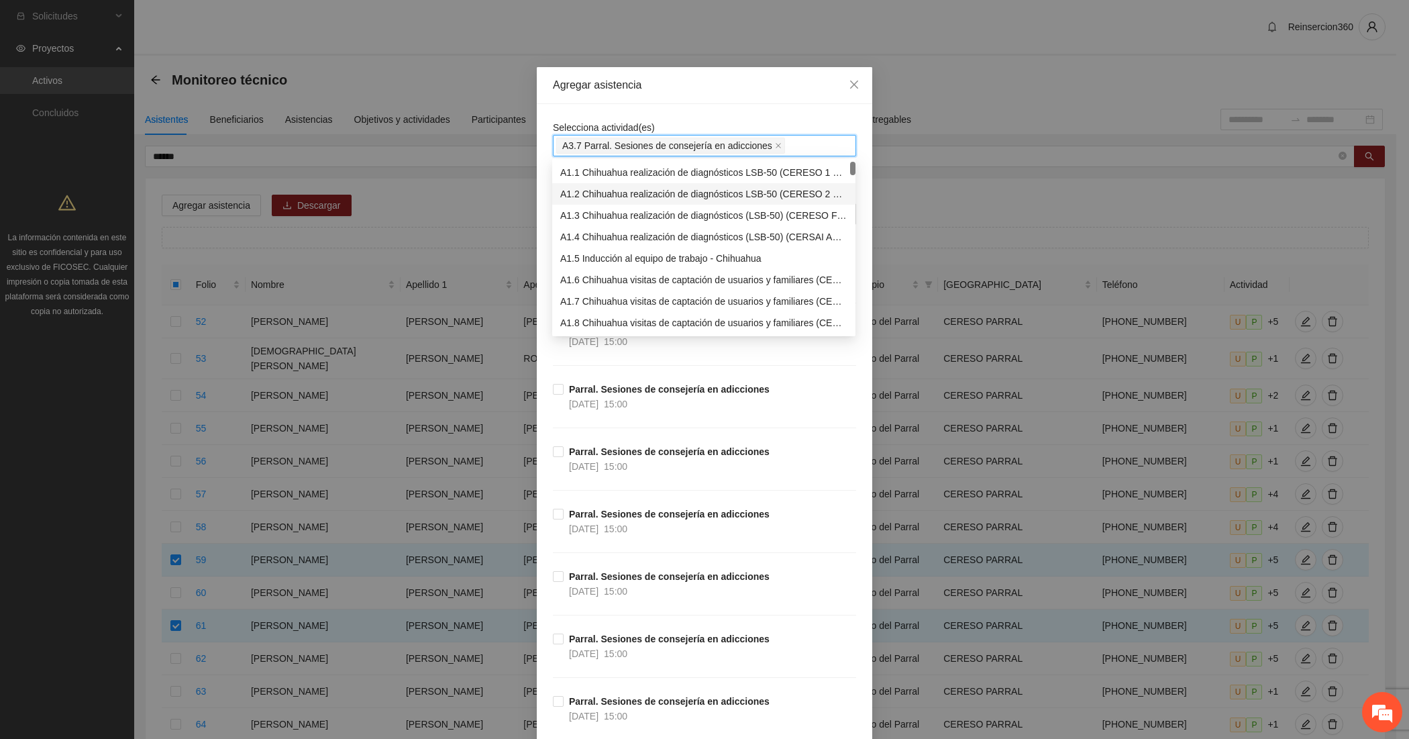
click at [553, 195] on span "Si la fecha no está en la lista agrégala aquí" at bounding box center [643, 196] width 180 height 11
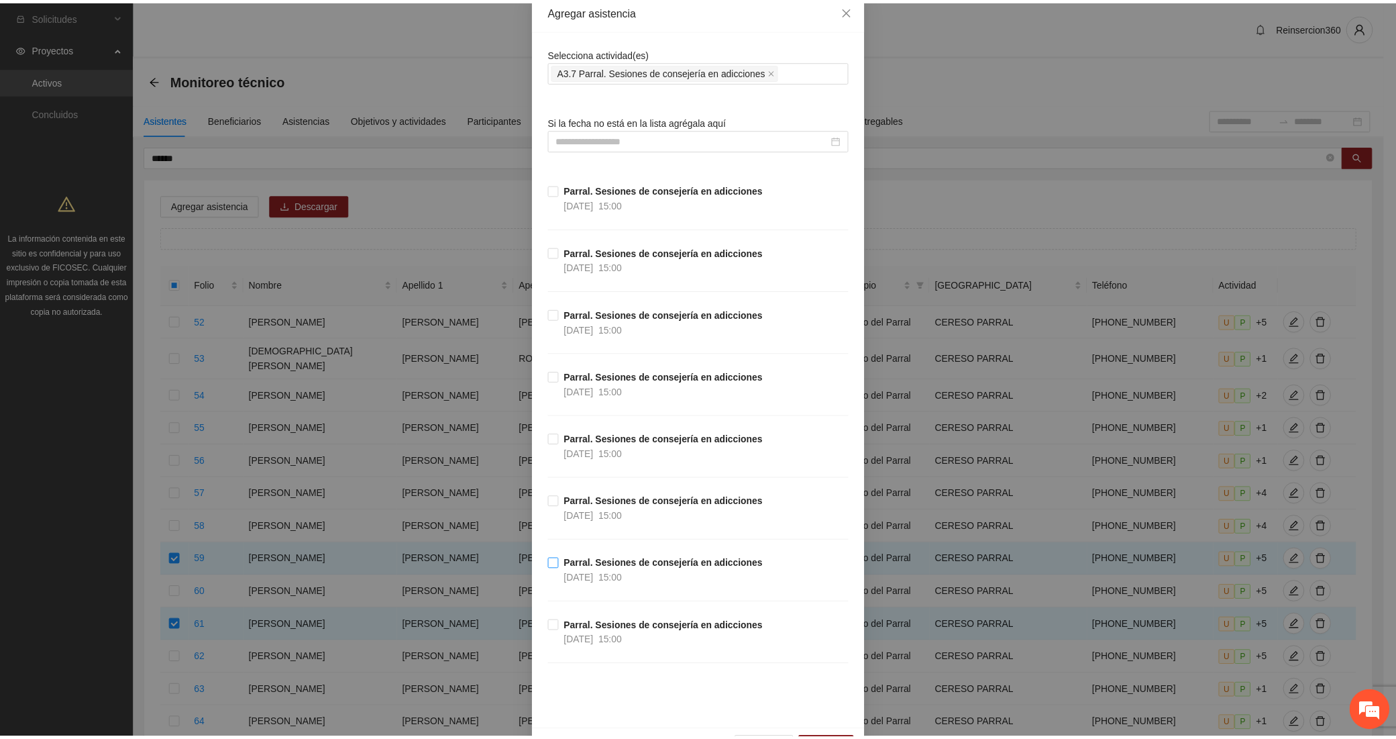
scroll to position [111, 0]
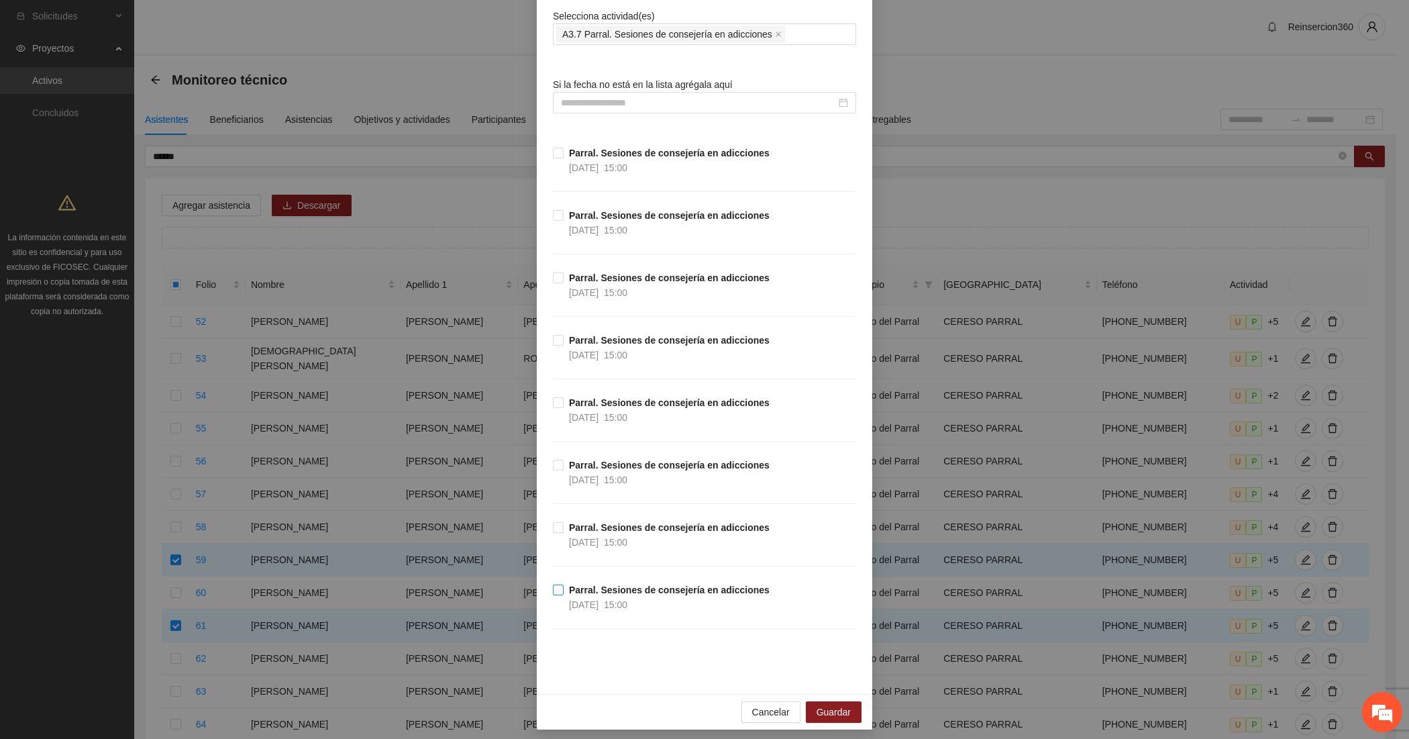
click at [621, 589] on strong "Parral. Sesiones de consejería en adicciones" at bounding box center [669, 589] width 201 height 11
click at [829, 709] on span "Guardar" at bounding box center [833, 711] width 34 height 15
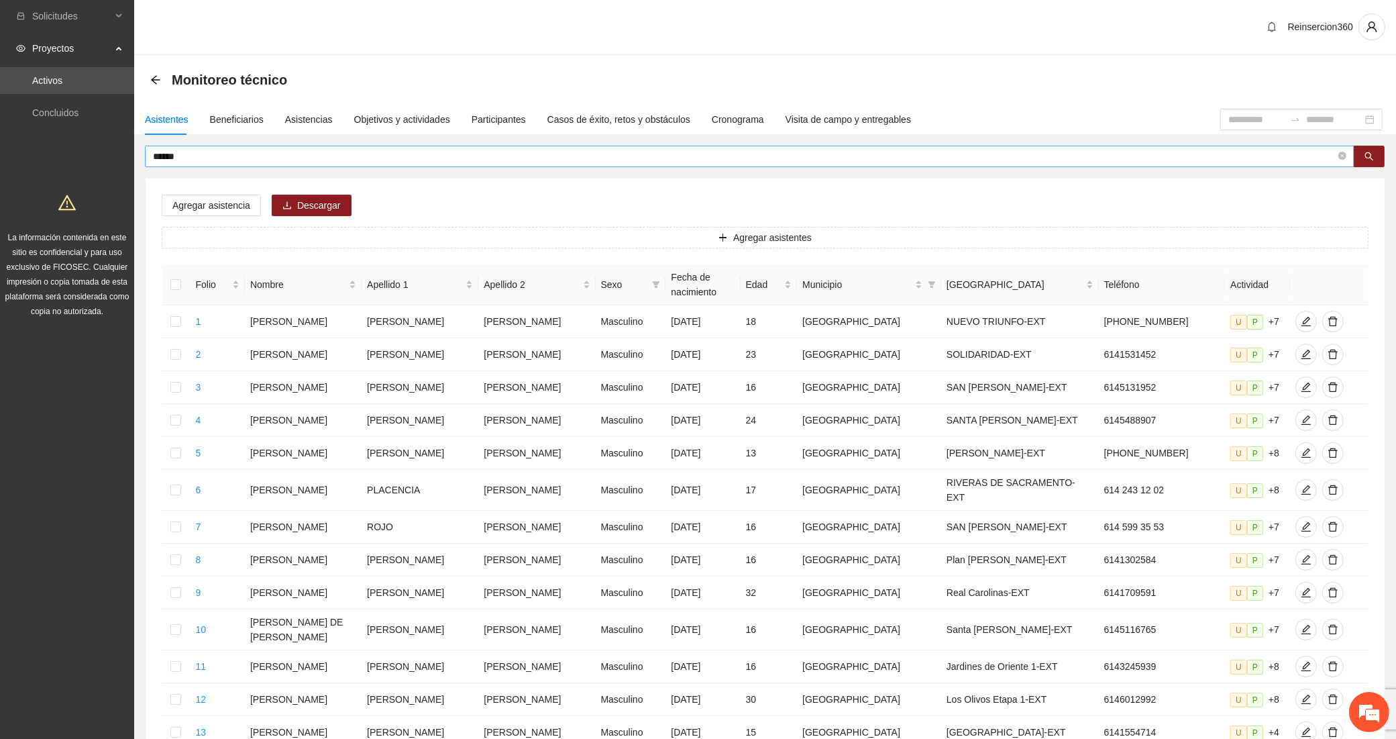
click at [370, 164] on span "******" at bounding box center [750, 156] width 1210 height 21
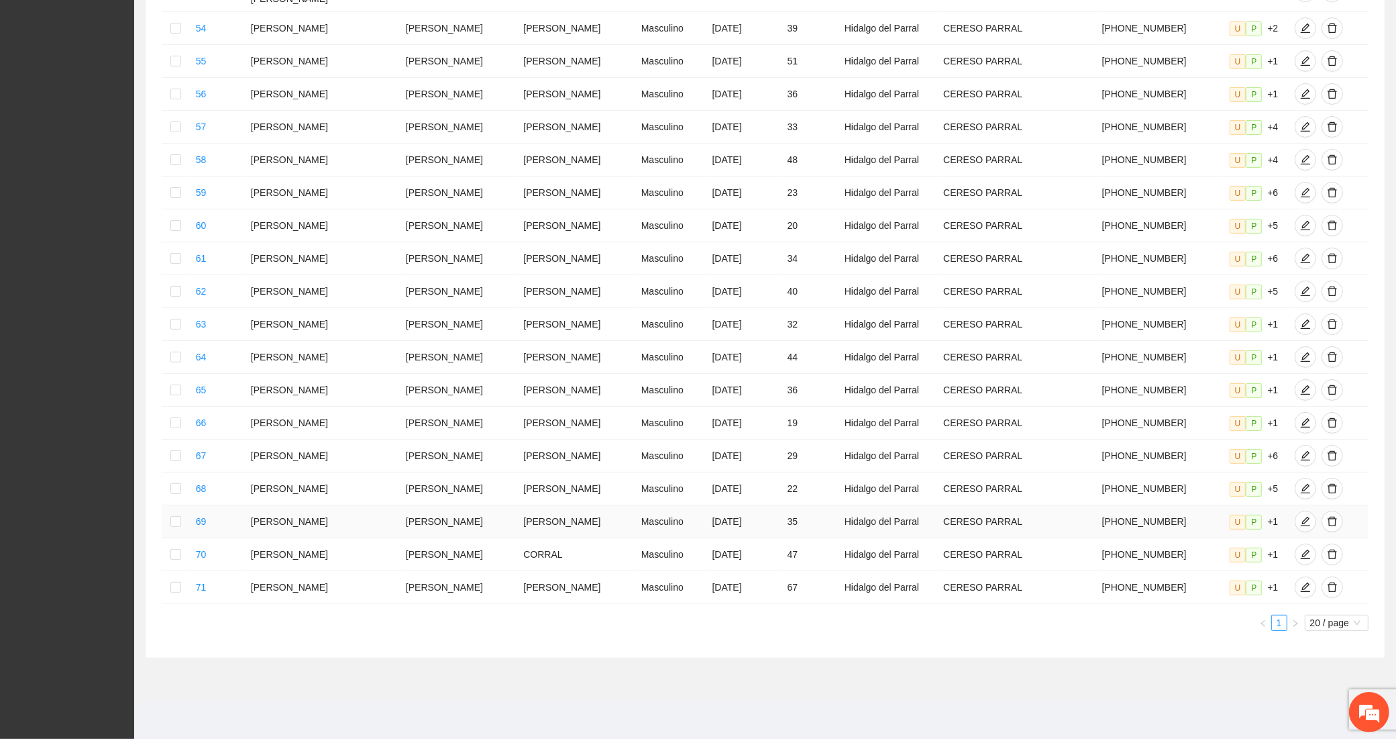
scroll to position [508, 0]
click at [1320, 619] on span "20 / page" at bounding box center [1336, 622] width 53 height 15
click at [1313, 705] on div "100 / page" at bounding box center [1337, 711] width 49 height 15
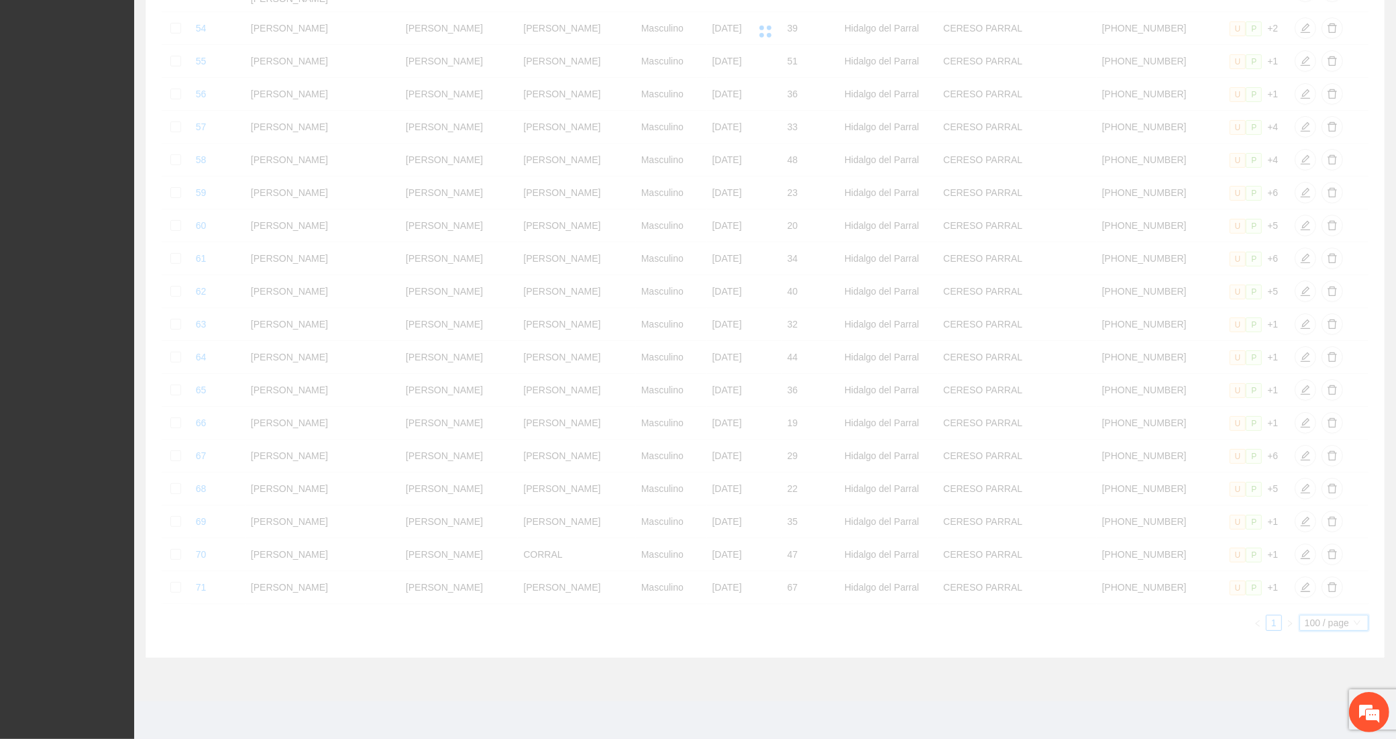
scroll to position [61, 0]
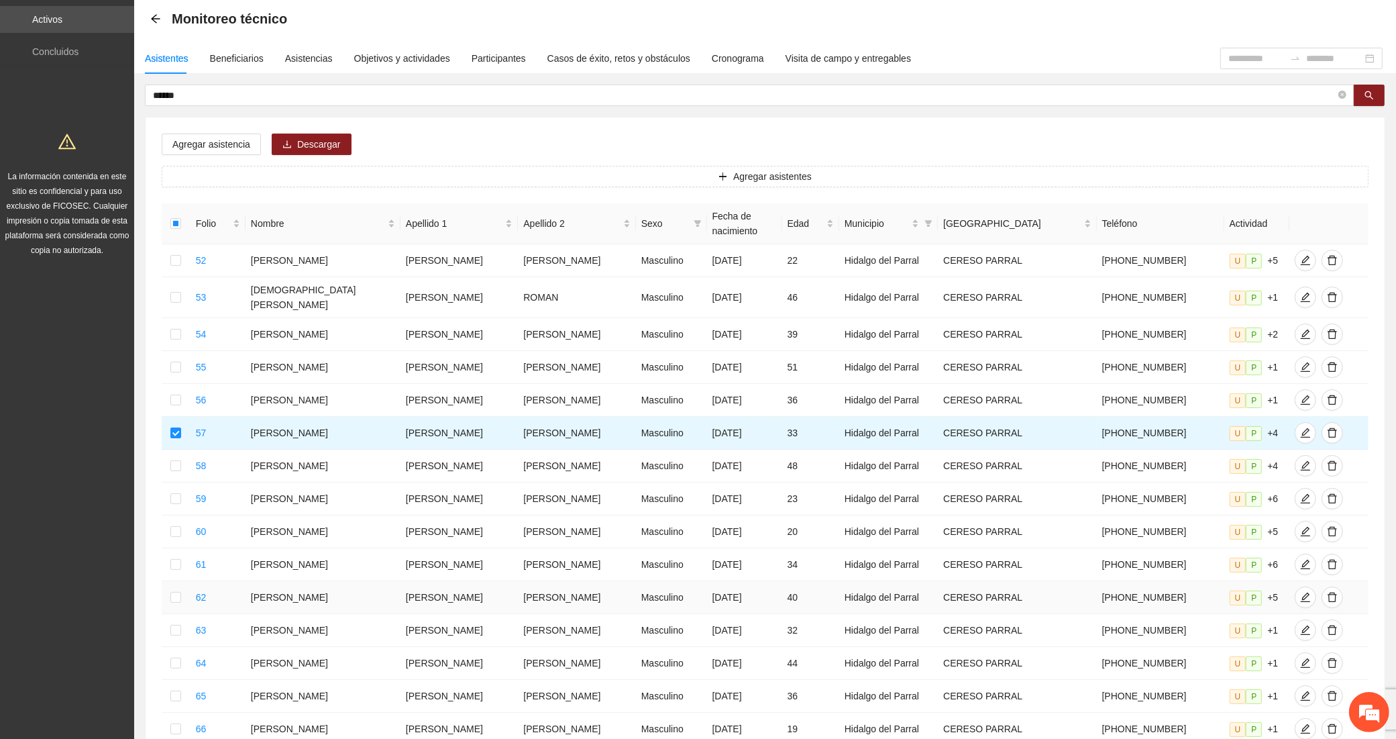
click at [172, 614] on td at bounding box center [176, 597] width 29 height 33
click at [174, 614] on td at bounding box center [176, 597] width 29 height 33
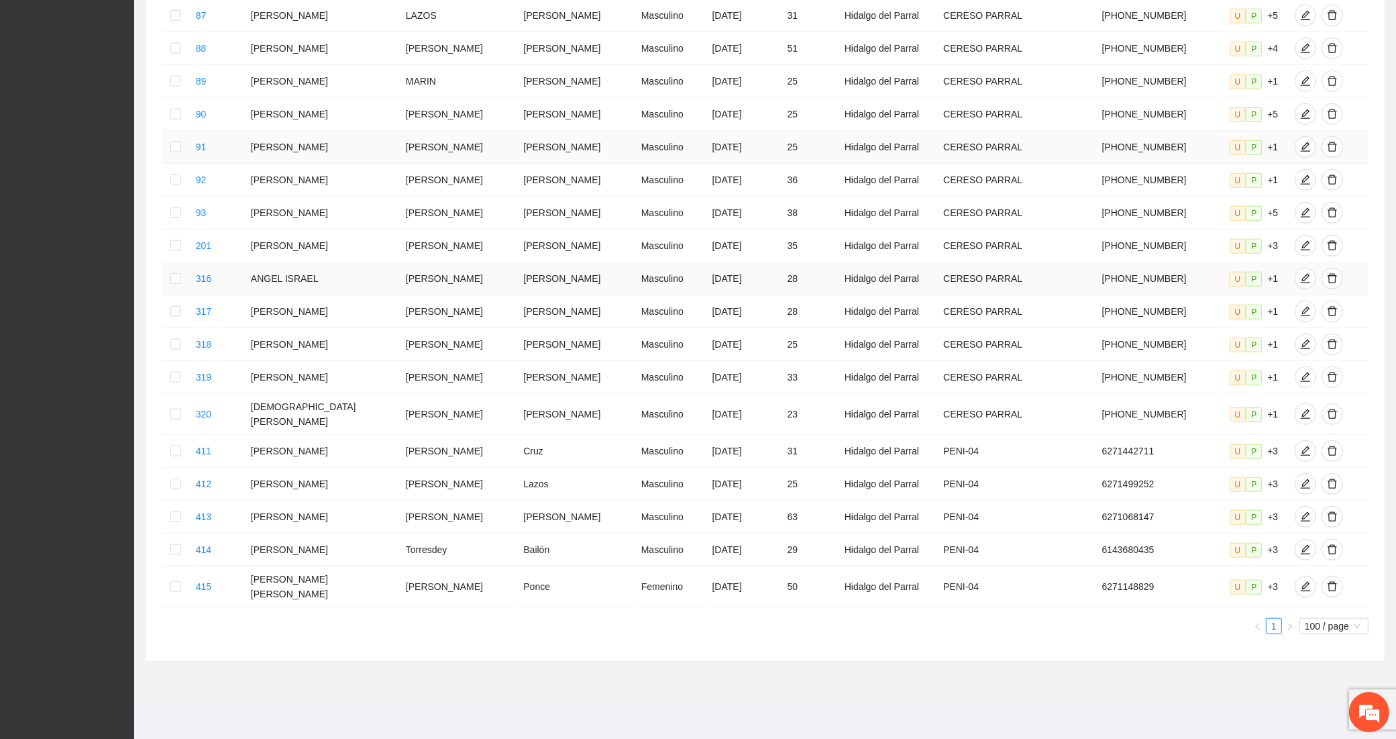
scroll to position [1514, 0]
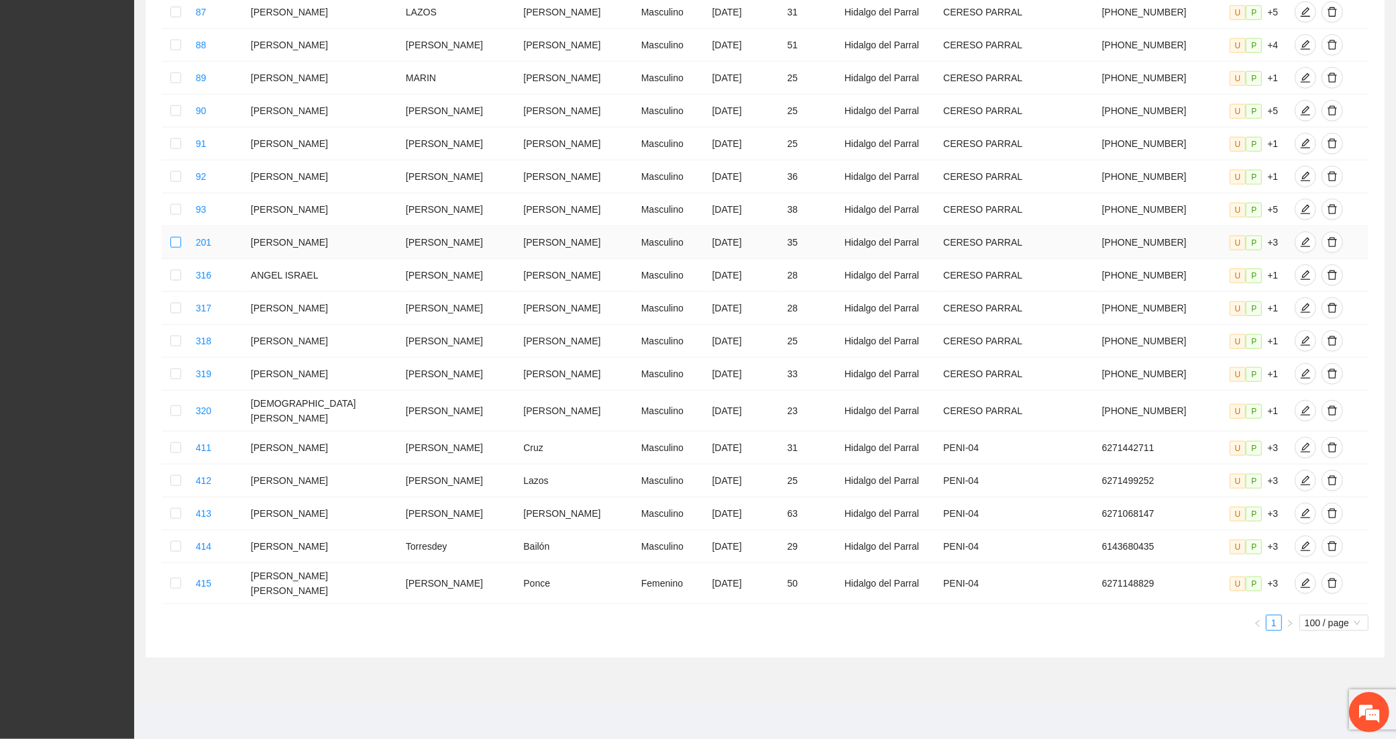
click at [180, 250] on label at bounding box center [175, 242] width 11 height 15
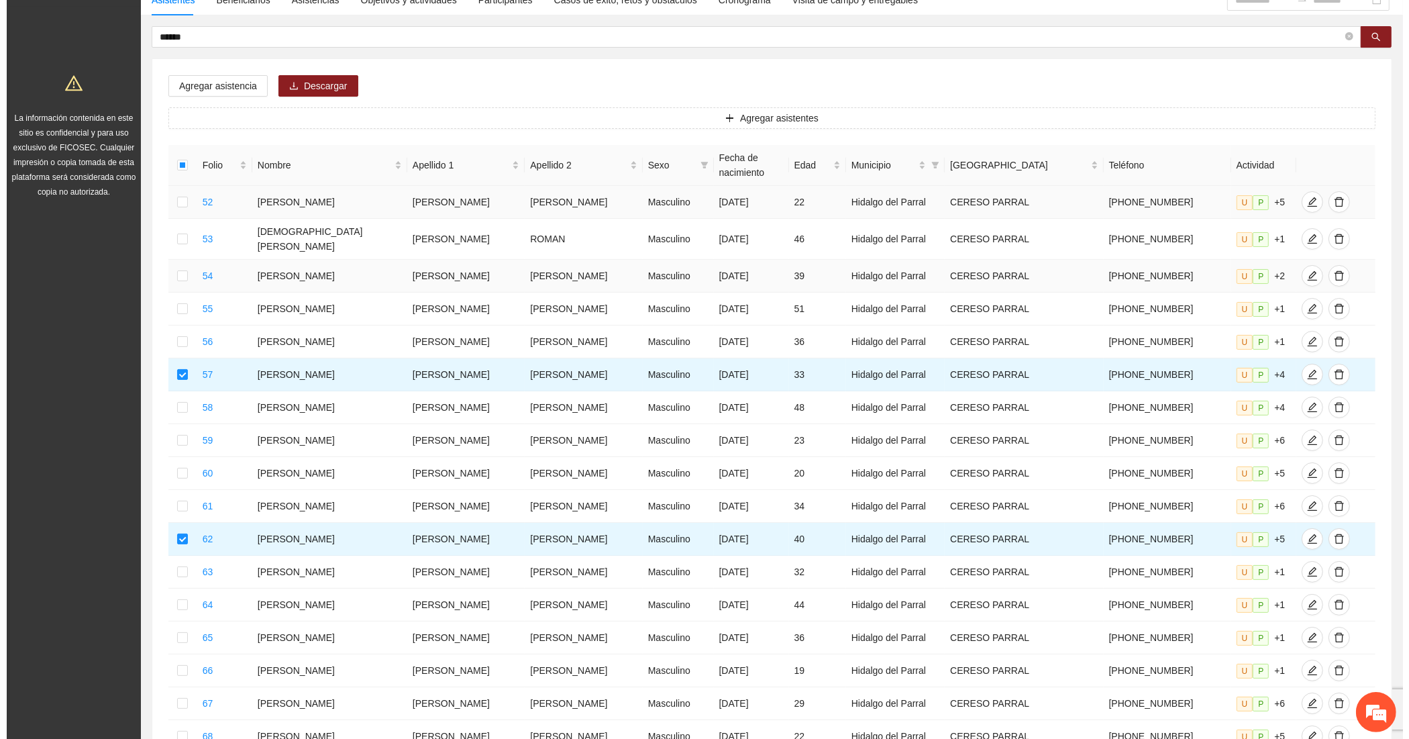
scroll to position [61, 0]
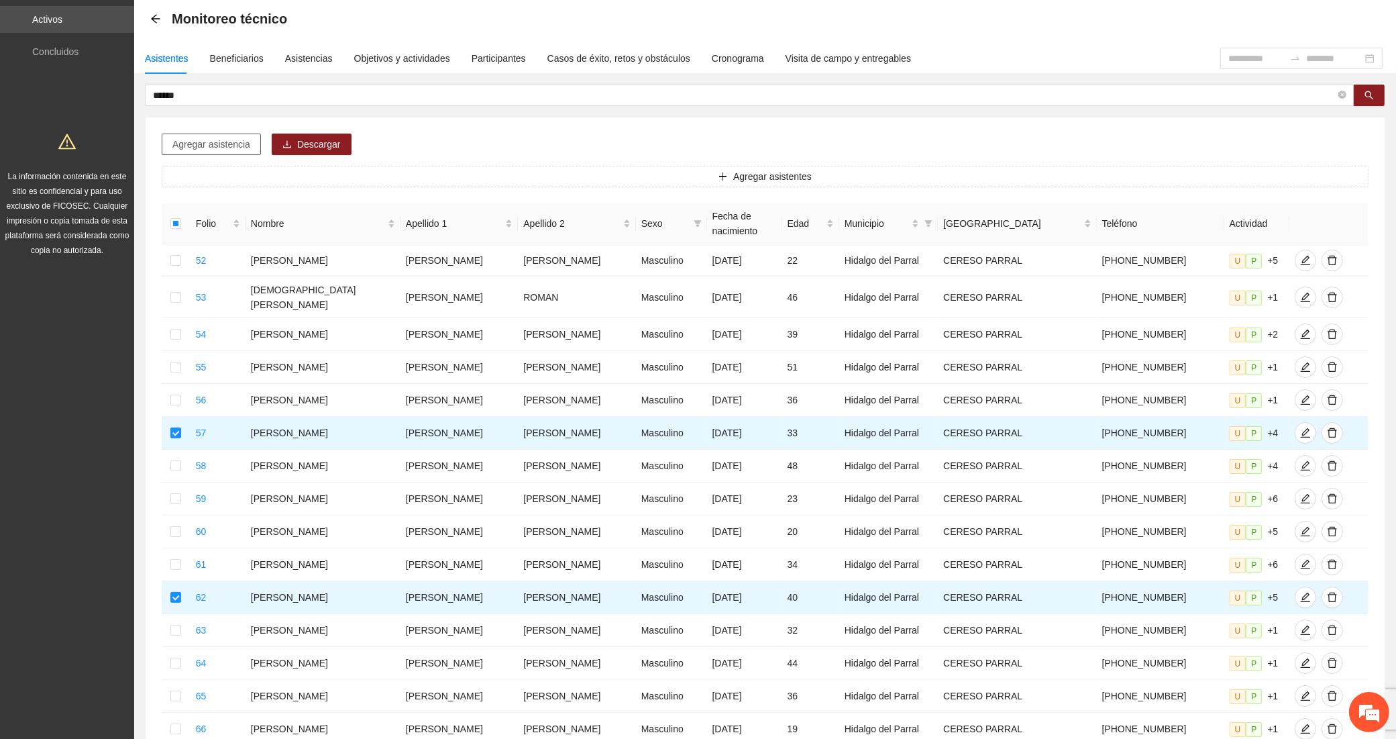
click at [209, 136] on button "Agregar asistencia" at bounding box center [211, 143] width 99 height 21
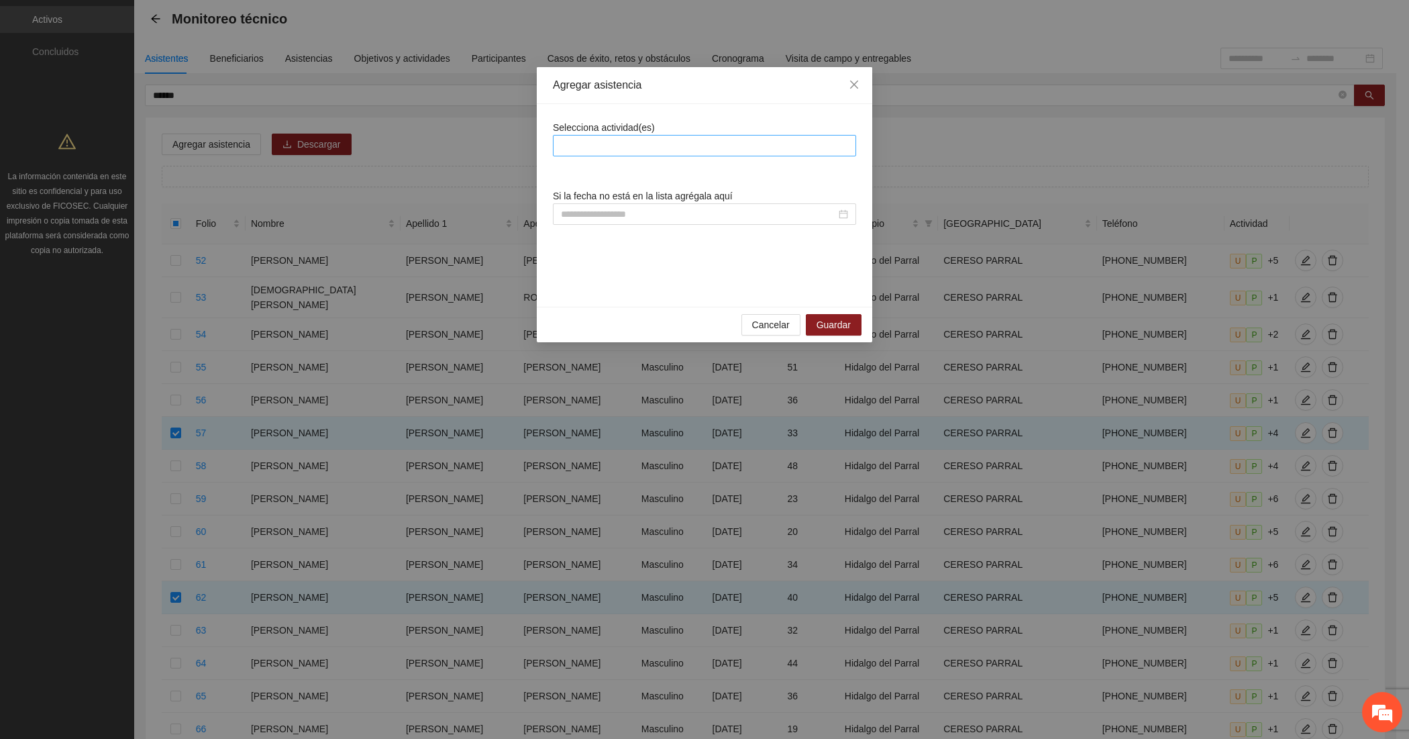
click at [644, 145] on div at bounding box center [704, 146] width 297 height 16
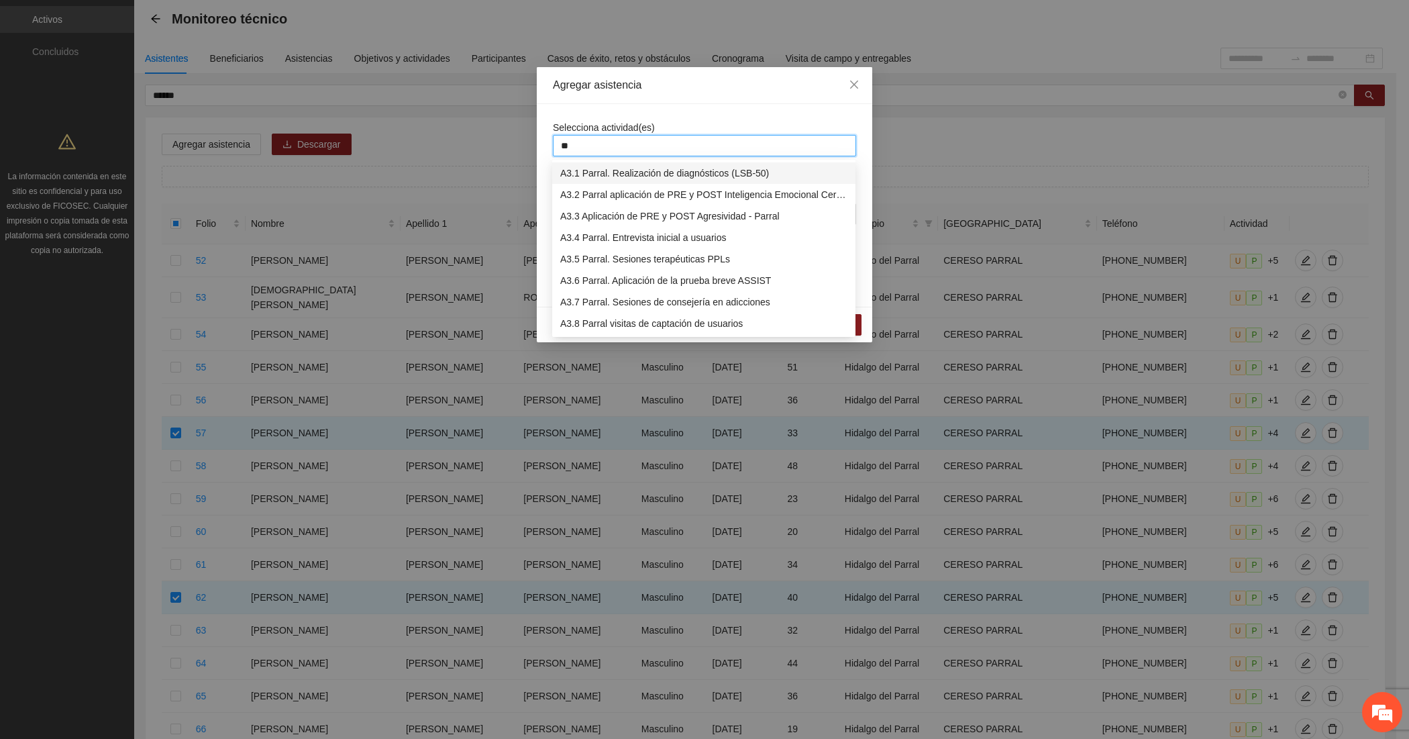
type input "***"
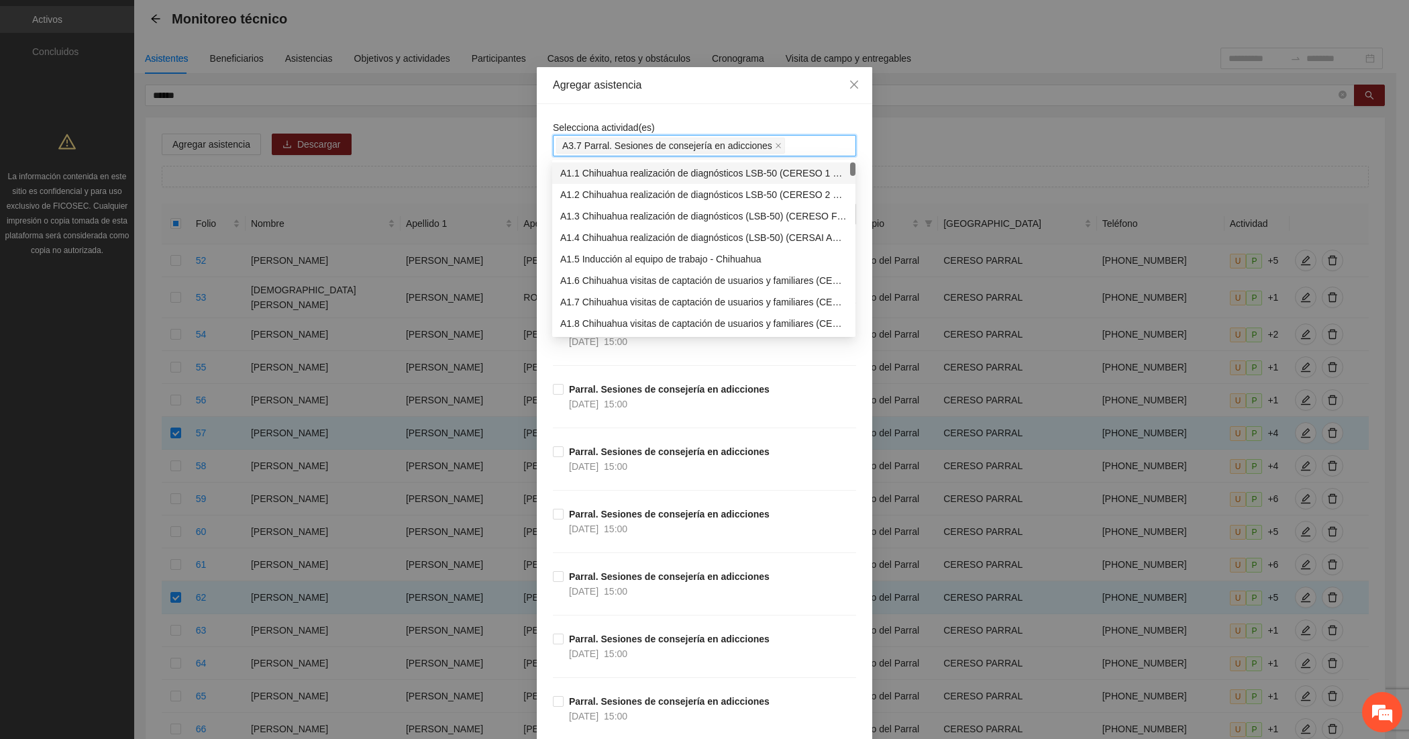
click at [612, 112] on div "Selecciona actividad(es) A3.7 Parral. Sesiones de consejería en adicciones Si l…" at bounding box center [704, 454] width 335 height 701
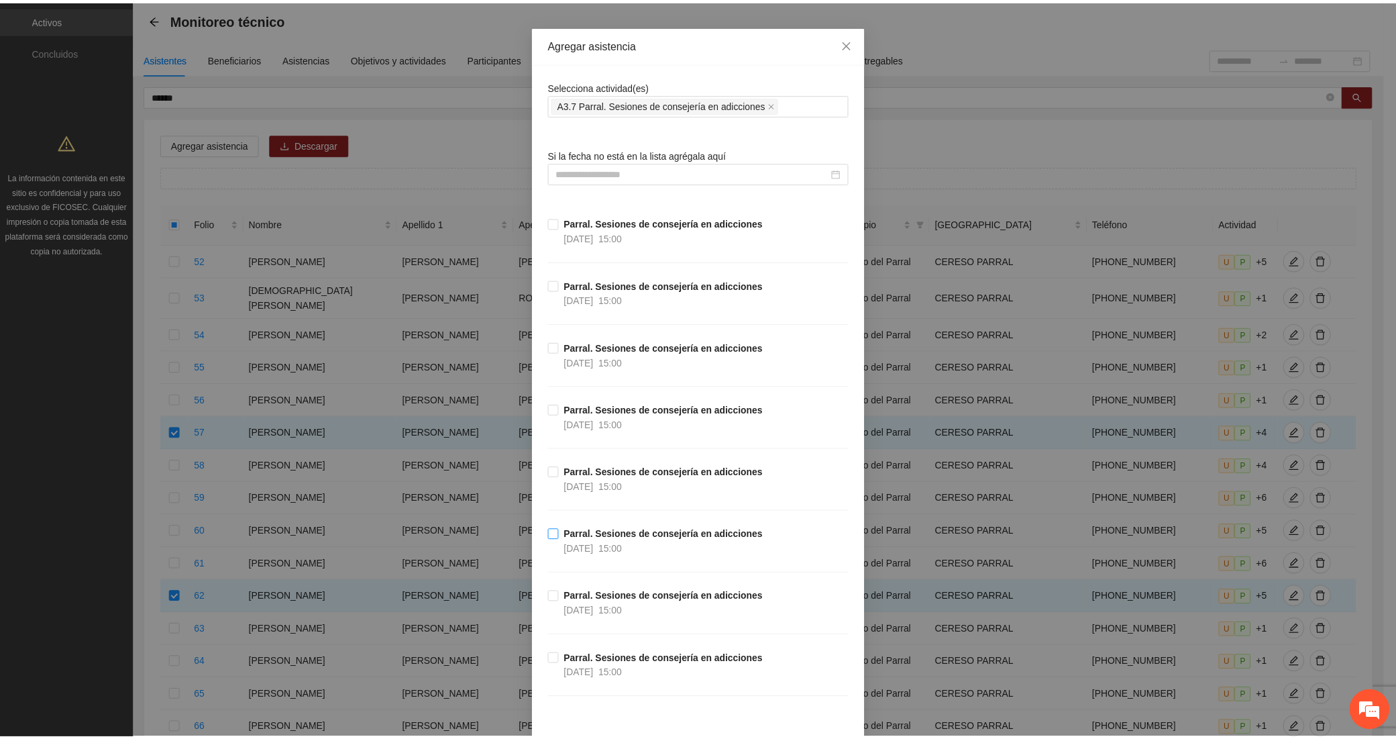
scroll to position [111, 0]
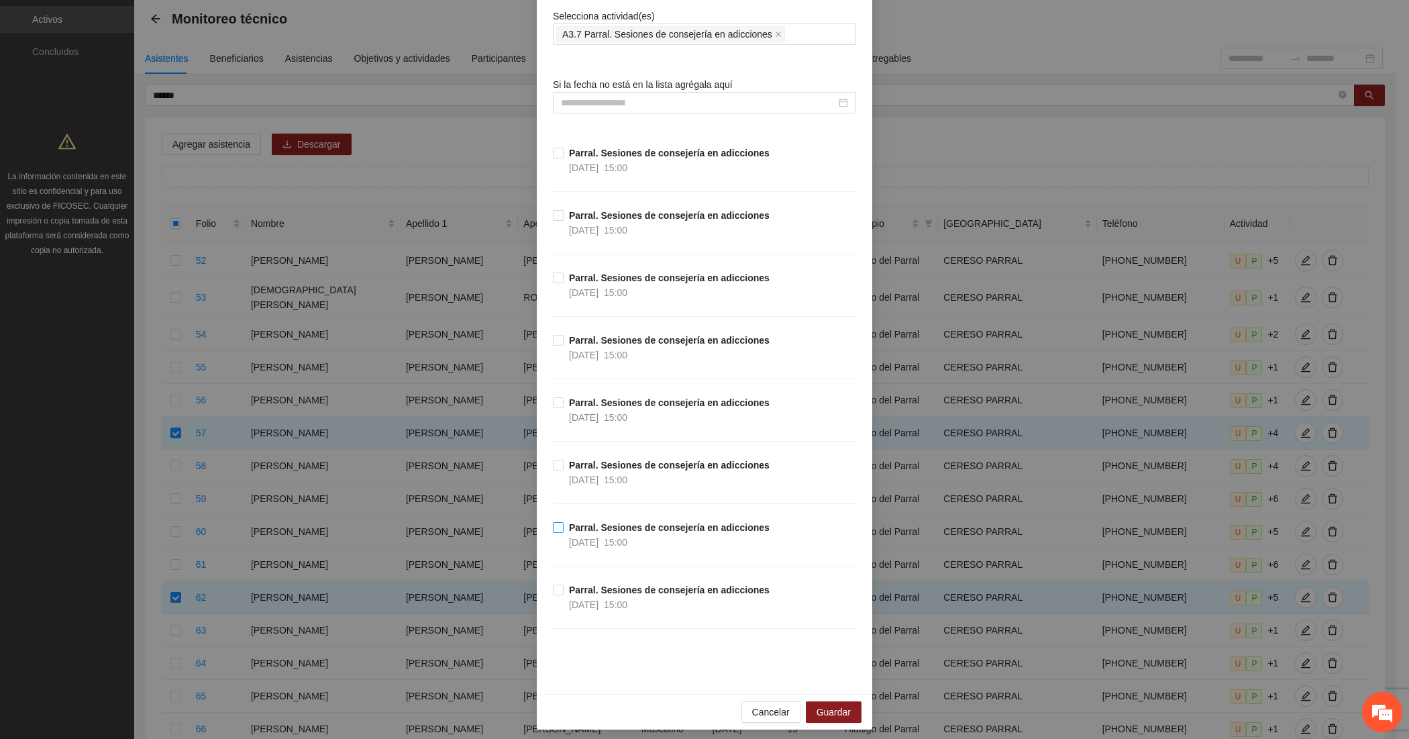
click at [635, 531] on strong "Parral. Sesiones de consejería en adicciones" at bounding box center [669, 527] width 201 height 11
click at [810, 705] on button "Guardar" at bounding box center [834, 711] width 56 height 21
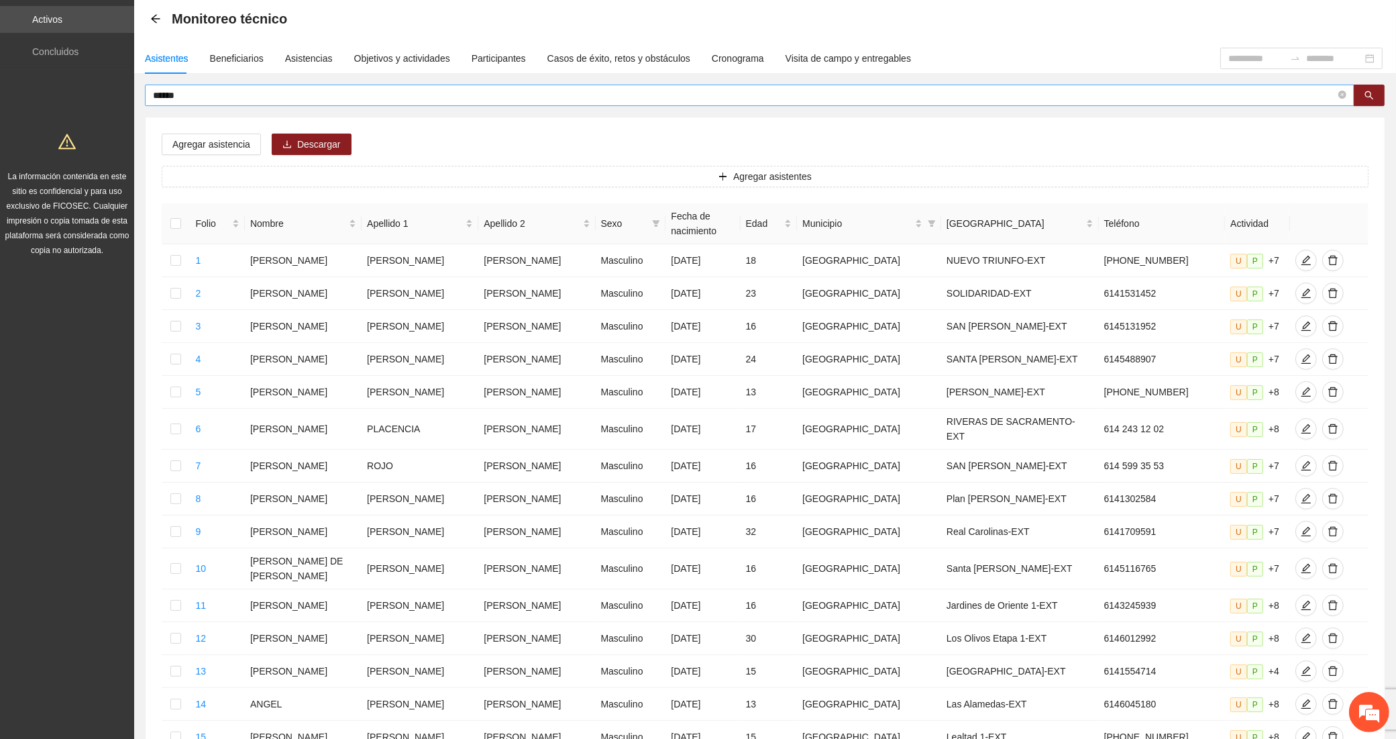
click at [344, 93] on input "******" at bounding box center [744, 95] width 1183 height 15
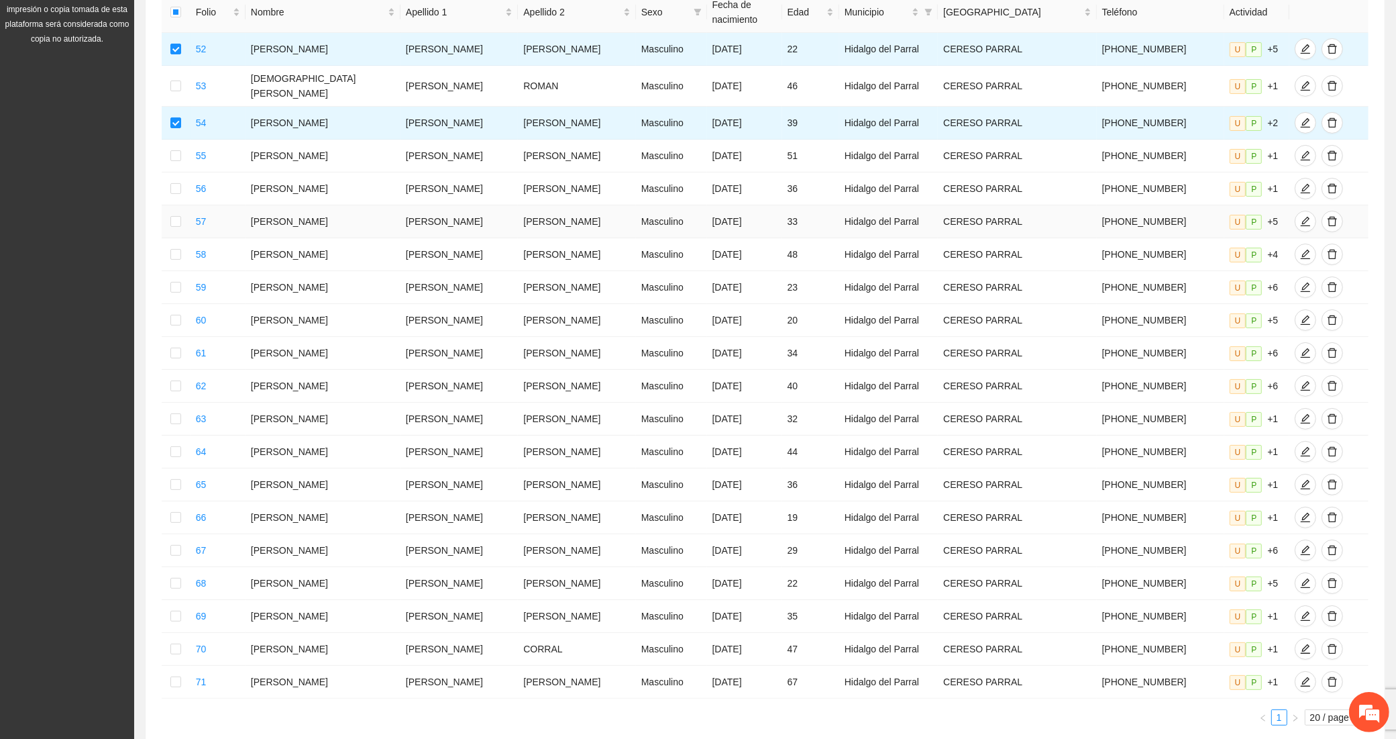
scroll to position [508, 0]
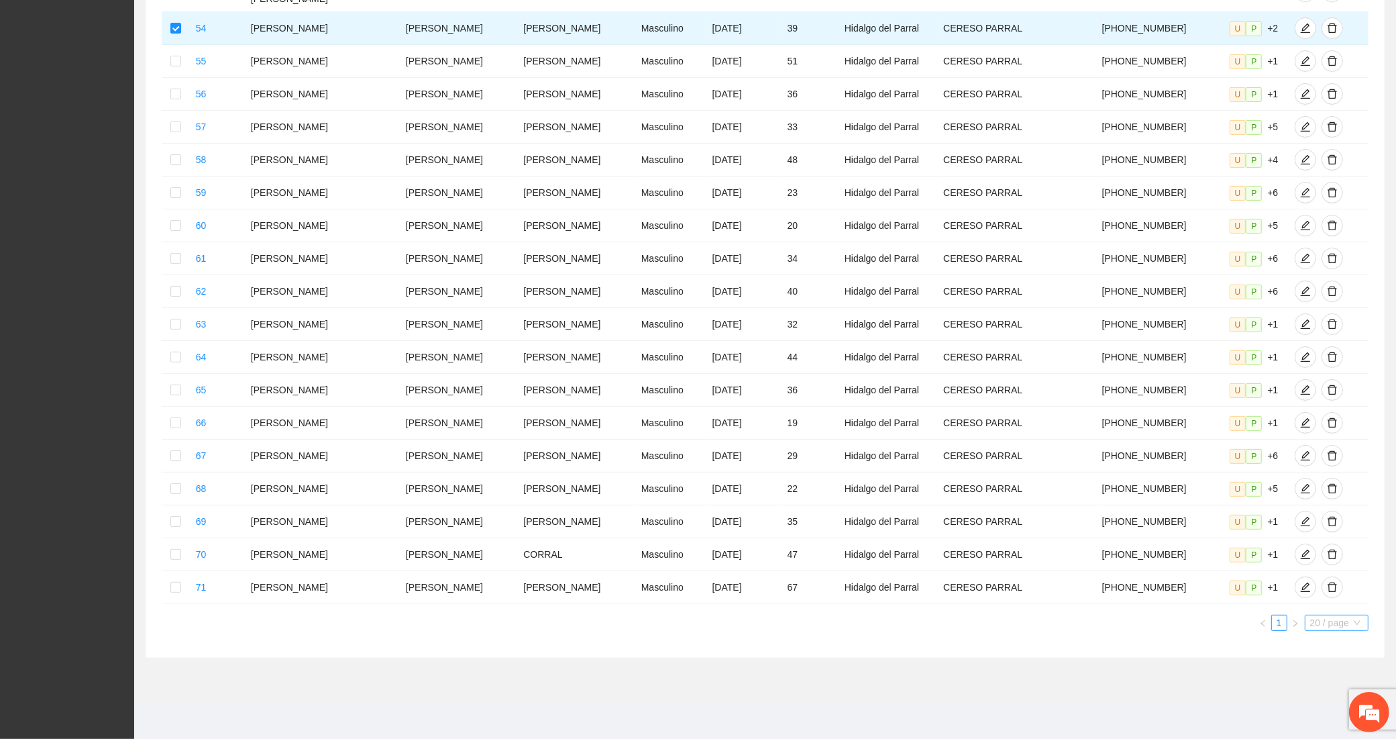
click at [1340, 621] on span "20 / page" at bounding box center [1336, 622] width 53 height 15
click at [1329, 714] on div "100 / page" at bounding box center [1337, 711] width 49 height 15
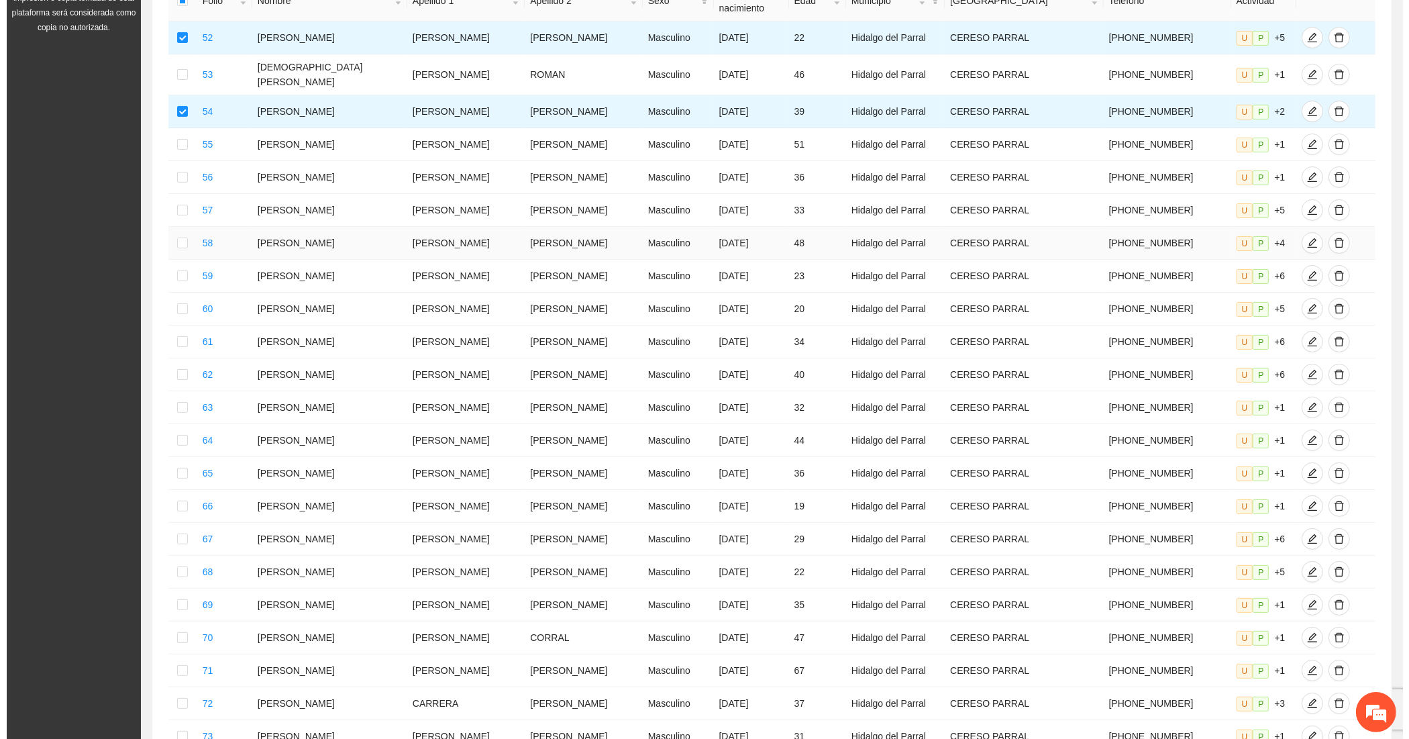
scroll to position [0, 0]
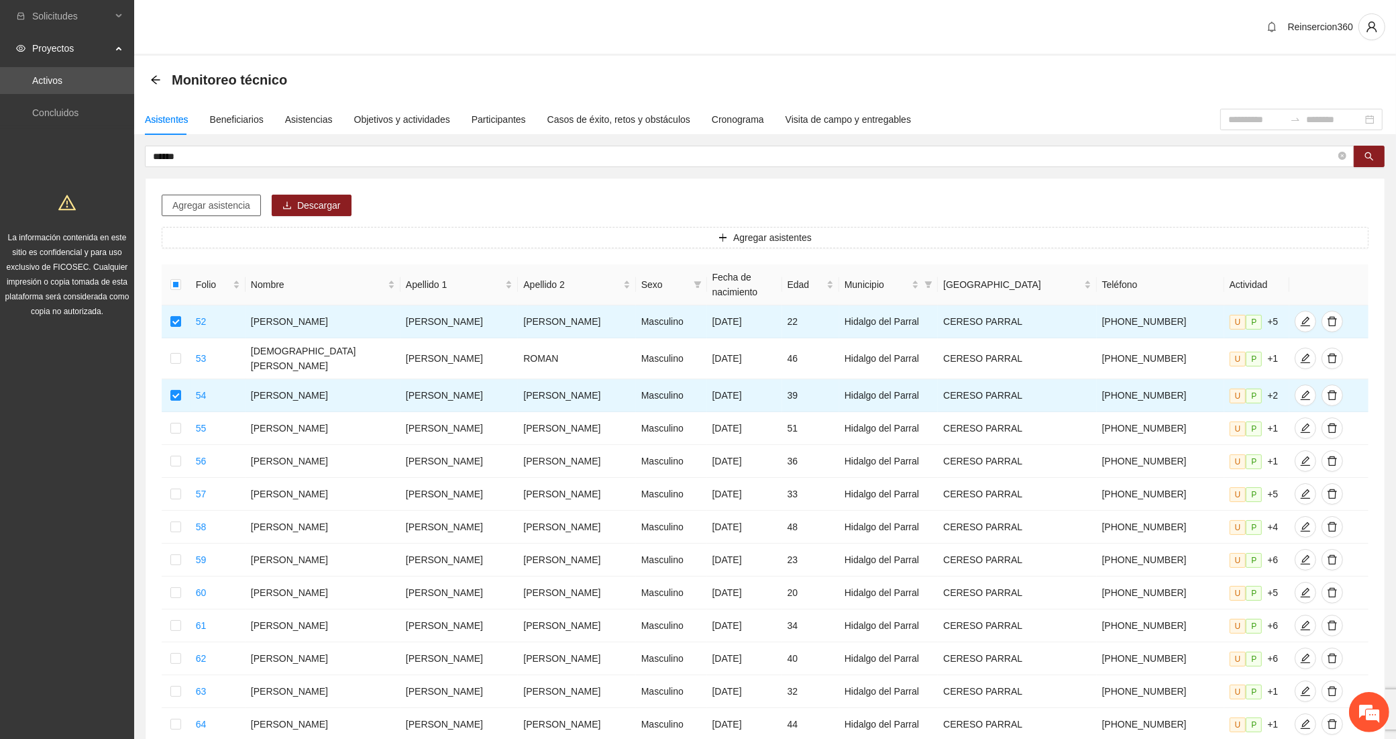
click at [243, 203] on span "Agregar asistencia" at bounding box center [211, 205] width 78 height 15
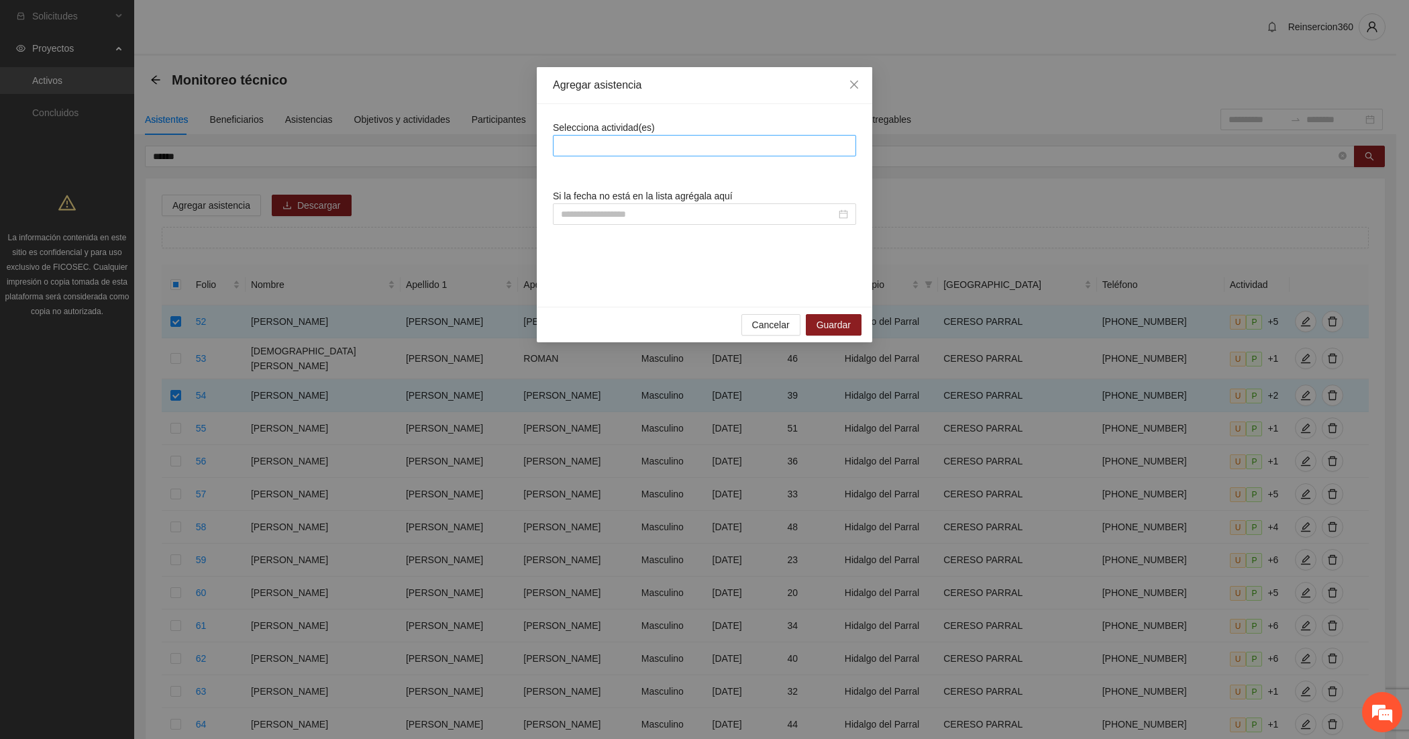
click at [594, 146] on div at bounding box center [704, 146] width 297 height 16
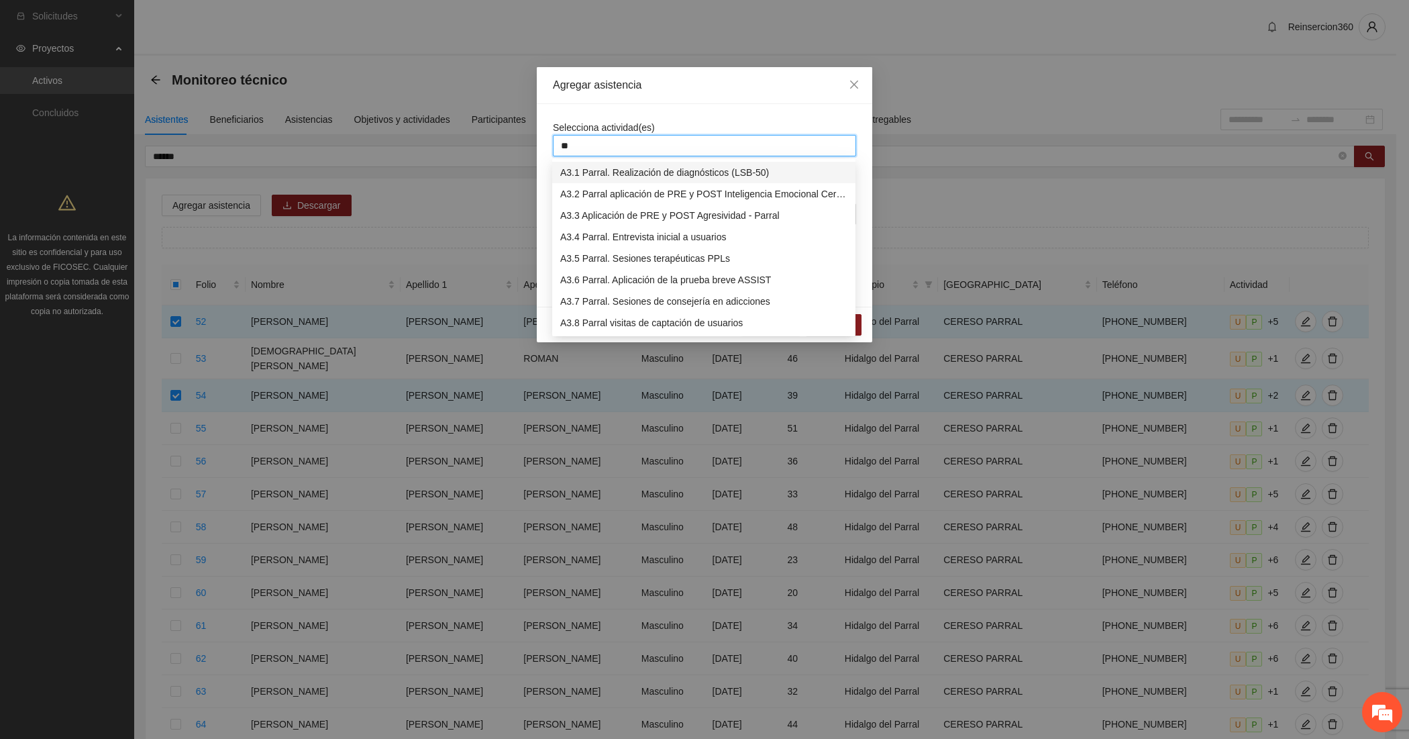
type input "***"
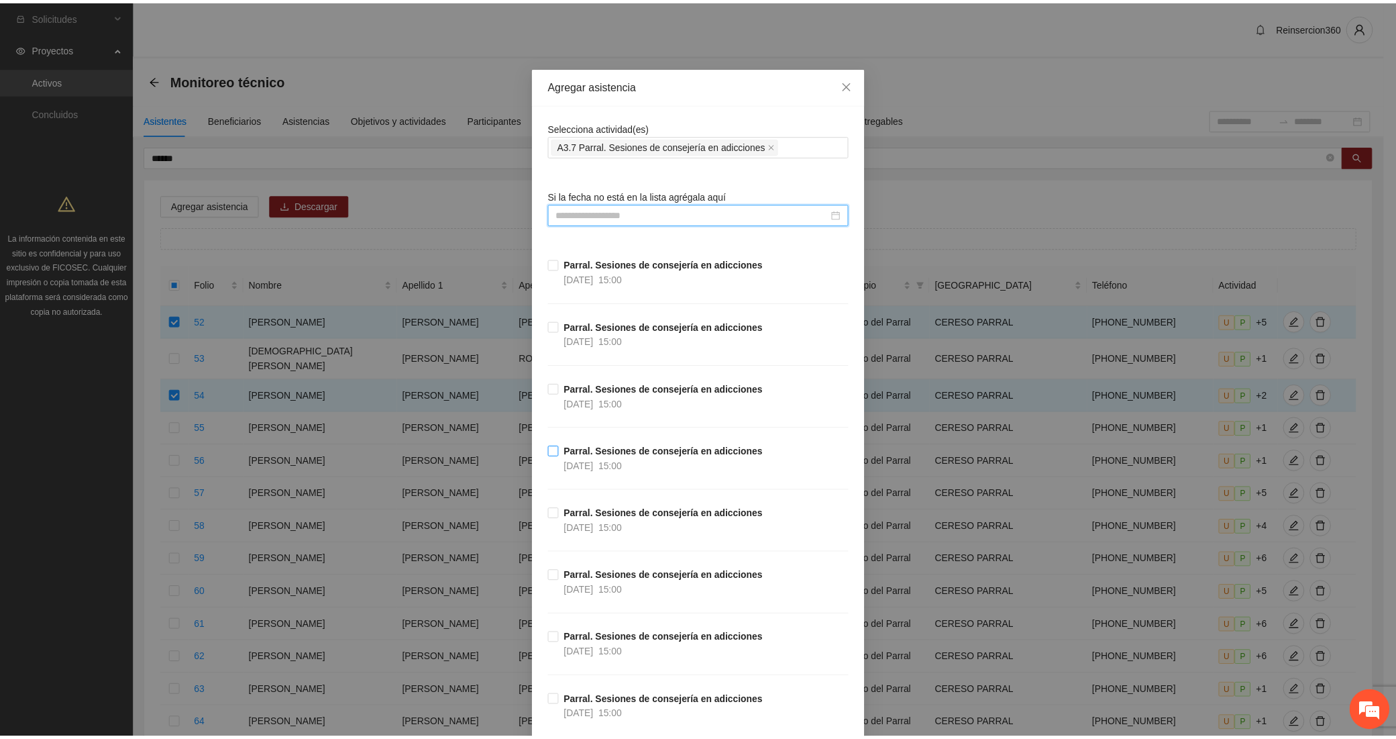
scroll to position [119, 0]
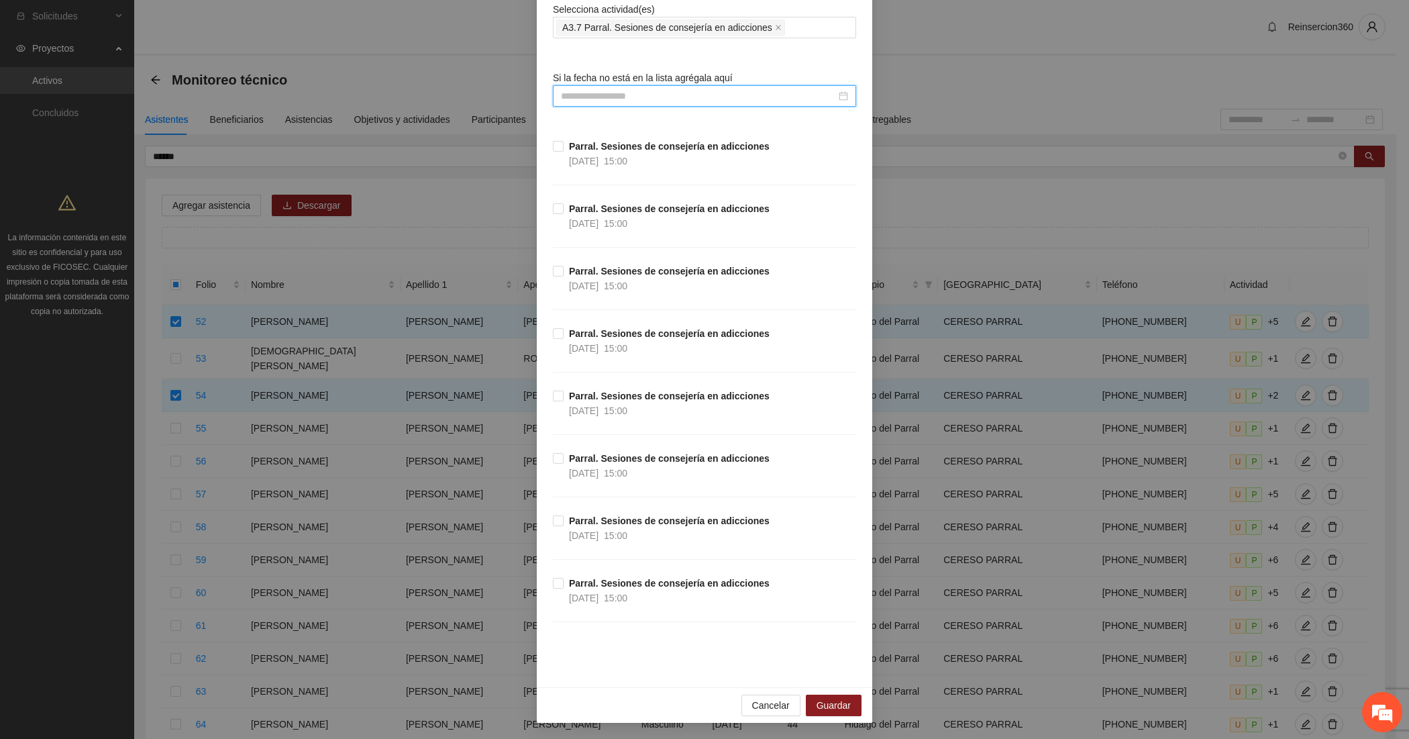
drag, startPoint x: 608, startPoint y: 468, endPoint x: 623, endPoint y: 482, distance: 19.9
click at [598, 468] on span "[DATE]" at bounding box center [584, 473] width 30 height 11
click at [832, 708] on span "Guardar" at bounding box center [833, 705] width 34 height 15
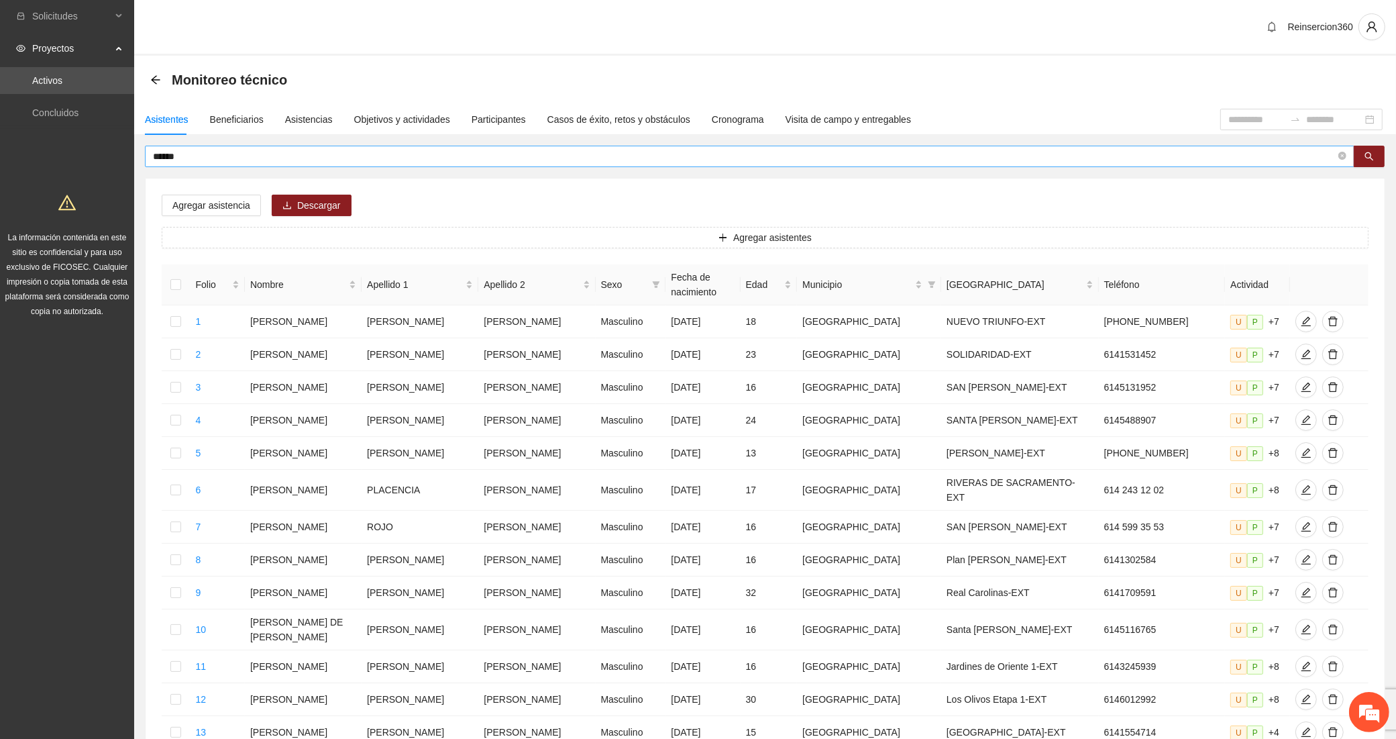
click at [189, 152] on input "******" at bounding box center [744, 156] width 1183 height 15
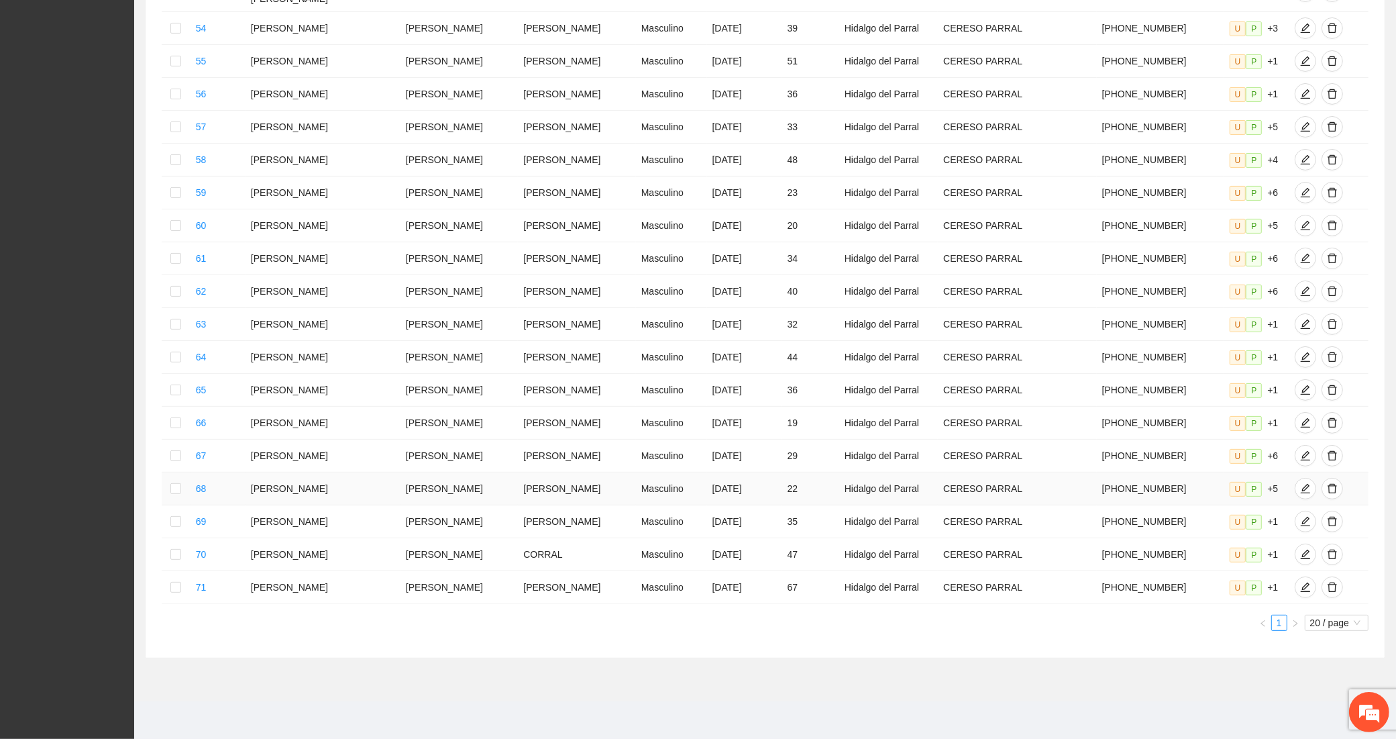
scroll to position [508, 0]
click at [1310, 626] on span "20 / page" at bounding box center [1336, 622] width 53 height 15
click at [1309, 705] on div "100 / page" at bounding box center [1337, 710] width 65 height 21
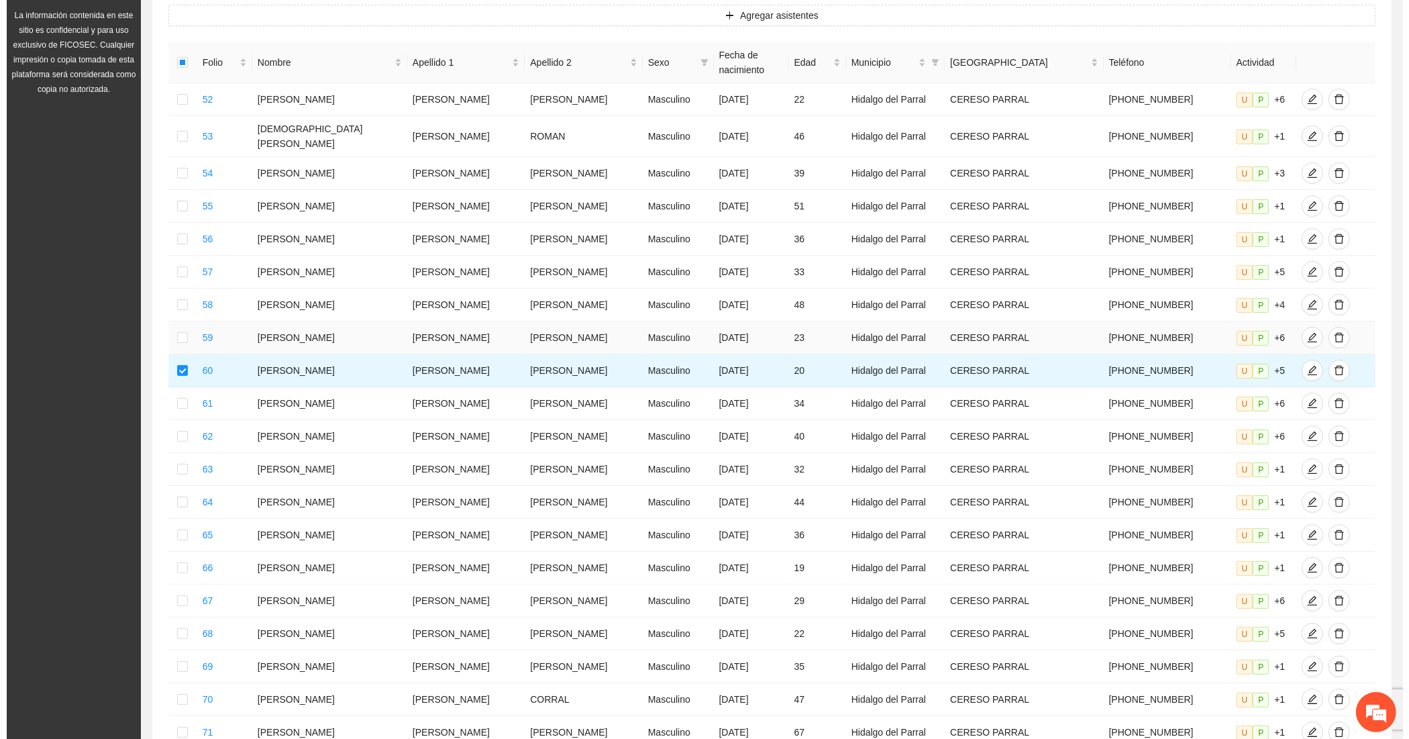
scroll to position [0, 0]
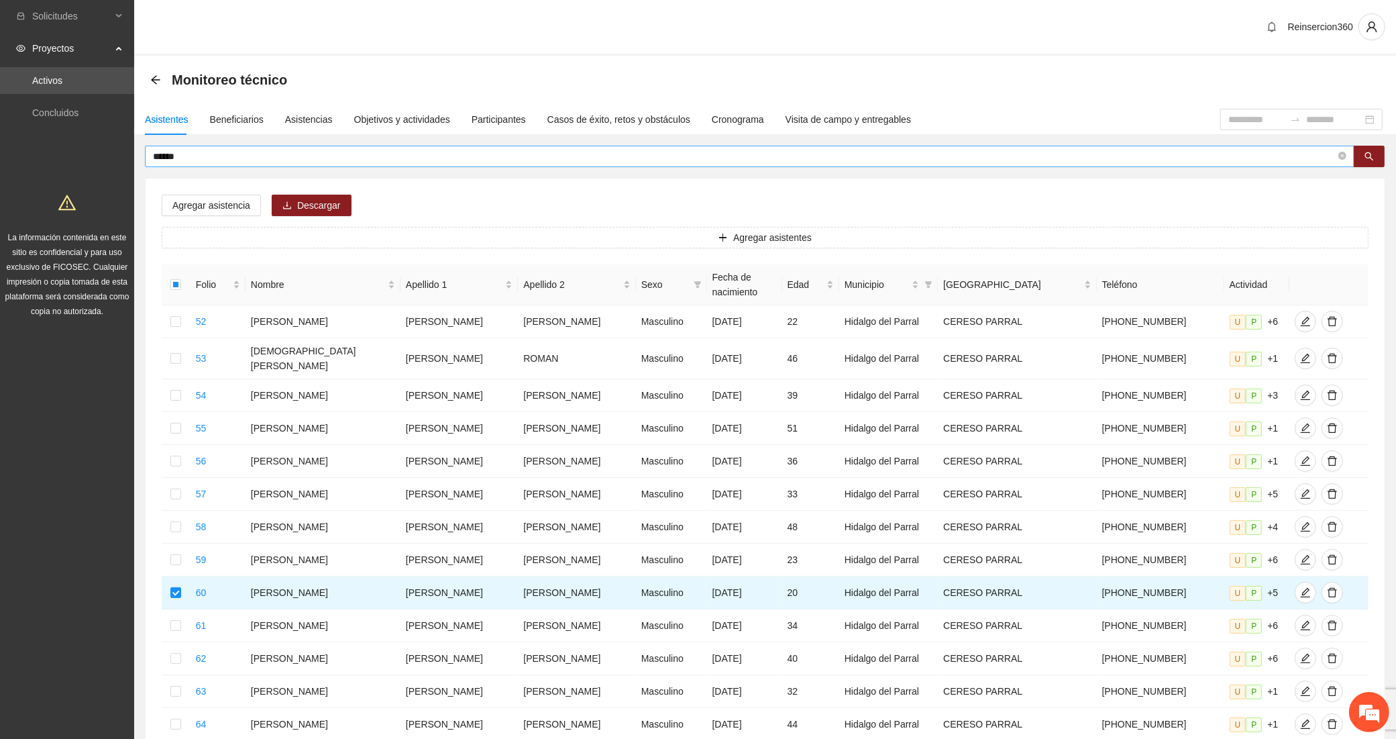
click at [197, 162] on input "******" at bounding box center [744, 156] width 1183 height 15
click at [199, 162] on input "******" at bounding box center [744, 156] width 1183 height 15
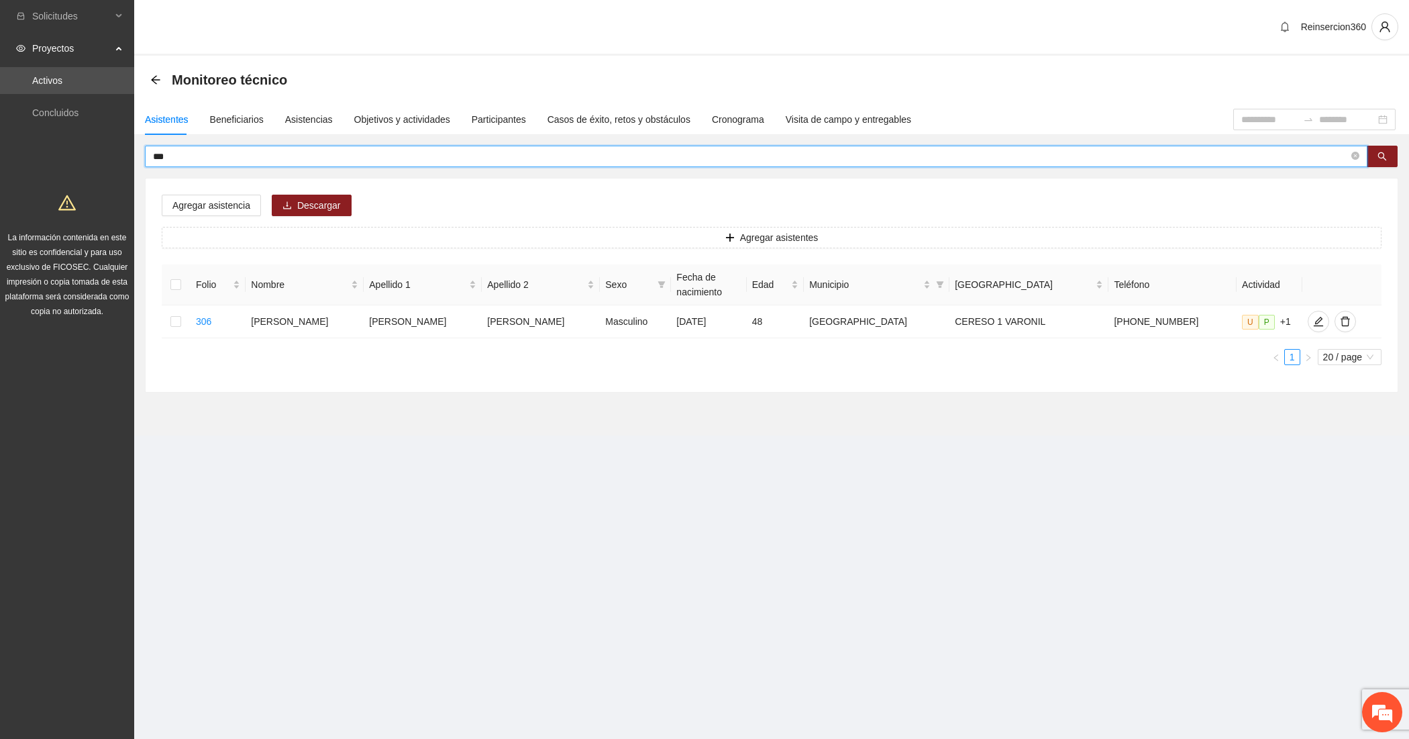
type input "***"
click at [462, 235] on button "Agregar asistentes" at bounding box center [772, 237] width 1220 height 21
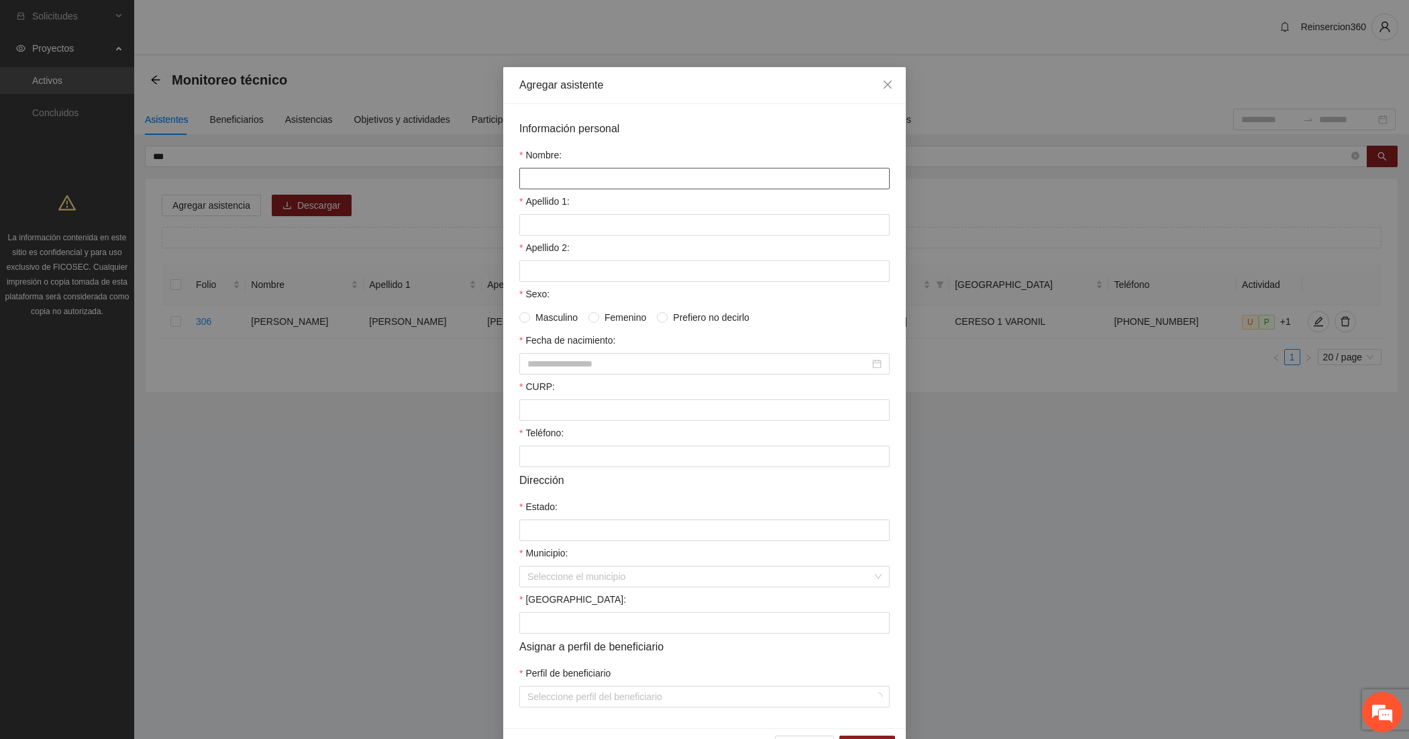
click at [557, 182] on input "Nombre:" at bounding box center [704, 178] width 370 height 21
paste input "******"
type input "******"
paste input "*******"
type input "*******"
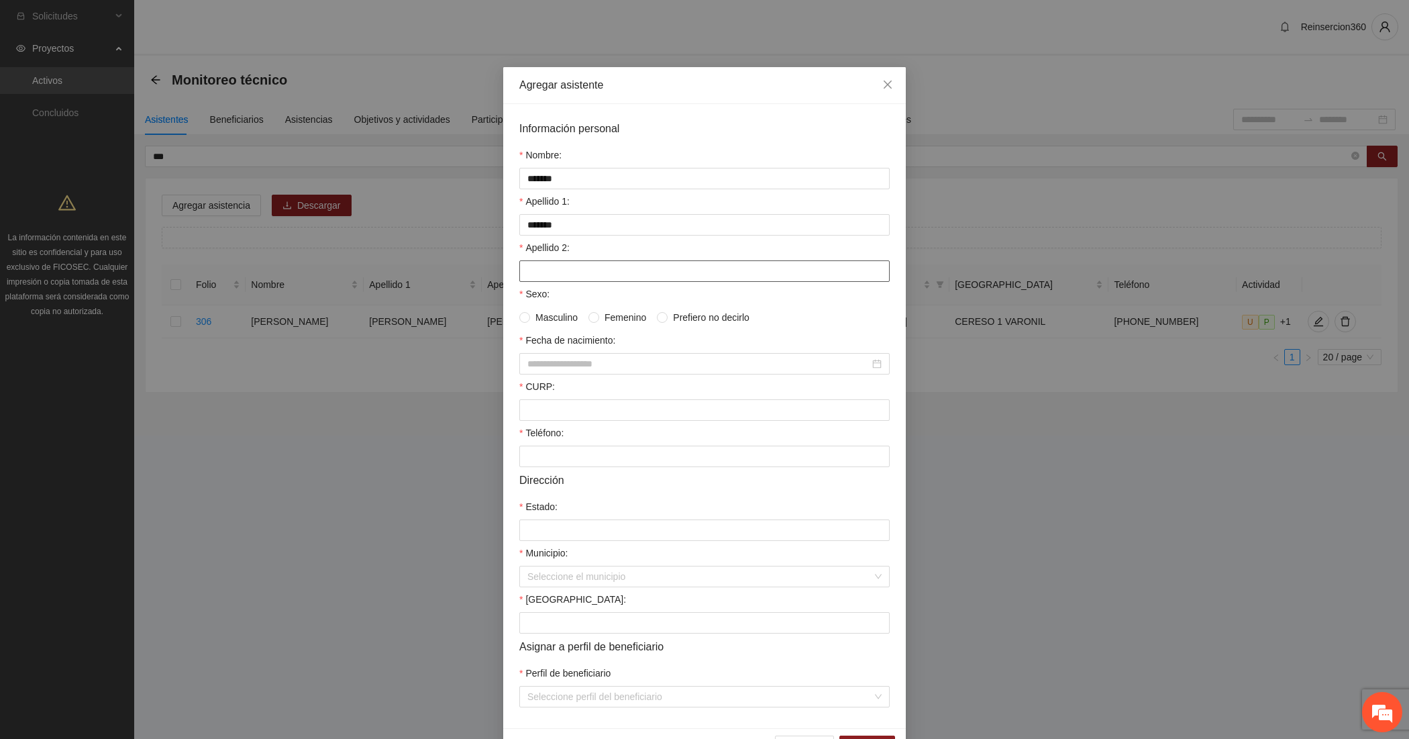
paste input "*******"
type input "*******"
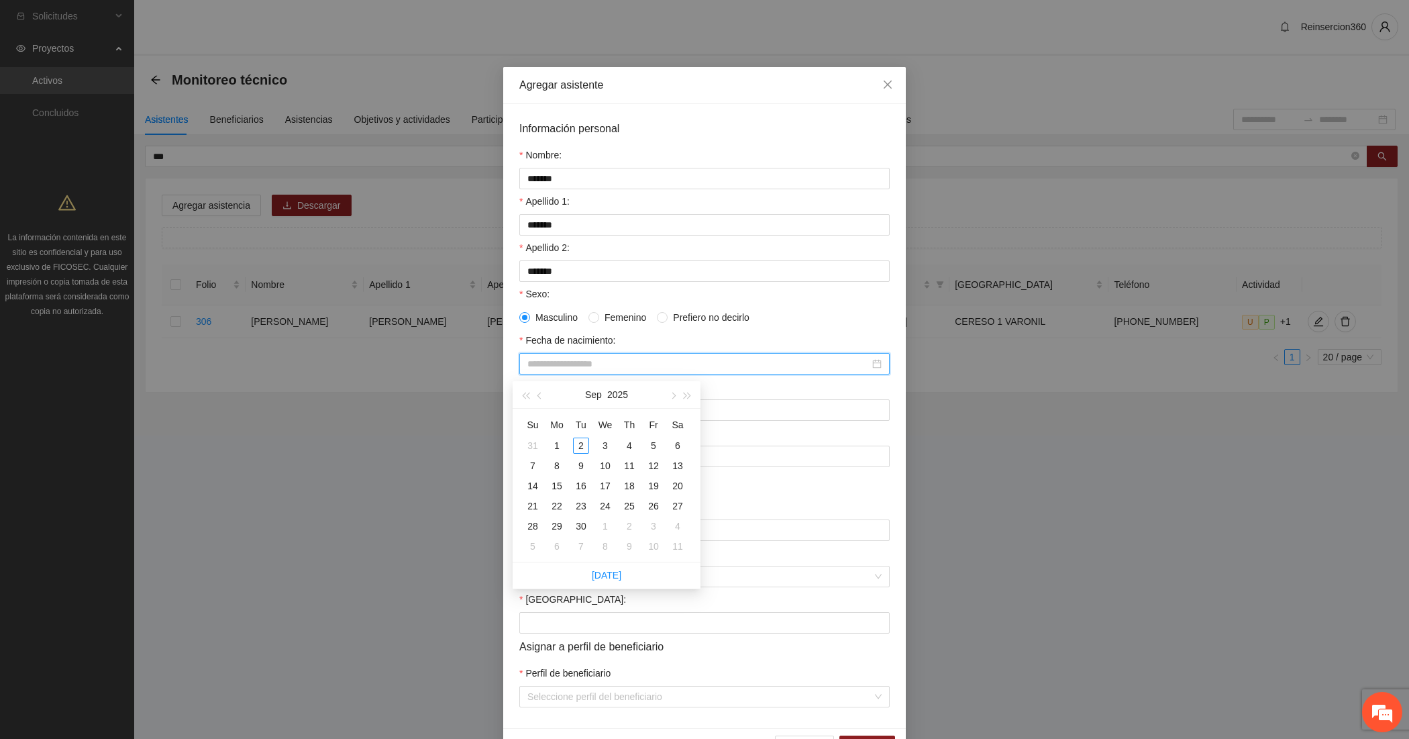
paste input "**********"
type input "**********"
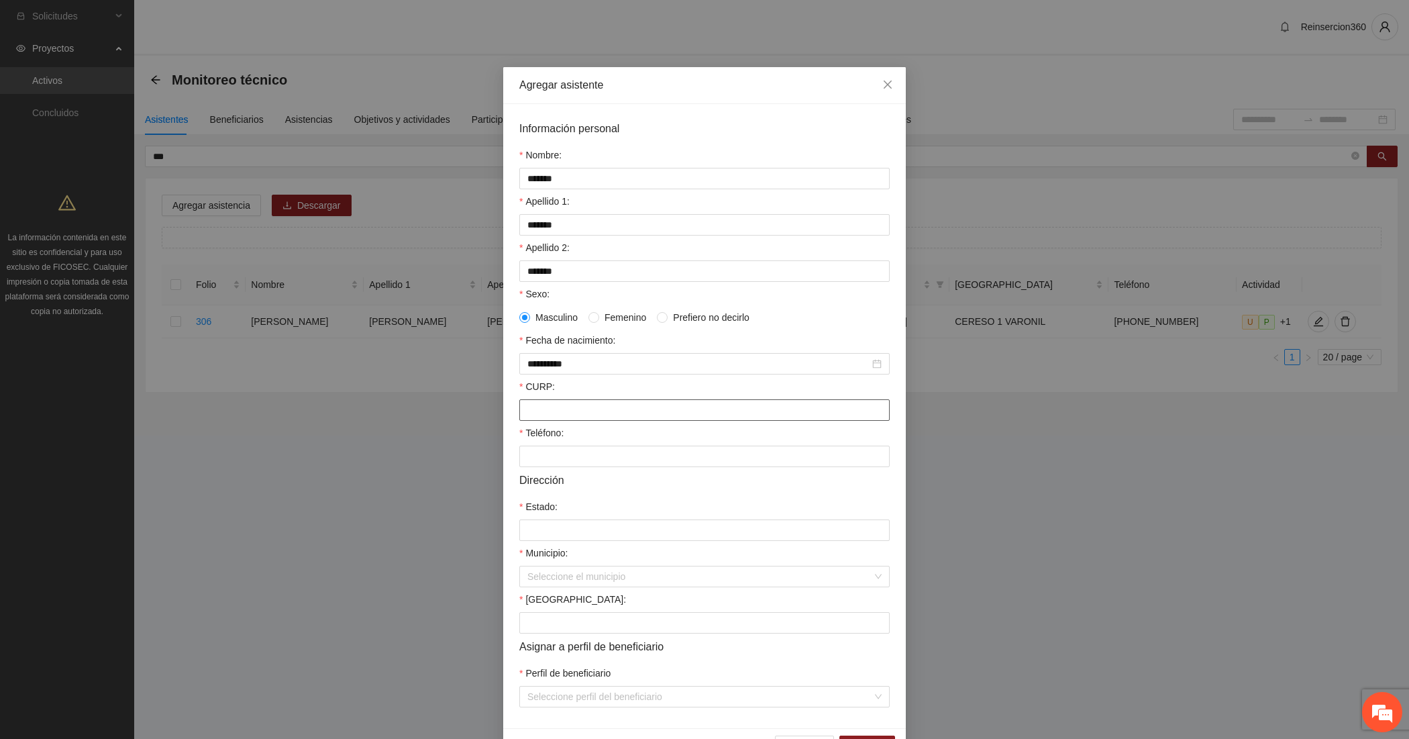
paste input "**********"
type input "**********"
paste input "**********"
type input "**********"
type input "*********"
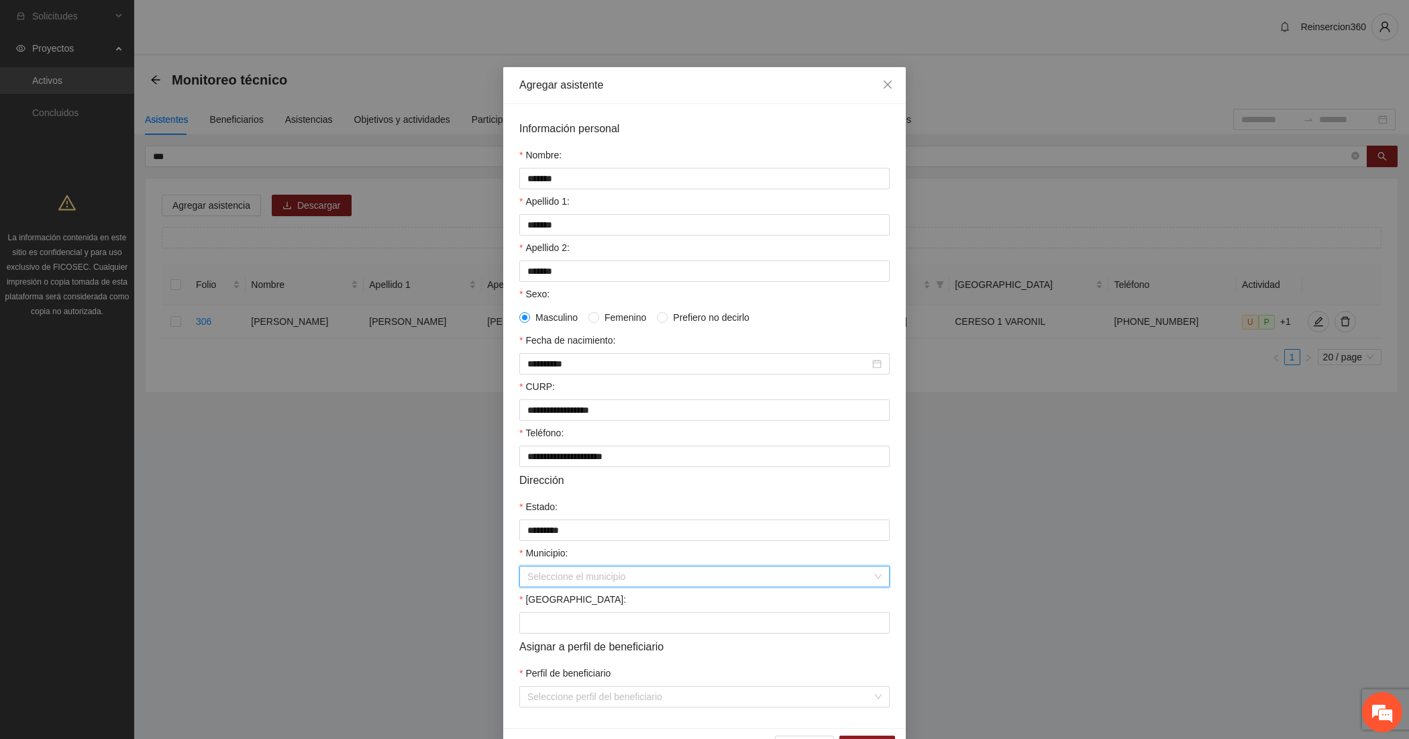
type input "*"
click at [592, 617] on div "Hidalgo del Parral" at bounding box center [698, 610] width 354 height 15
click at [588, 625] on input "[GEOGRAPHIC_DATA]:" at bounding box center [704, 622] width 370 height 21
type input "**********"
click at [579, 706] on input "Perfil de beneficiario" at bounding box center [699, 696] width 345 height 20
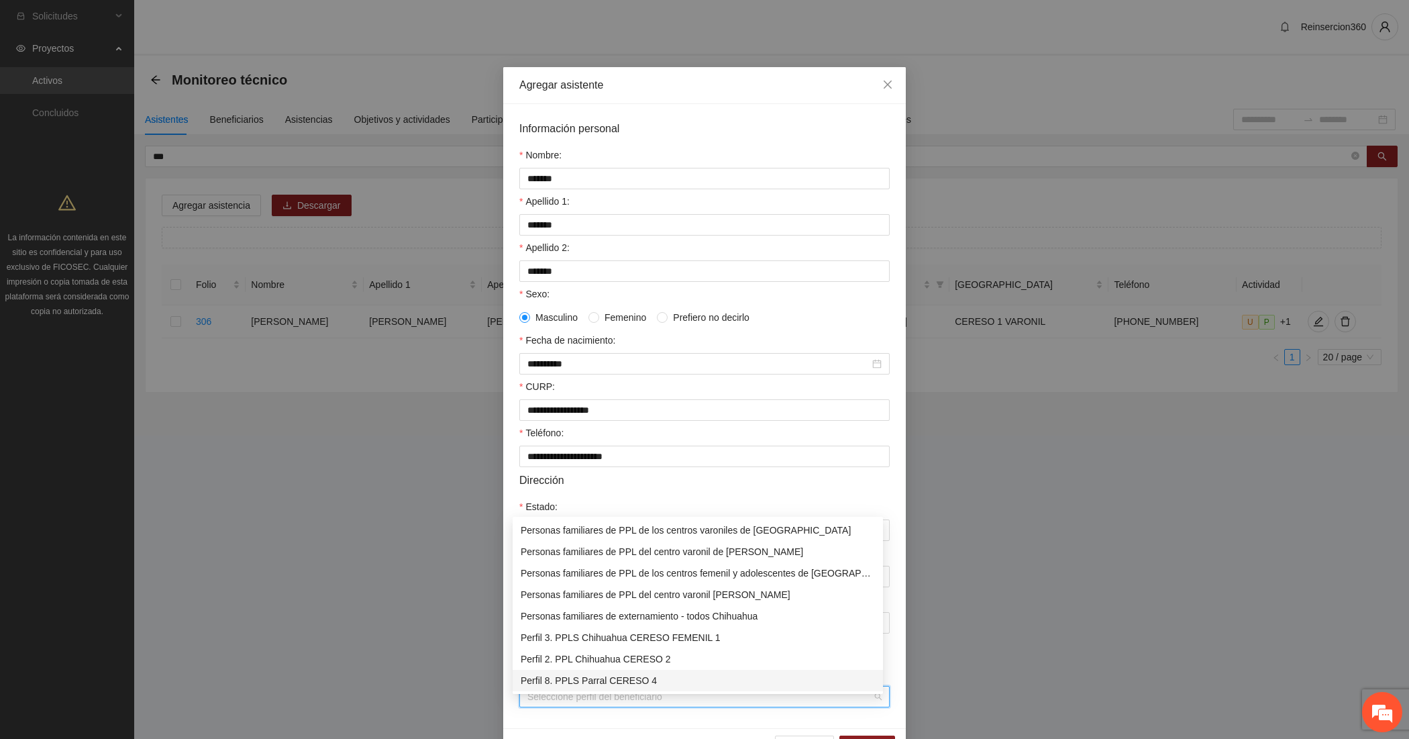
click at [654, 676] on div "Perfil 8. PPLS Parral CERESO 4" at bounding box center [698, 680] width 354 height 15
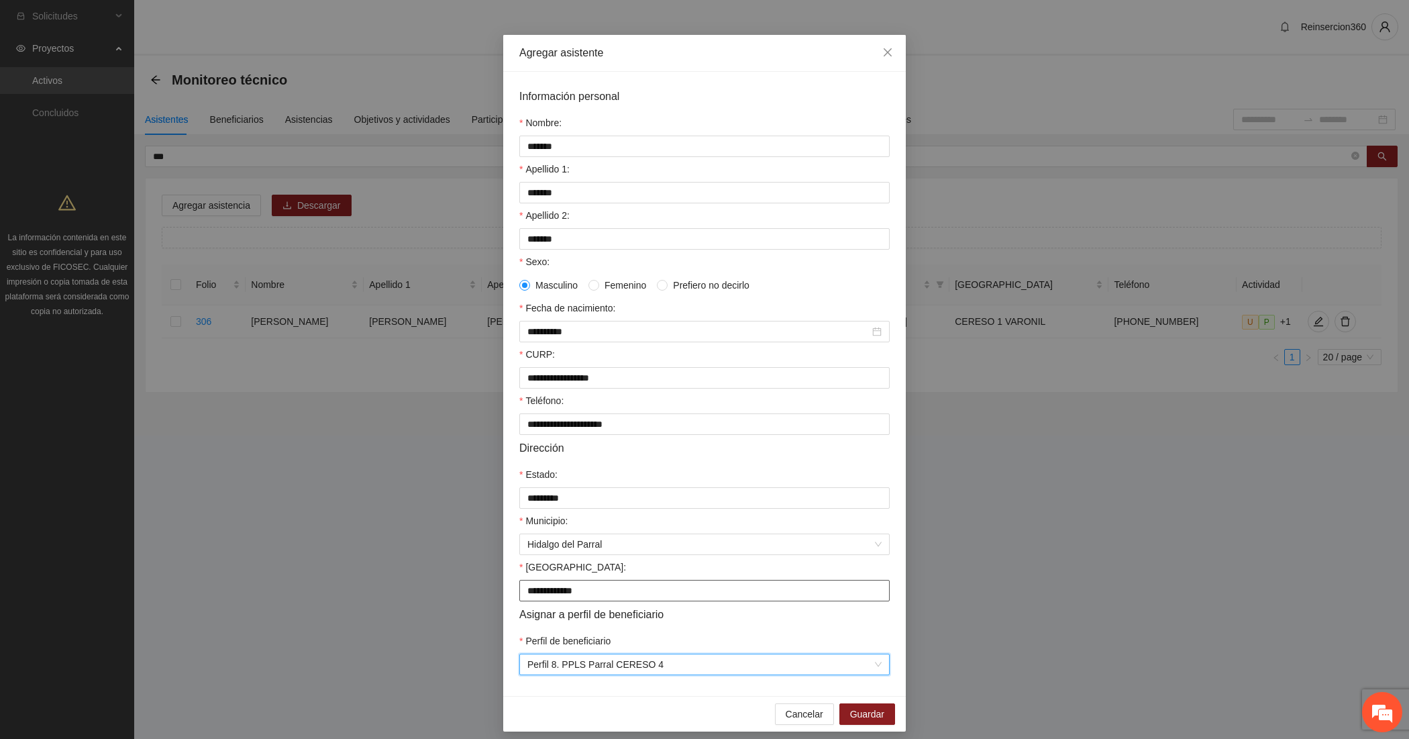
scroll to position [51, 0]
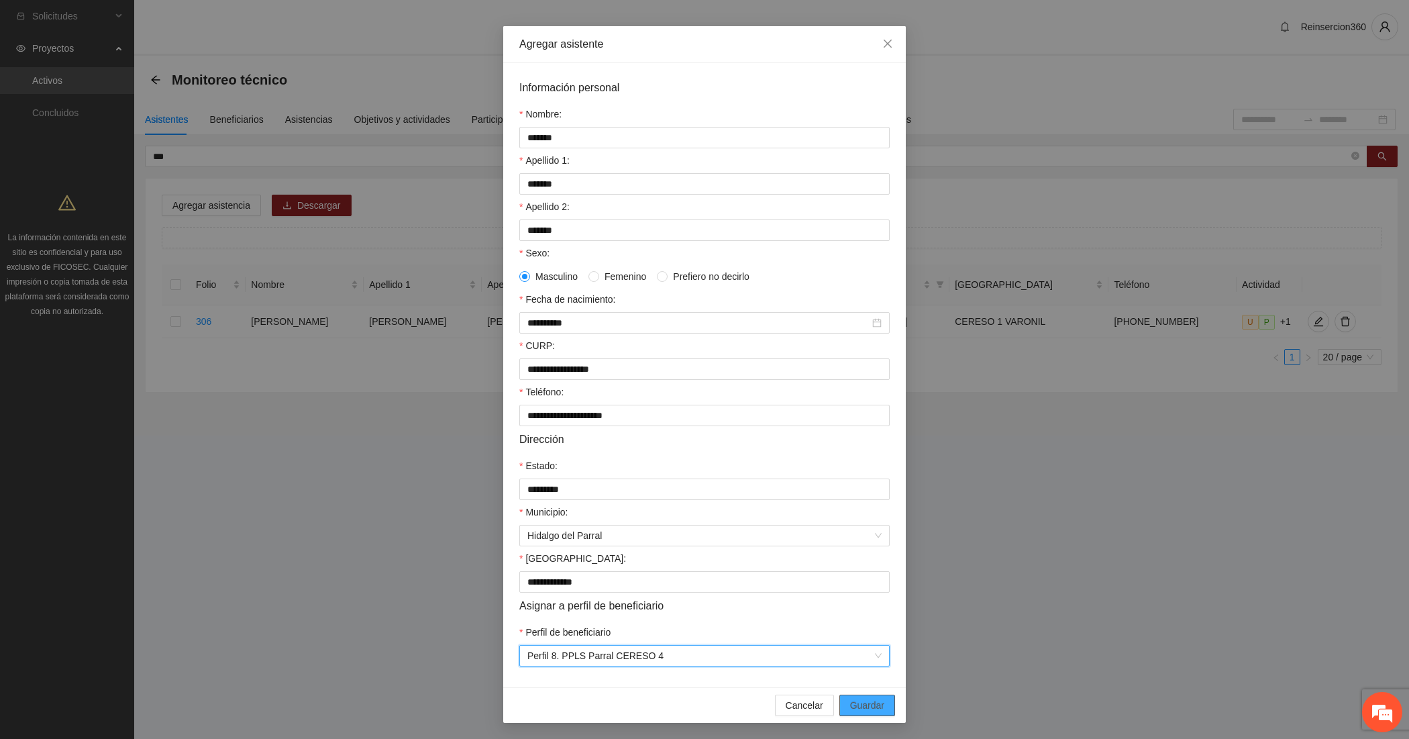
click at [850, 698] on span "Guardar" at bounding box center [867, 705] width 34 height 15
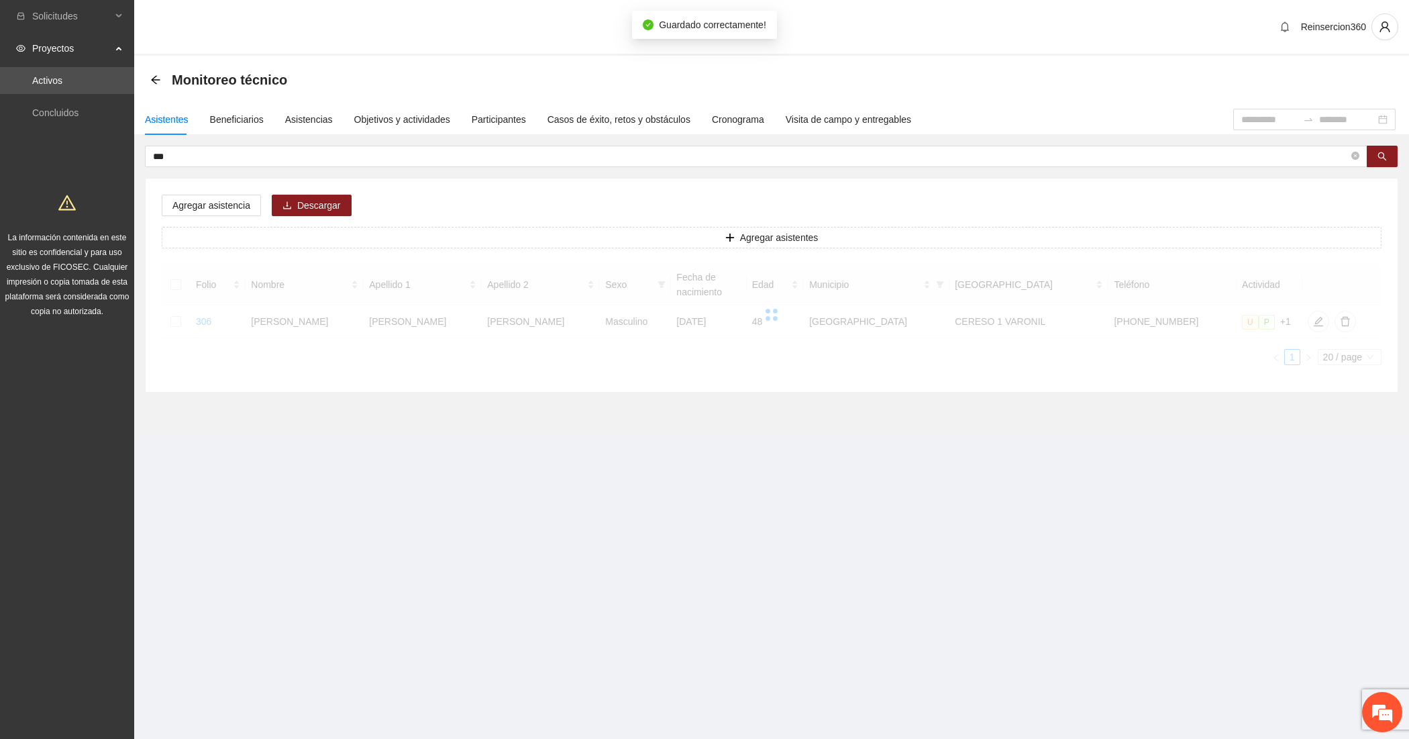
scroll to position [0, 0]
click at [250, 160] on input "***" at bounding box center [750, 156] width 1195 height 15
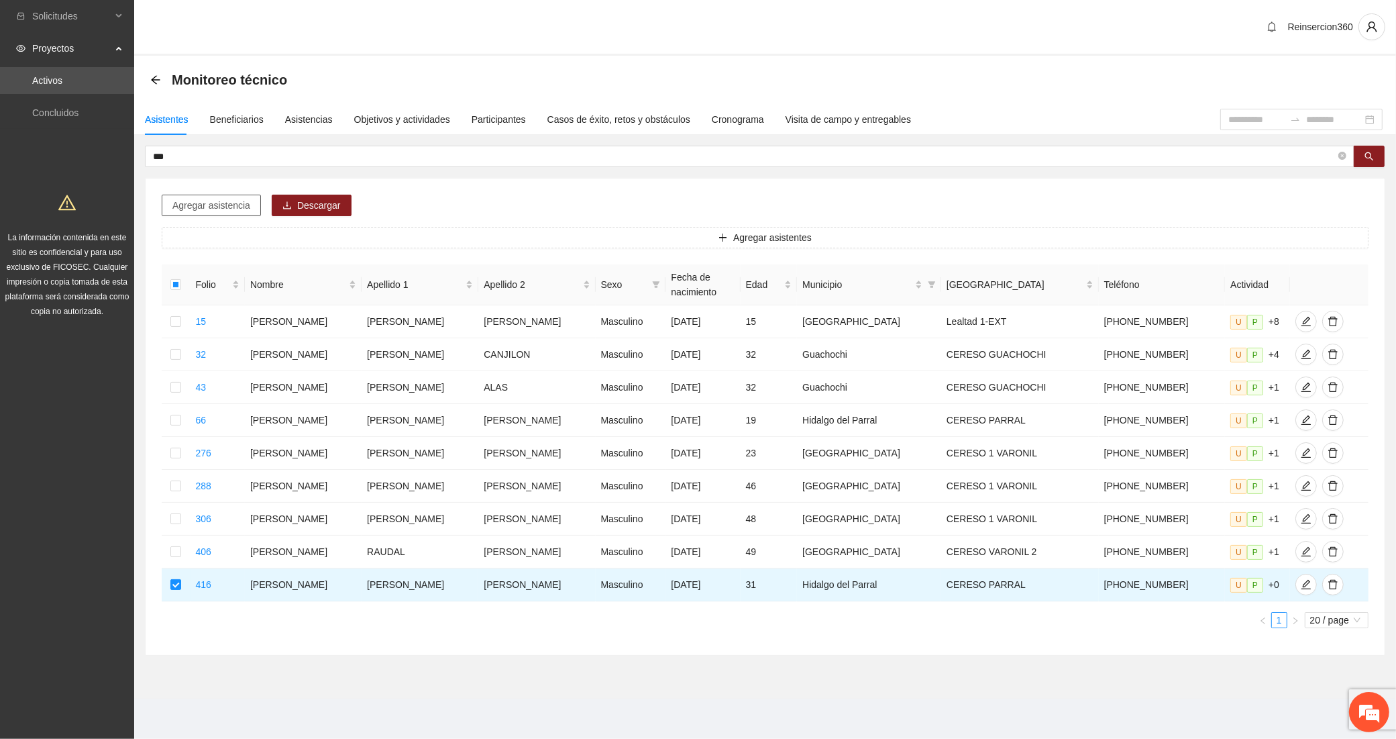
click at [203, 202] on span "Agregar asistencia" at bounding box center [211, 205] width 78 height 15
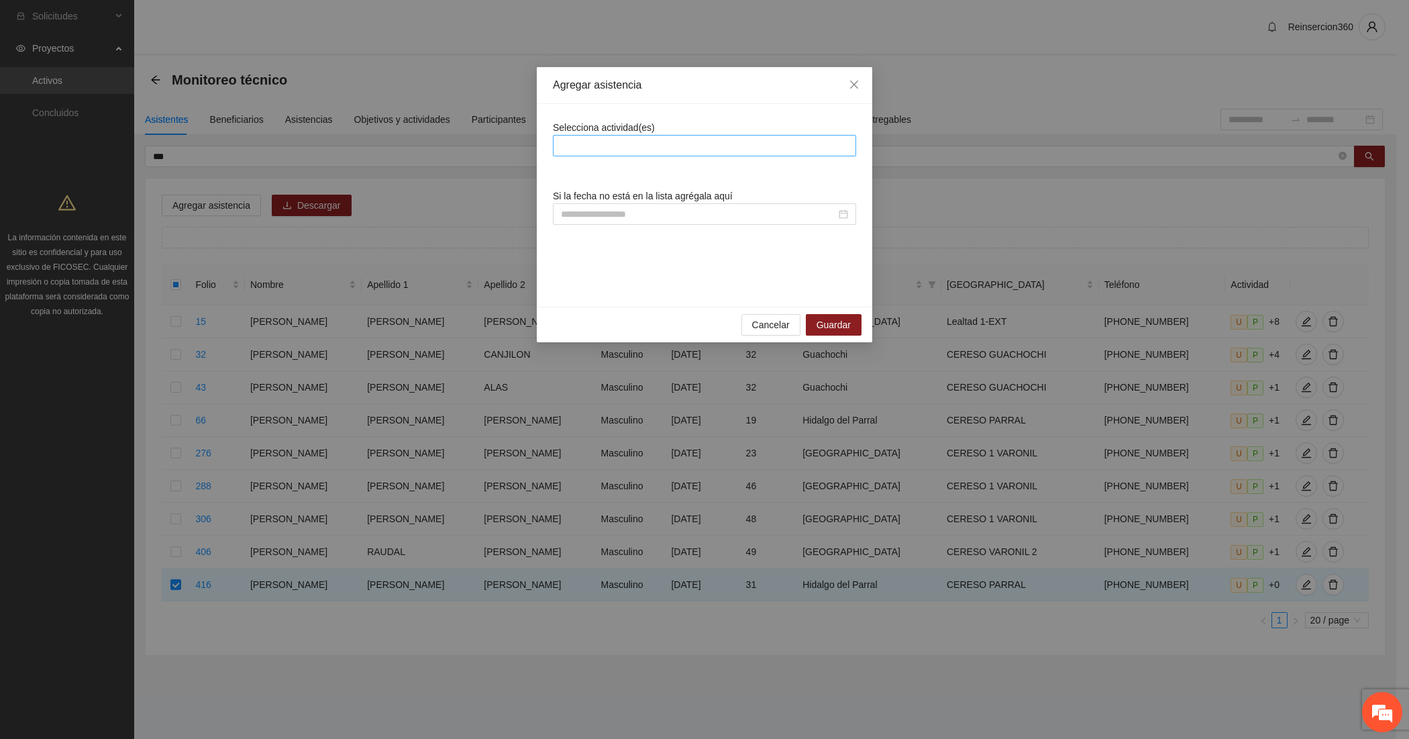
click at [627, 149] on div at bounding box center [704, 146] width 297 height 16
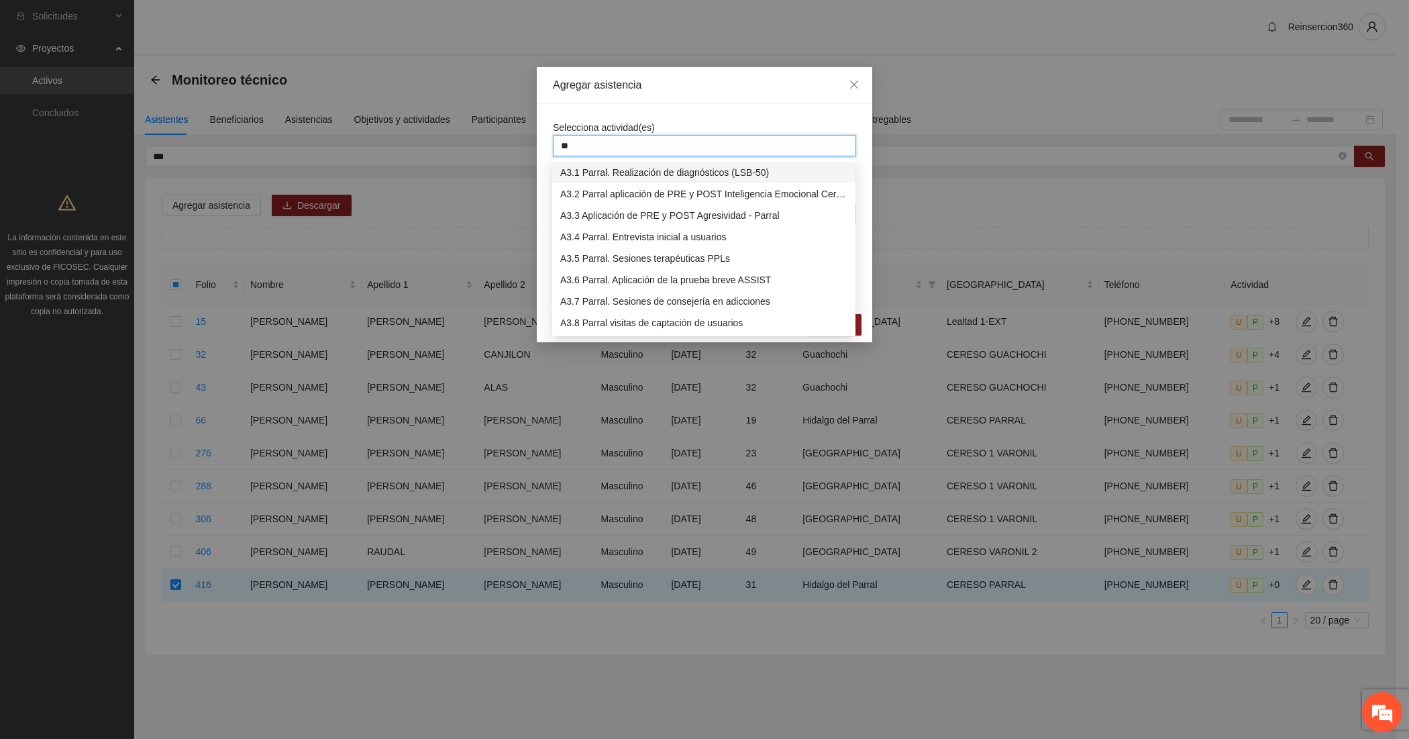
type input "***"
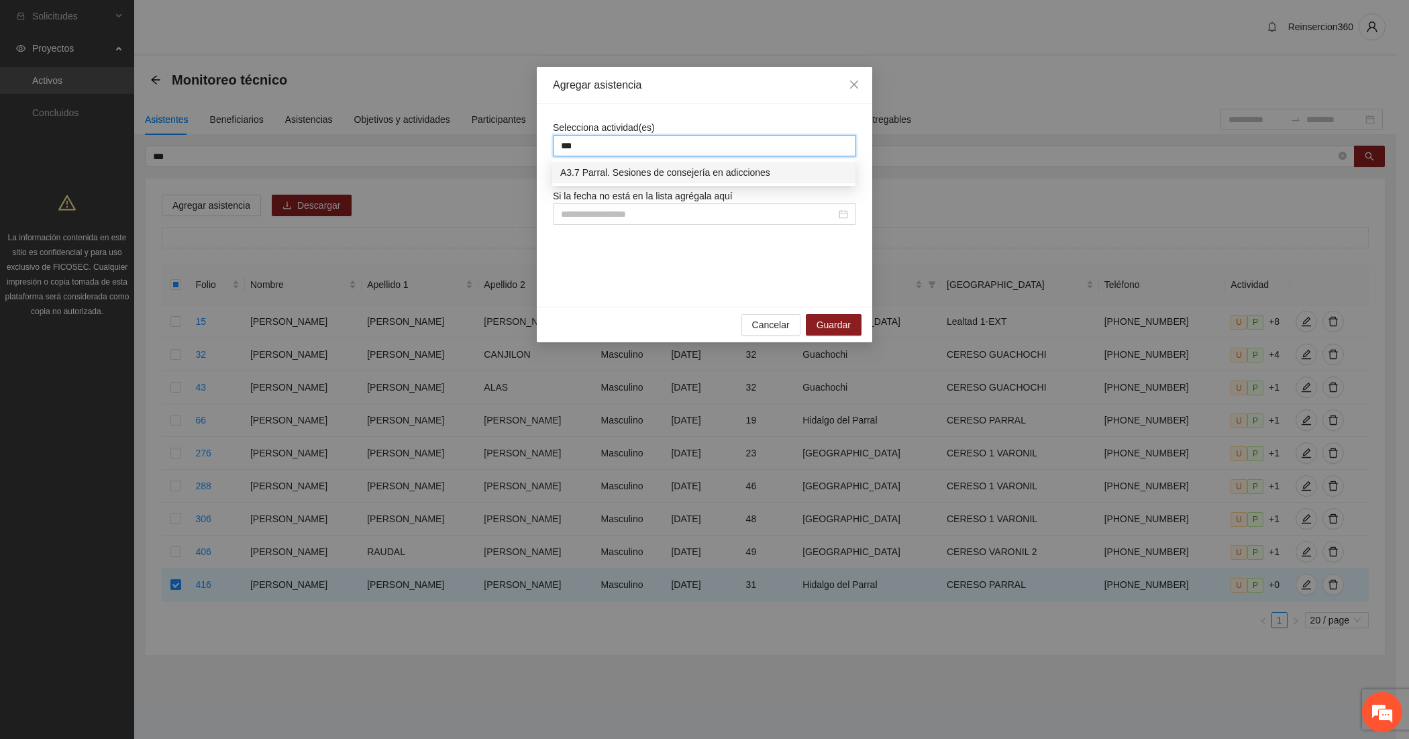
click at [636, 171] on div "A3.7 Parral. Sesiones de consejería en adicciones" at bounding box center [703, 172] width 287 height 15
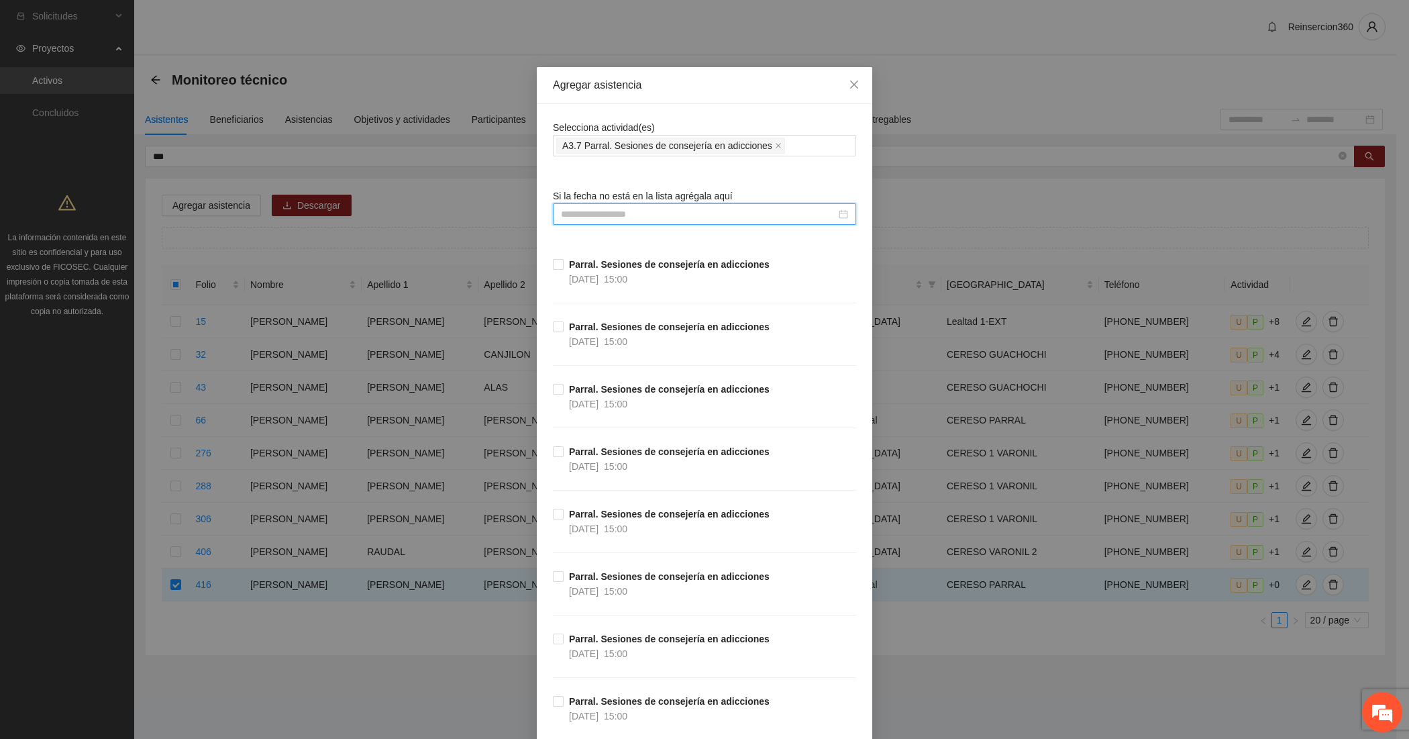
scroll to position [111, 0]
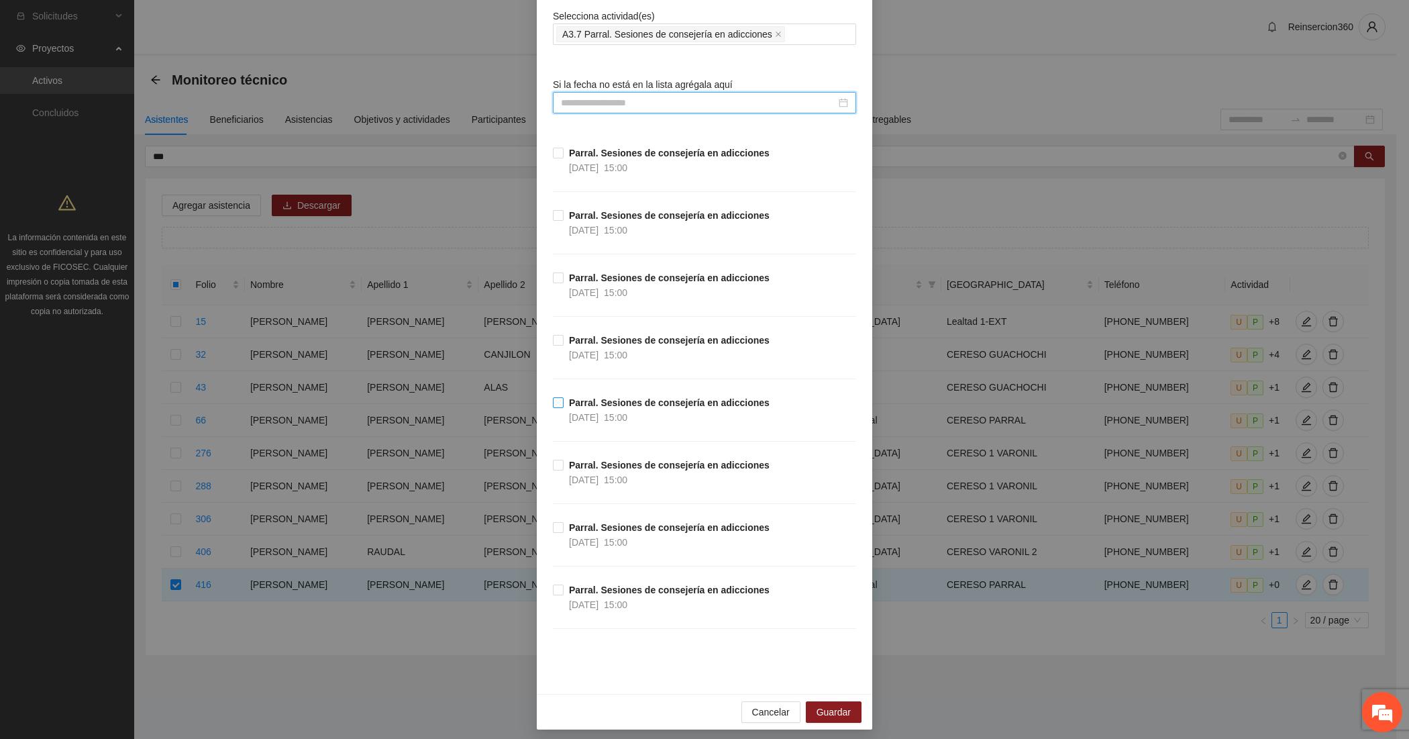
click at [598, 421] on span "[DATE]" at bounding box center [584, 417] width 30 height 11
click at [609, 405] on strong "Parral. Sesiones de consejería en adicciones" at bounding box center [669, 402] width 201 height 11
click at [598, 111] on div at bounding box center [704, 102] width 303 height 21
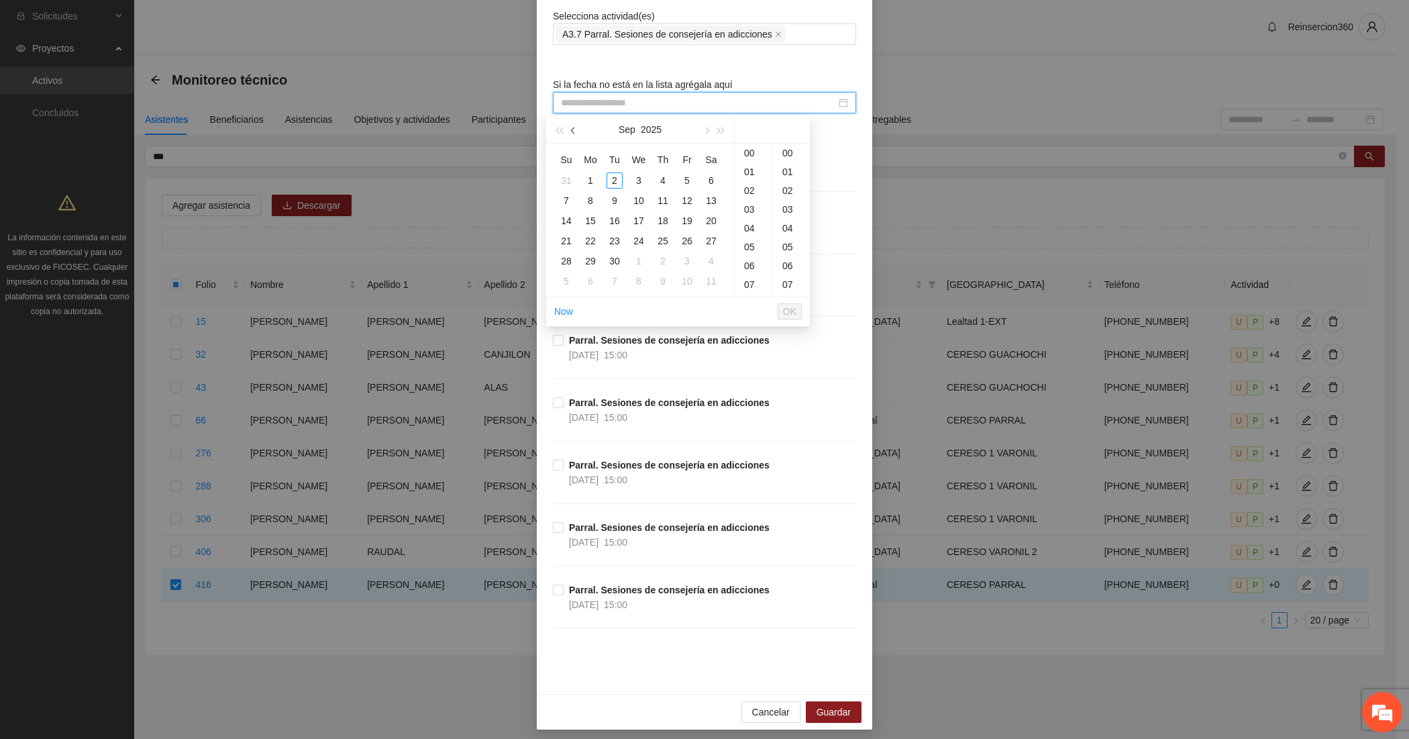
click at [575, 136] on button "button" at bounding box center [573, 129] width 15 height 27
click at [679, 239] on div "22" at bounding box center [687, 241] width 16 height 16
click at [747, 185] on div "15" at bounding box center [754, 189] width 38 height 19
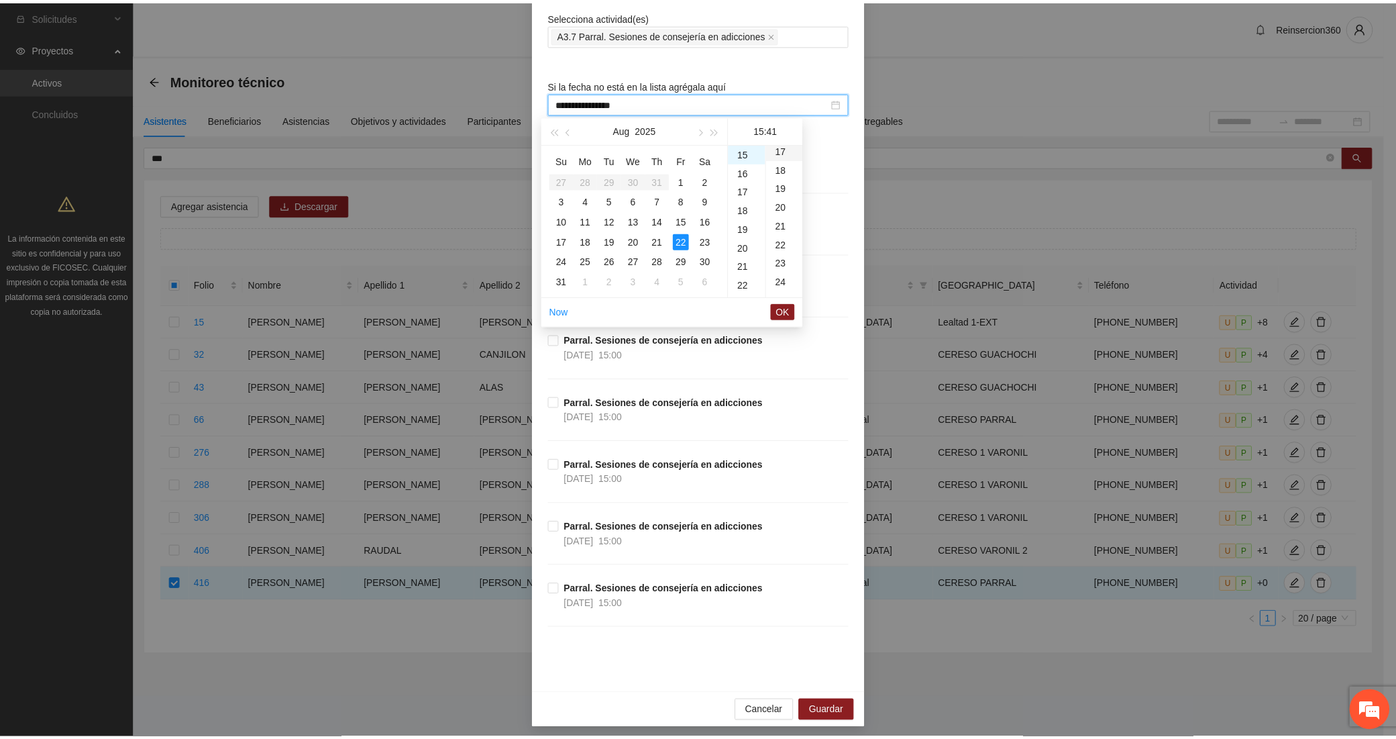
scroll to position [0, 0]
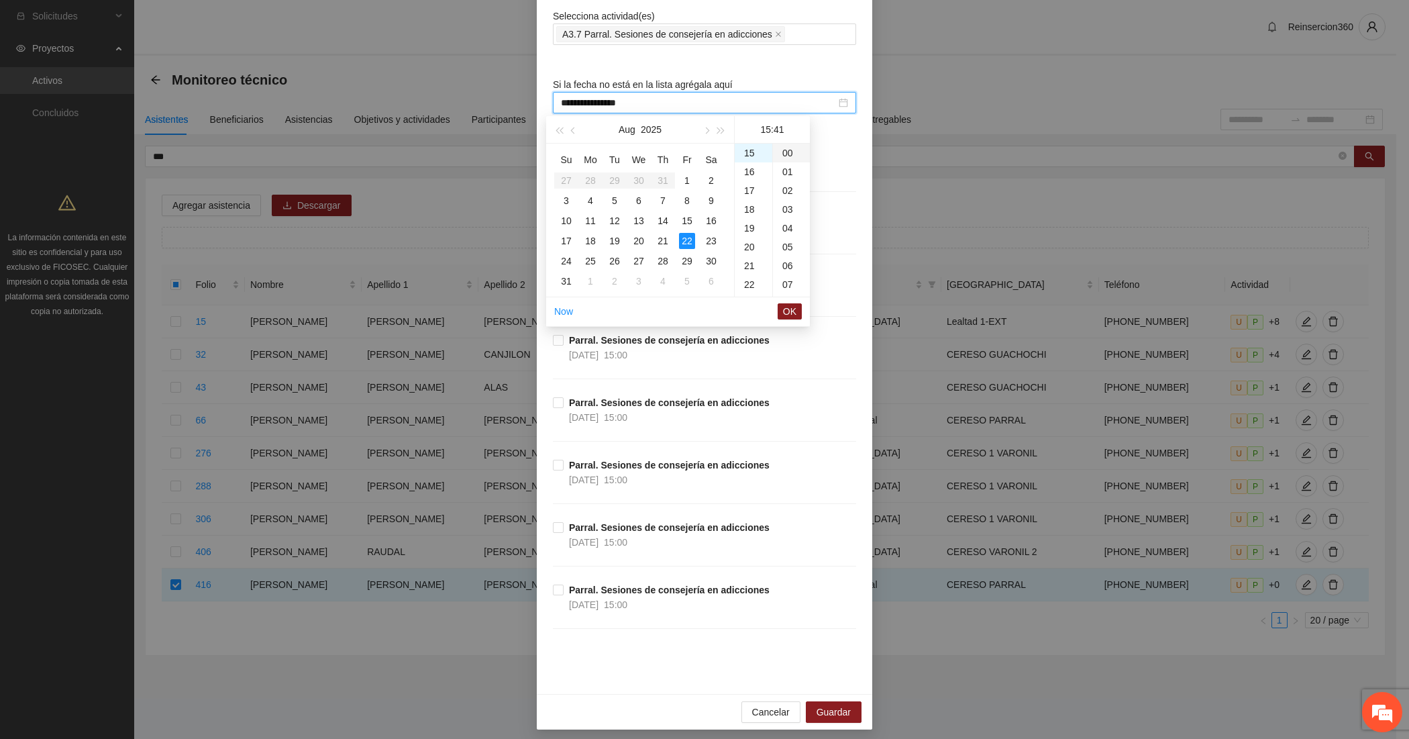
click at [786, 153] on div "00" at bounding box center [791, 153] width 37 height 19
type input "**********"
click at [796, 303] on button "OK" at bounding box center [789, 311] width 24 height 16
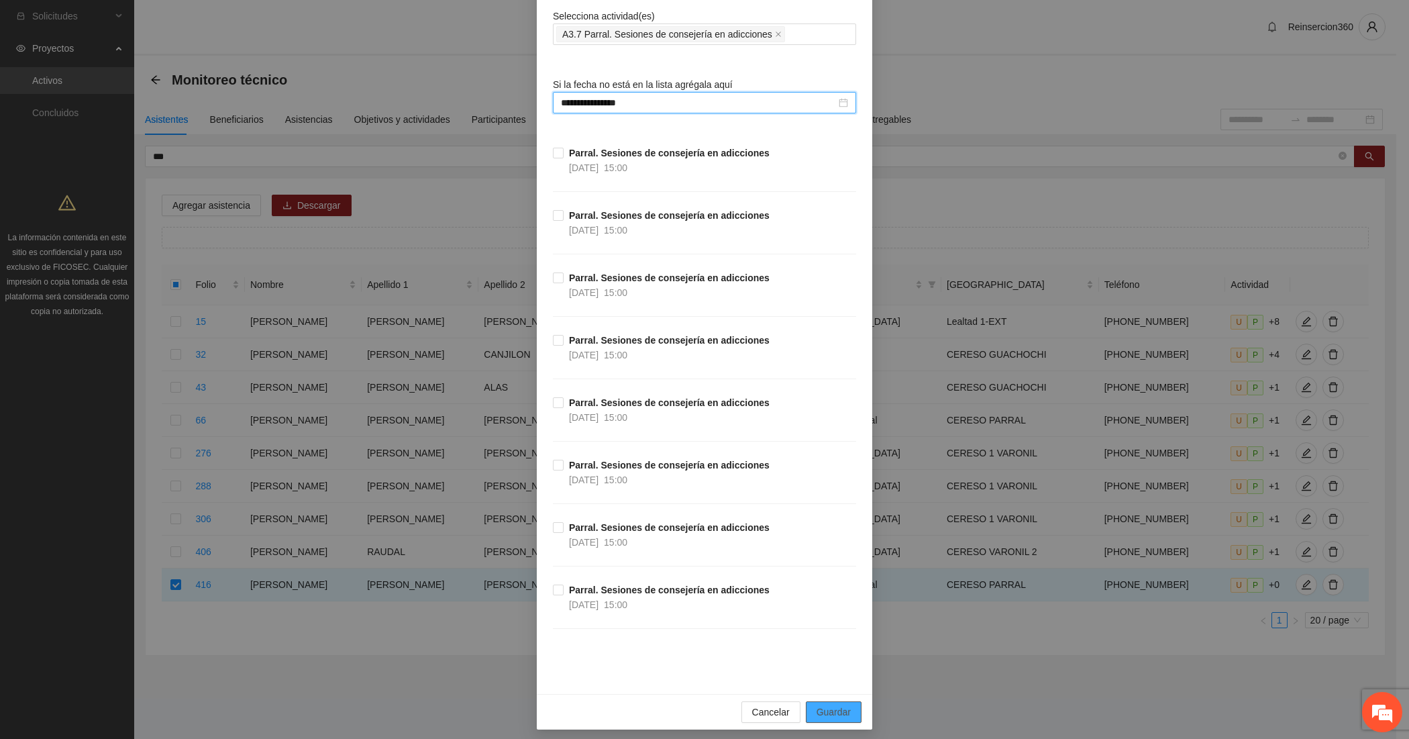
click at [843, 709] on span "Guardar" at bounding box center [833, 711] width 34 height 15
